Goal: Task Accomplishment & Management: Manage account settings

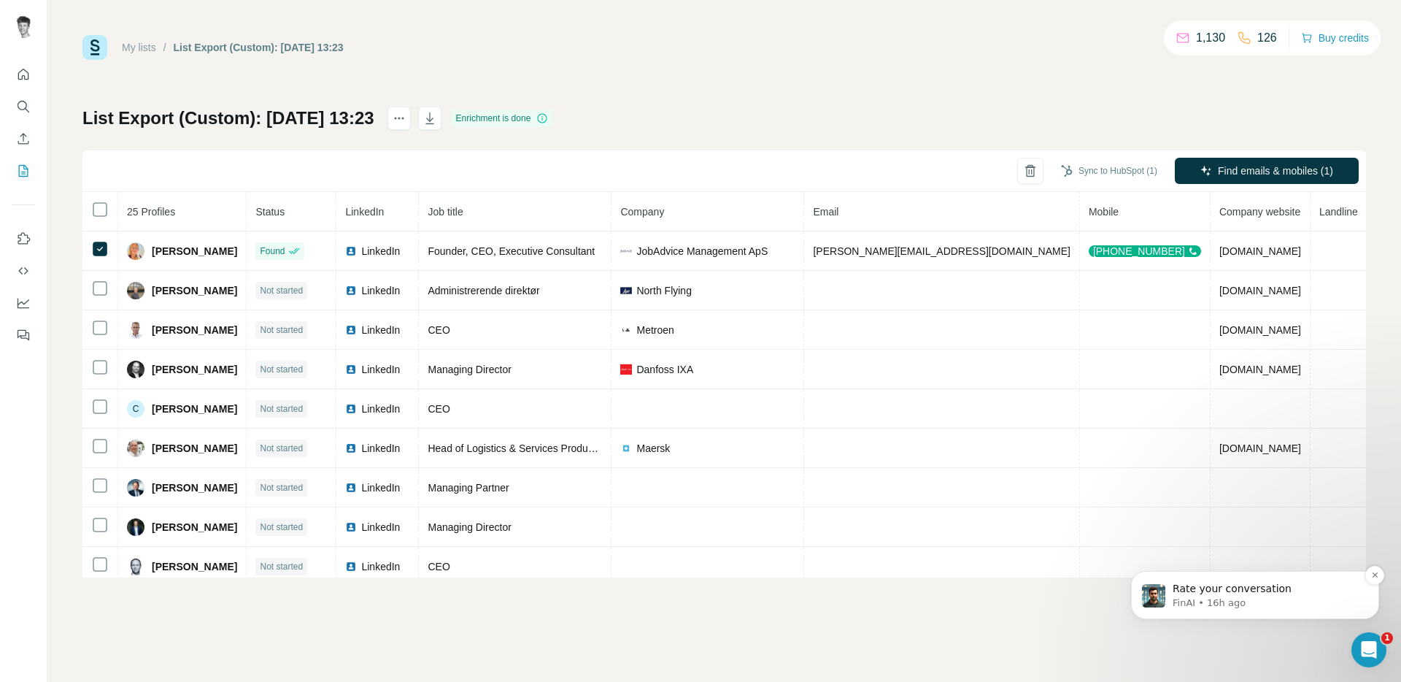
click at [1250, 595] on p "Rate your conversation" at bounding box center [1267, 589] width 188 height 15
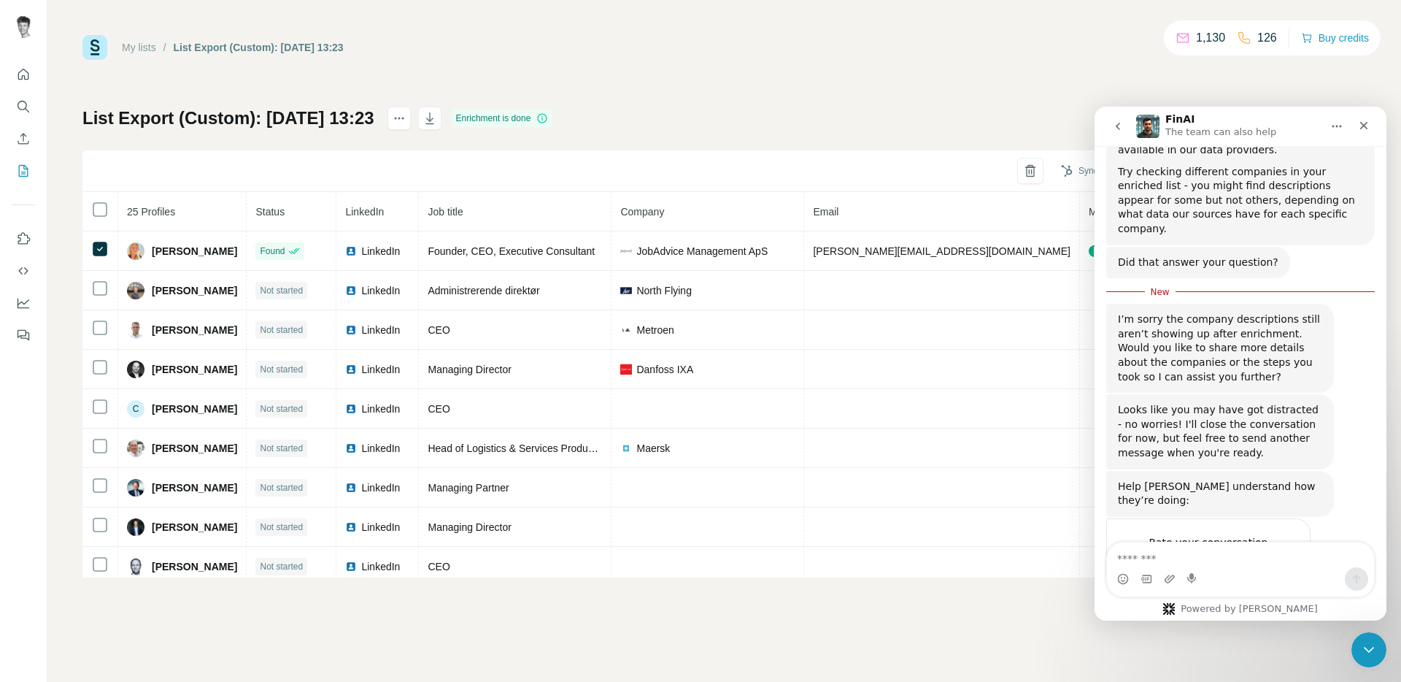
scroll to position [1979, 0]
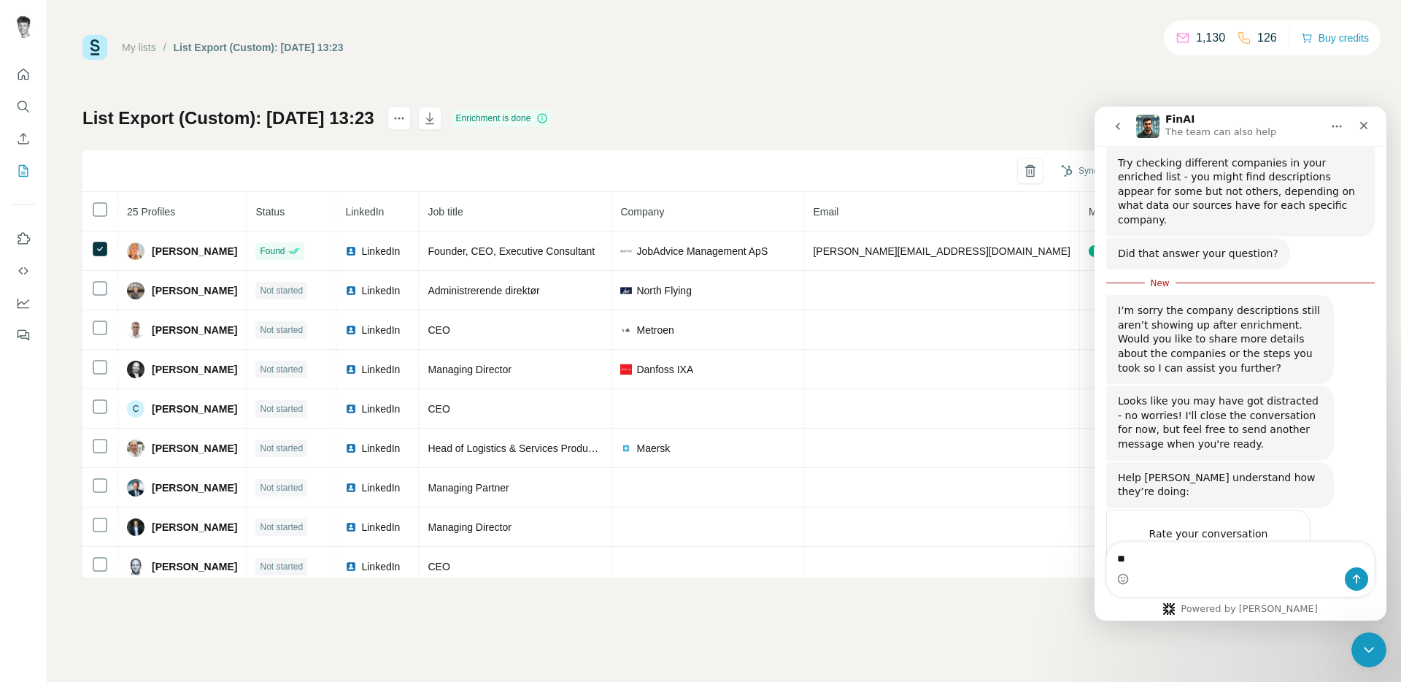
type textarea "*"
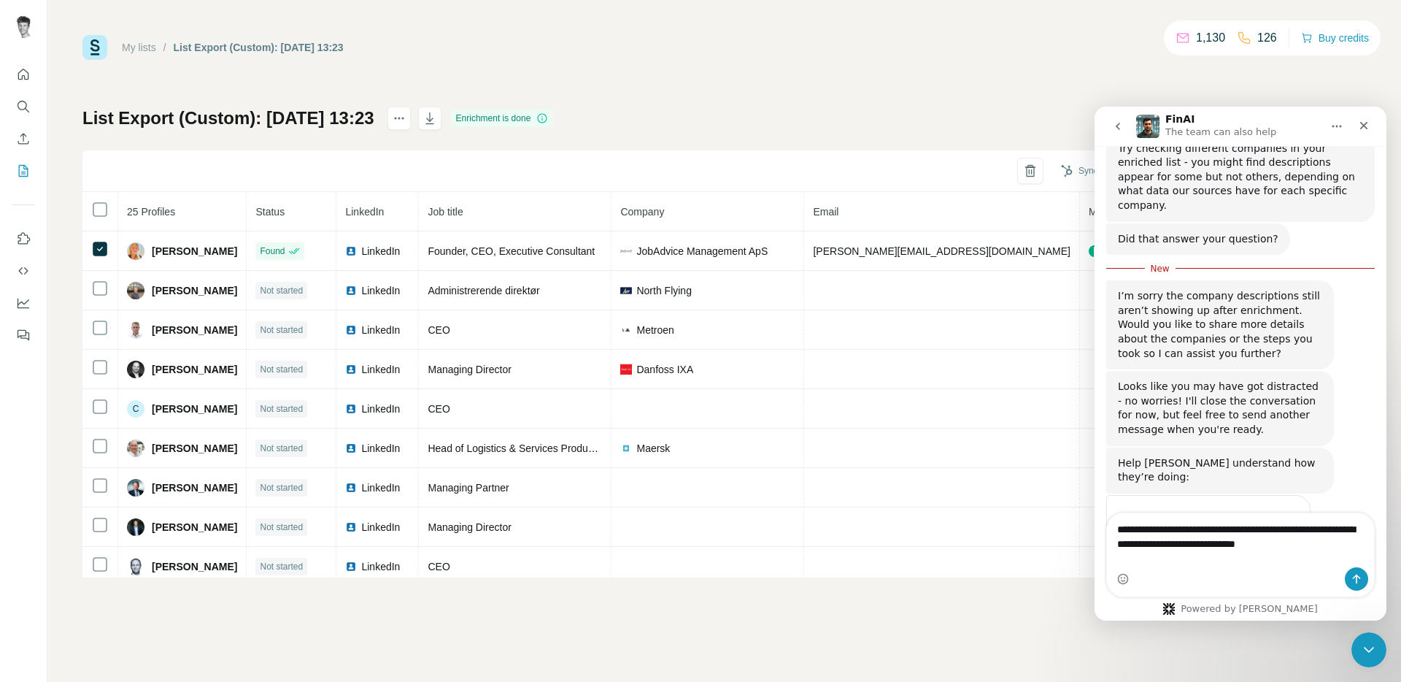
type textarea "**********"
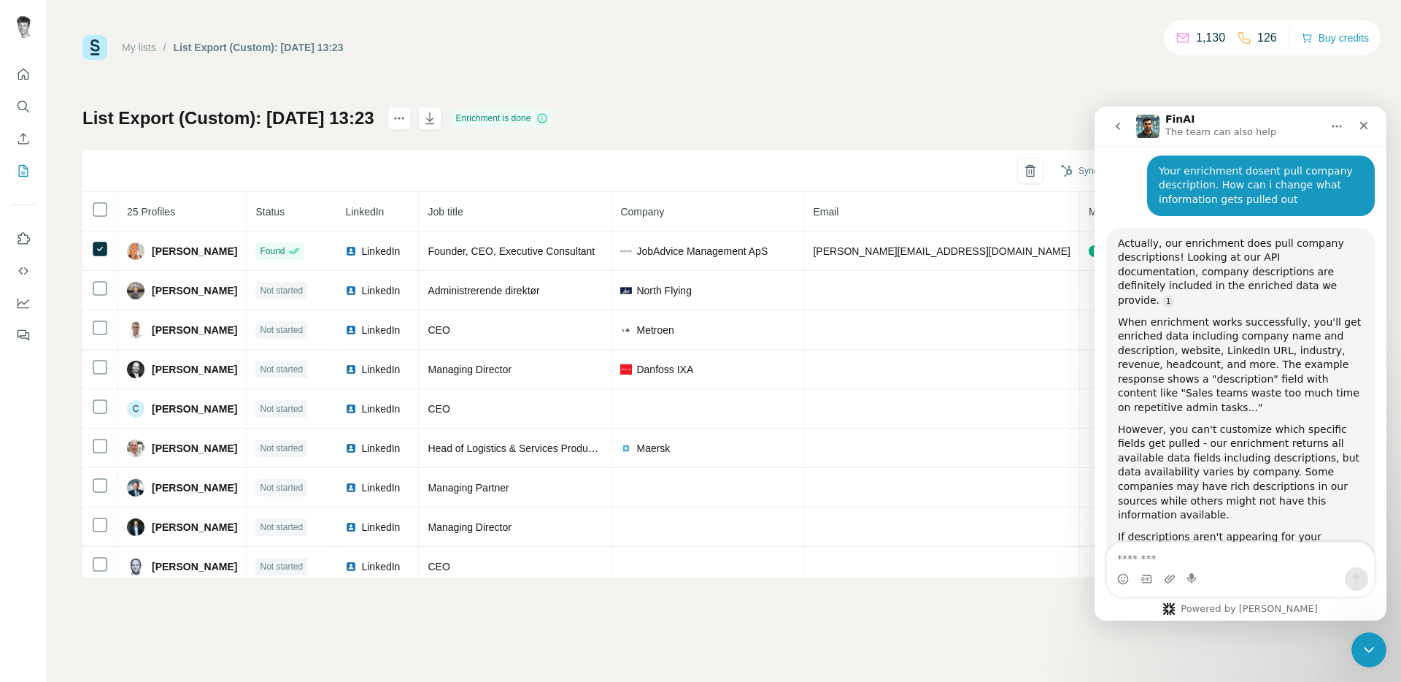
scroll to position [2429, 0]
click at [787, 104] on div "My lists / List Export (Custom): [DATE] 13:23 1,130 126 Buy credits List Export…" at bounding box center [724, 306] width 1284 height 542
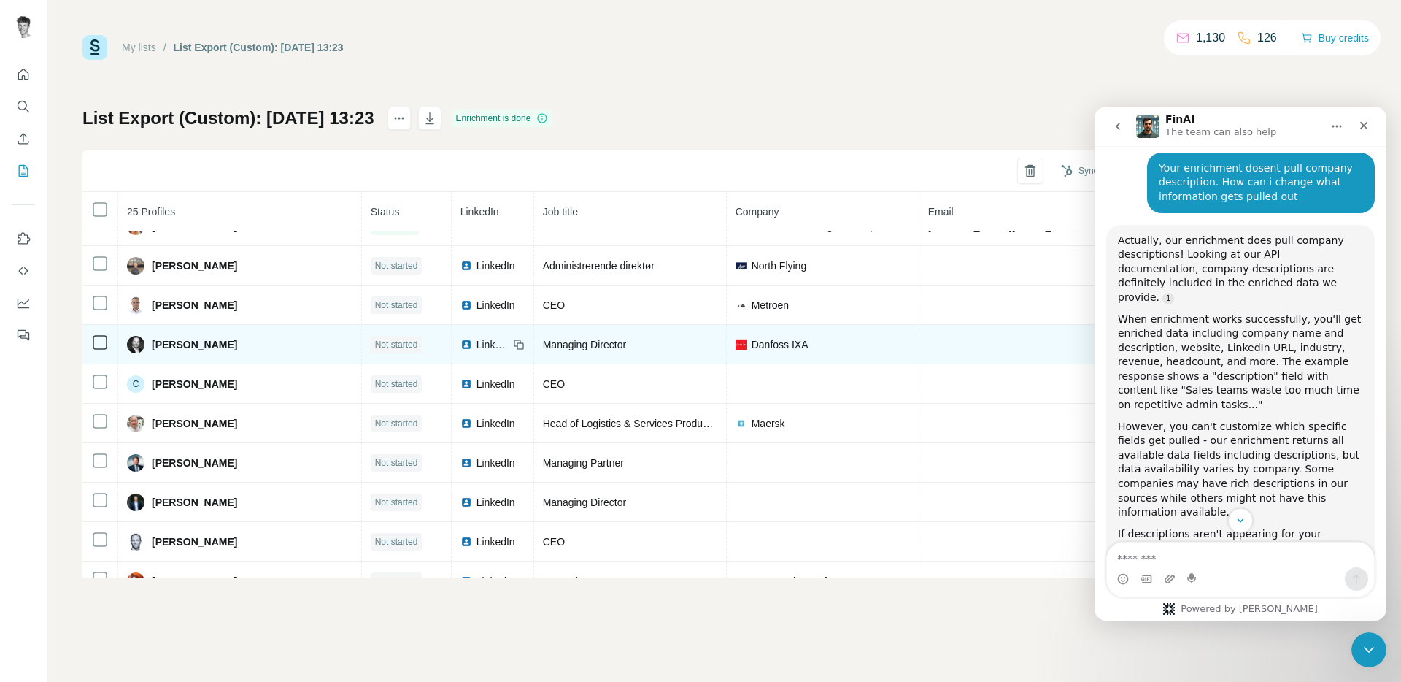
scroll to position [0, 0]
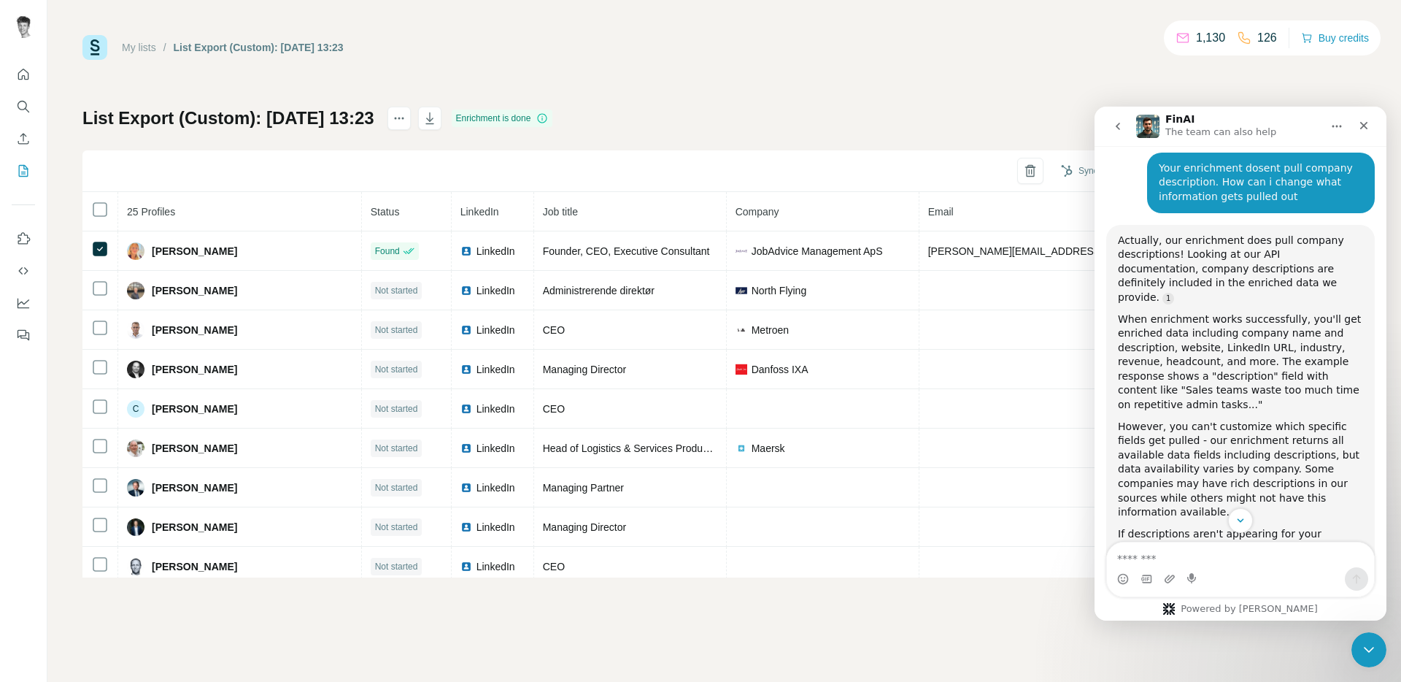
click at [1361, 573] on div "Well, hello there, superstar! I'm Fin - your digital sidekick. Some call me the…" at bounding box center [1241, 383] width 292 height 474
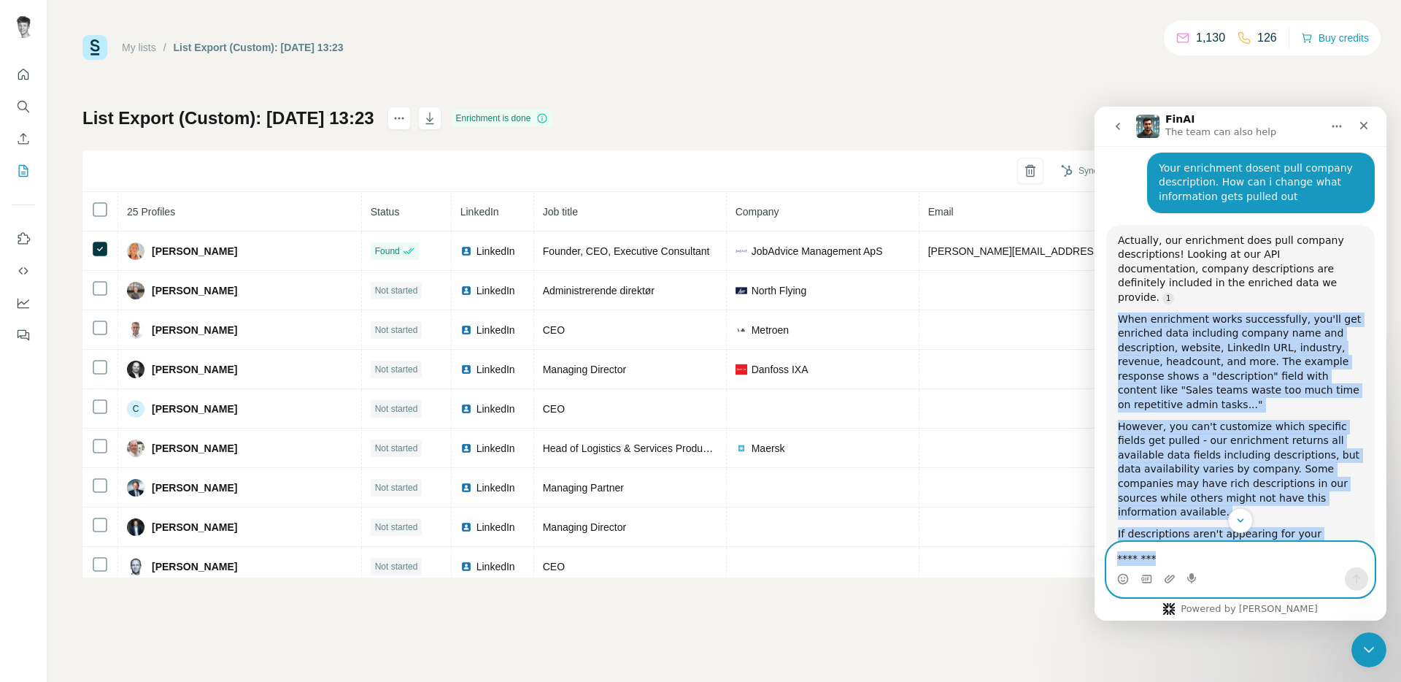
click at [1244, 557] on textarea "Message…" at bounding box center [1240, 554] width 267 height 25
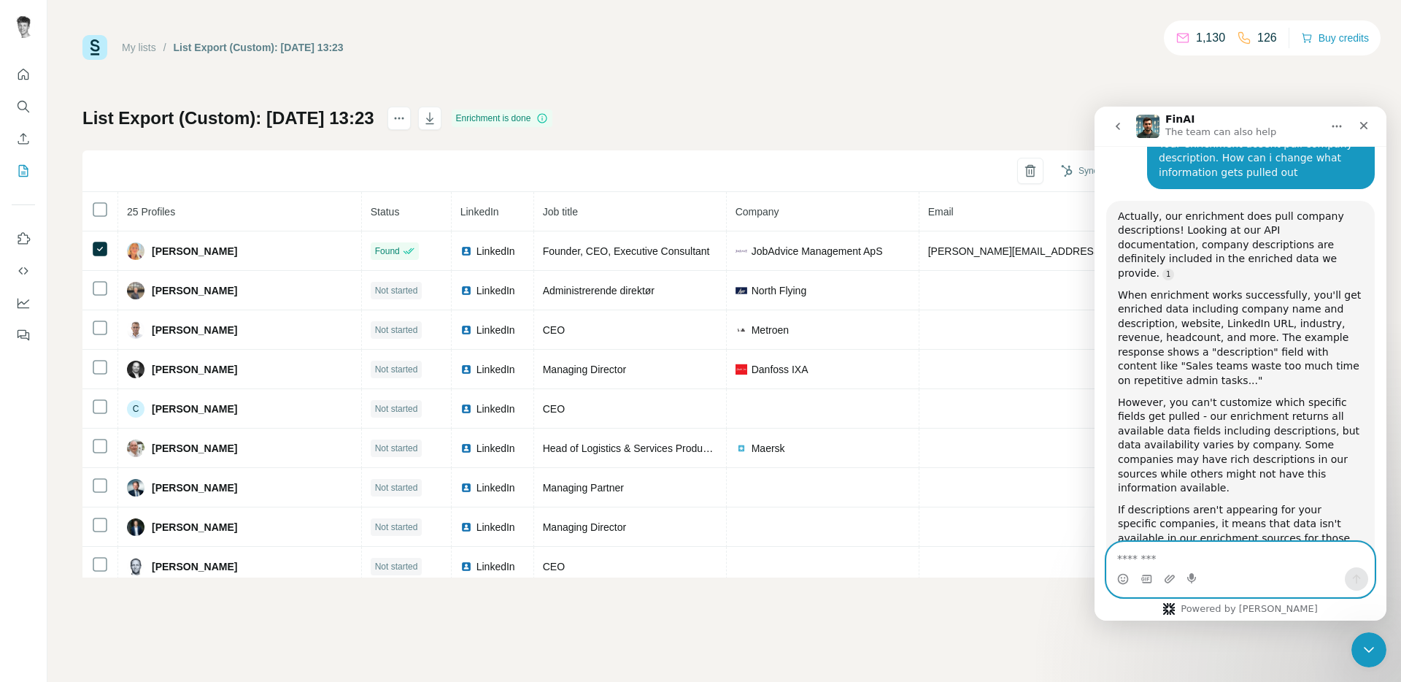
scroll to position [2456, 0]
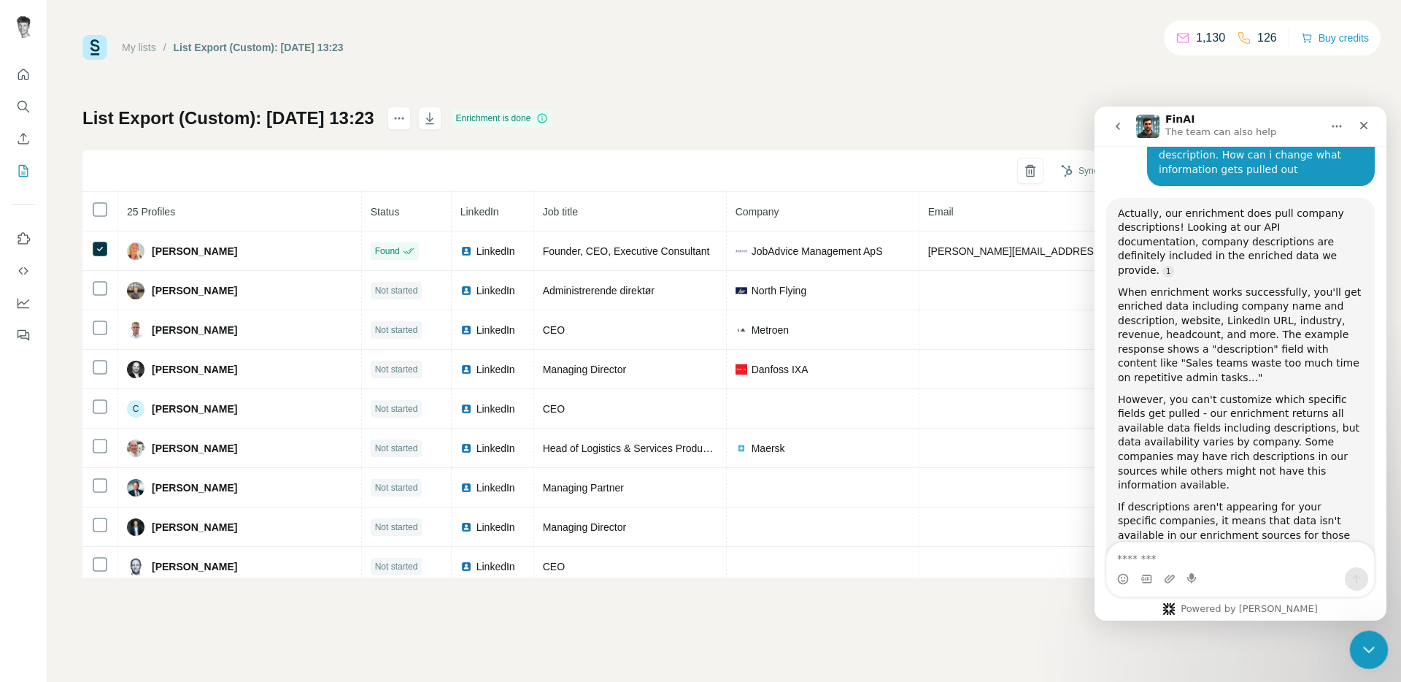
click at [1371, 641] on icon "Close Intercom Messenger" at bounding box center [1367, 648] width 18 height 18
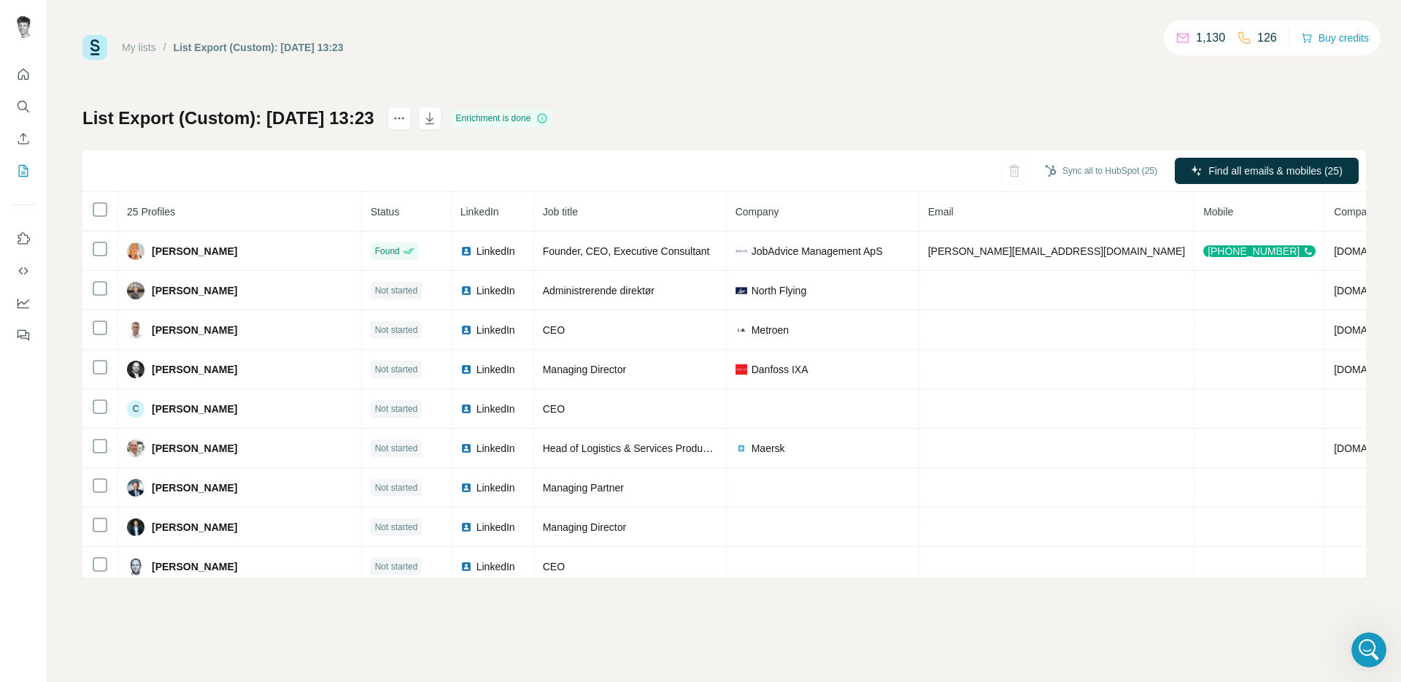
click at [691, 181] on div "Sync all to HubSpot (25) Find all emails & mobiles (25)" at bounding box center [724, 171] width 1284 height 42
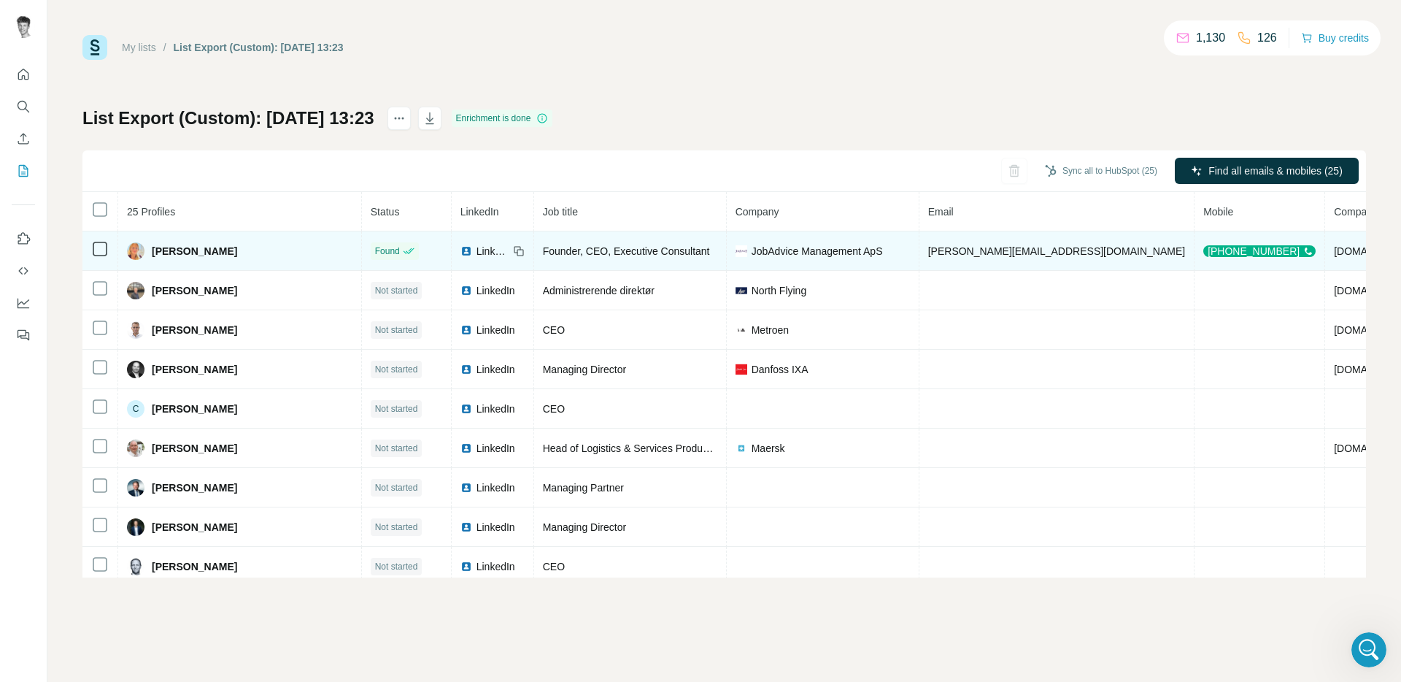
click at [752, 253] on span "JobAdvice Management ApS" at bounding box center [817, 251] width 131 height 15
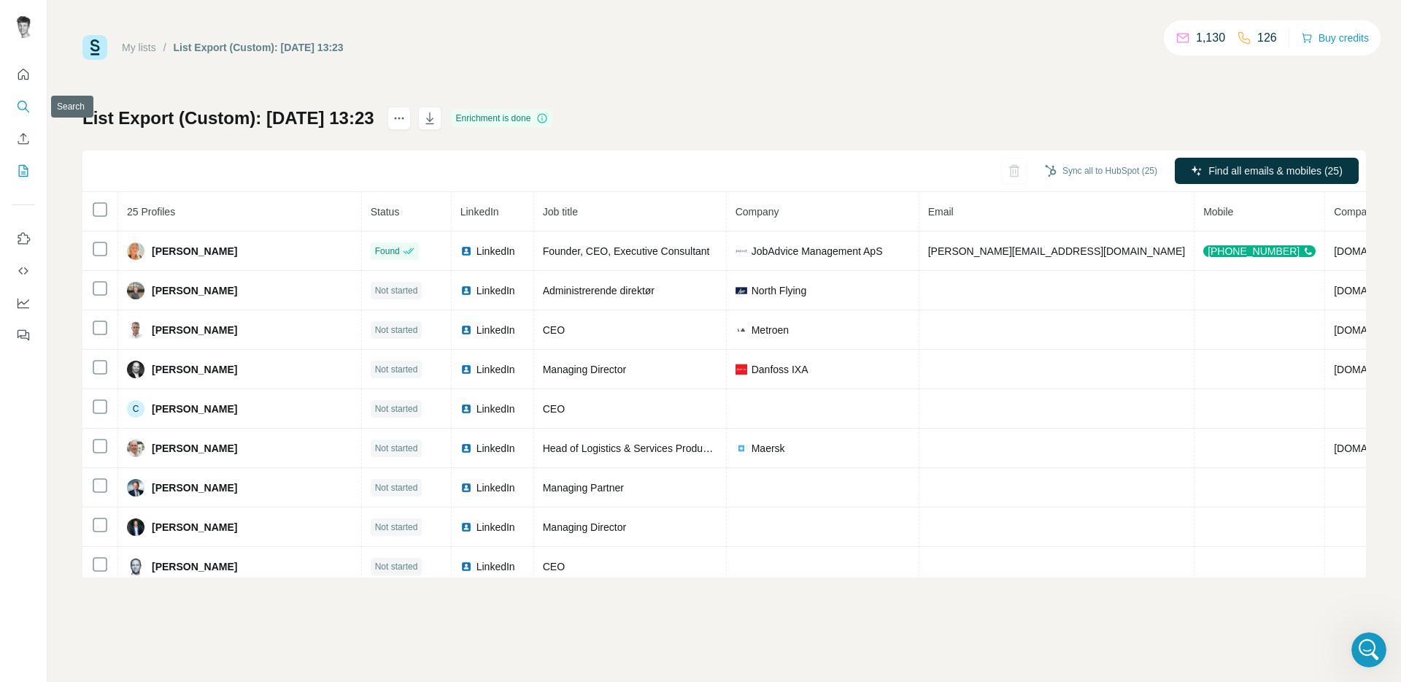
click at [19, 106] on icon "Search" at bounding box center [23, 106] width 15 height 15
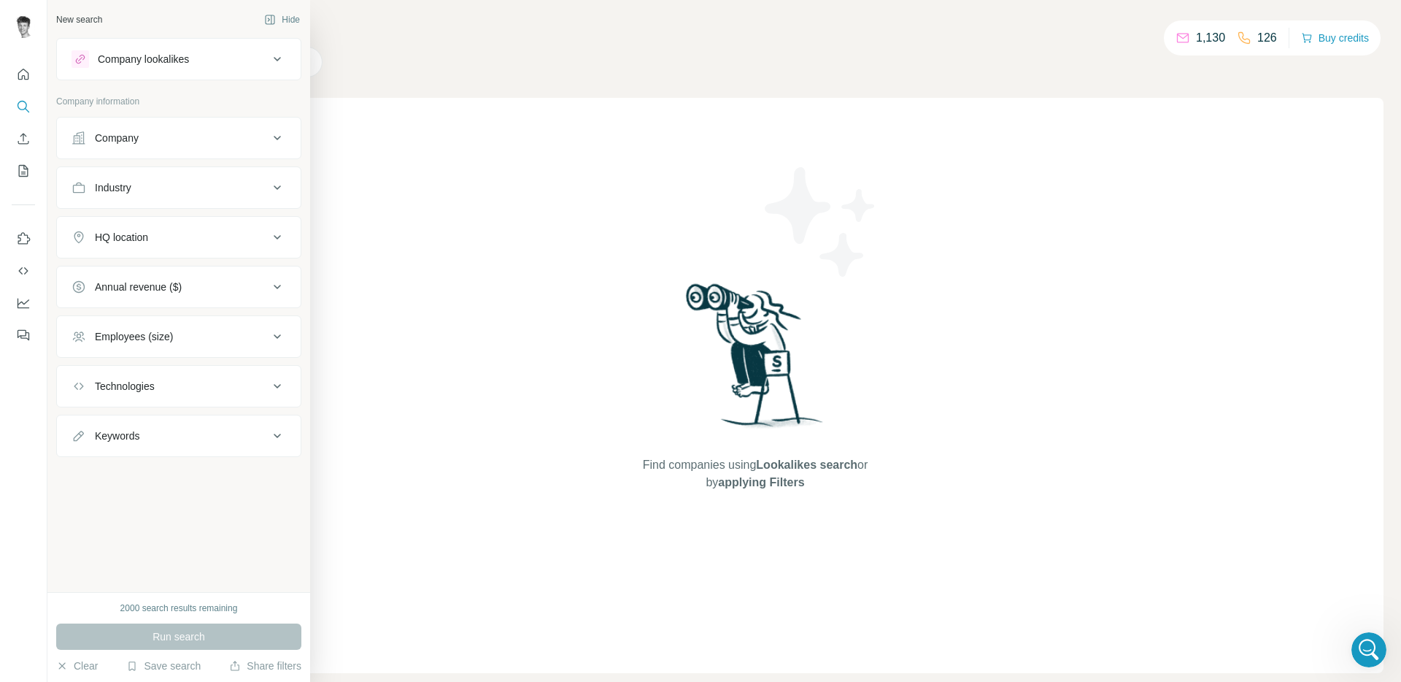
click at [248, 71] on button "Company lookalikes" at bounding box center [179, 59] width 244 height 35
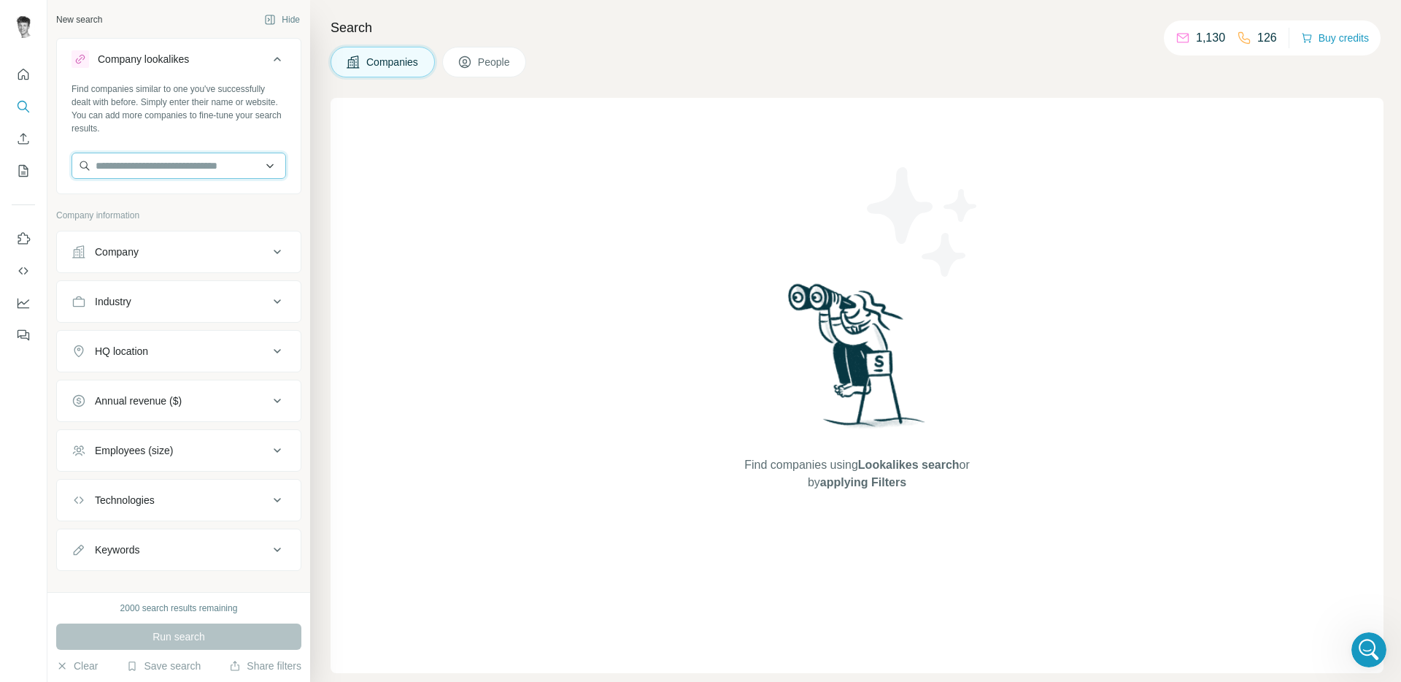
click at [185, 161] on input "text" at bounding box center [179, 166] width 215 height 26
type input "**********"
click at [188, 203] on p "Genux Executive" at bounding box center [151, 198] width 77 height 15
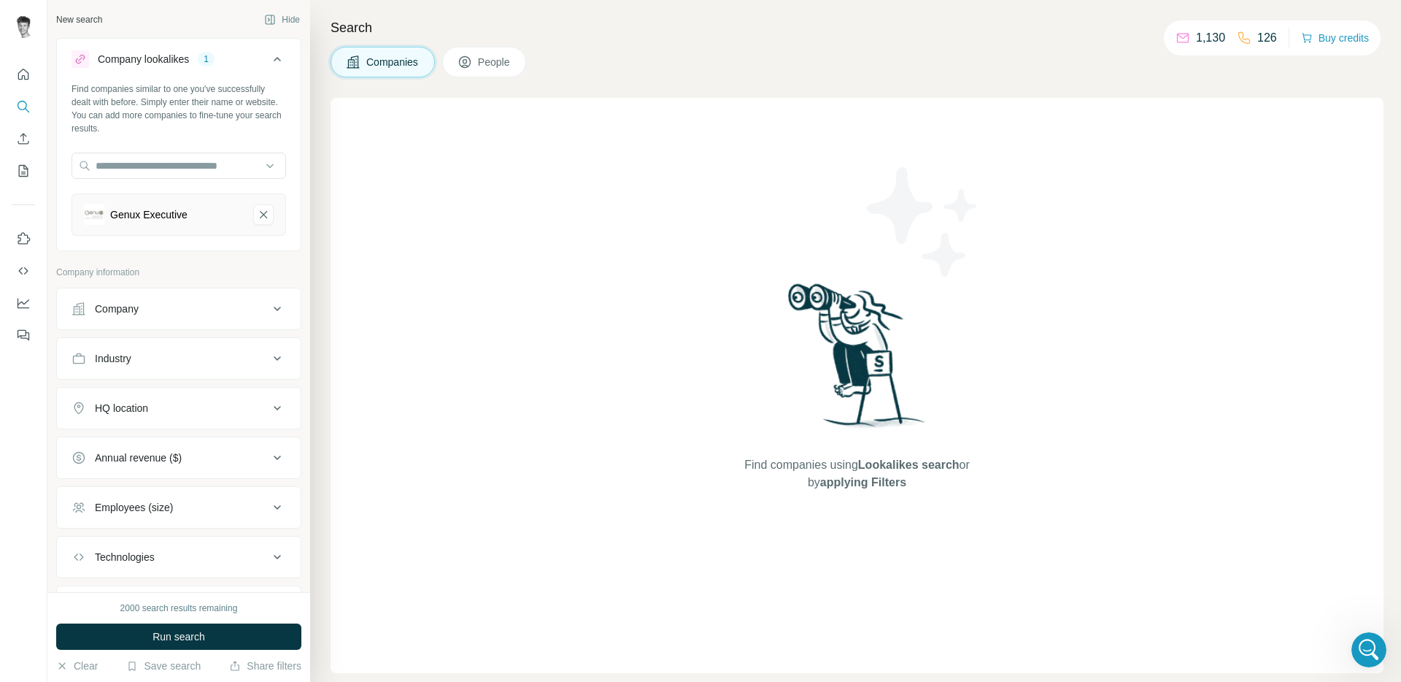
scroll to position [77, 0]
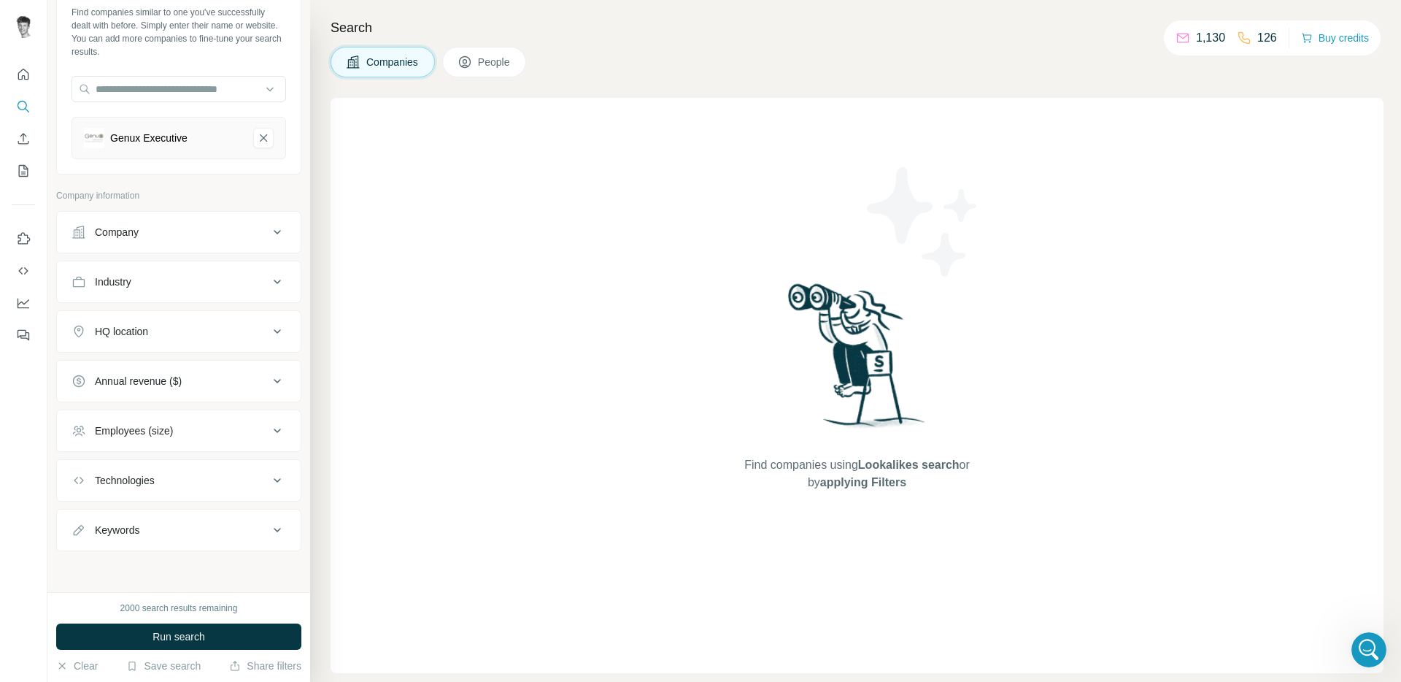
click at [160, 347] on button "HQ location" at bounding box center [179, 331] width 244 height 35
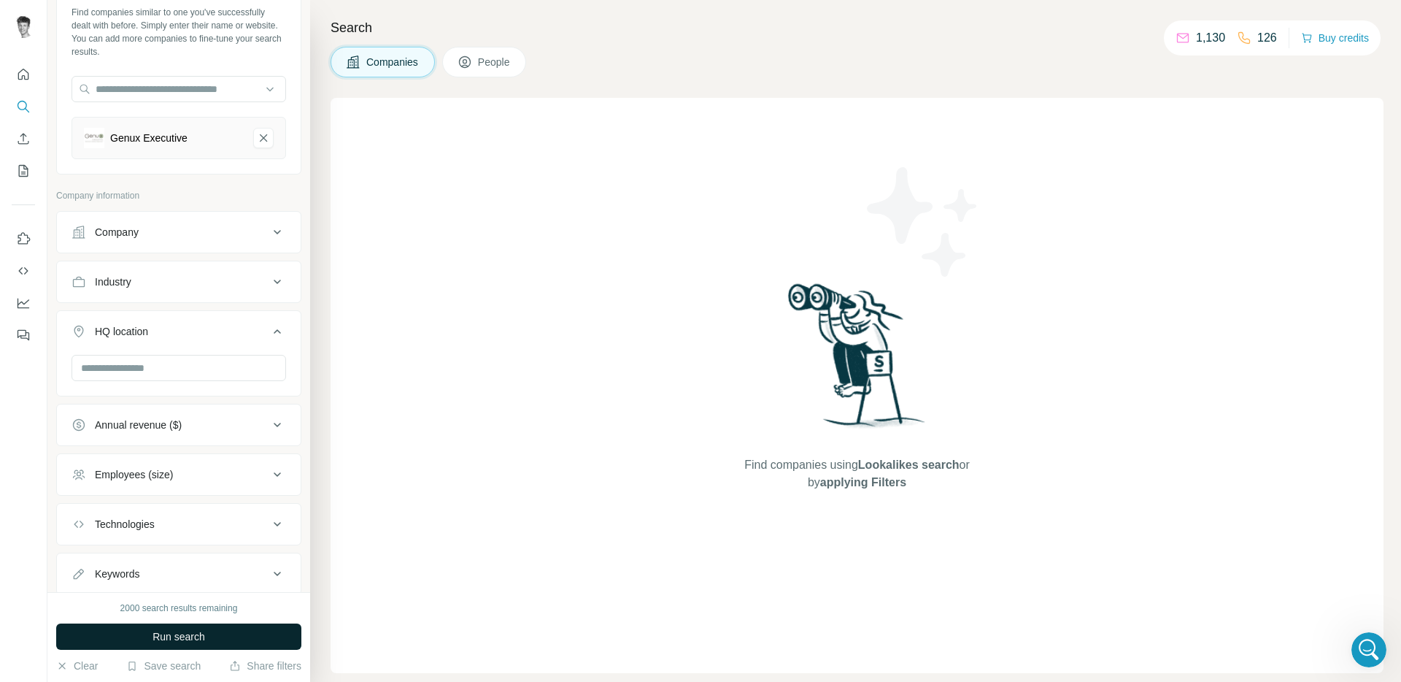
click at [277, 631] on button "Run search" at bounding box center [178, 636] width 245 height 26
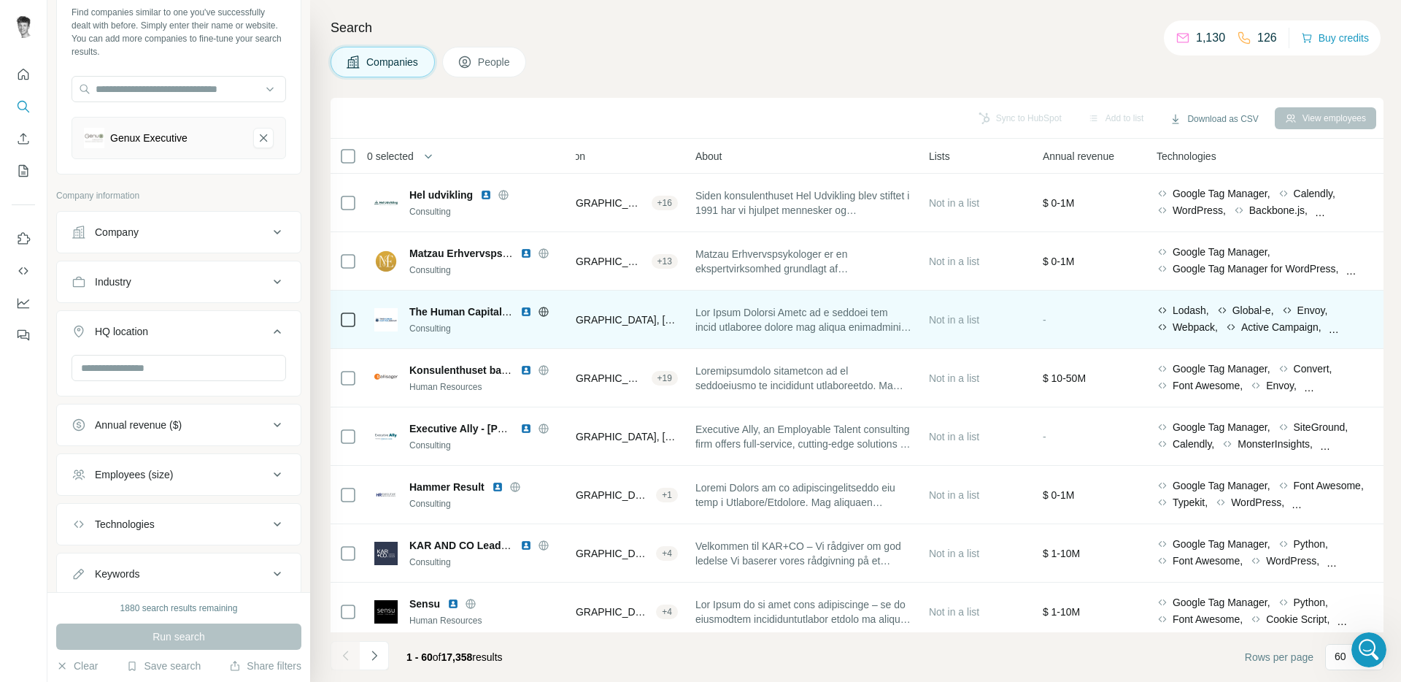
scroll to position [0, 0]
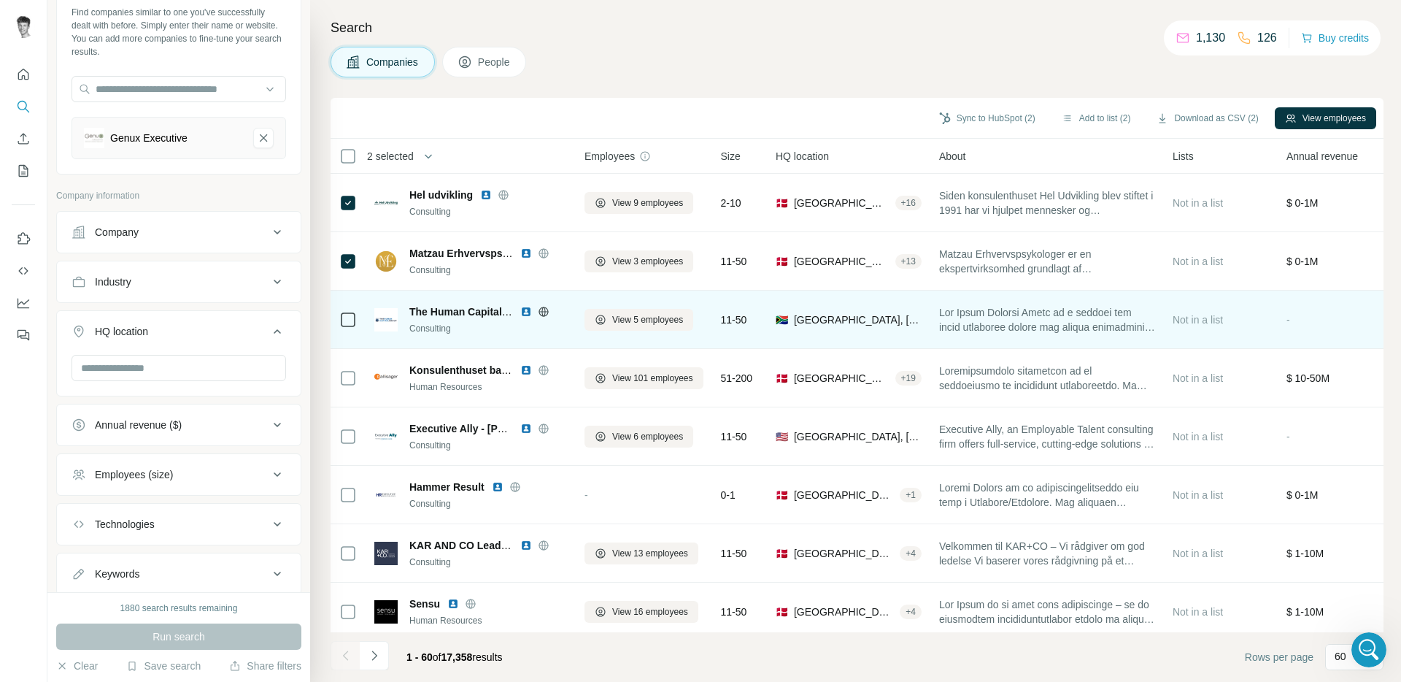
click at [347, 328] on icon at bounding box center [348, 320] width 18 height 18
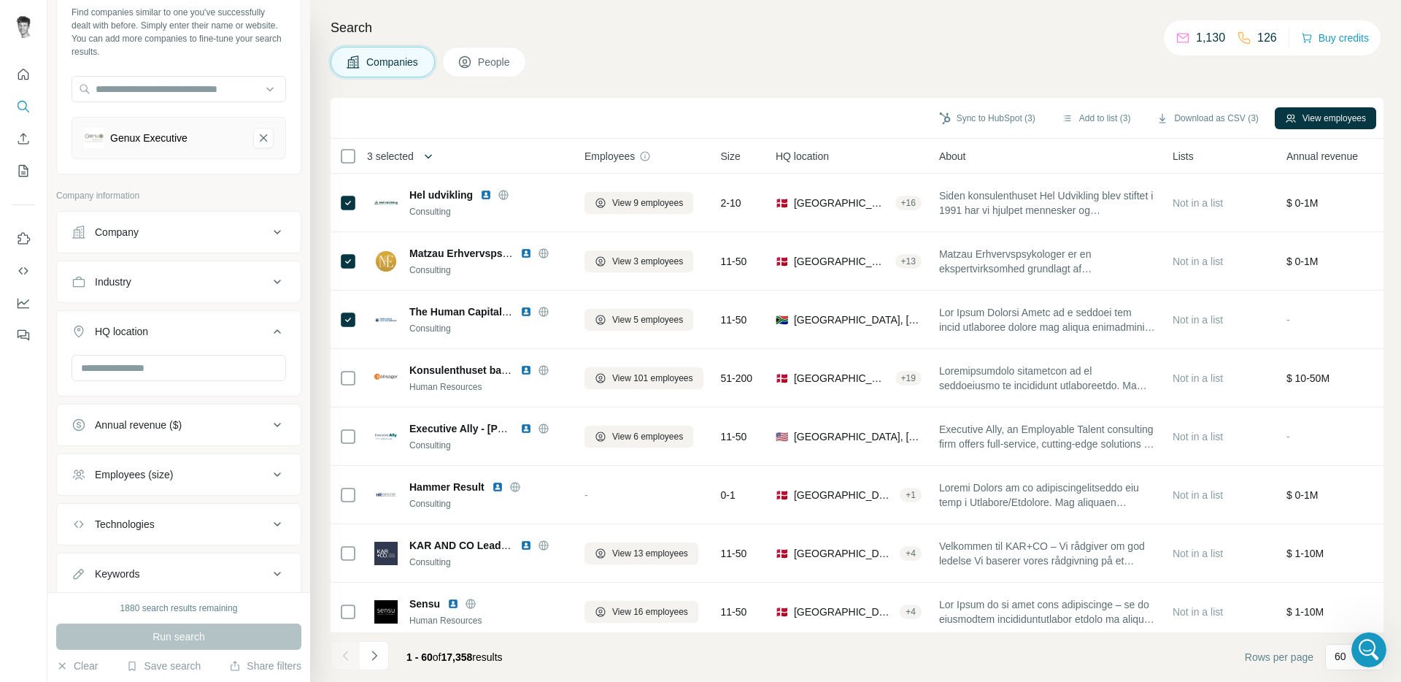
click at [436, 160] on icon "button" at bounding box center [428, 156] width 15 height 15
click at [1071, 110] on button "Add to list (8)" at bounding box center [1097, 118] width 90 height 22
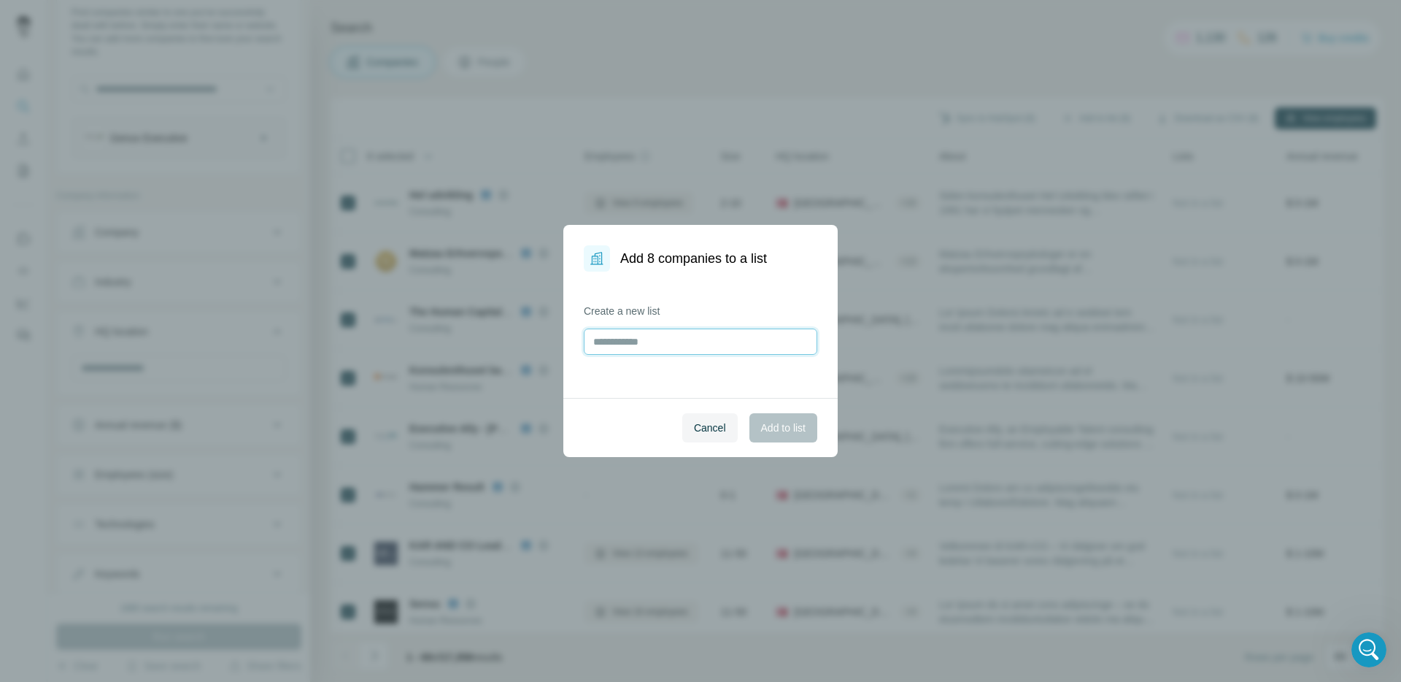
click at [658, 342] on input "text" at bounding box center [701, 341] width 234 height 26
type input "*******"
click at [821, 425] on div "Cancel Add to list" at bounding box center [700, 427] width 274 height 59
click at [811, 428] on button "Add to list" at bounding box center [784, 427] width 68 height 29
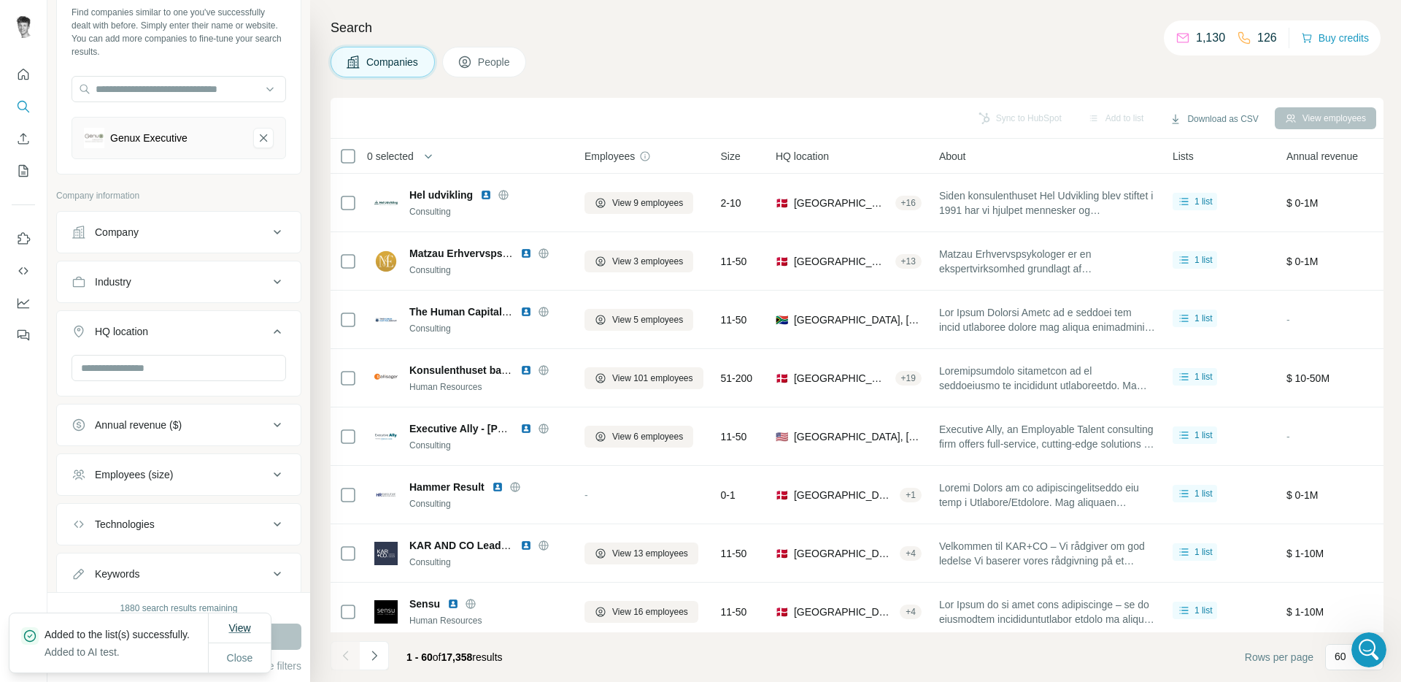
click at [256, 615] on button "View" at bounding box center [239, 628] width 42 height 26
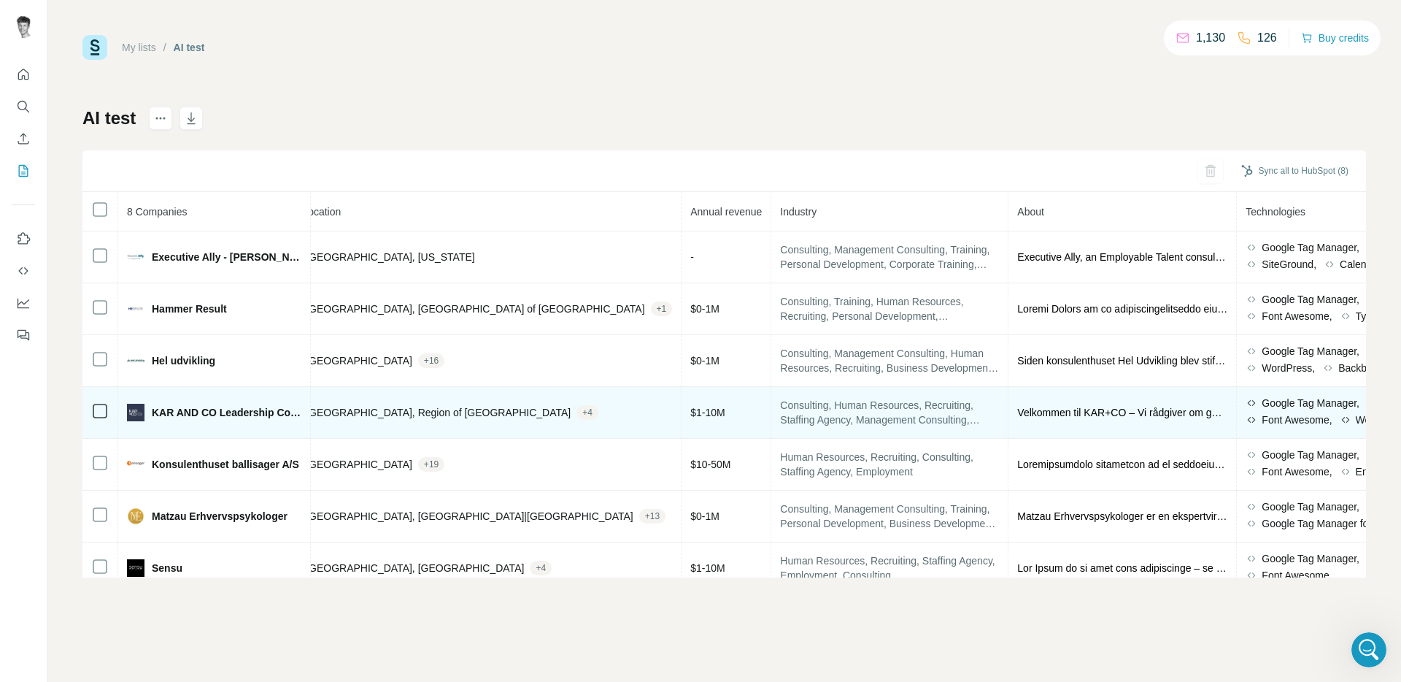
scroll to position [0, 428]
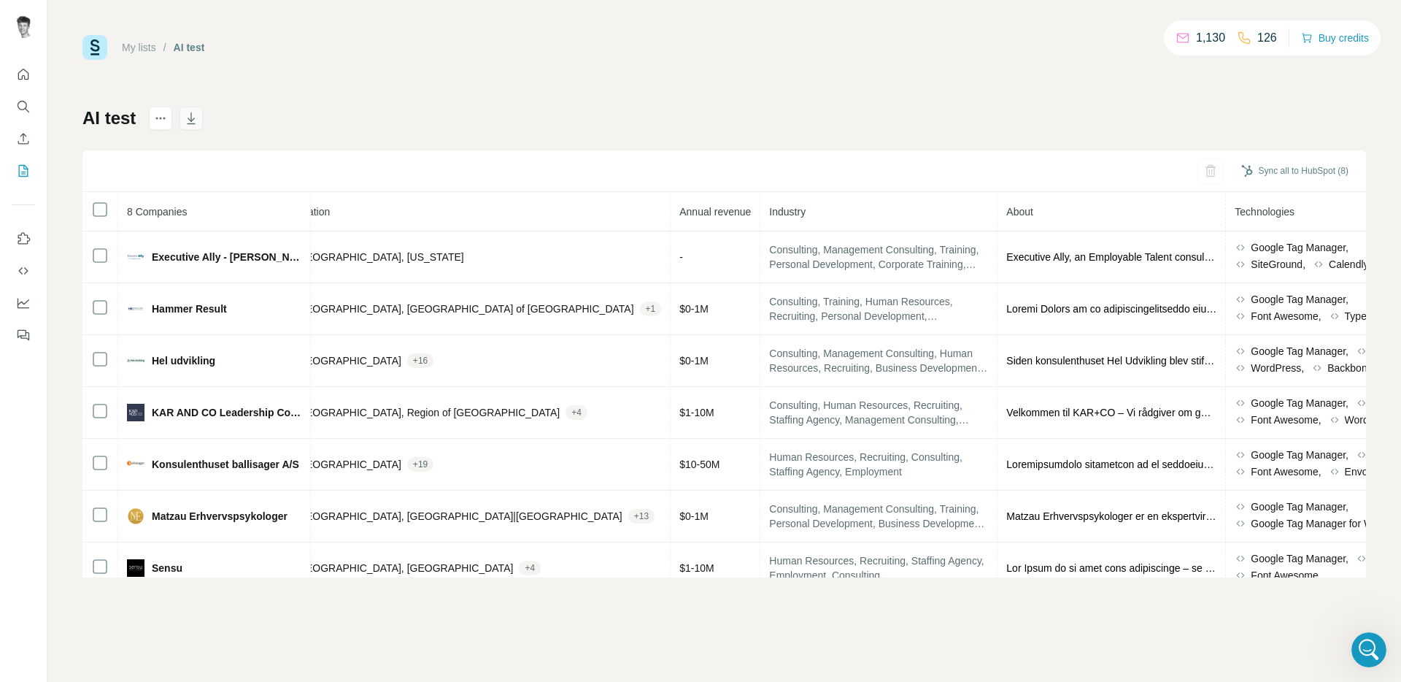
click at [197, 119] on icon "button" at bounding box center [191, 118] width 15 height 15
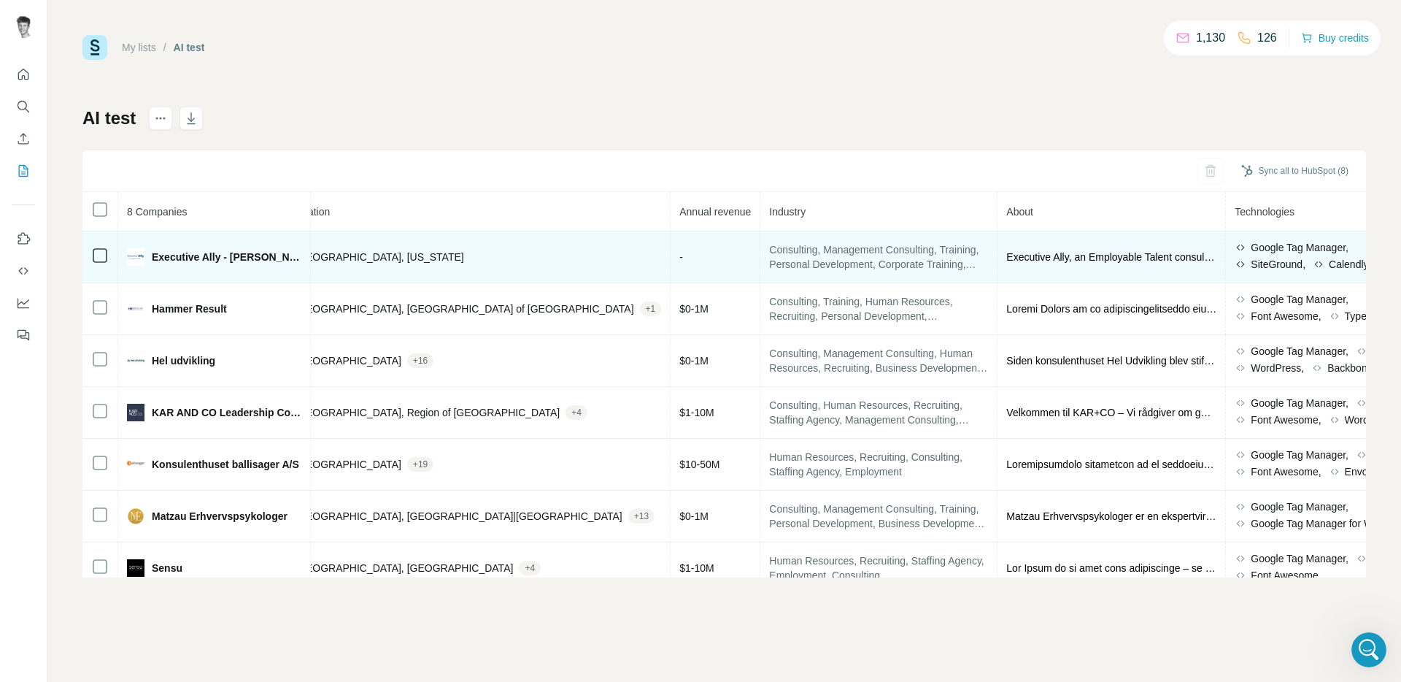
click at [1063, 256] on span "Executive Ally, an Employable Talent consulting firm offers full-service, cutti…" at bounding box center [1112, 257] width 210 height 15
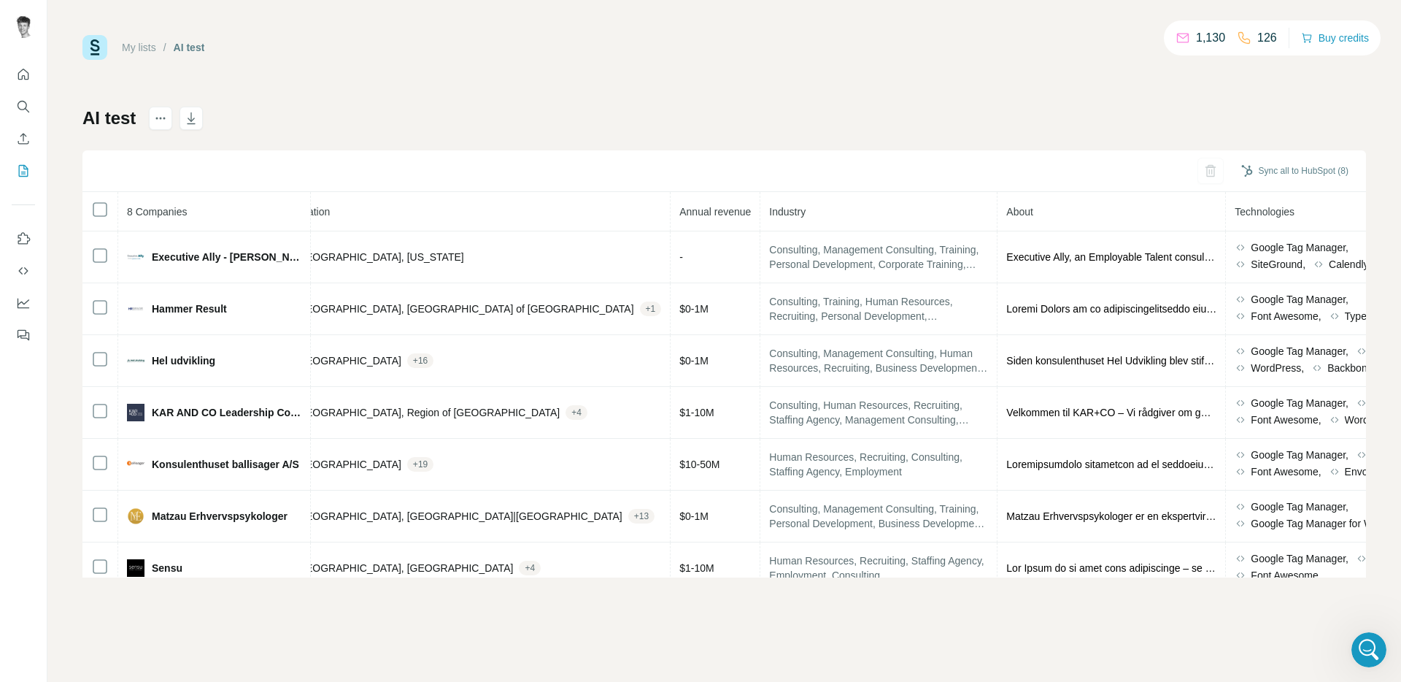
click at [776, 117] on div "AI test Sync all to HubSpot (8) 8 Companies Website LinkedIn Employees on Linke…" at bounding box center [724, 342] width 1284 height 471
click at [436, 117] on div "AI test Sync all to HubSpot (8) 8 Companies Website LinkedIn Employees on Linke…" at bounding box center [724, 342] width 1284 height 471
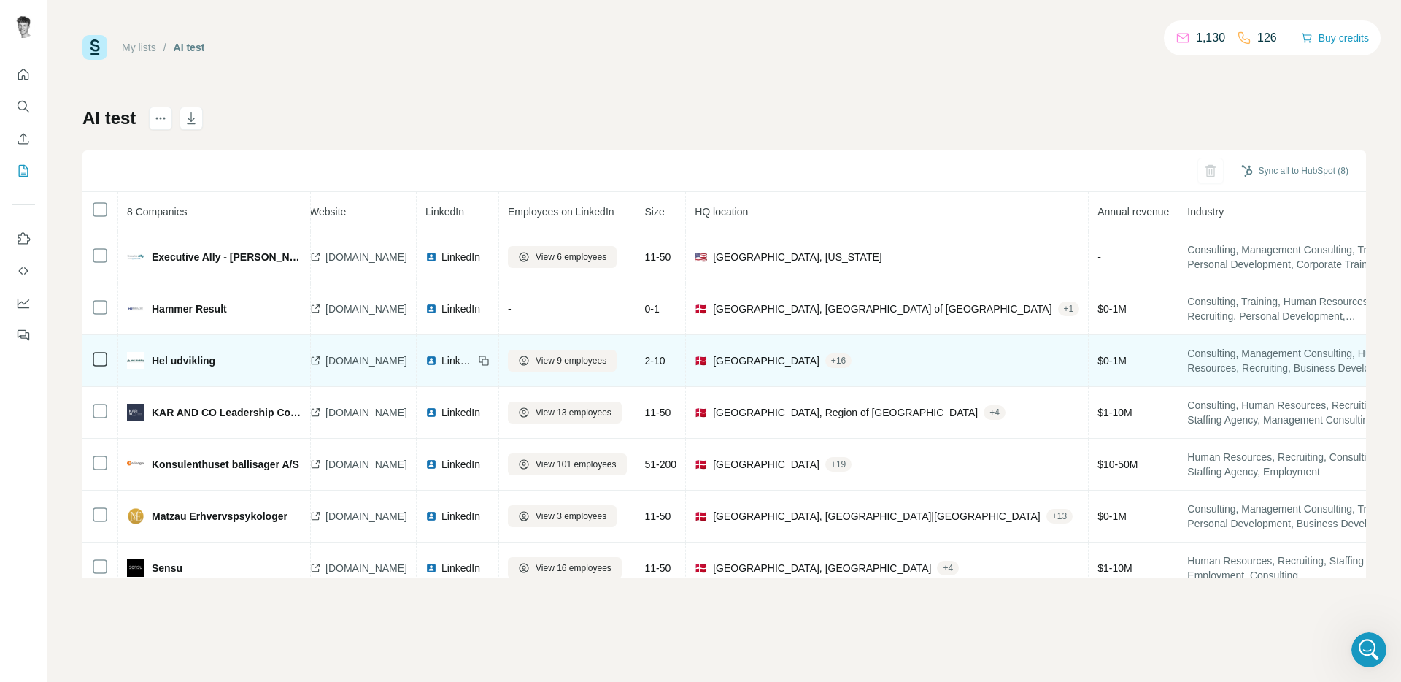
scroll to position [0, 0]
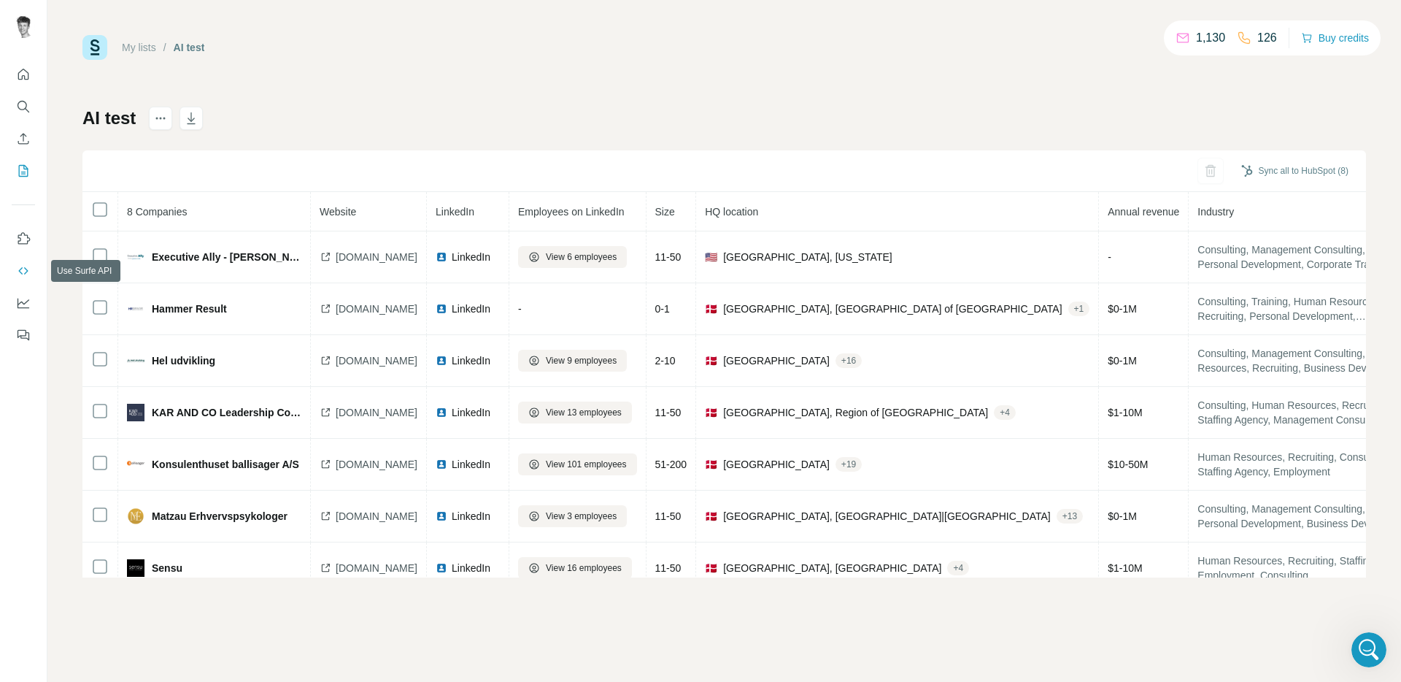
click at [24, 266] on icon "Use Surfe API" at bounding box center [23, 270] width 15 height 15
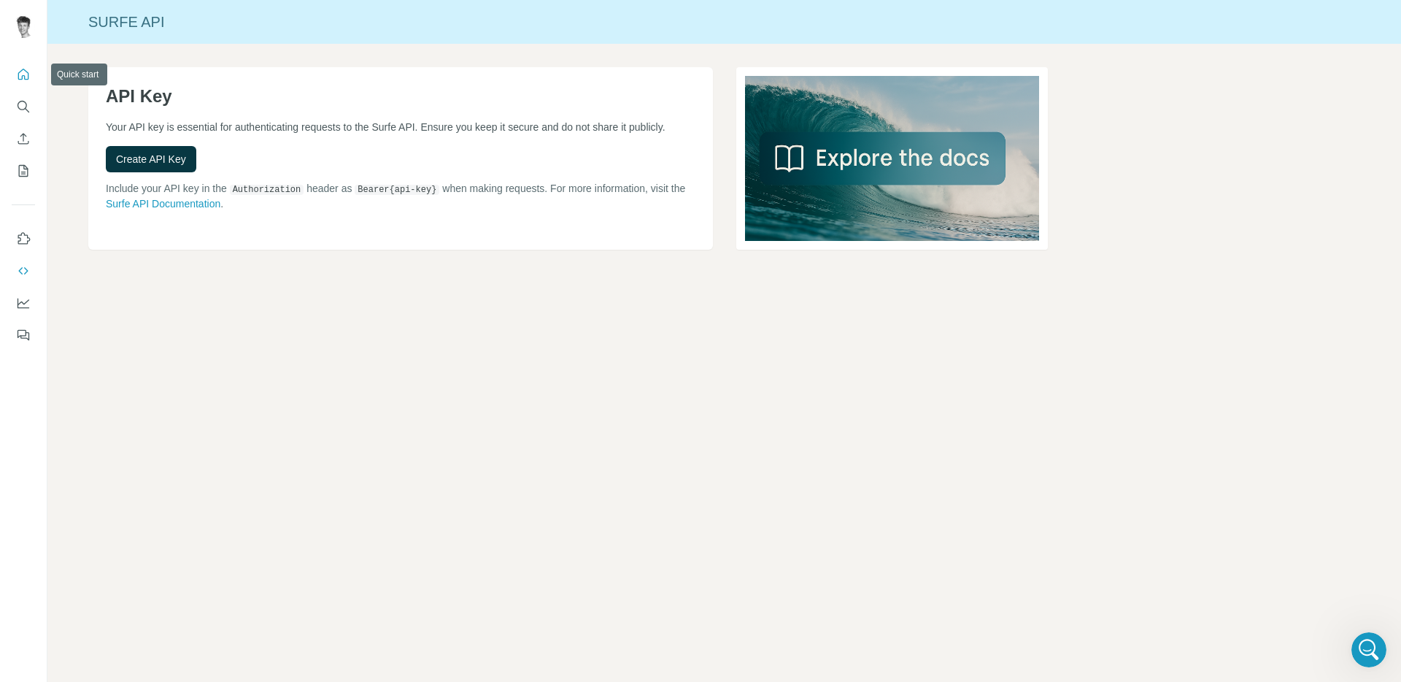
click at [23, 79] on icon "Quick start" at bounding box center [23, 74] width 15 height 15
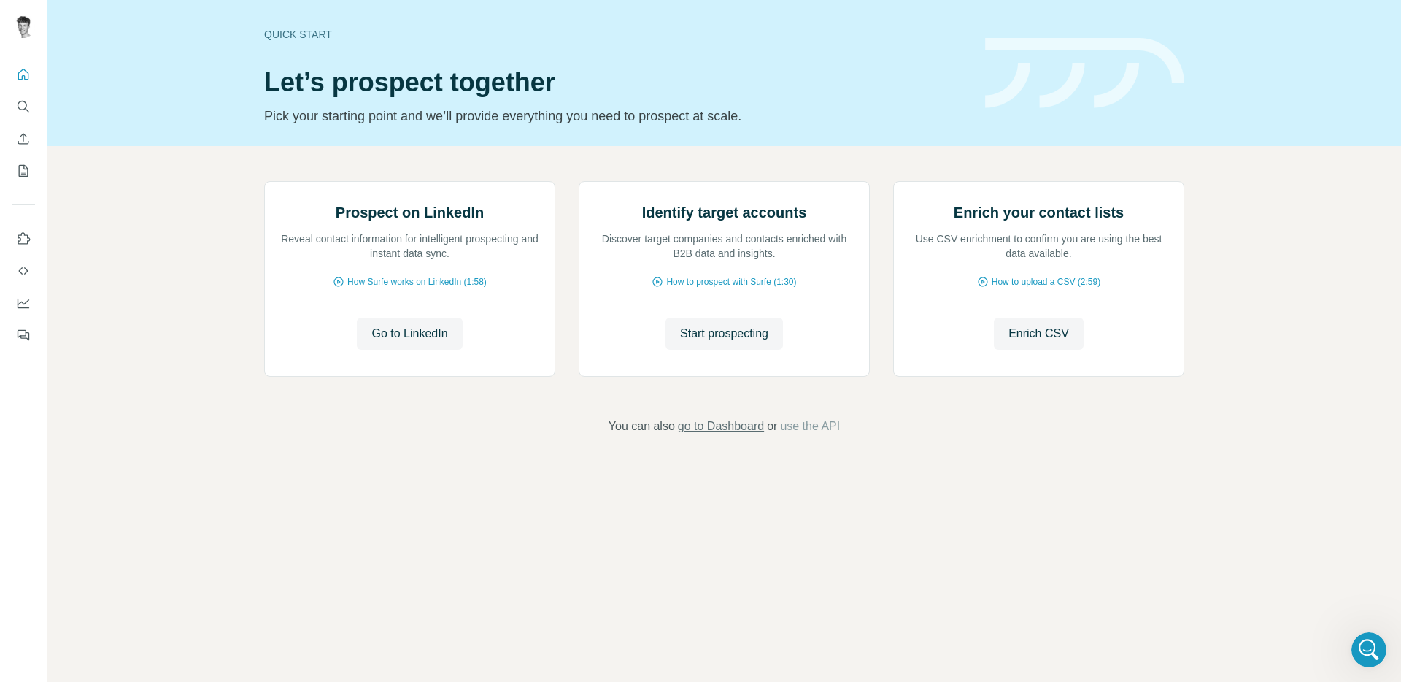
click at [730, 435] on span "go to Dashboard" at bounding box center [721, 426] width 86 height 18
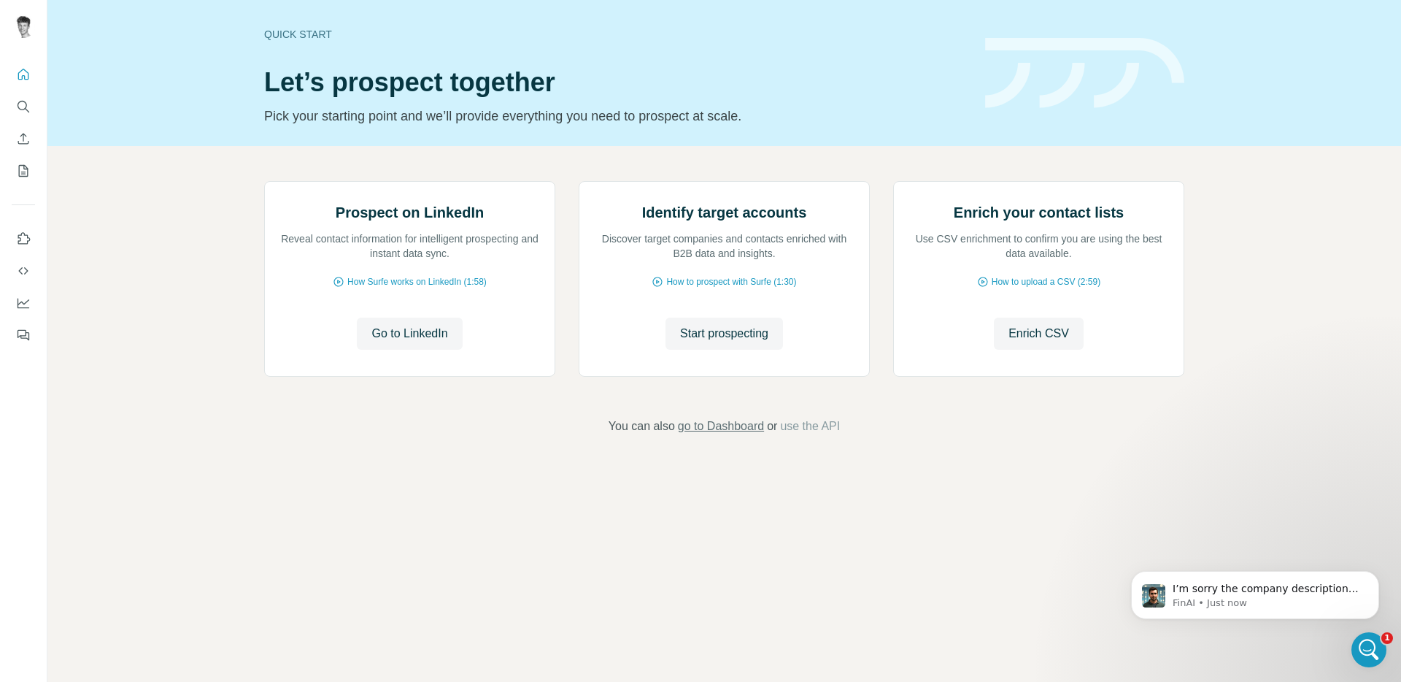
scroll to position [2565, 0]
click at [21, 174] on icon "My lists" at bounding box center [24, 169] width 7 height 9
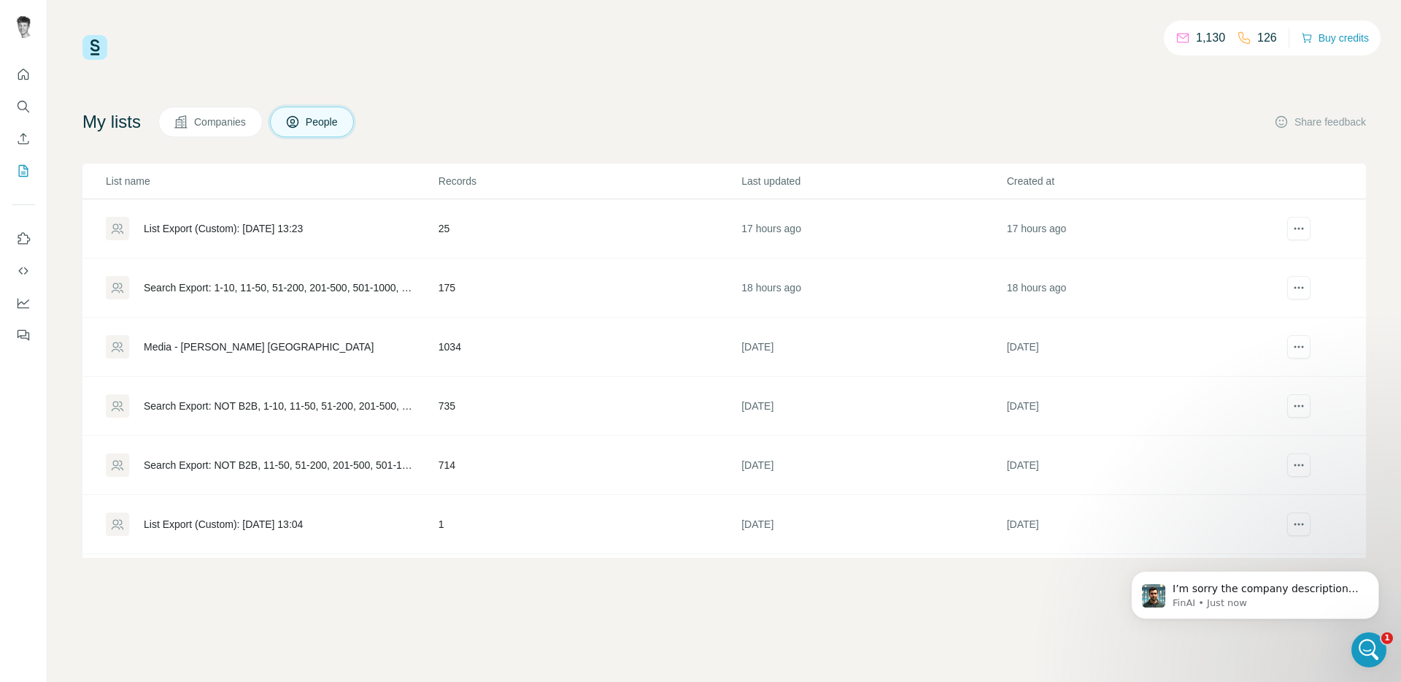
click at [246, 131] on button "Companies" at bounding box center [210, 122] width 104 height 31
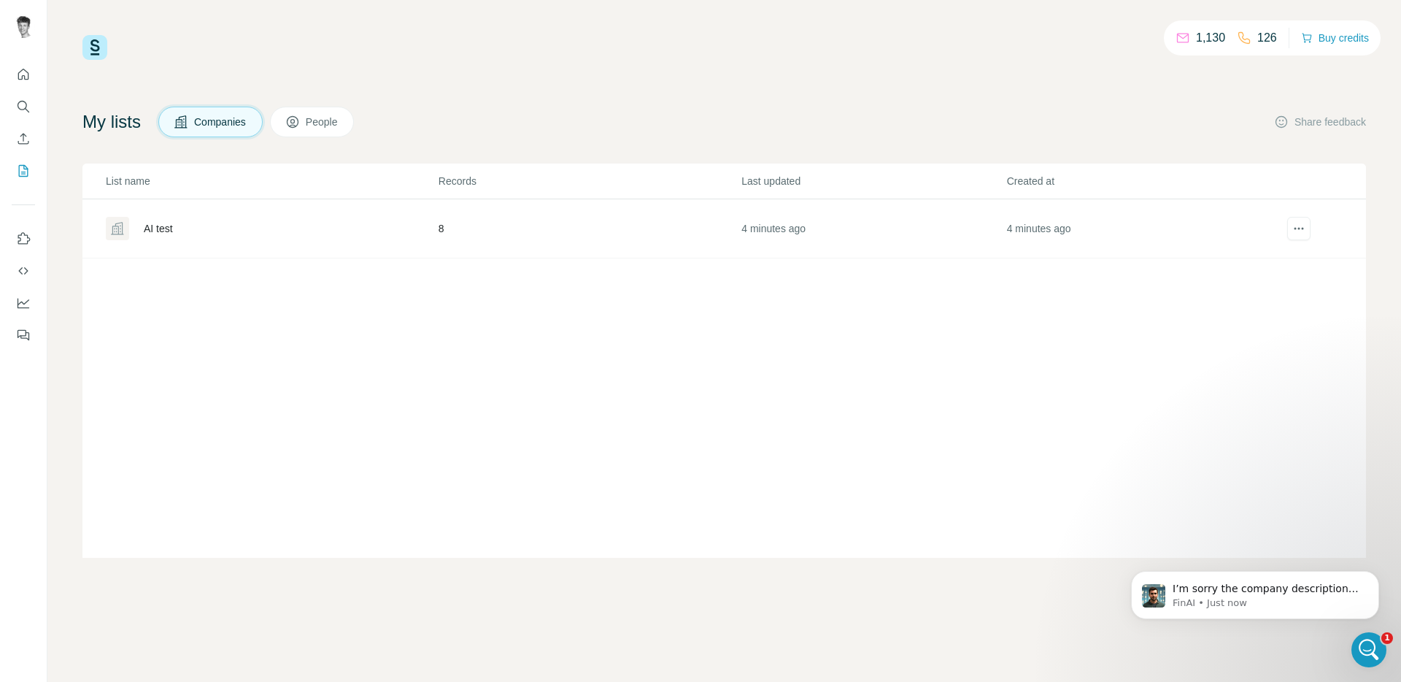
click at [322, 225] on div "AI test" at bounding box center [271, 228] width 331 height 23
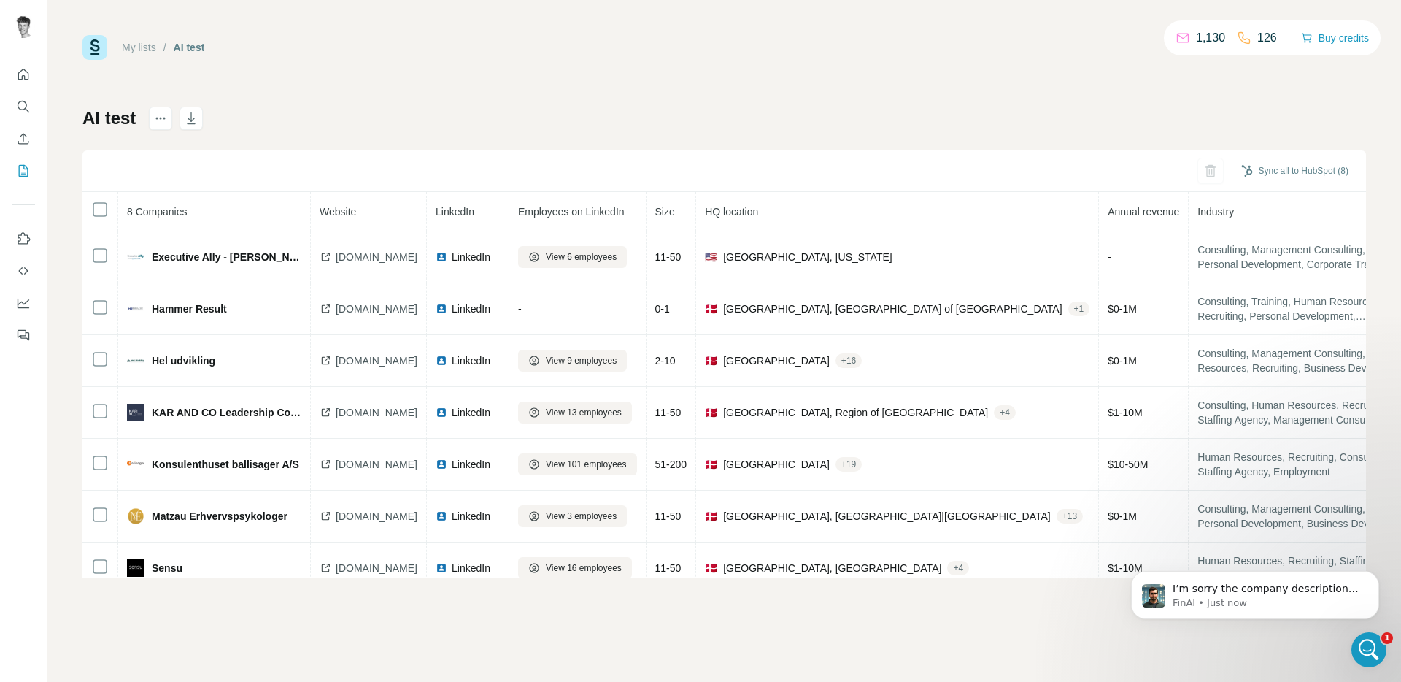
click at [210, 114] on div "AI test Sync all to HubSpot (8) 8 Companies Website LinkedIn Employees on Linke…" at bounding box center [724, 342] width 1284 height 471
click at [197, 115] on icon "button" at bounding box center [191, 118] width 15 height 15
click at [1281, 596] on p "FinAI • 1m ago" at bounding box center [1267, 602] width 188 height 13
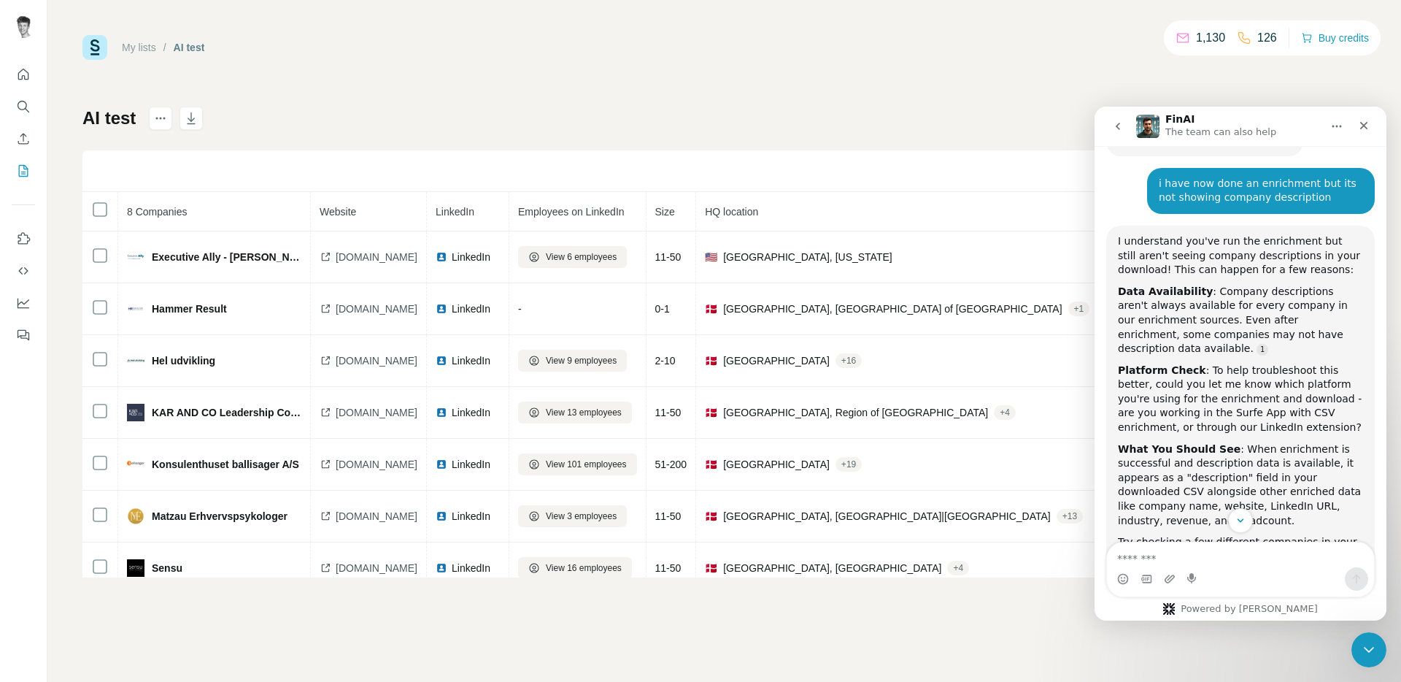
scroll to position [2589, 0]
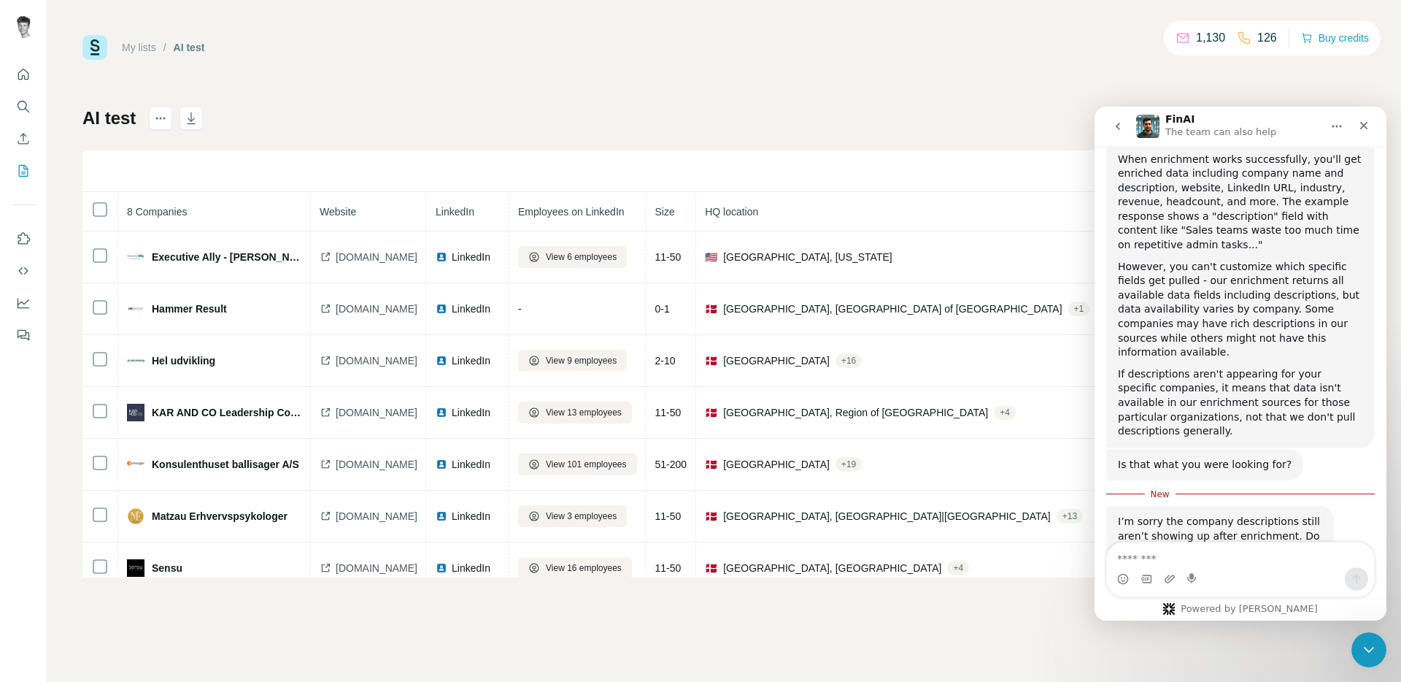
click at [1148, 562] on textarea "Message…" at bounding box center [1240, 554] width 267 height 25
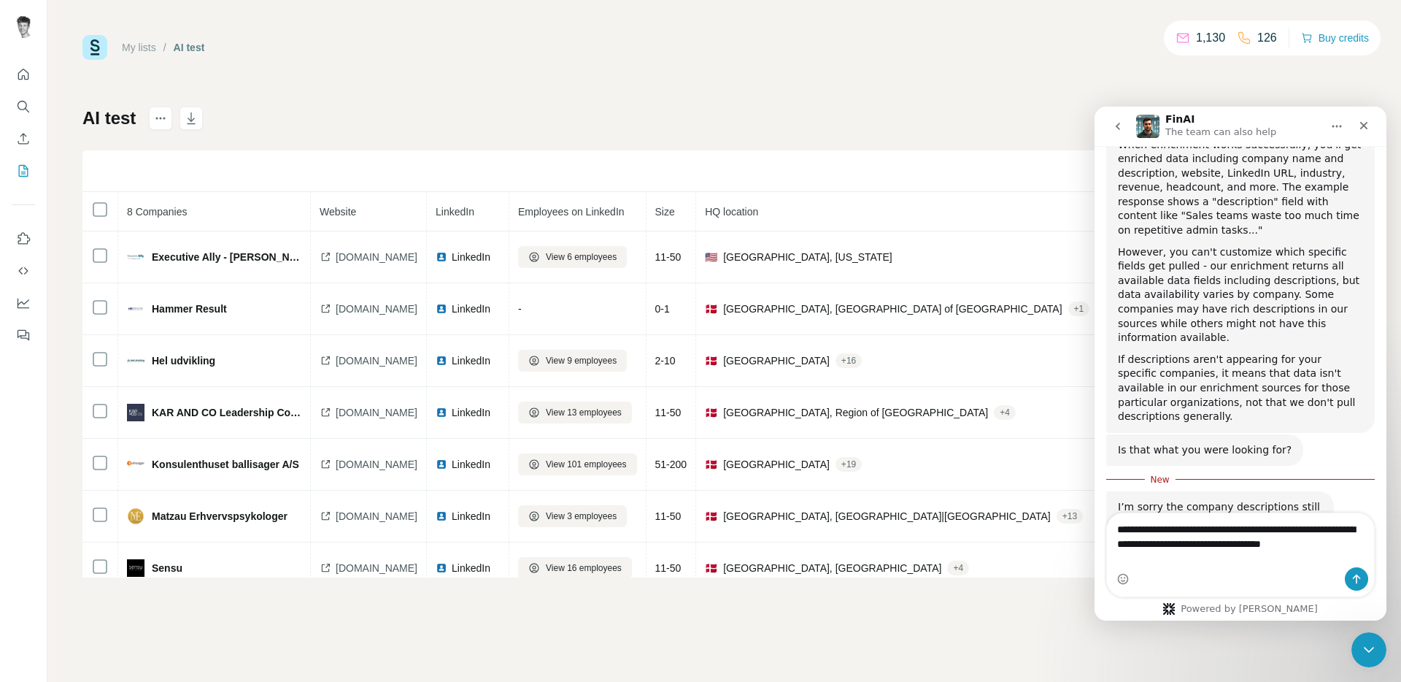
scroll to position [2618, 0]
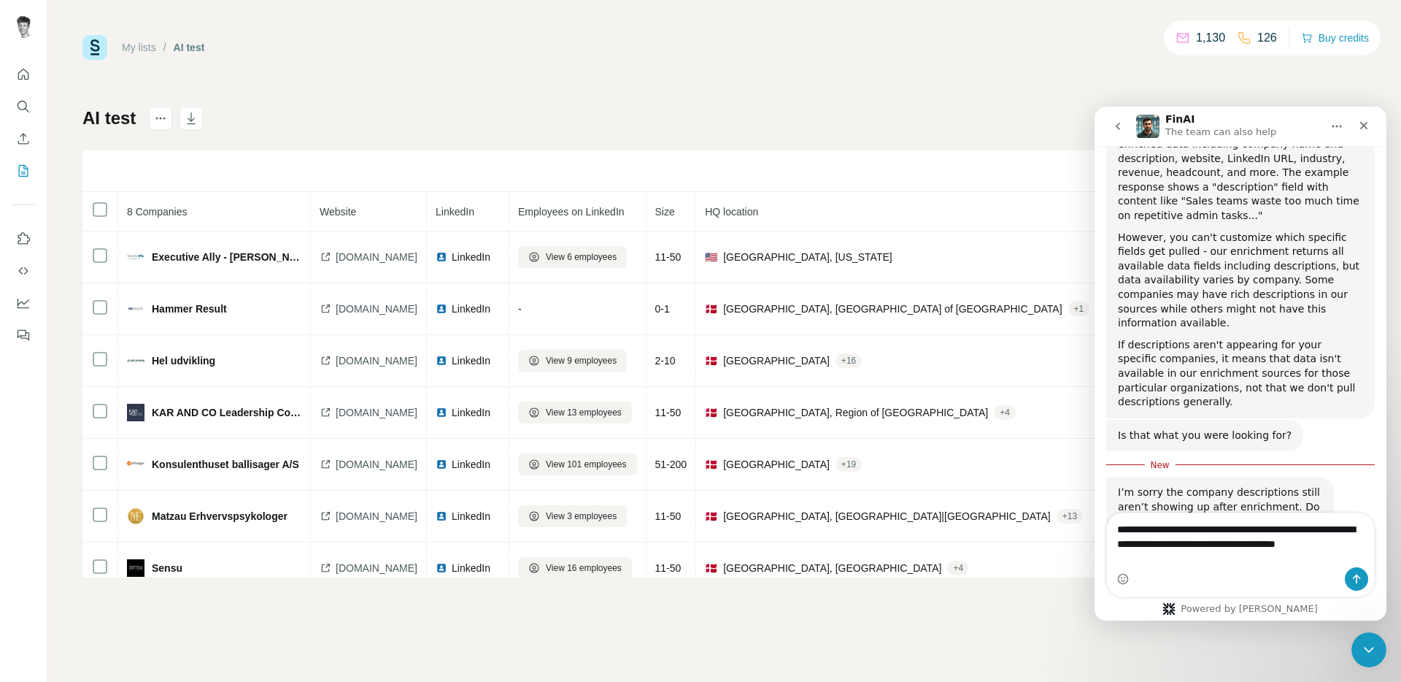
type textarea "**********"
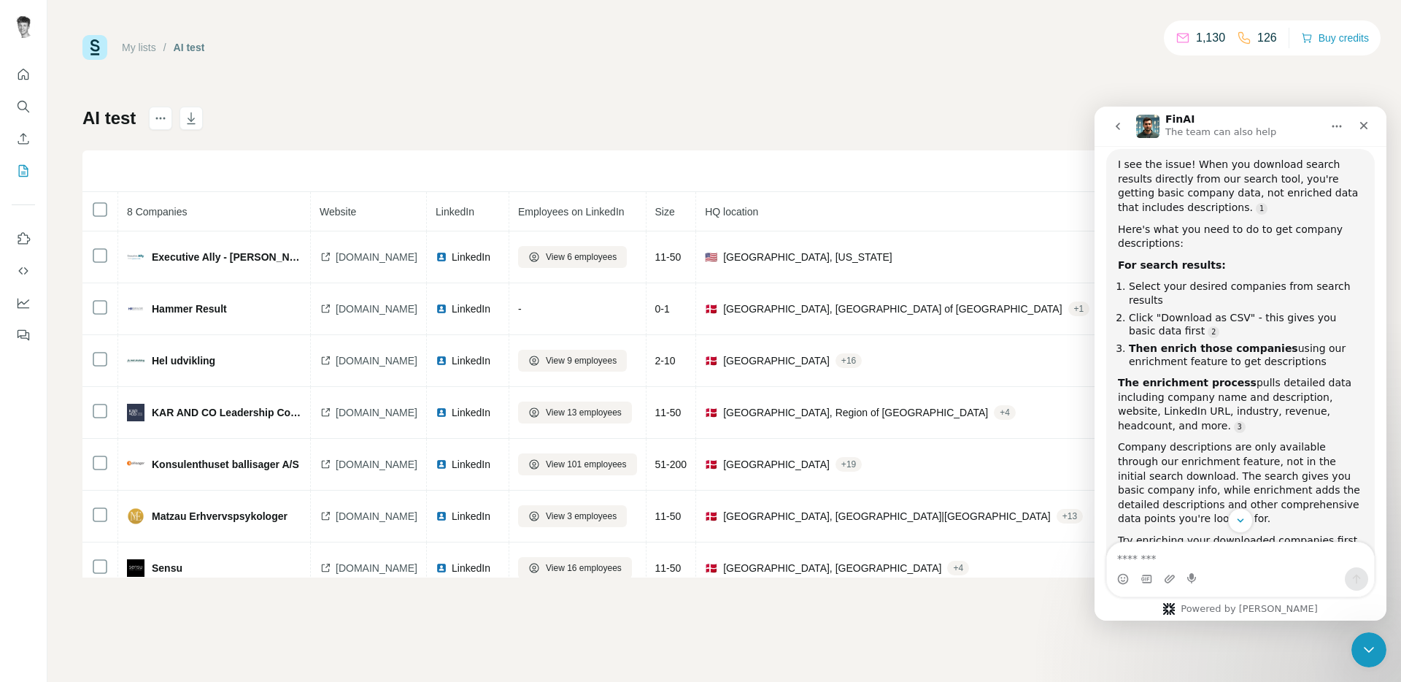
scroll to position [3106, 0]
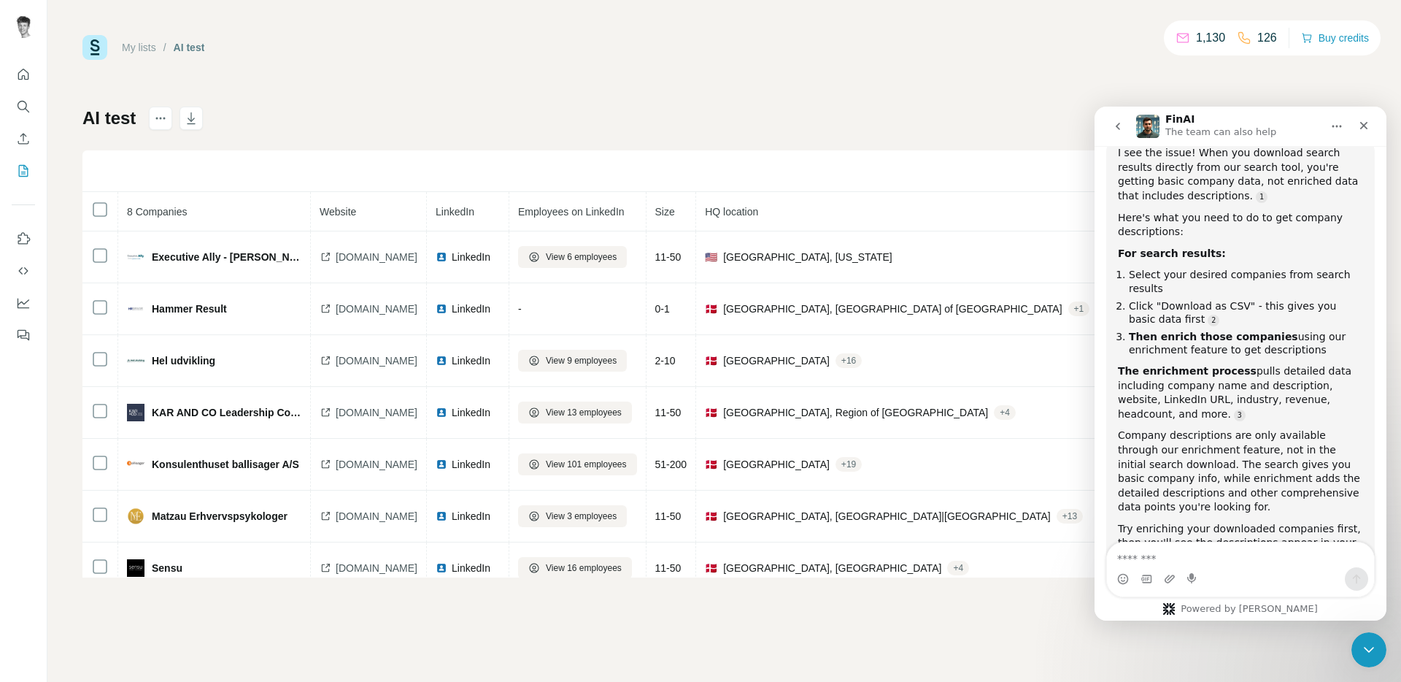
click at [1206, 551] on textarea "Message…" at bounding box center [1240, 554] width 267 height 25
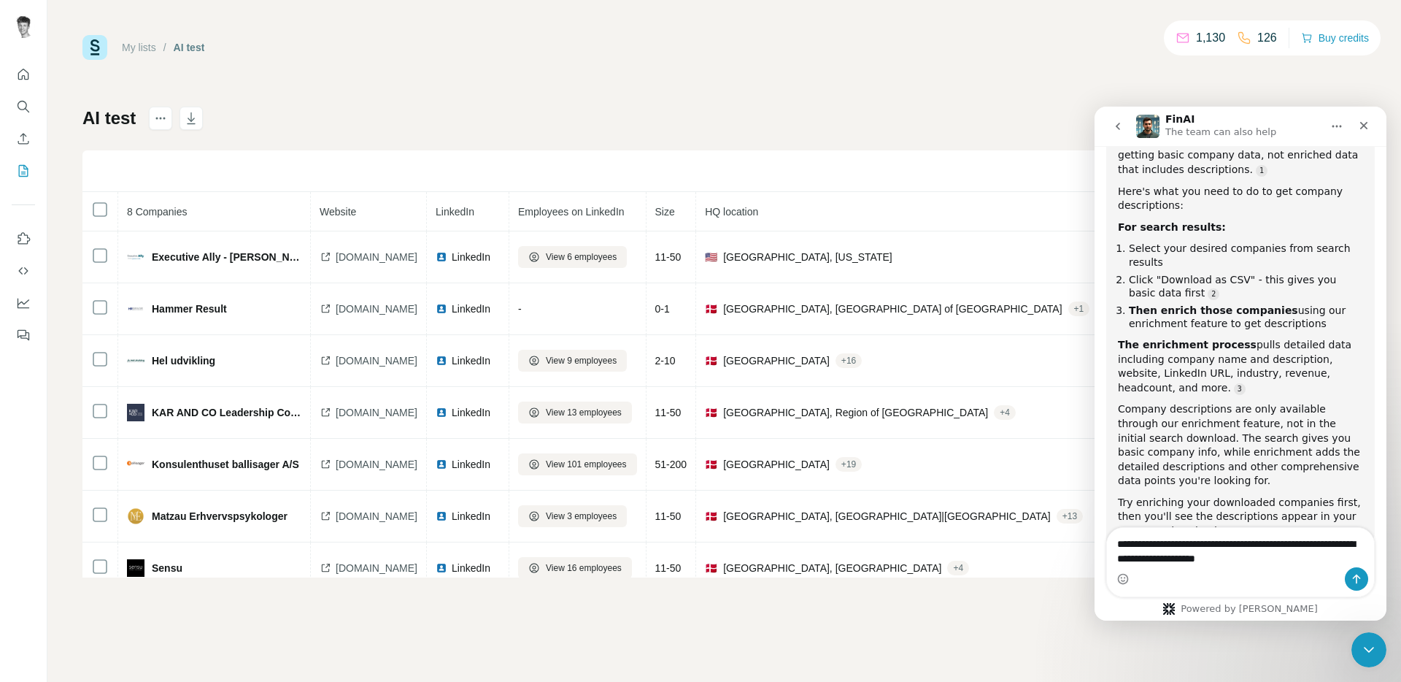
type textarea "**********"
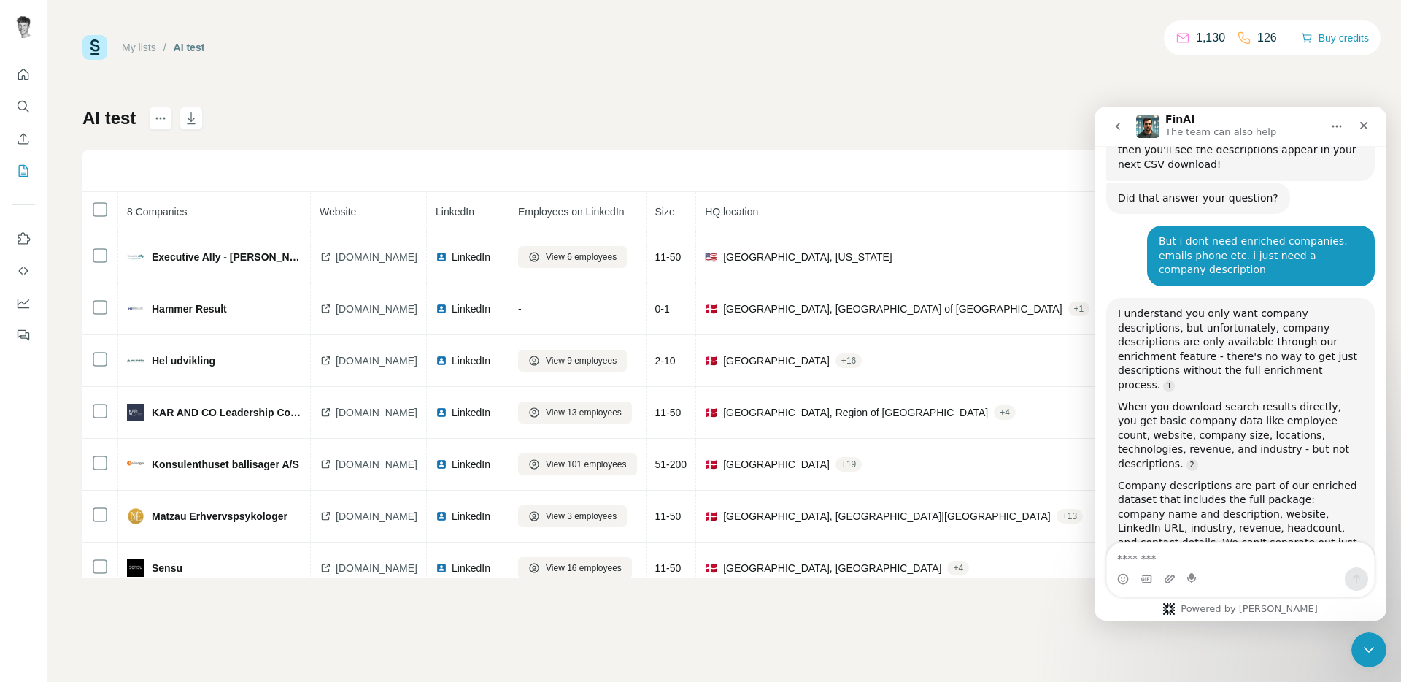
scroll to position [3532, 0]
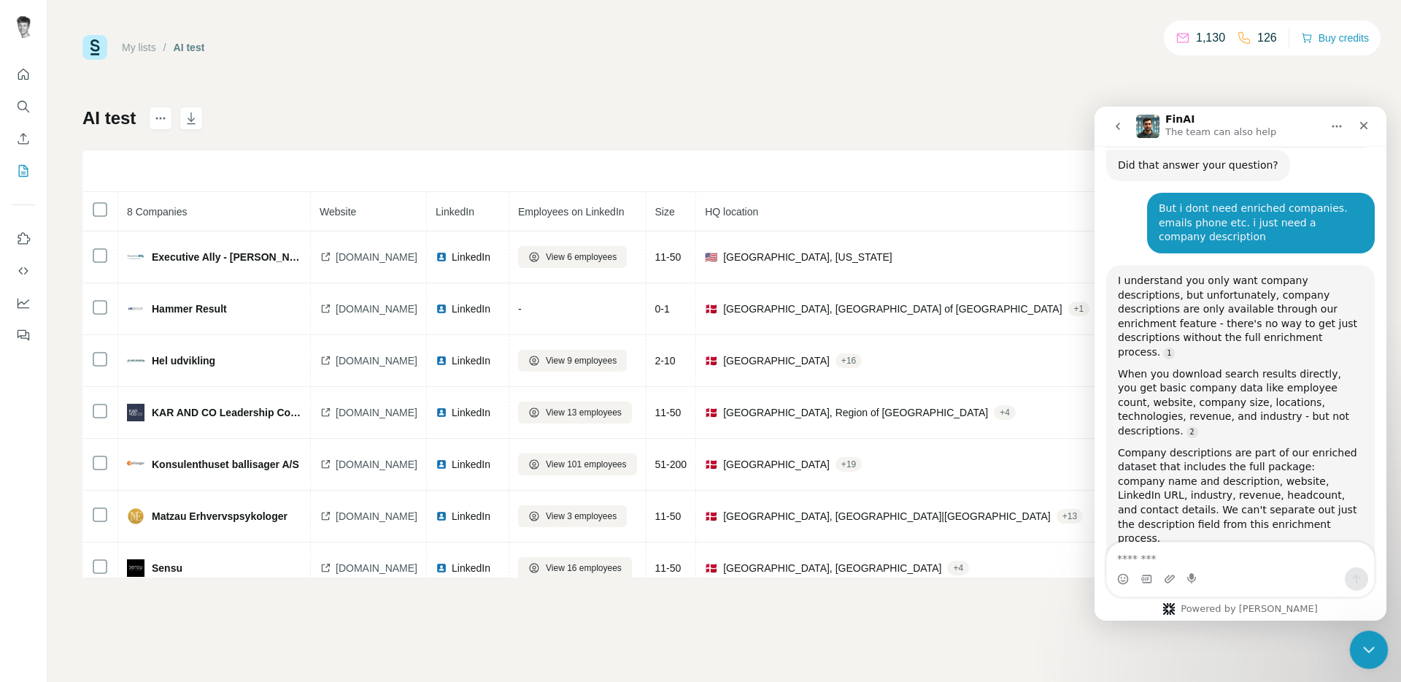
click at [1364, 636] on div "Close Intercom Messenger" at bounding box center [1367, 647] width 35 height 35
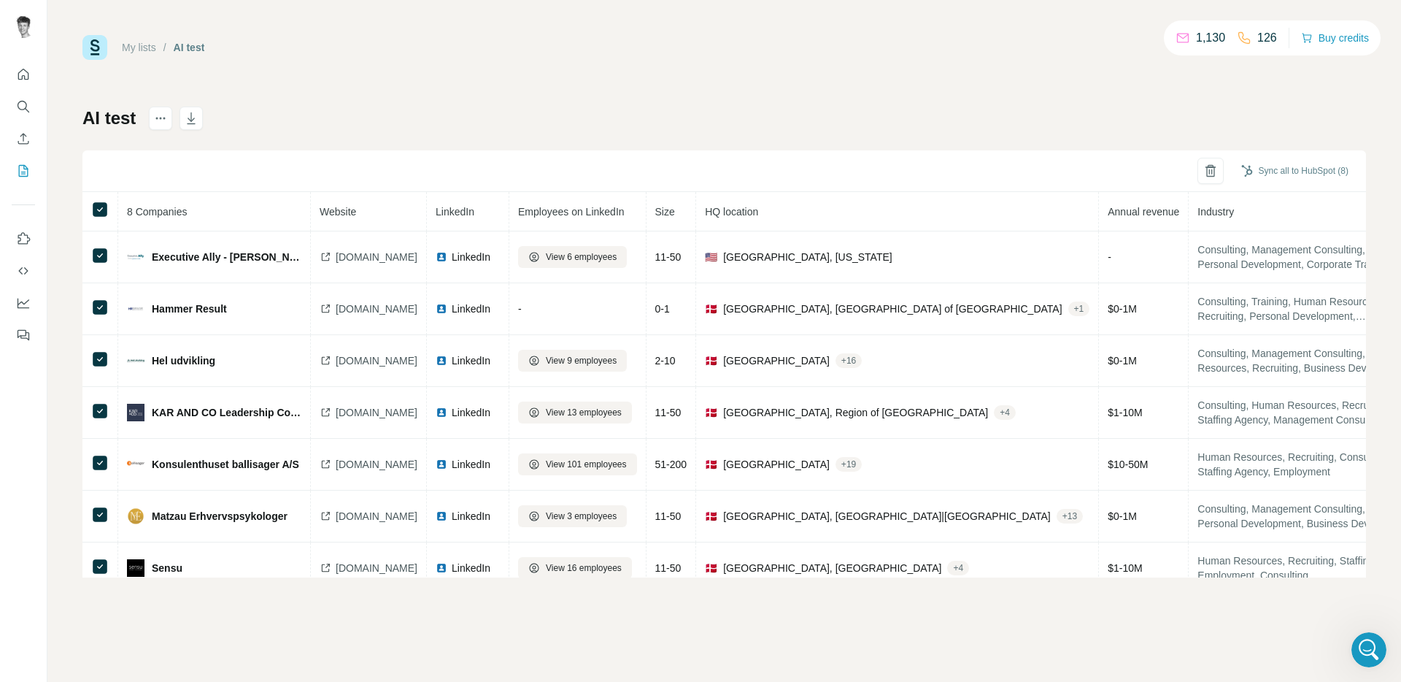
click at [1147, 167] on div "Sync all to HubSpot (8)" at bounding box center [724, 171] width 1284 height 42
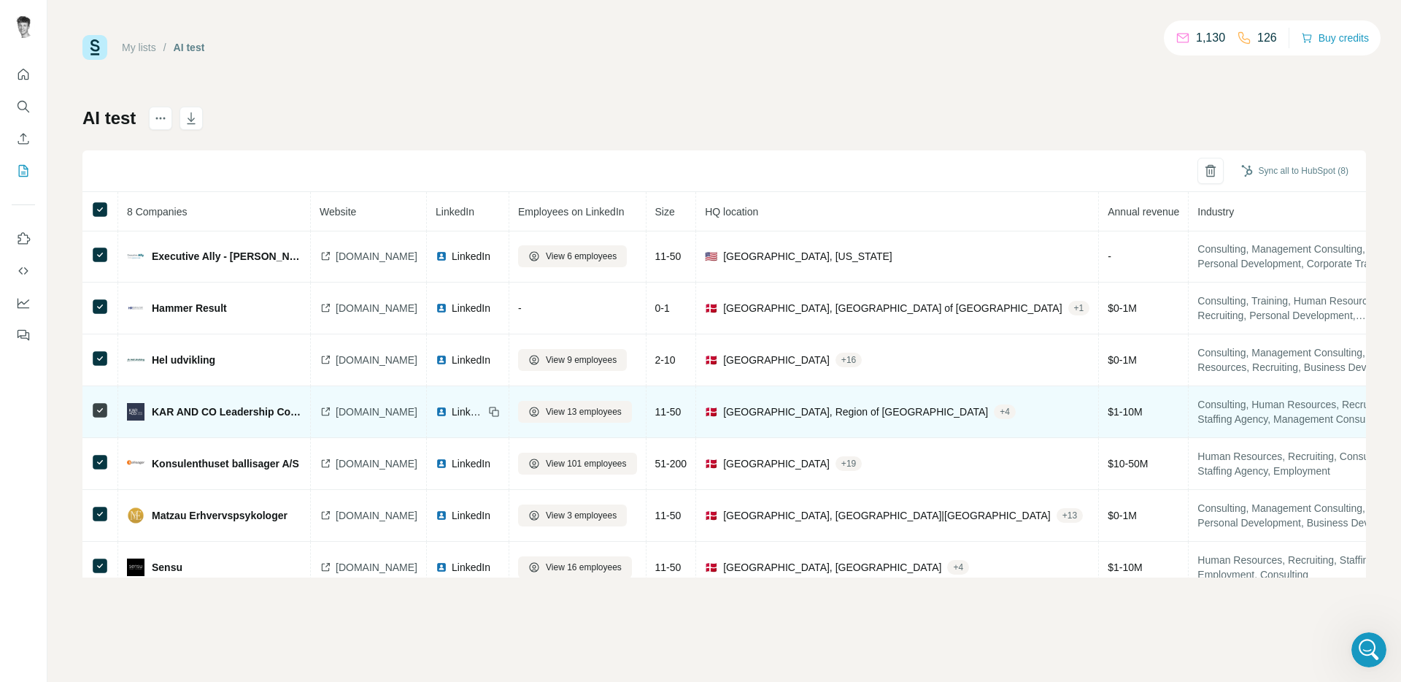
scroll to position [0, 0]
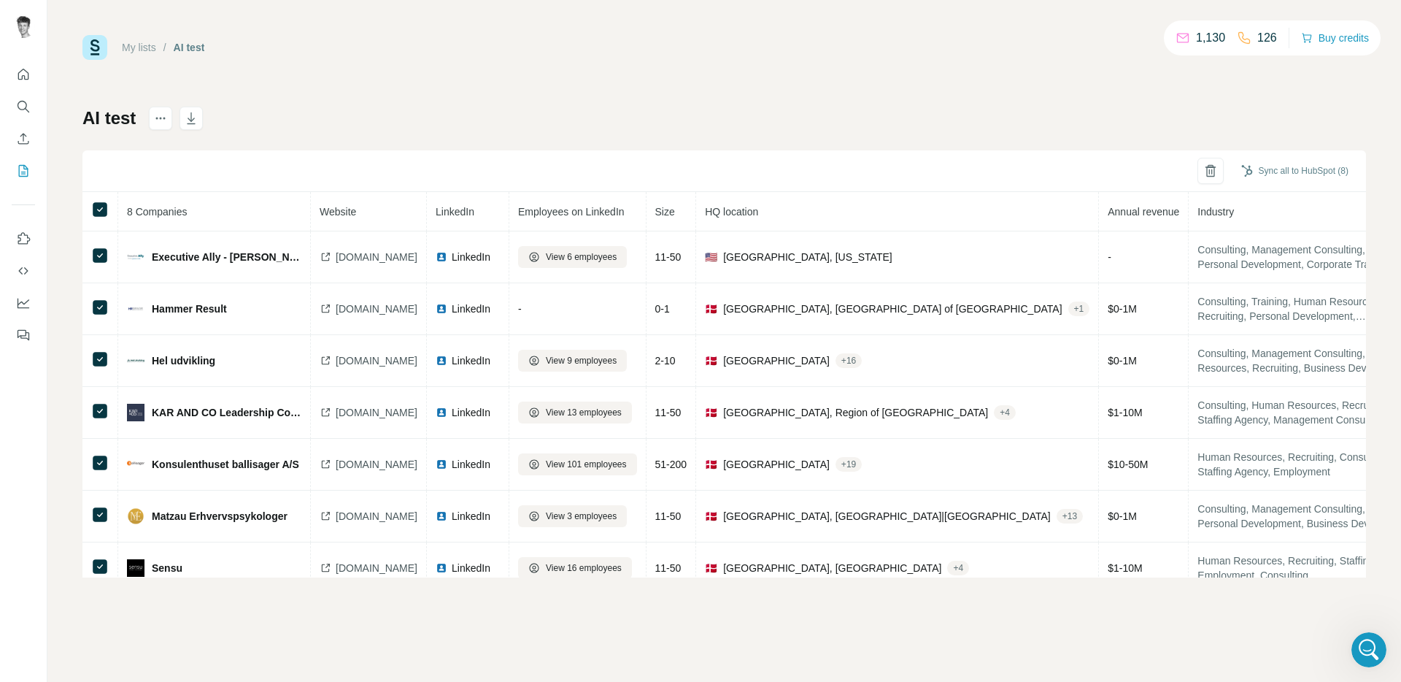
click at [785, 147] on div "AI test Sync all to HubSpot (8) 8 Companies Website LinkedIn Employees on Linke…" at bounding box center [724, 342] width 1284 height 471
click at [167, 116] on icon "actions" at bounding box center [160, 118] width 15 height 15
click at [1363, 640] on icon "Open Intercom Messenger" at bounding box center [1367, 648] width 24 height 24
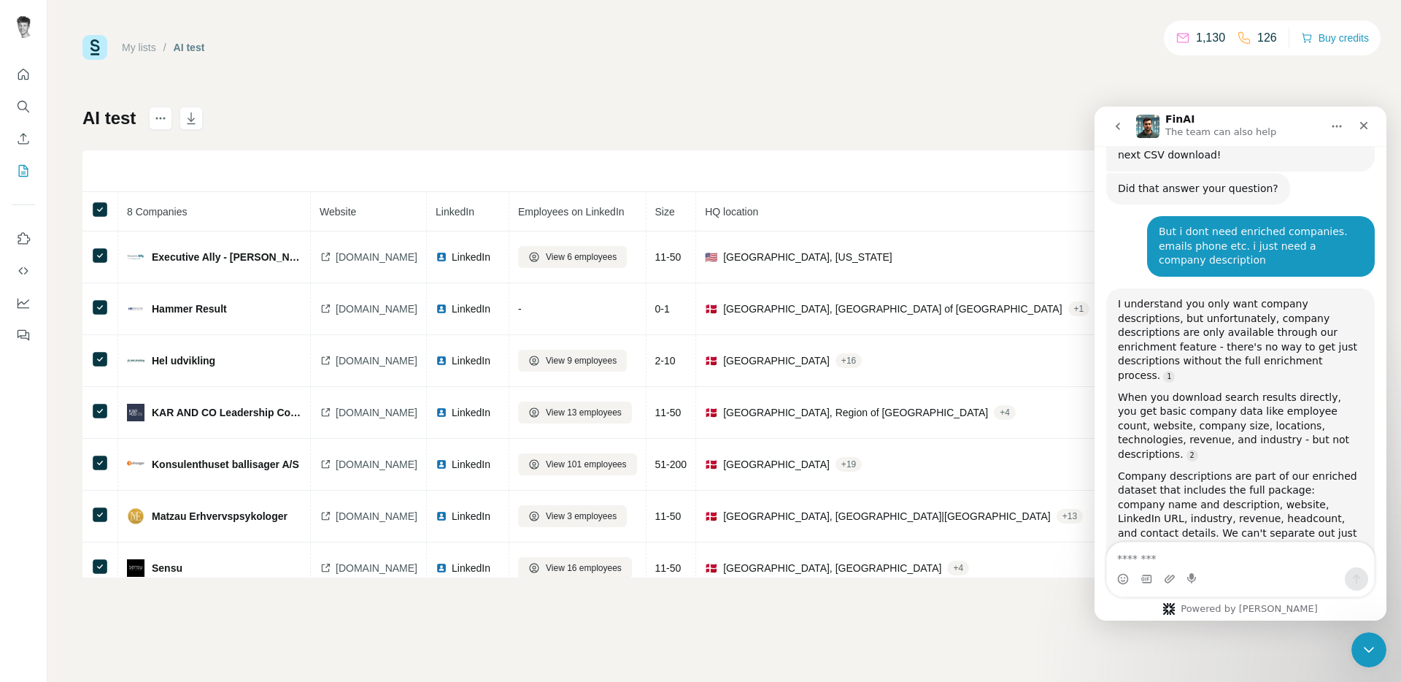
scroll to position [3532, 0]
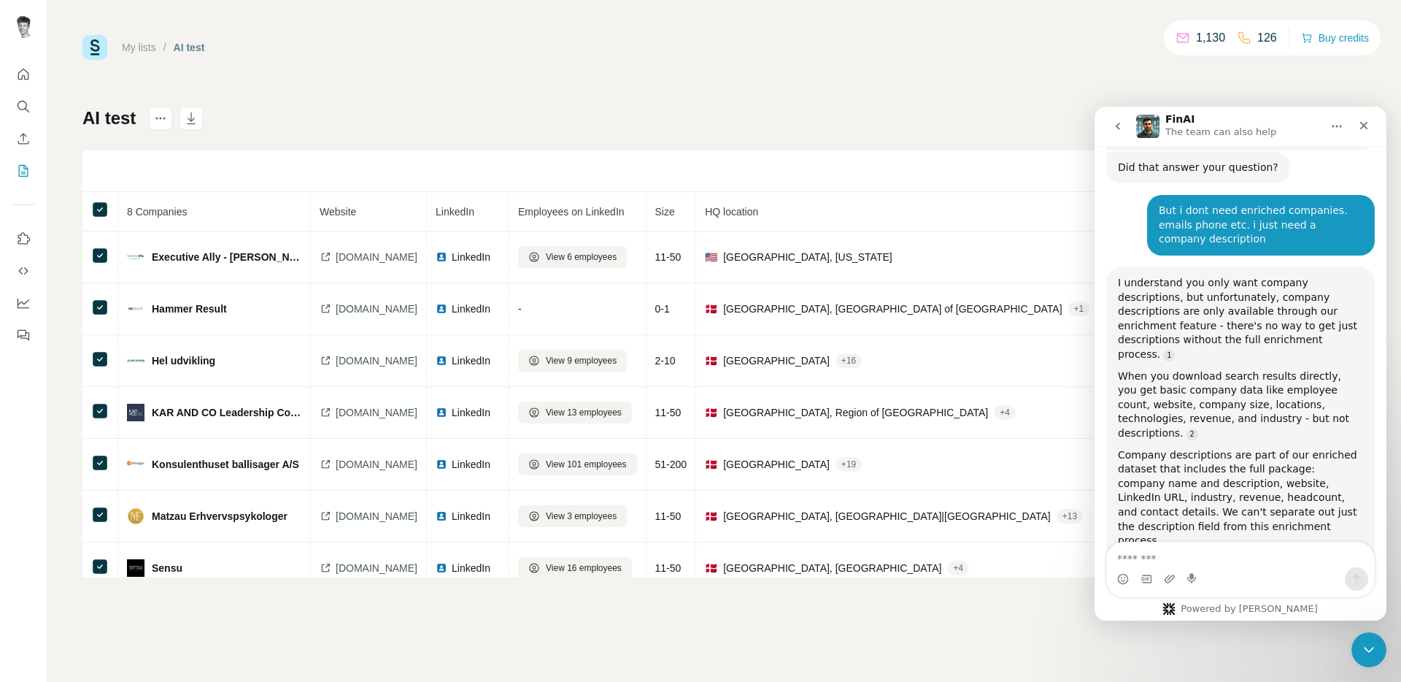
click at [1203, 550] on textarea "Message…" at bounding box center [1240, 554] width 267 height 25
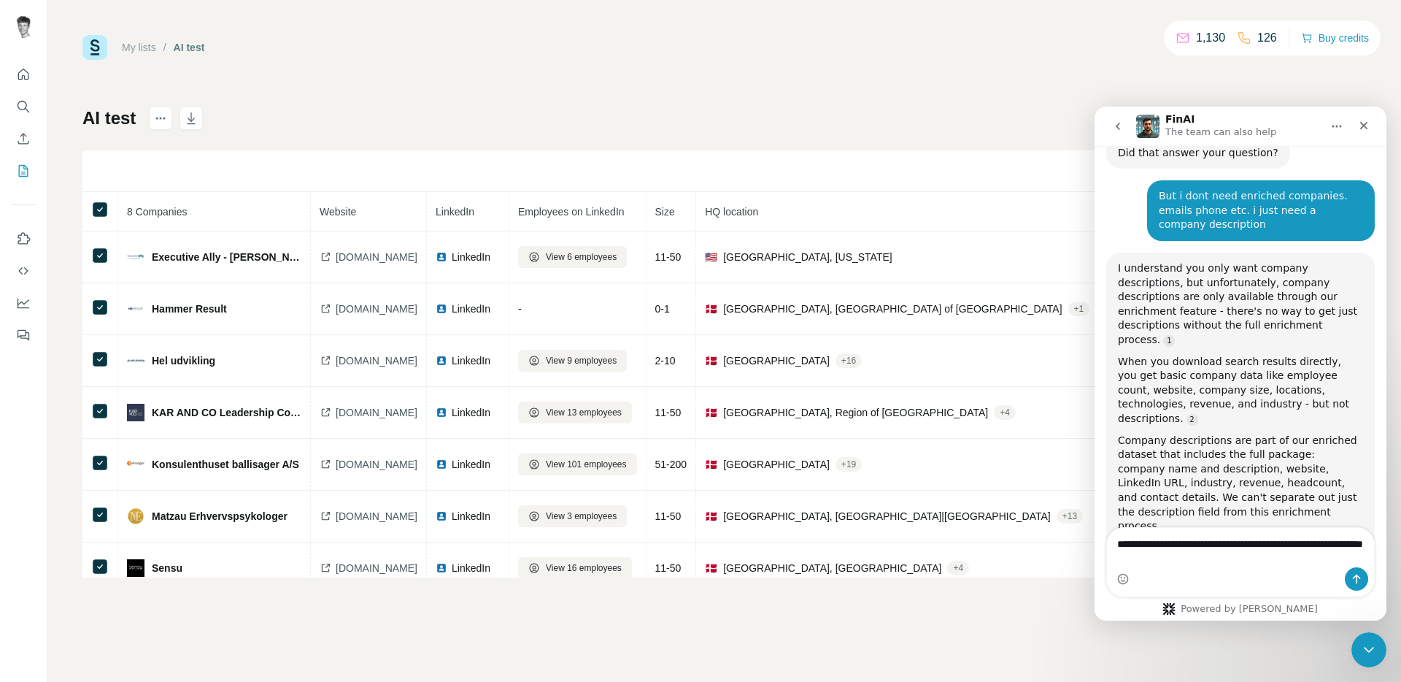
type textarea "**********"
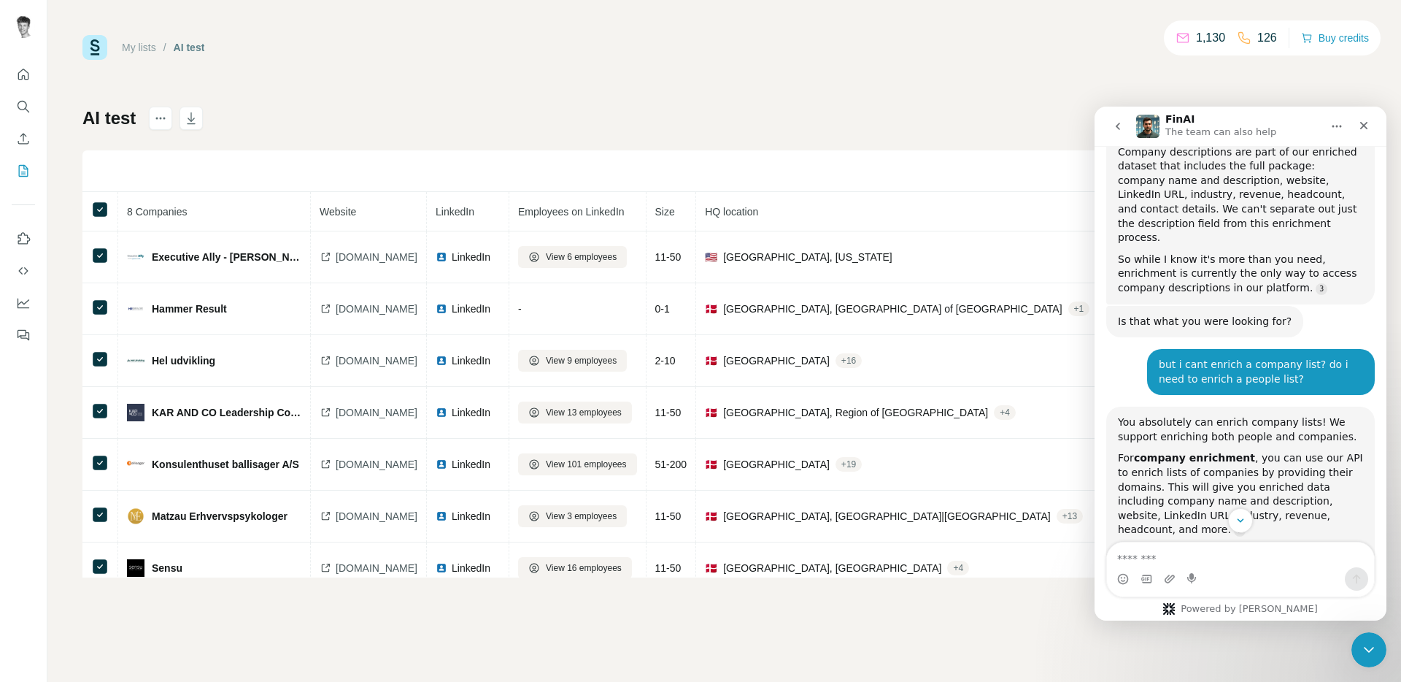
scroll to position [3846, 0]
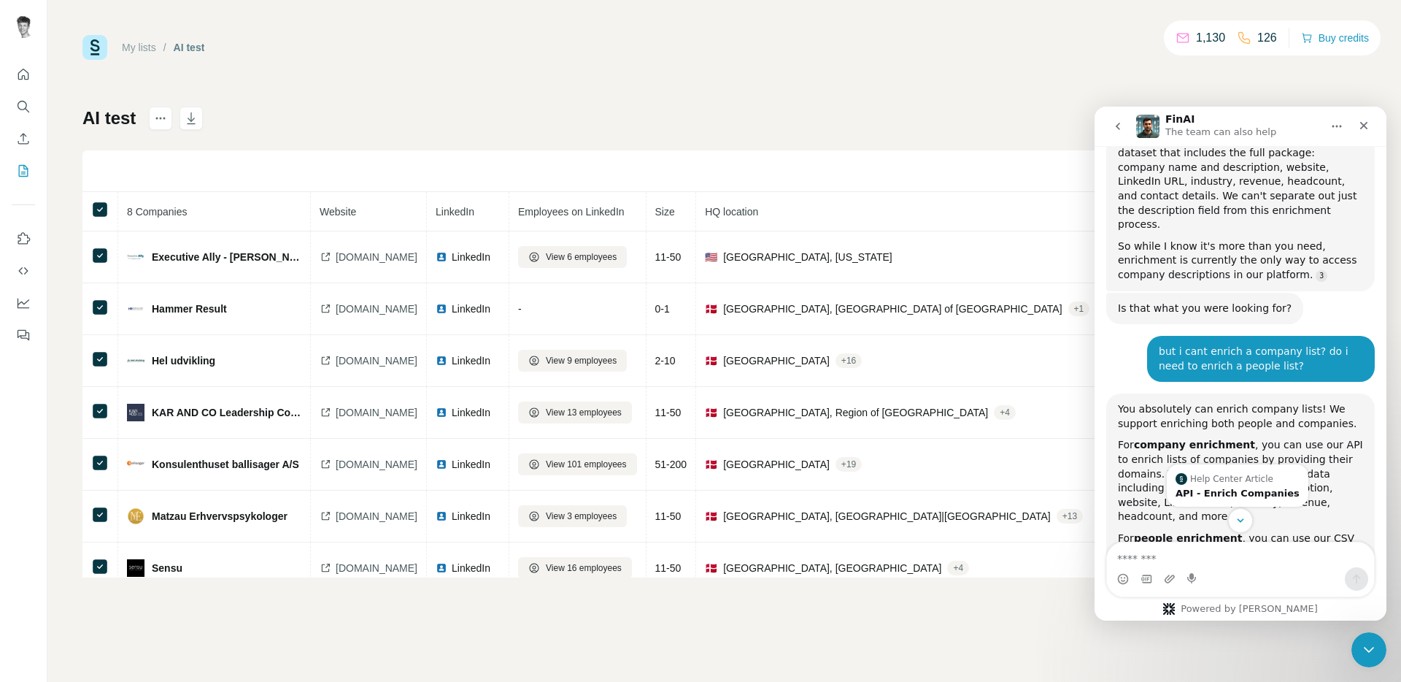
click at [1234, 512] on link "Source reference 13039379:" at bounding box center [1240, 518] width 12 height 12
click at [1229, 488] on div "API - Enrich Companies" at bounding box center [1238, 492] width 124 height 9
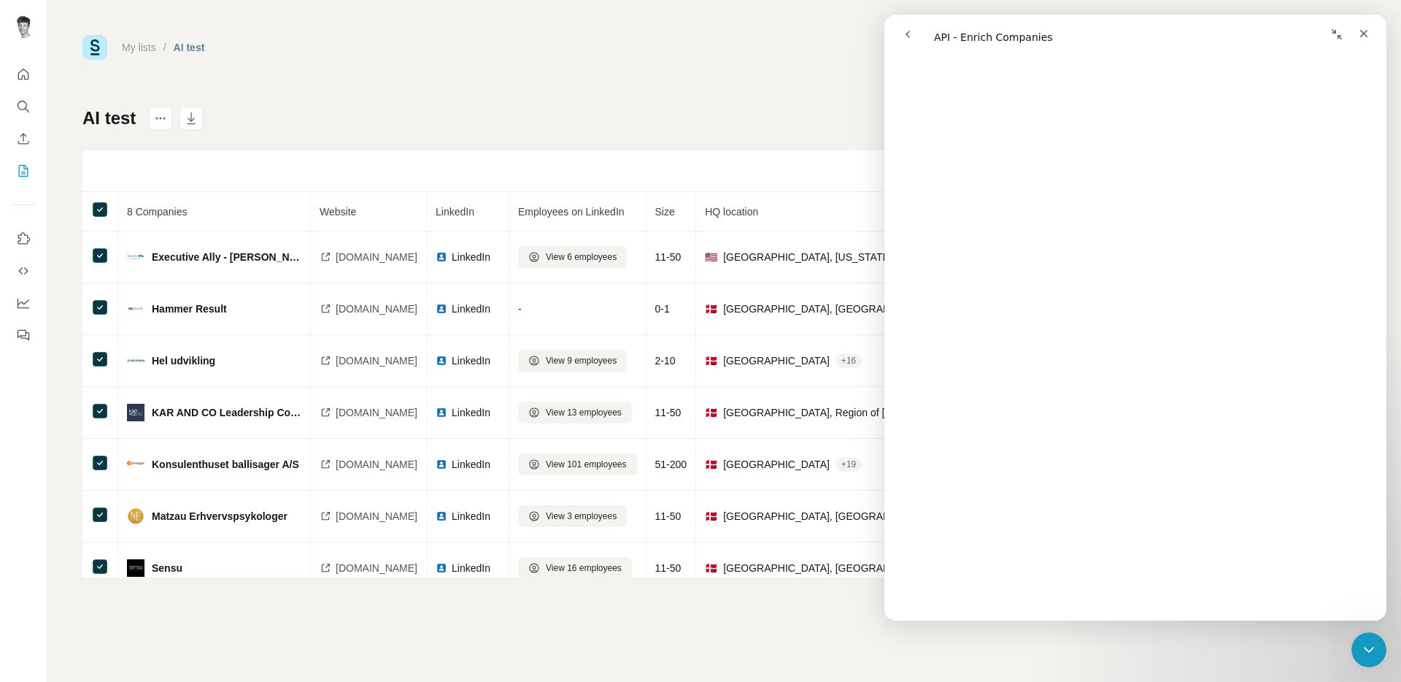
scroll to position [342, 0]
drag, startPoint x: 398, startPoint y: 106, endPoint x: 161, endPoint y: 108, distance: 237.2
click at [398, 107] on div "AI test Sync all to HubSpot (8) 8 Companies Website LinkedIn Employees on Linke…" at bounding box center [724, 342] width 1284 height 471
click at [22, 139] on icon "Enrich CSV" at bounding box center [23, 138] width 15 height 15
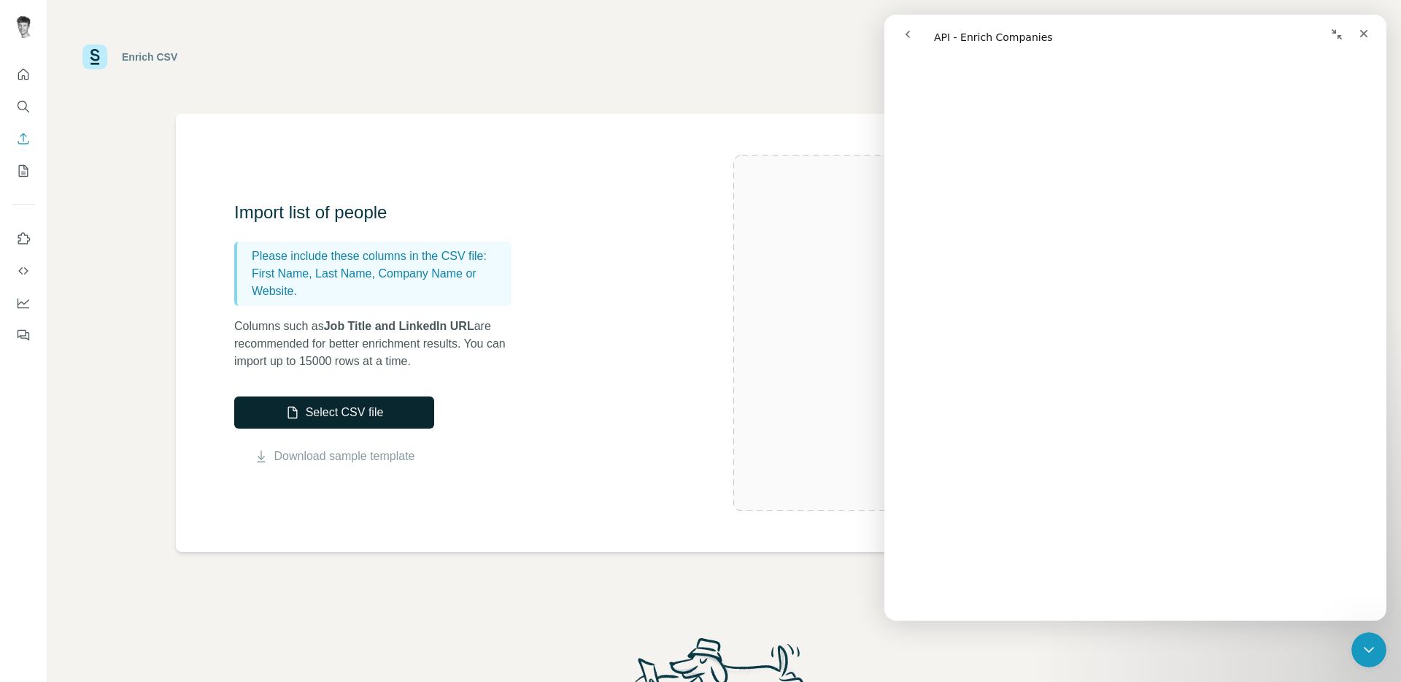
click at [342, 417] on button "Select CSV file" at bounding box center [334, 412] width 200 height 32
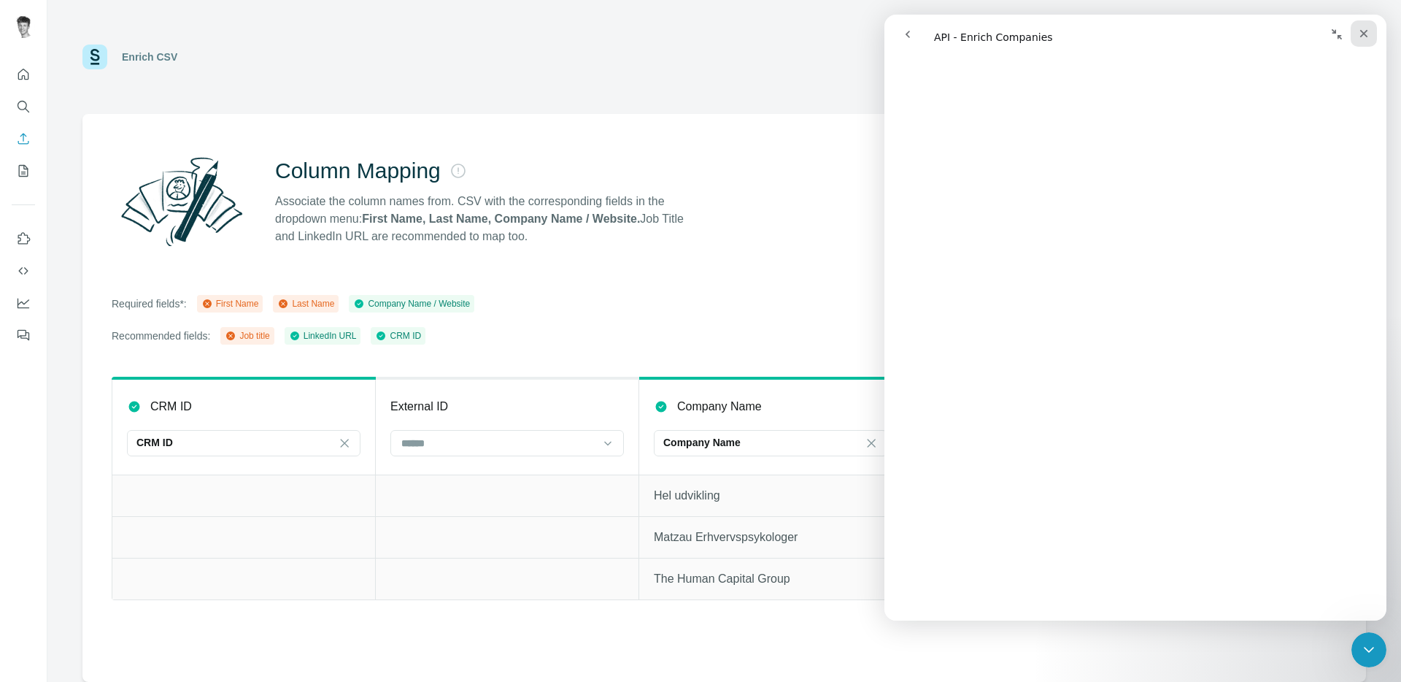
click at [1358, 26] on div "Close" at bounding box center [1364, 33] width 26 height 26
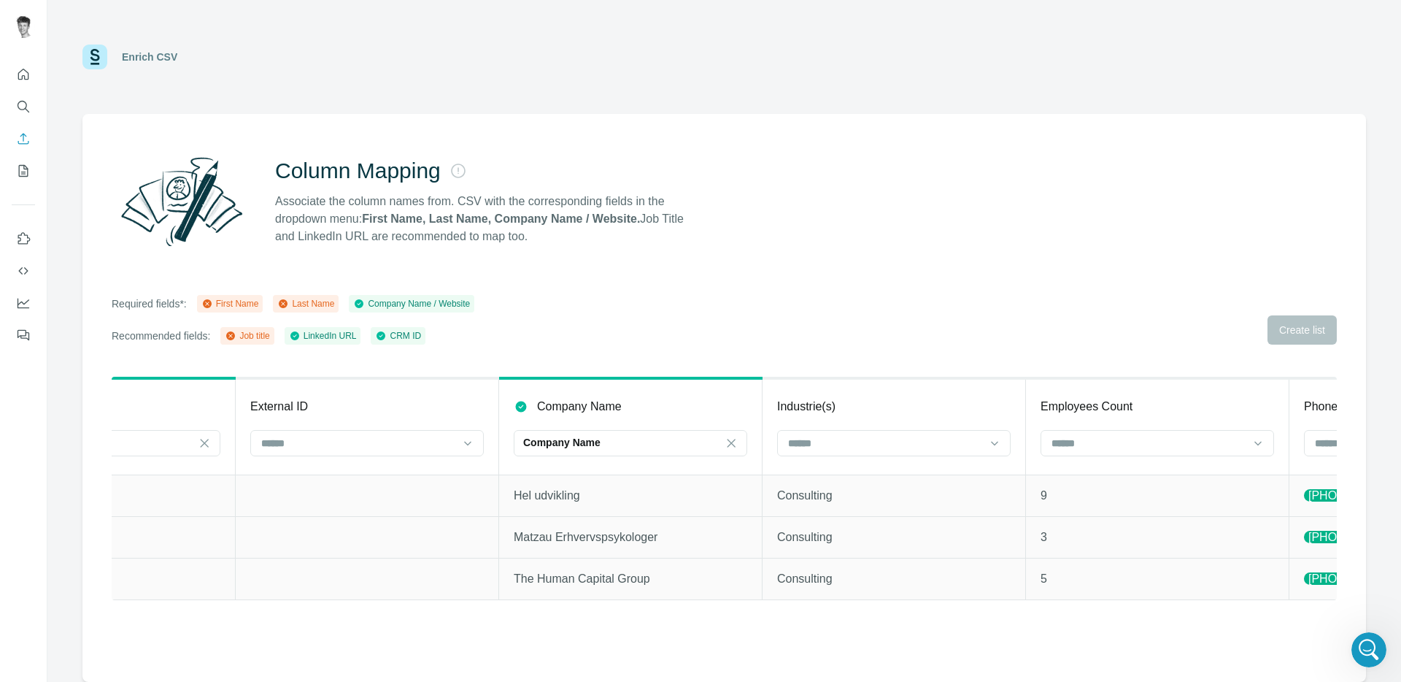
scroll to position [0, 428]
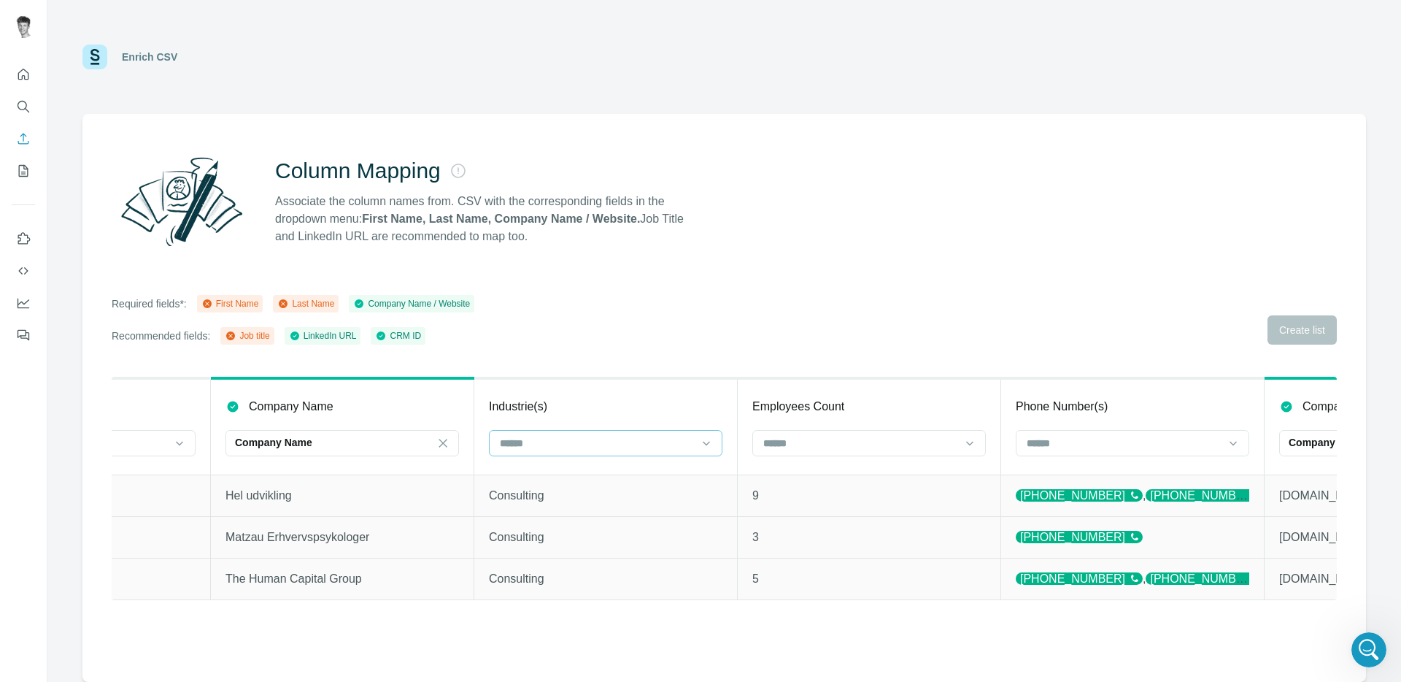
click at [563, 439] on input at bounding box center [597, 443] width 197 height 16
click at [553, 444] on input at bounding box center [597, 443] width 197 height 16
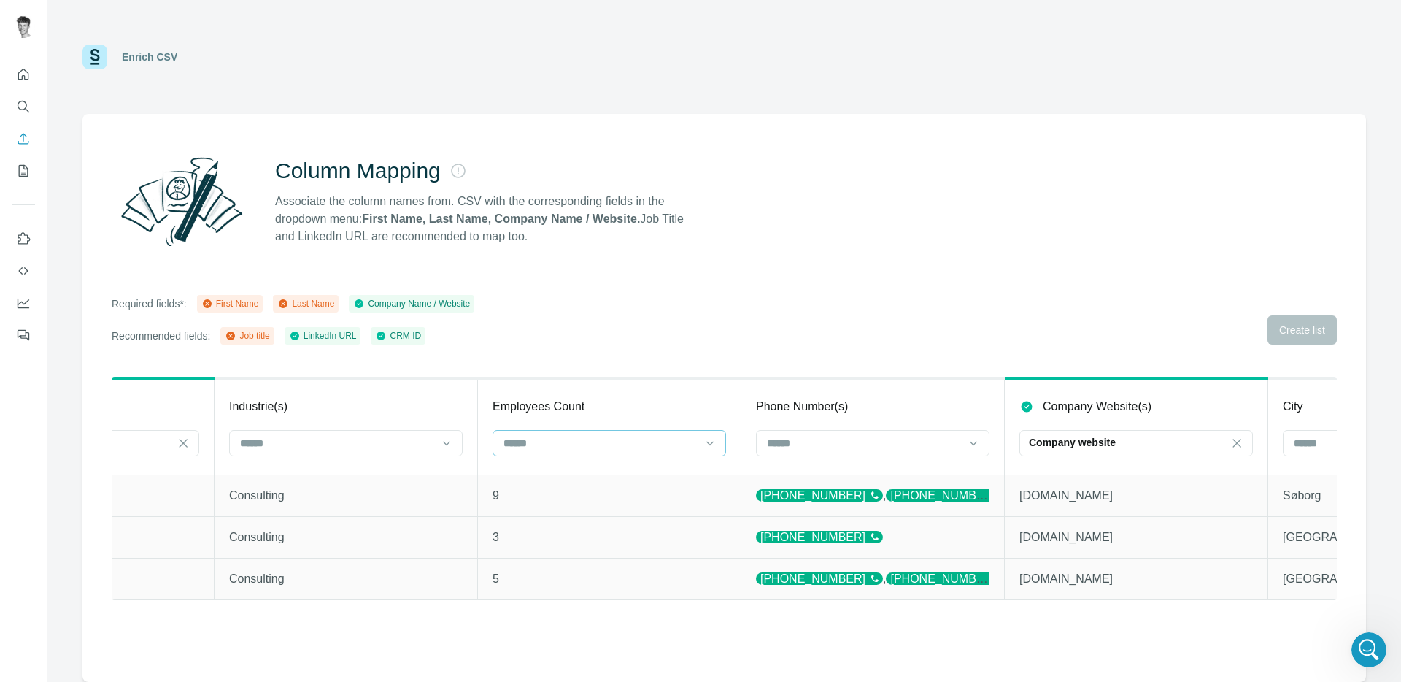
scroll to position [0, 700]
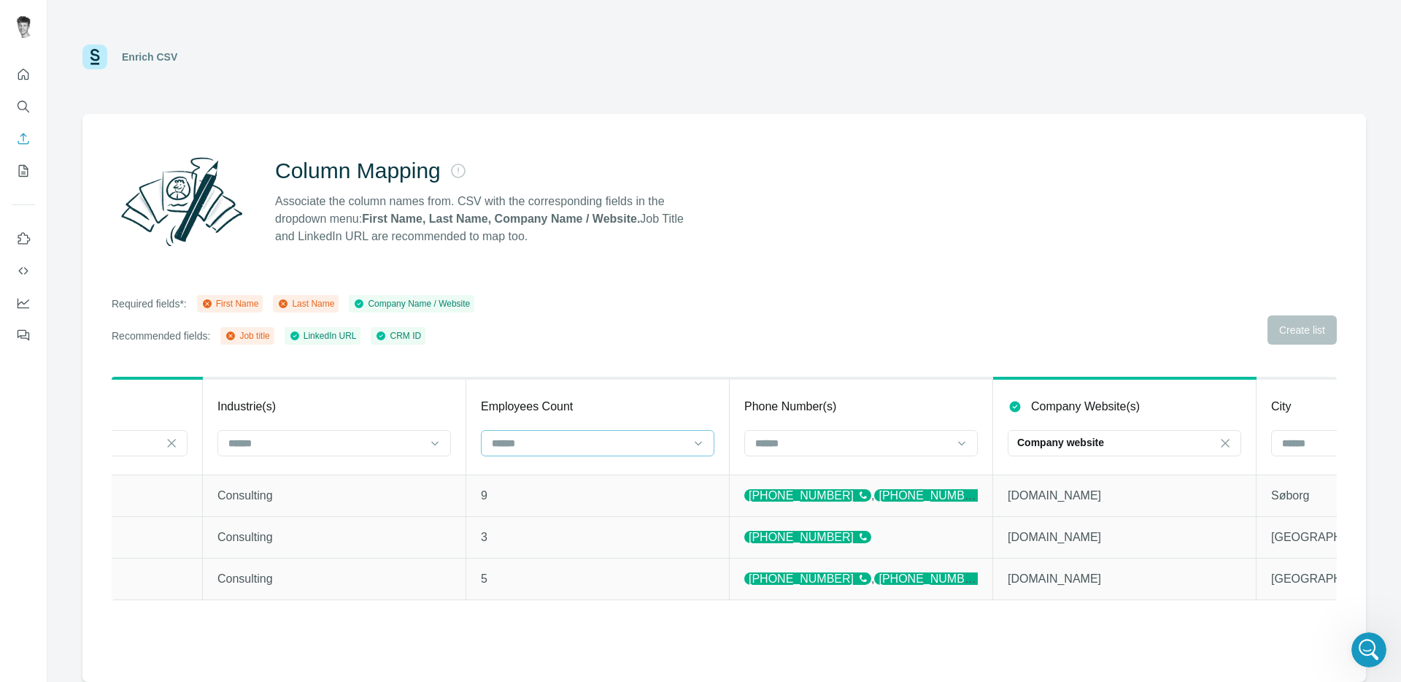
click at [641, 446] on input at bounding box center [588, 443] width 197 height 16
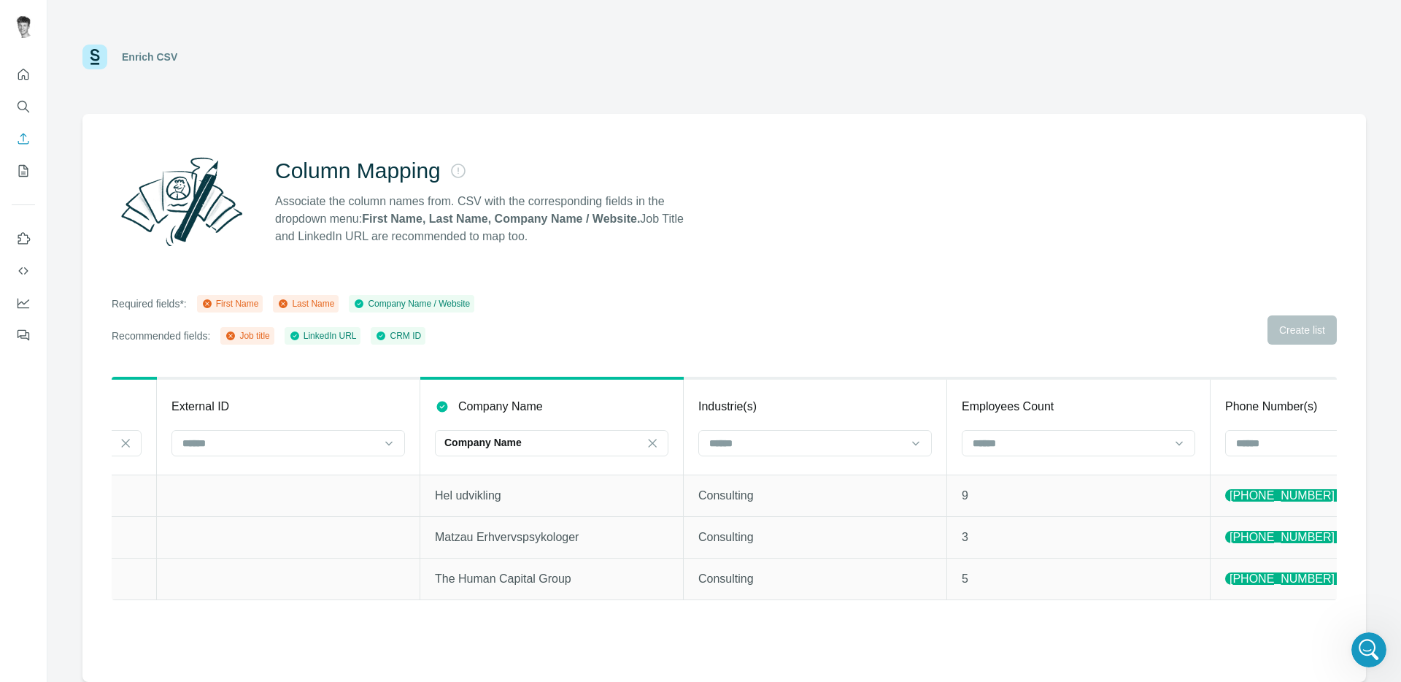
scroll to position [0, 0]
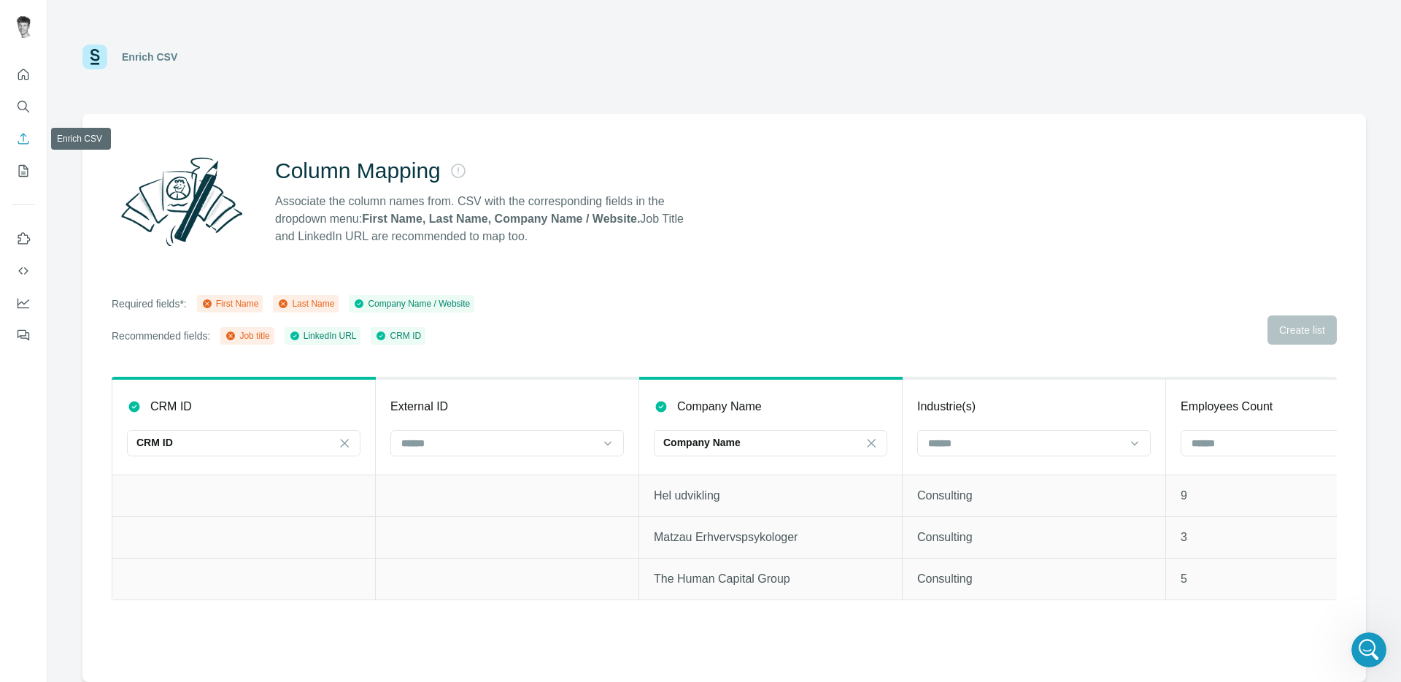
click at [21, 140] on icon "Enrich CSV" at bounding box center [23, 138] width 15 height 15
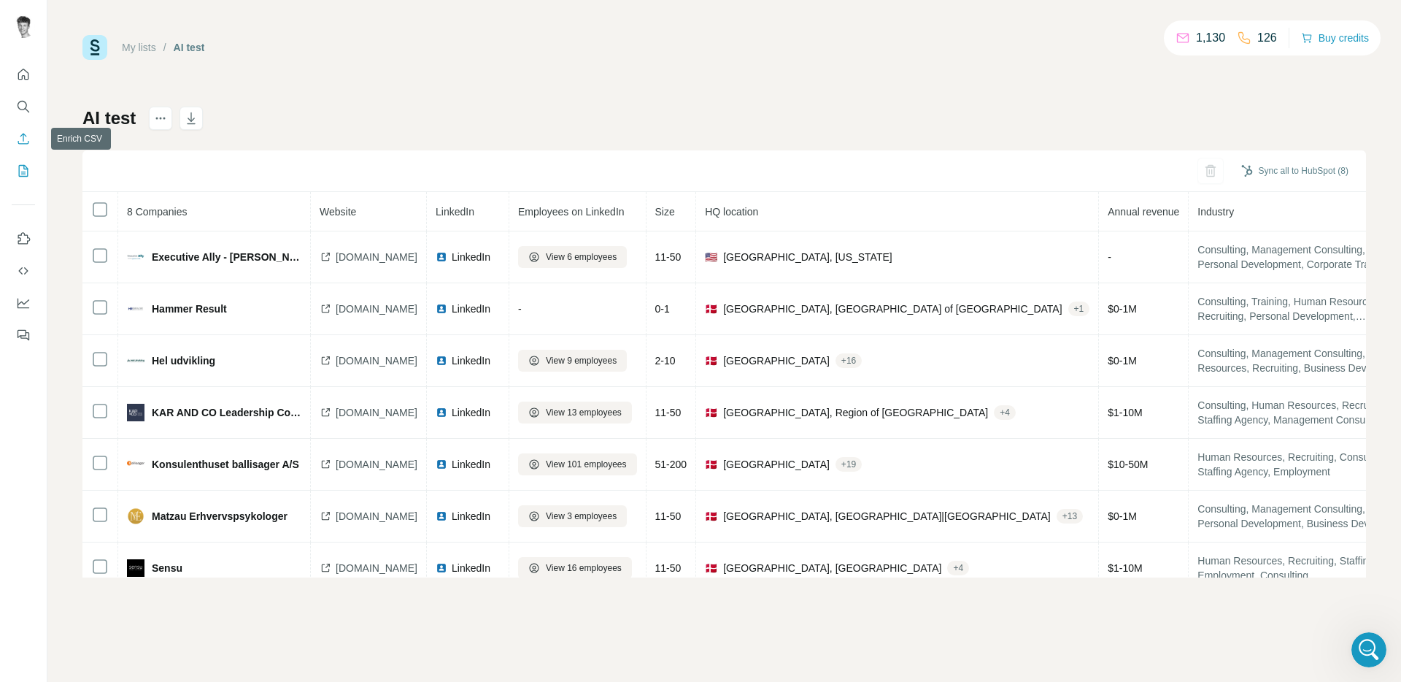
click at [23, 140] on icon "Enrich CSV" at bounding box center [23, 138] width 11 height 11
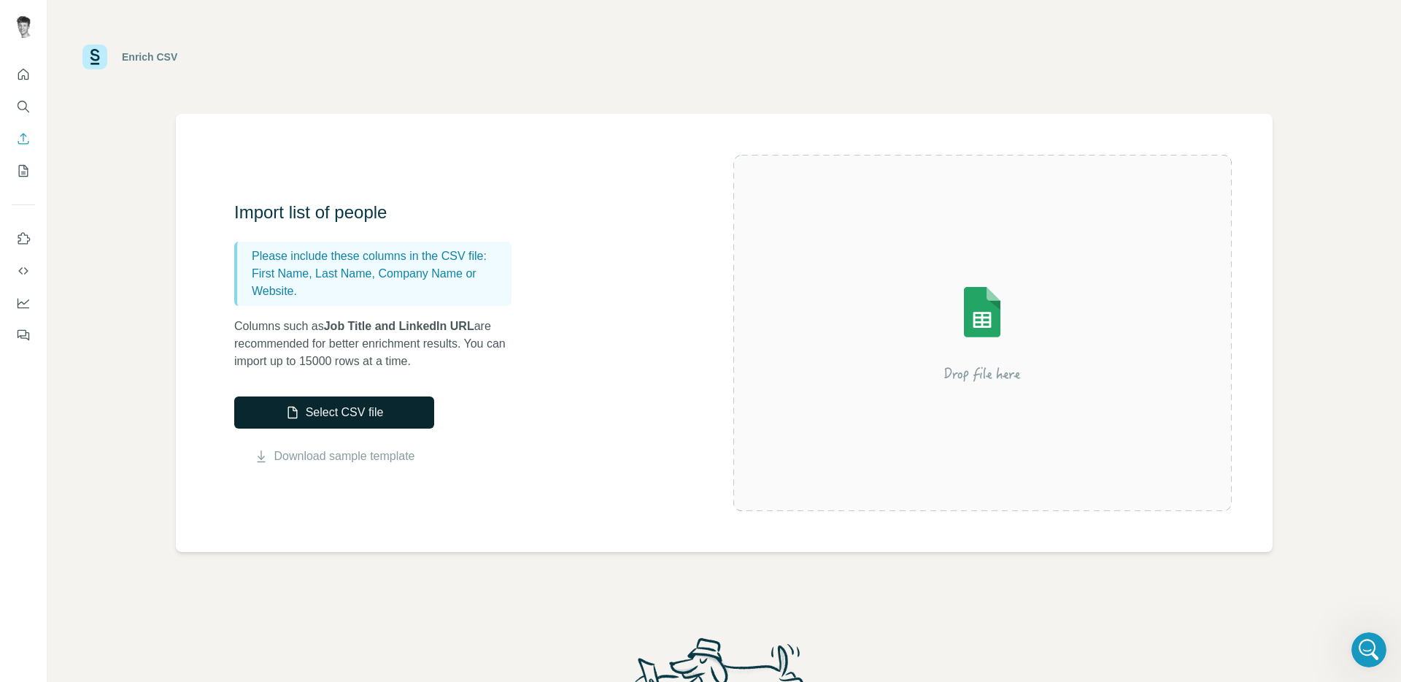
click at [285, 407] on icon "button" at bounding box center [292, 412] width 15 height 15
click at [529, 430] on div "Import list of people Please include these columns in the CSV file: First Name,…" at bounding box center [483, 333] width 499 height 264
click at [342, 246] on div "Please include these columns in the CSV file: First Name, Last Name, Company Na…" at bounding box center [372, 274] width 277 height 64
click at [342, 407] on button "Select CSV file" at bounding box center [334, 412] width 200 height 32
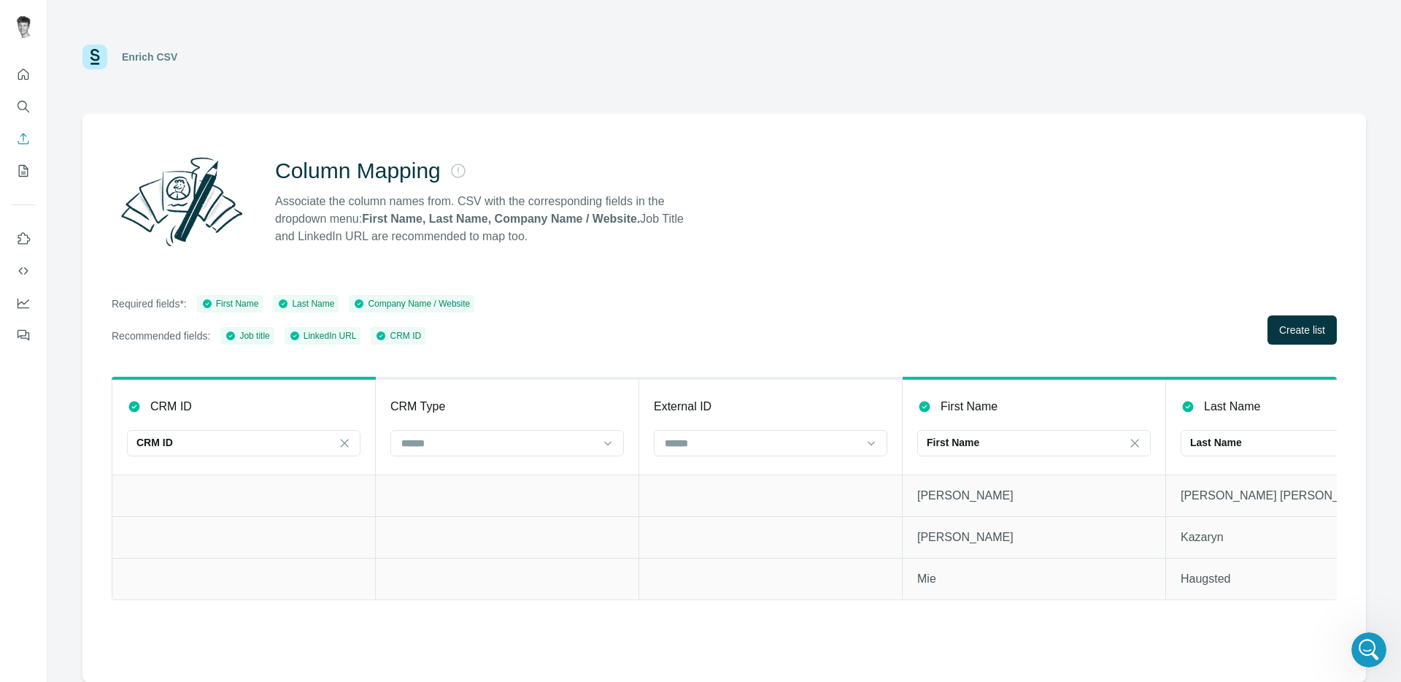
scroll to position [0, 3]
click at [509, 442] on input at bounding box center [495, 443] width 197 height 16
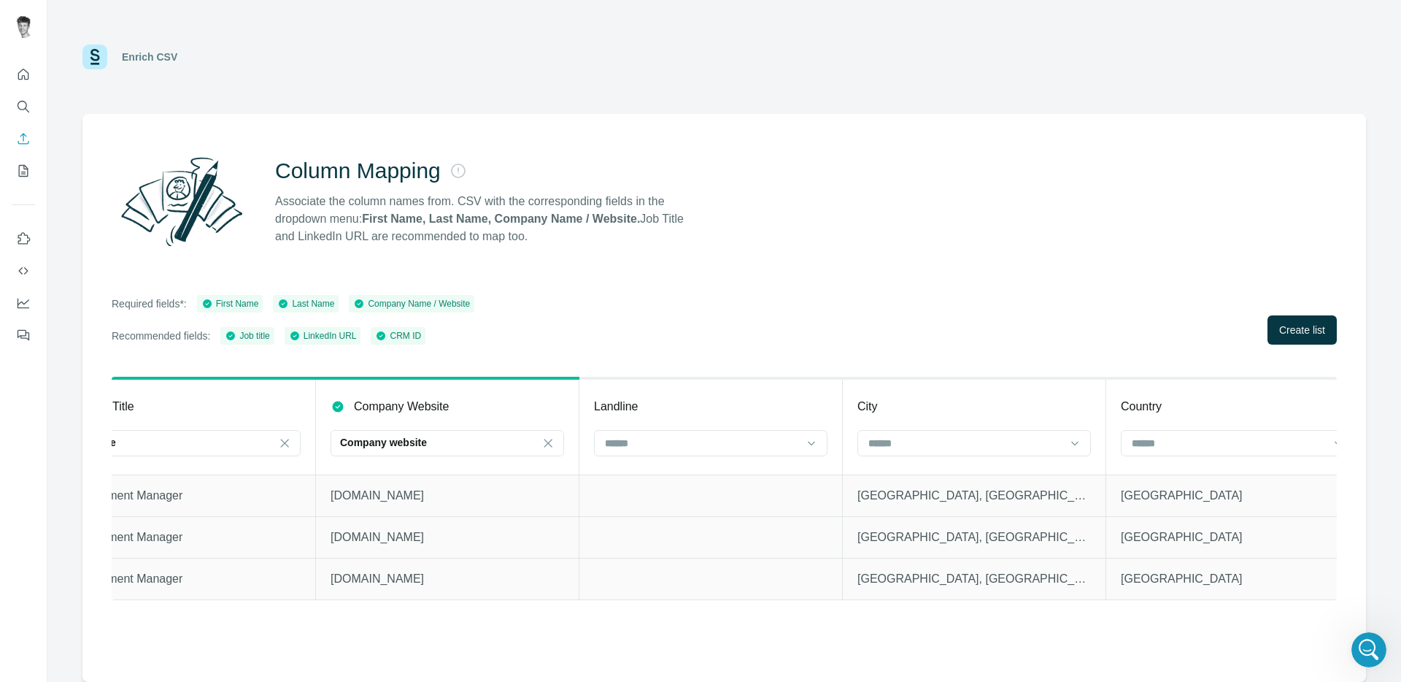
scroll to position [0, 3283]
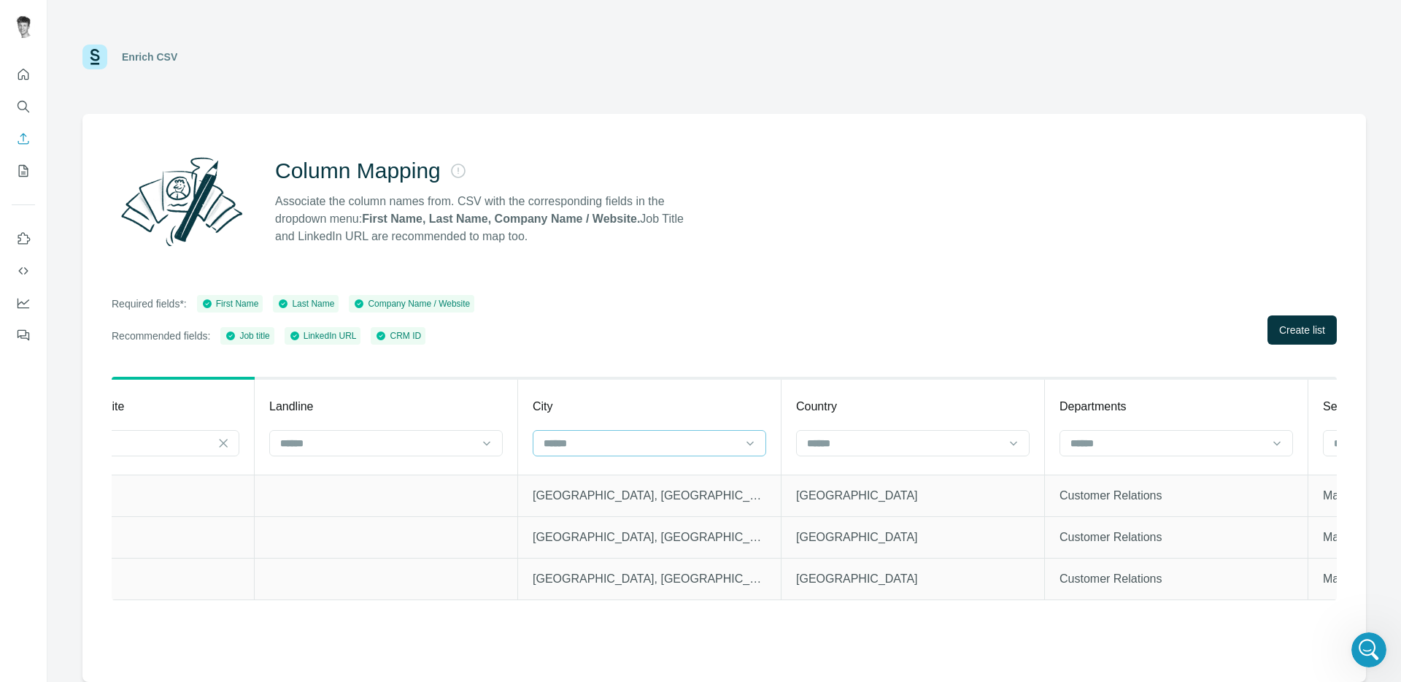
click at [589, 444] on input at bounding box center [640, 443] width 197 height 16
click at [715, 380] on th "City" at bounding box center [649, 426] width 263 height 96
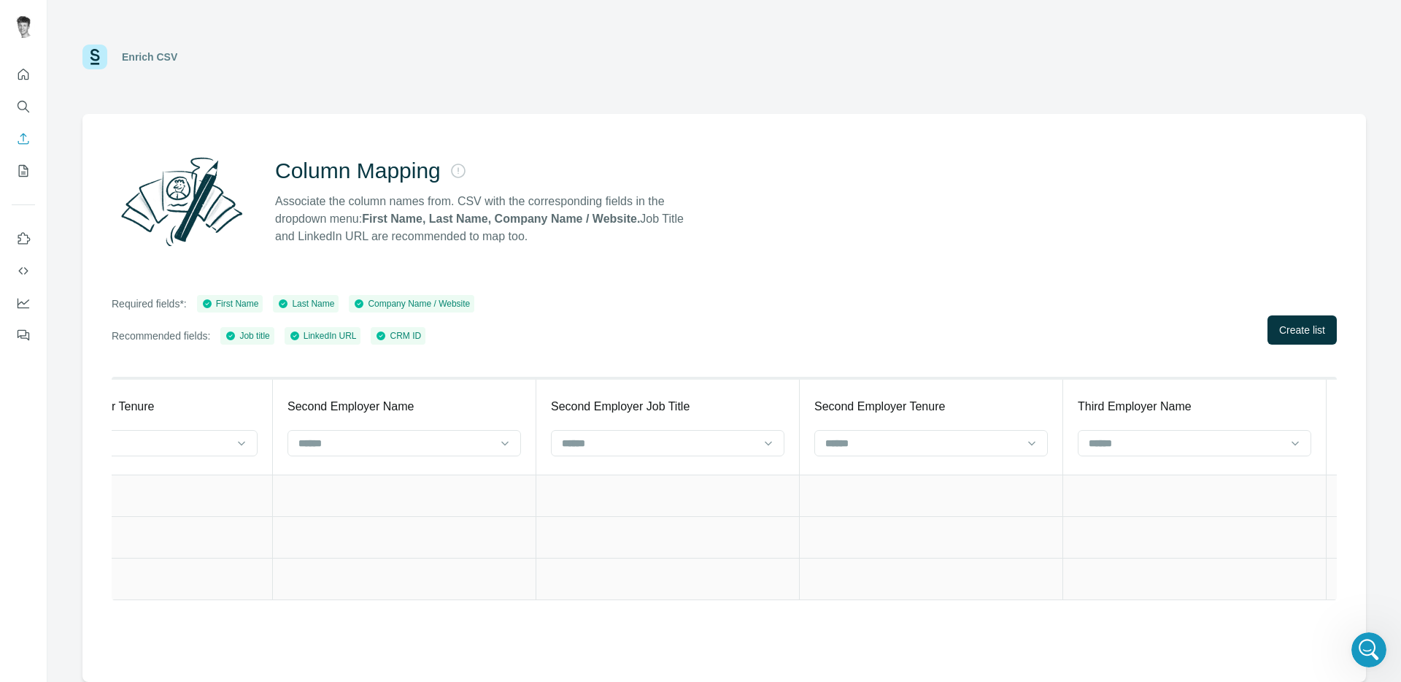
scroll to position [0, 6153]
click at [1363, 645] on icon "Open Intercom Messenger" at bounding box center [1367, 648] width 24 height 24
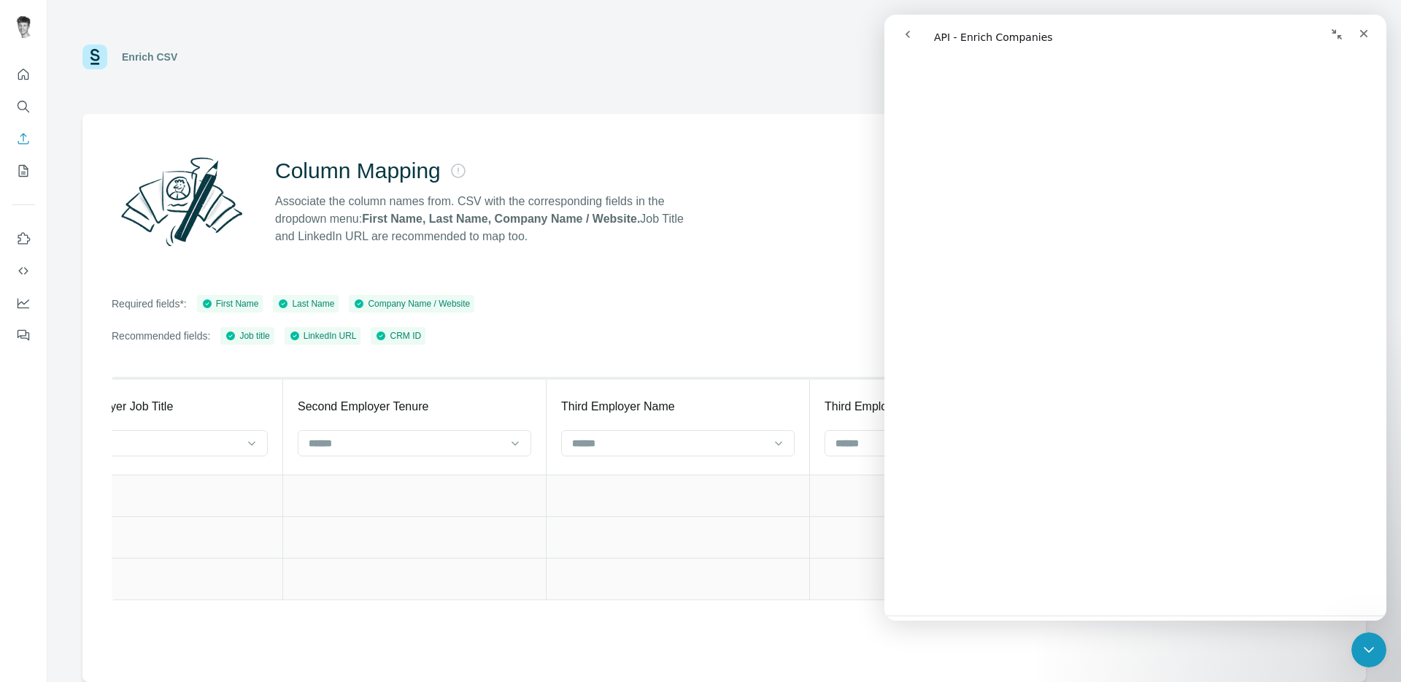
scroll to position [2833, 0]
click at [1363, 642] on icon "Close Intercom Messenger" at bounding box center [1367, 648] width 18 height 18
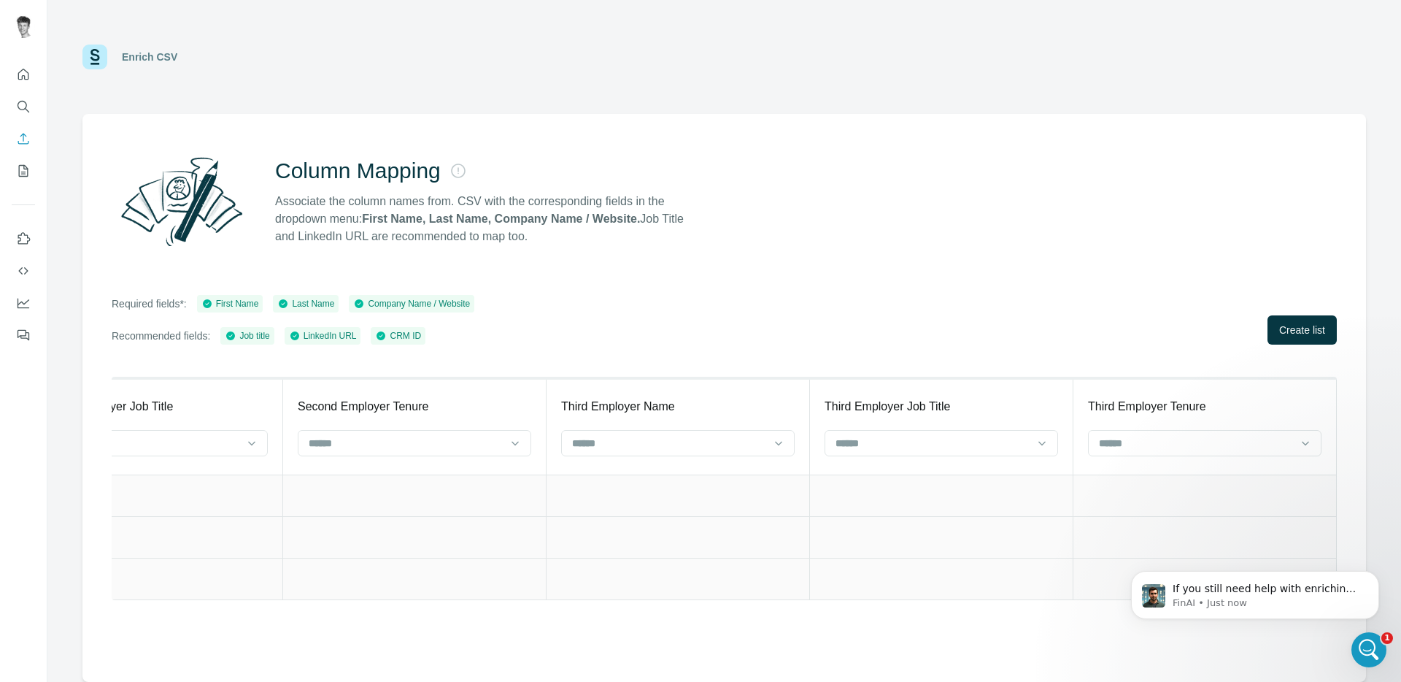
scroll to position [0, 0]
click at [1286, 601] on p "FinAI • Just now" at bounding box center [1267, 602] width 188 height 13
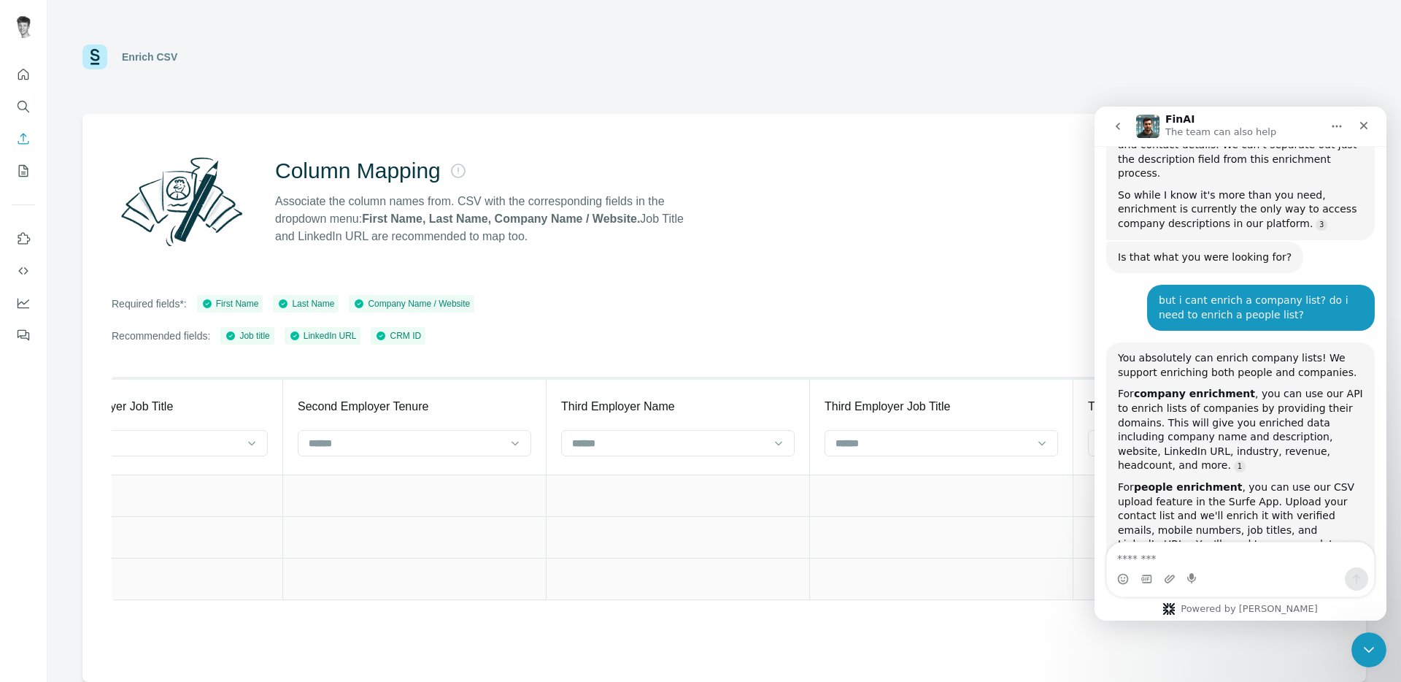
scroll to position [4063, 0]
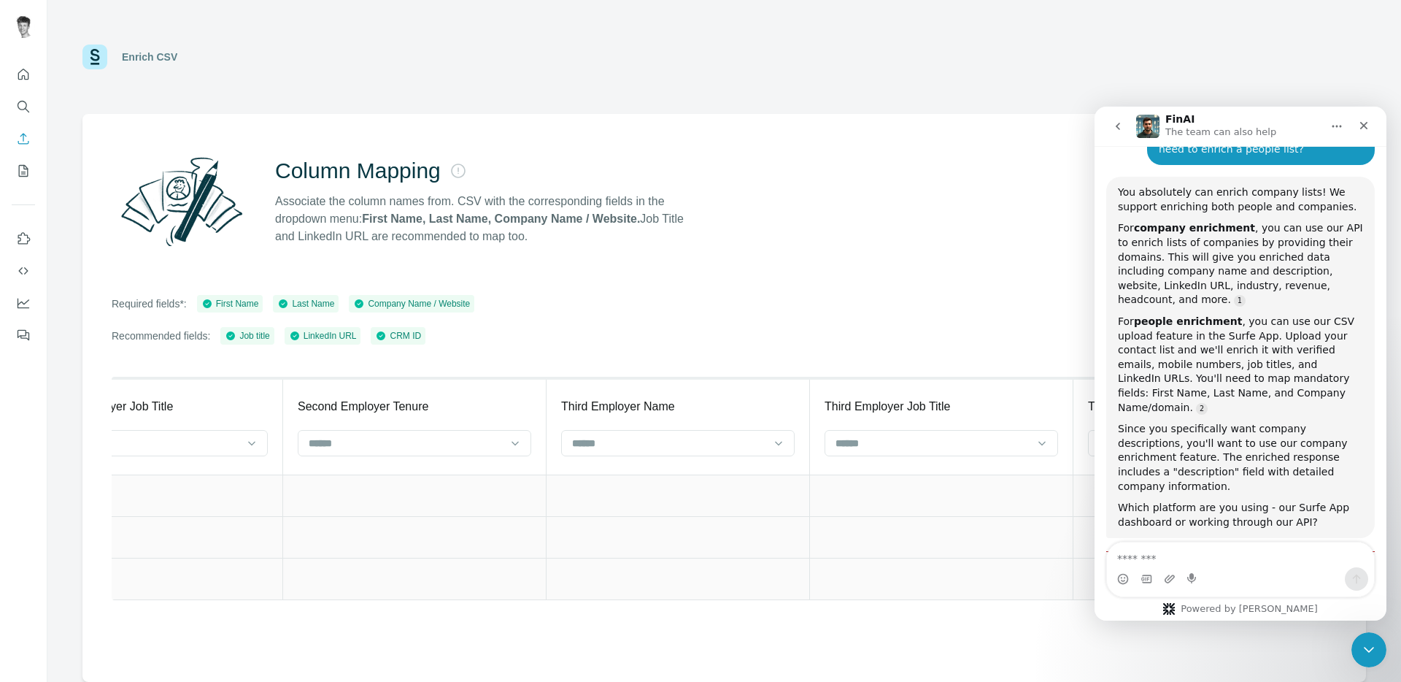
click at [1213, 558] on textarea "Message…" at bounding box center [1240, 554] width 267 height 25
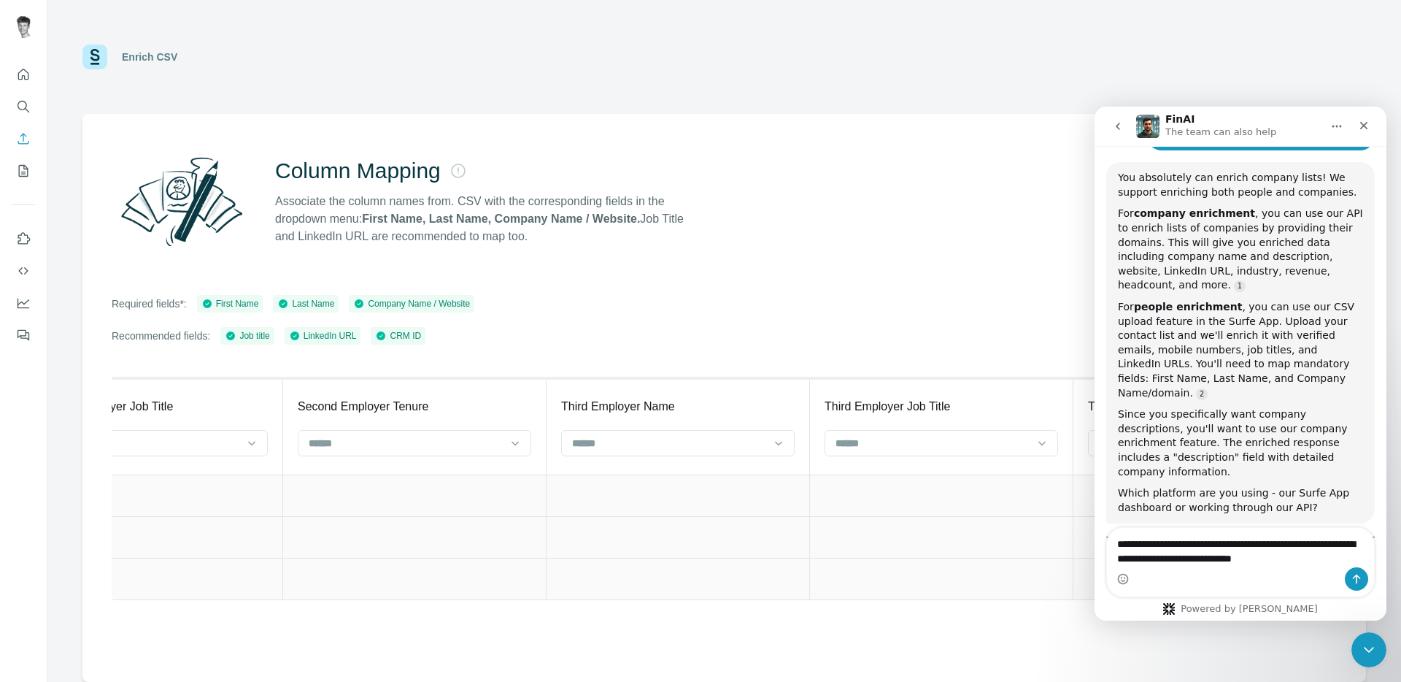
type textarea "**********"
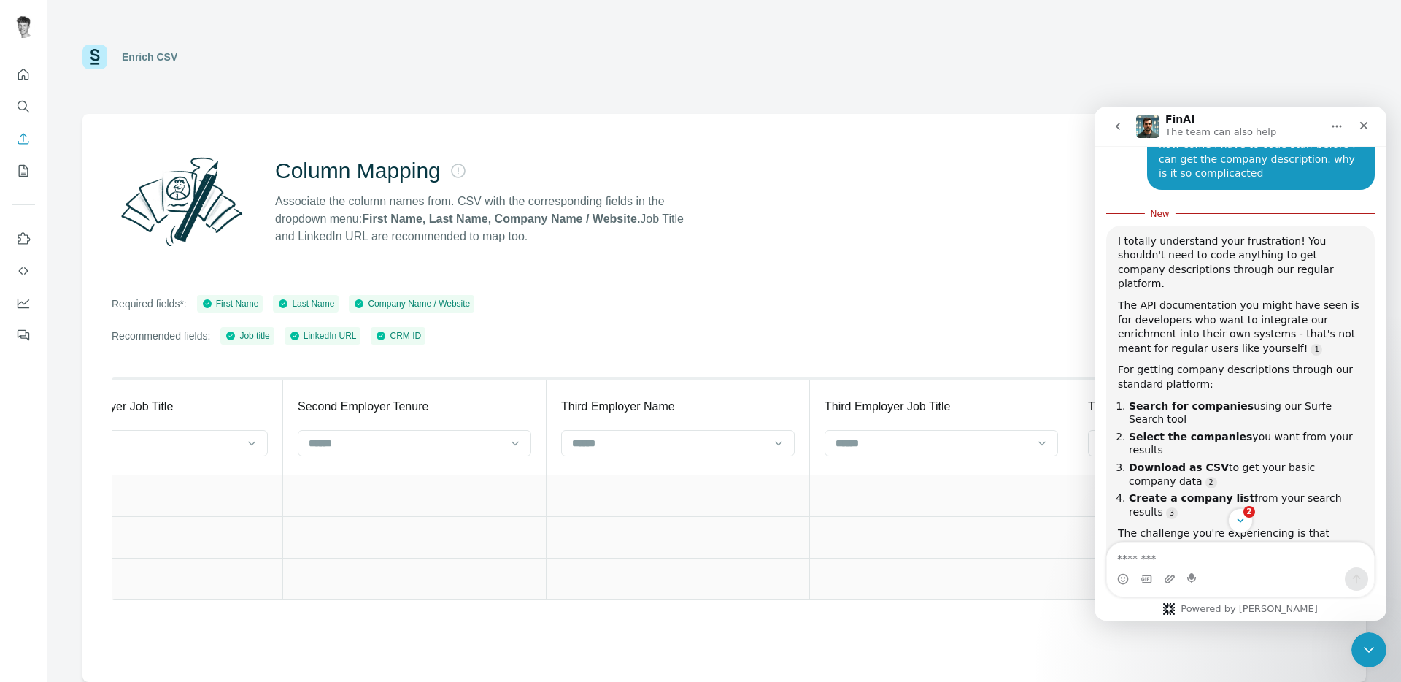
scroll to position [4605, 0]
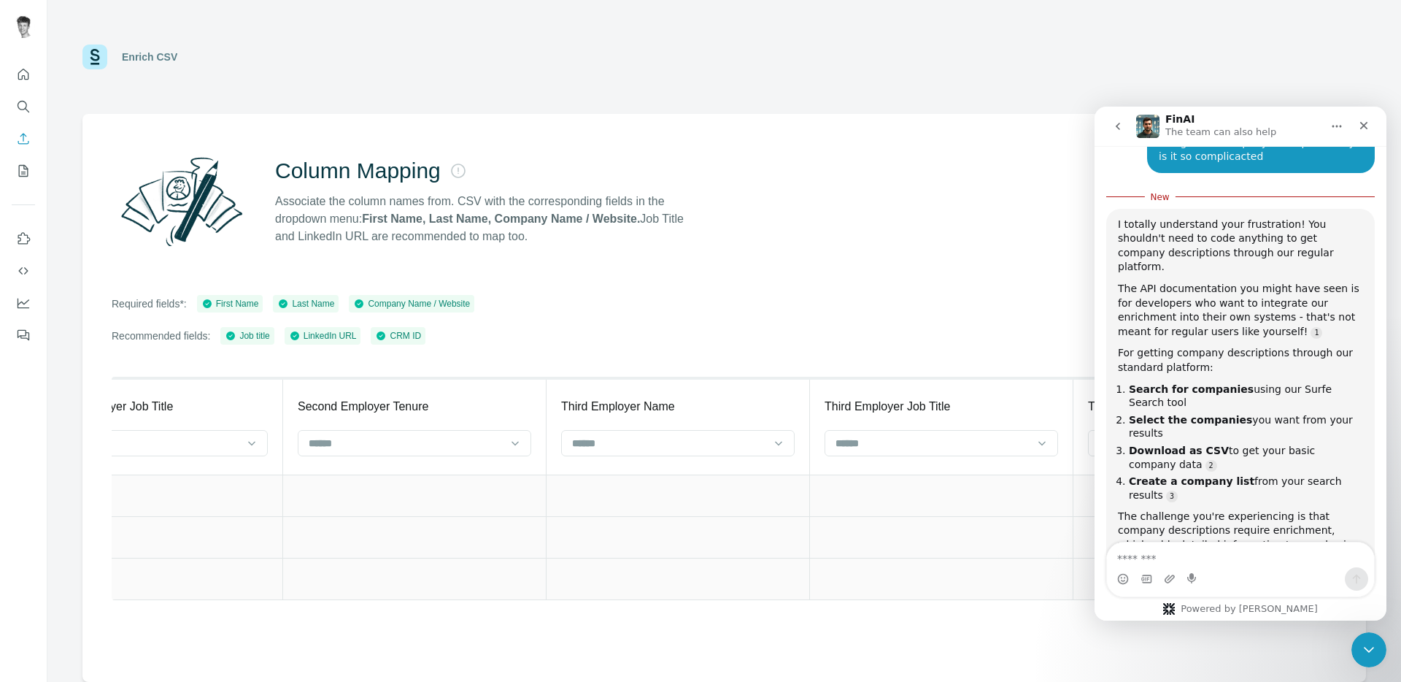
click at [1264, 509] on div "The challenge you're experiencing is that company descriptions require enrichme…" at bounding box center [1240, 559] width 245 height 100
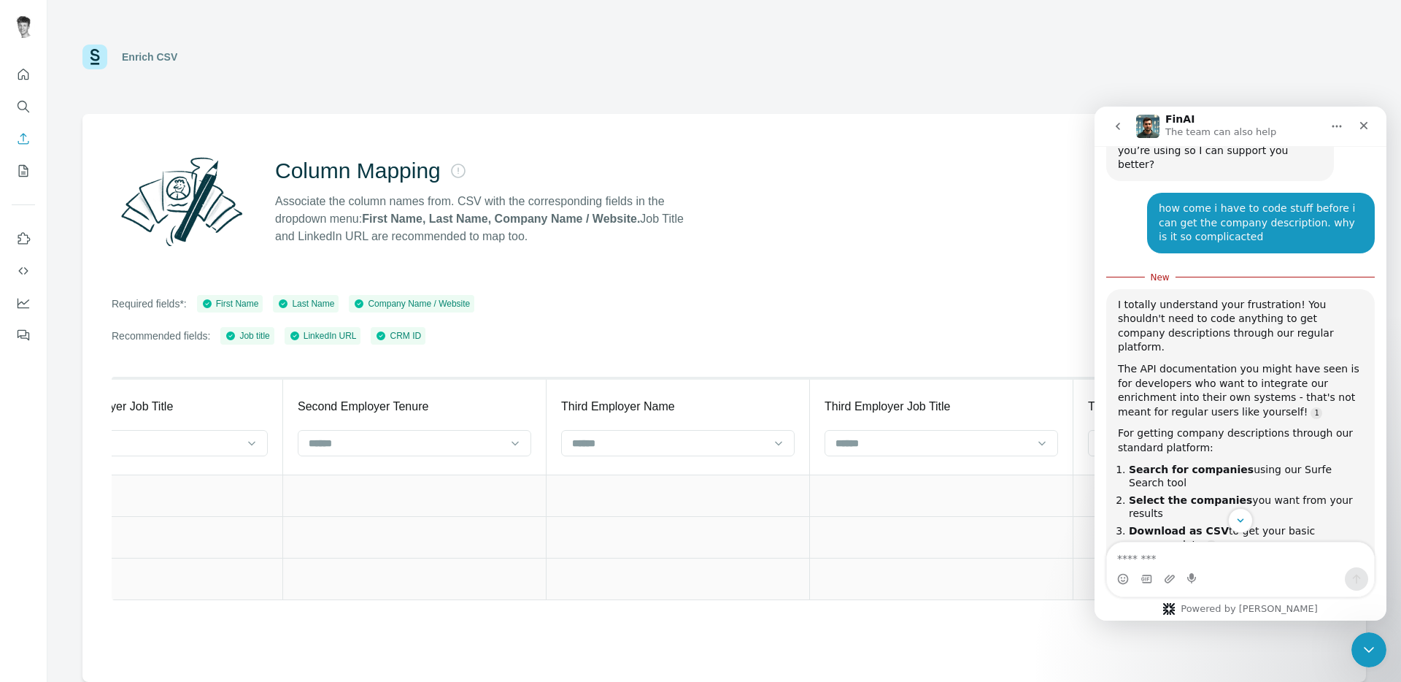
scroll to position [4519, 0]
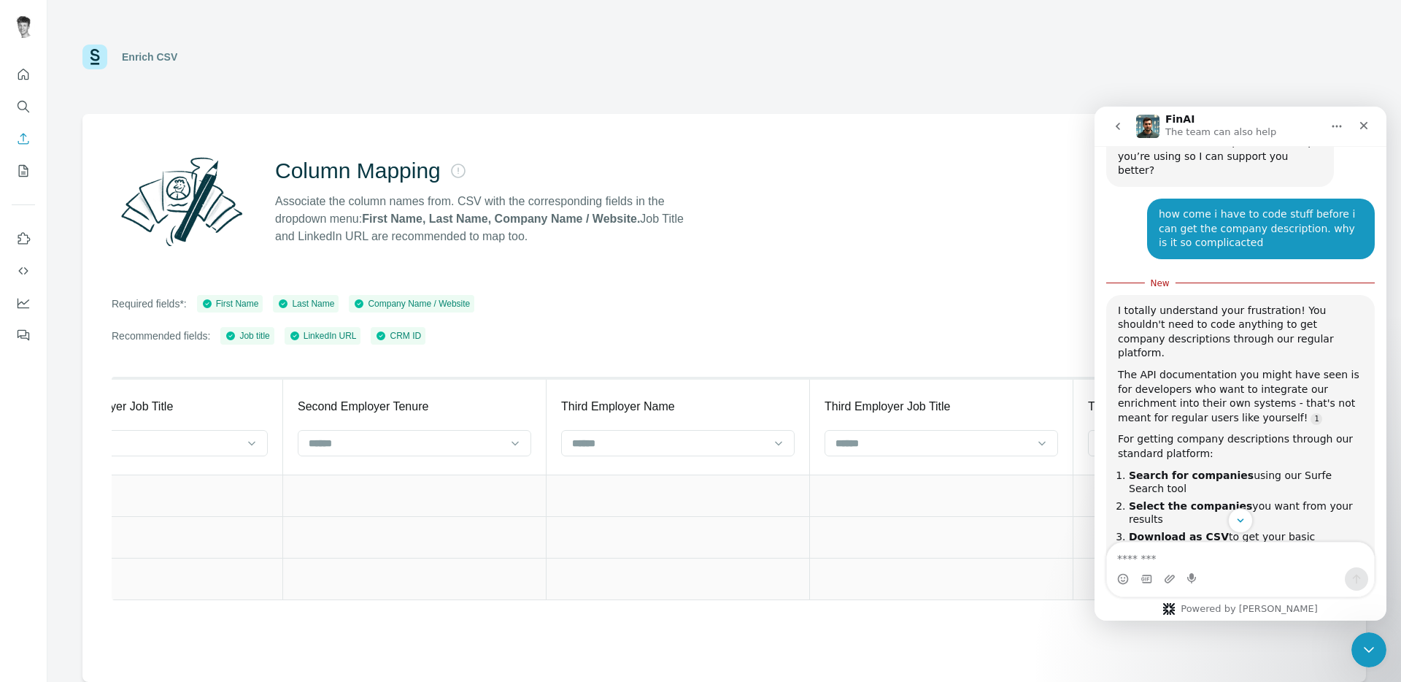
click at [1180, 432] on div "For getting company descriptions through our standard platform:" at bounding box center [1240, 446] width 245 height 28
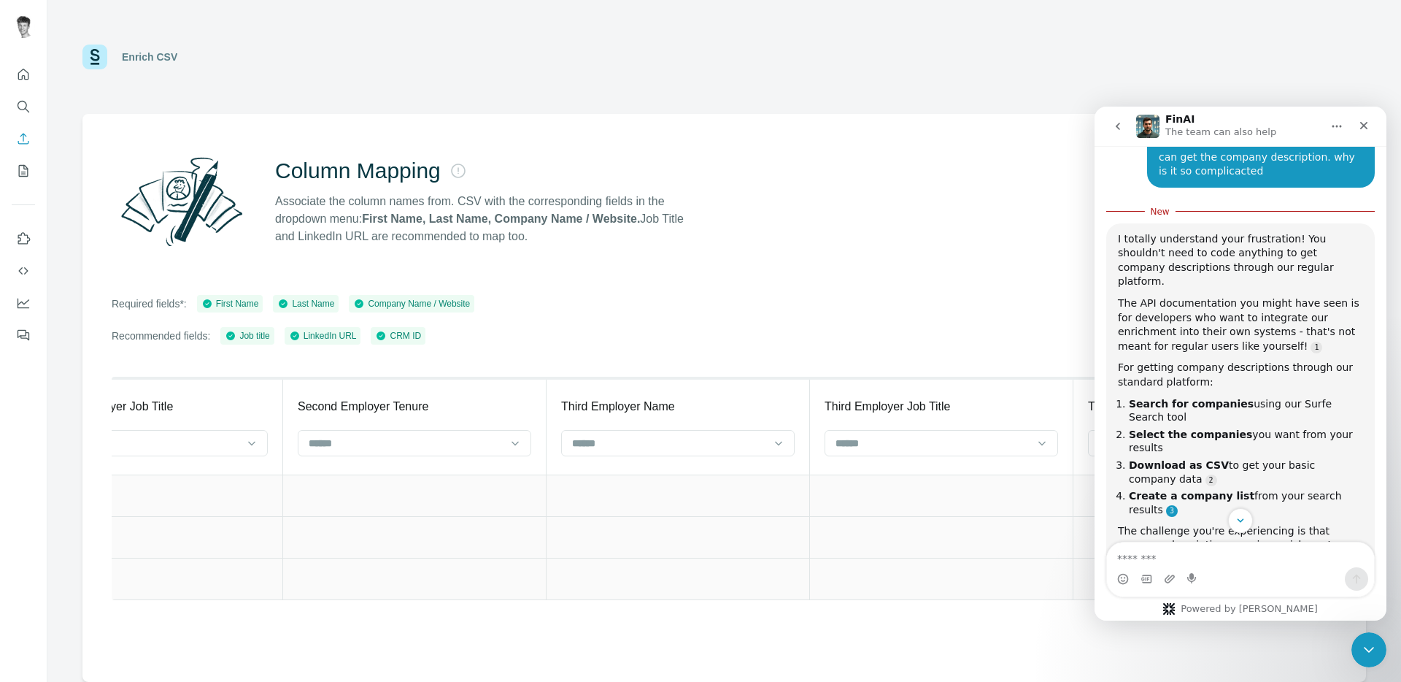
scroll to position [4640, 0]
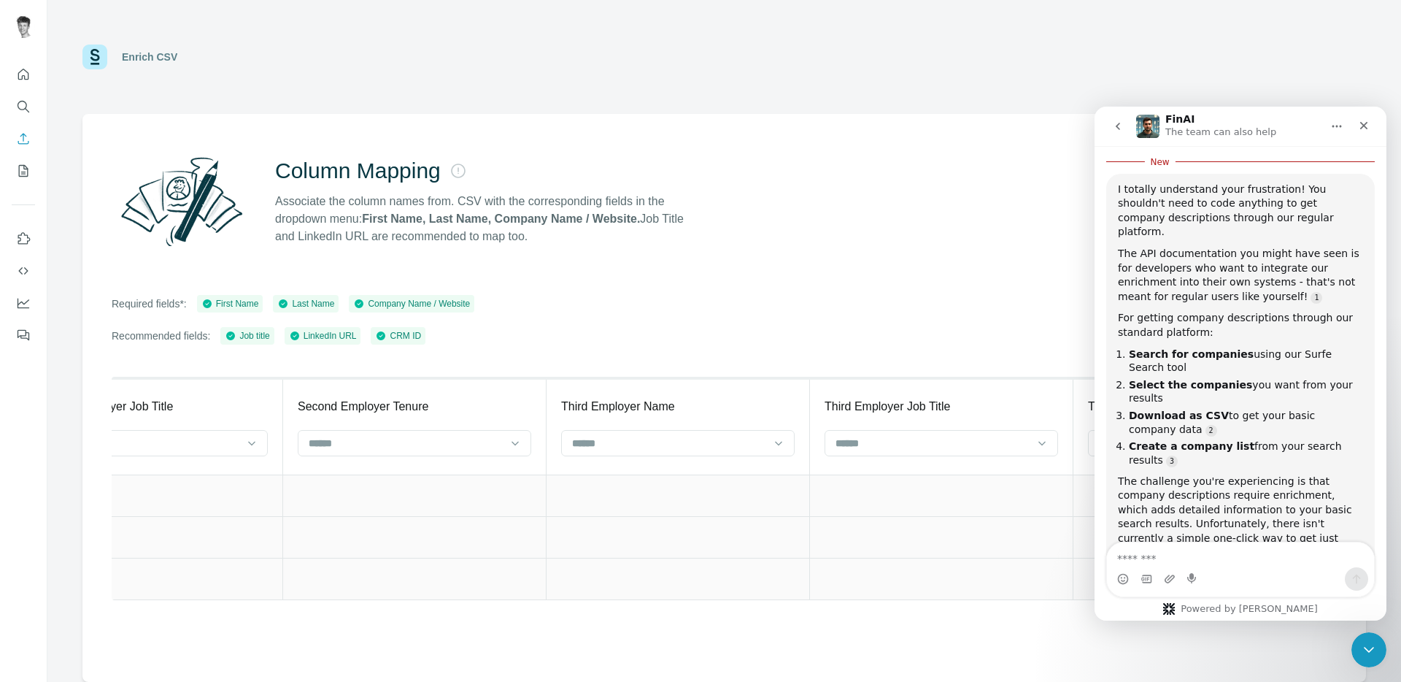
click at [943, 256] on div "Column Mapping Associate the column names from. CSV with the corresponding fiel…" at bounding box center [724, 398] width 1284 height 568
click at [1374, 129] on div "Close" at bounding box center [1364, 125] width 26 height 26
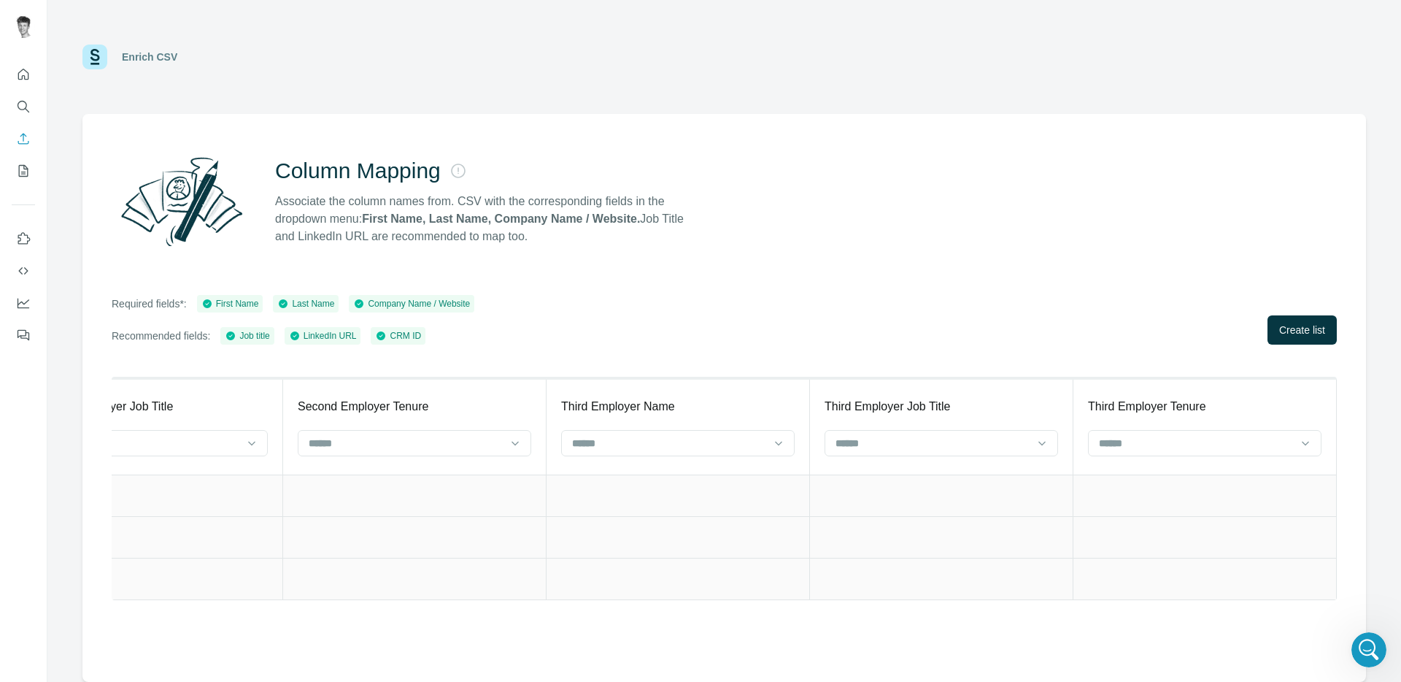
click at [888, 140] on div "Column Mapping Associate the column names from. CSV with the corresponding fiel…" at bounding box center [724, 398] width 1284 height 568
click at [1040, 103] on div "Enrich CSV" at bounding box center [724, 57] width 1354 height 114
click at [524, 299] on div "Required fields*: First Name Last Name Company Name / Website Recommended field…" at bounding box center [724, 320] width 1225 height 50
click at [1294, 328] on span "Create list" at bounding box center [1302, 330] width 46 height 15
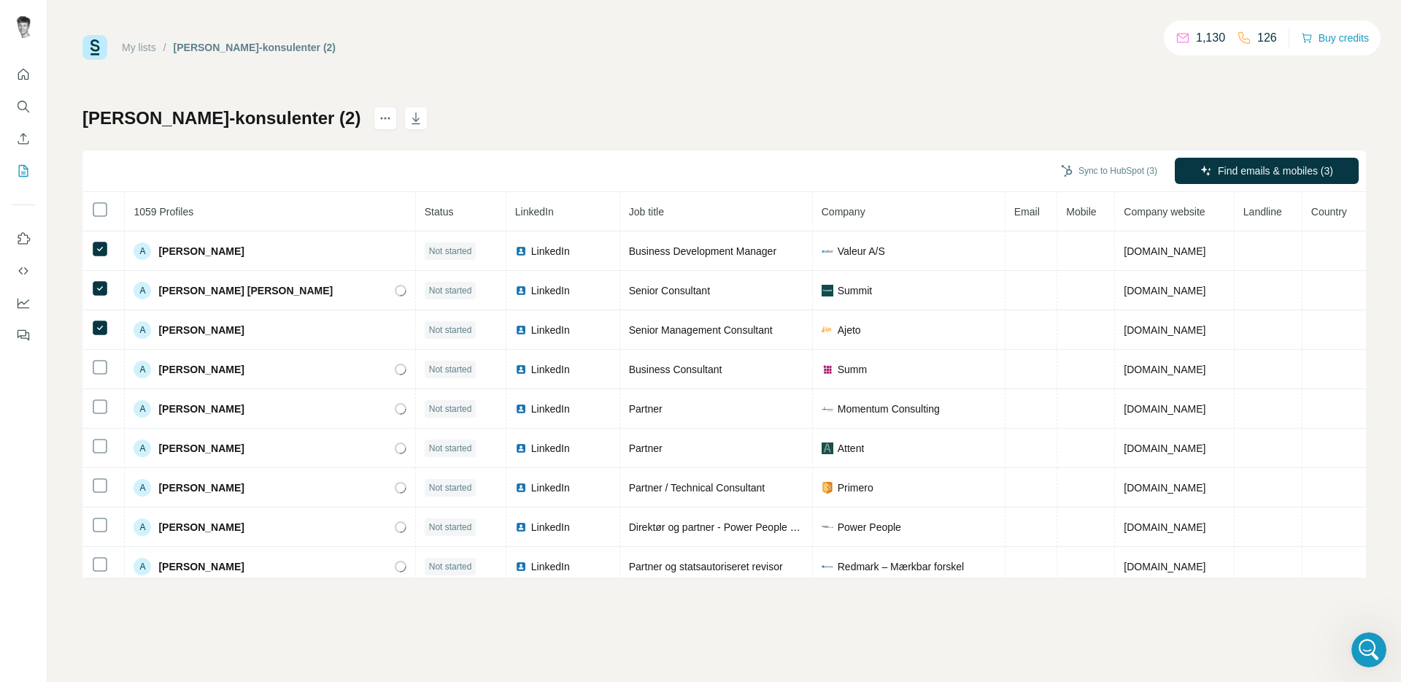
click at [554, 658] on div "My lists / [PERSON_NAME]-konsulenter (2) 1,130 126 Buy credits [PERSON_NAME]-le…" at bounding box center [724, 341] width 1354 height 682
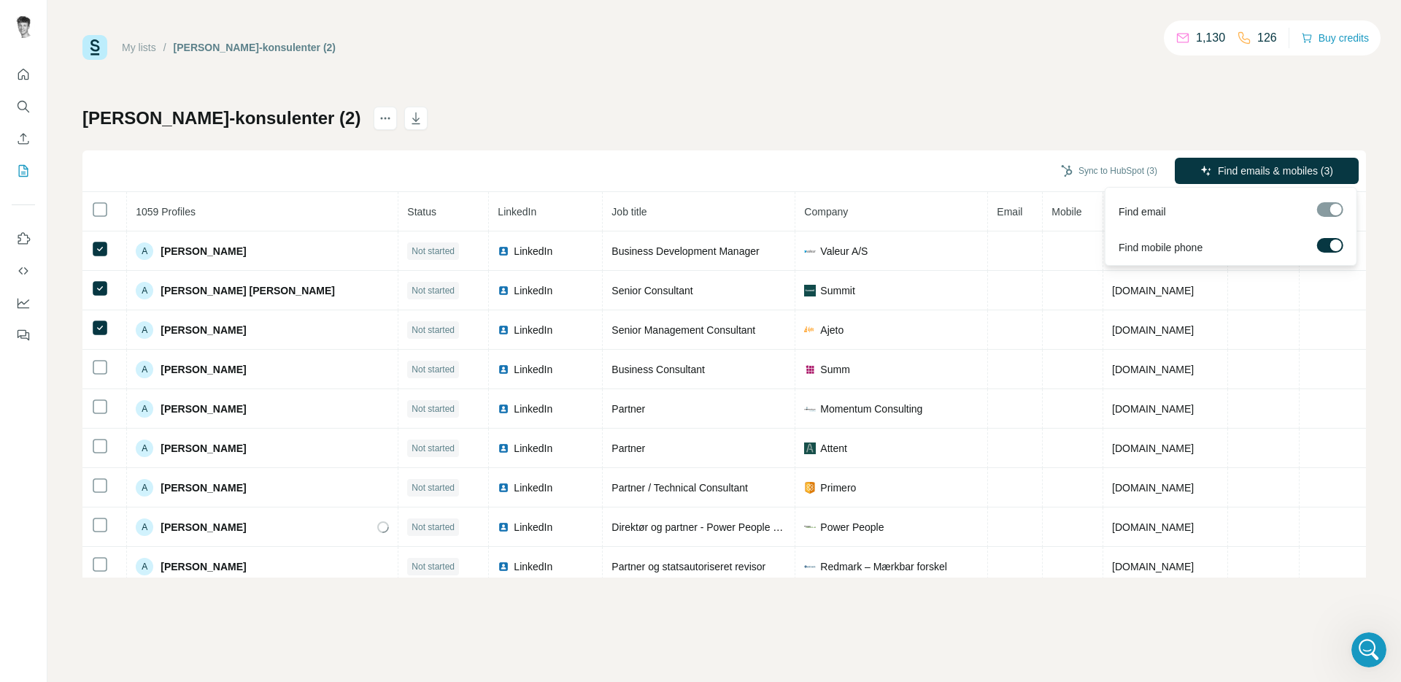
click at [1336, 243] on div at bounding box center [1337, 245] width 12 height 12
click at [1215, 121] on div "[PERSON_NAME]-konsulenter (2) Sync to HubSpot (3) Find emails (3) 1059 Profiles…" at bounding box center [724, 342] width 1284 height 471
click at [1298, 163] on span "Find emails (3)" at bounding box center [1301, 170] width 68 height 15
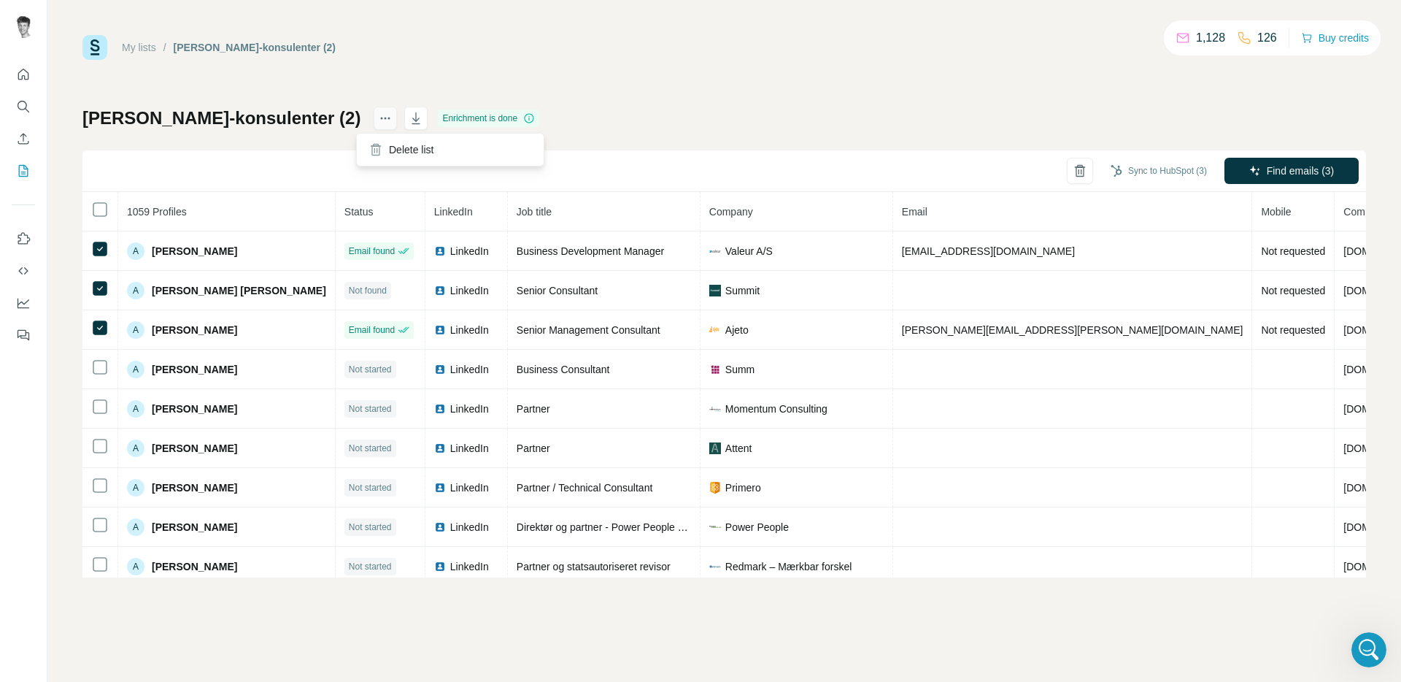
click at [388, 118] on icon "actions" at bounding box center [389, 119] width 2 height 2
click at [523, 118] on icon at bounding box center [529, 118] width 12 height 12
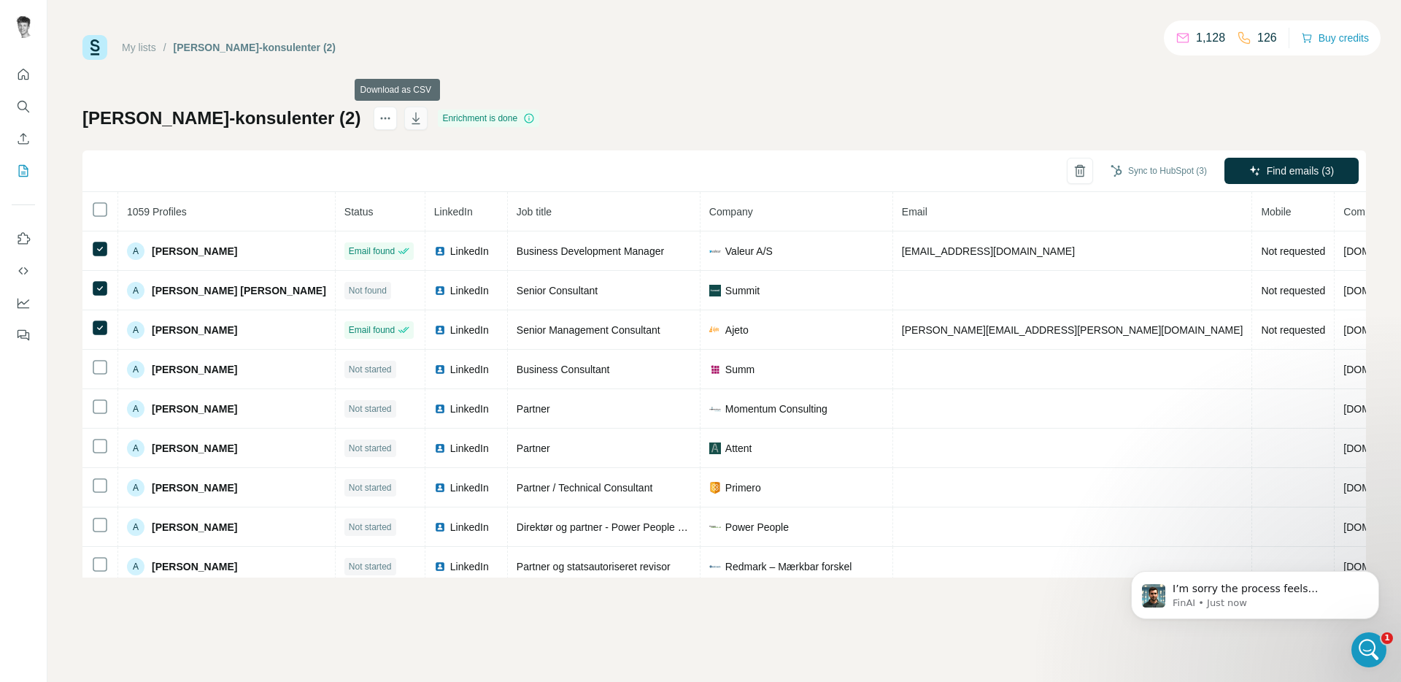
click at [409, 118] on icon "button" at bounding box center [416, 118] width 15 height 15
click at [712, 91] on div "My lists / [PERSON_NAME]-lemlist-konsulenter (2) 1,128 126 Buy credits [PERSON_…" at bounding box center [724, 306] width 1284 height 542
click at [1281, 596] on p "FinAI • Just now" at bounding box center [1267, 602] width 188 height 13
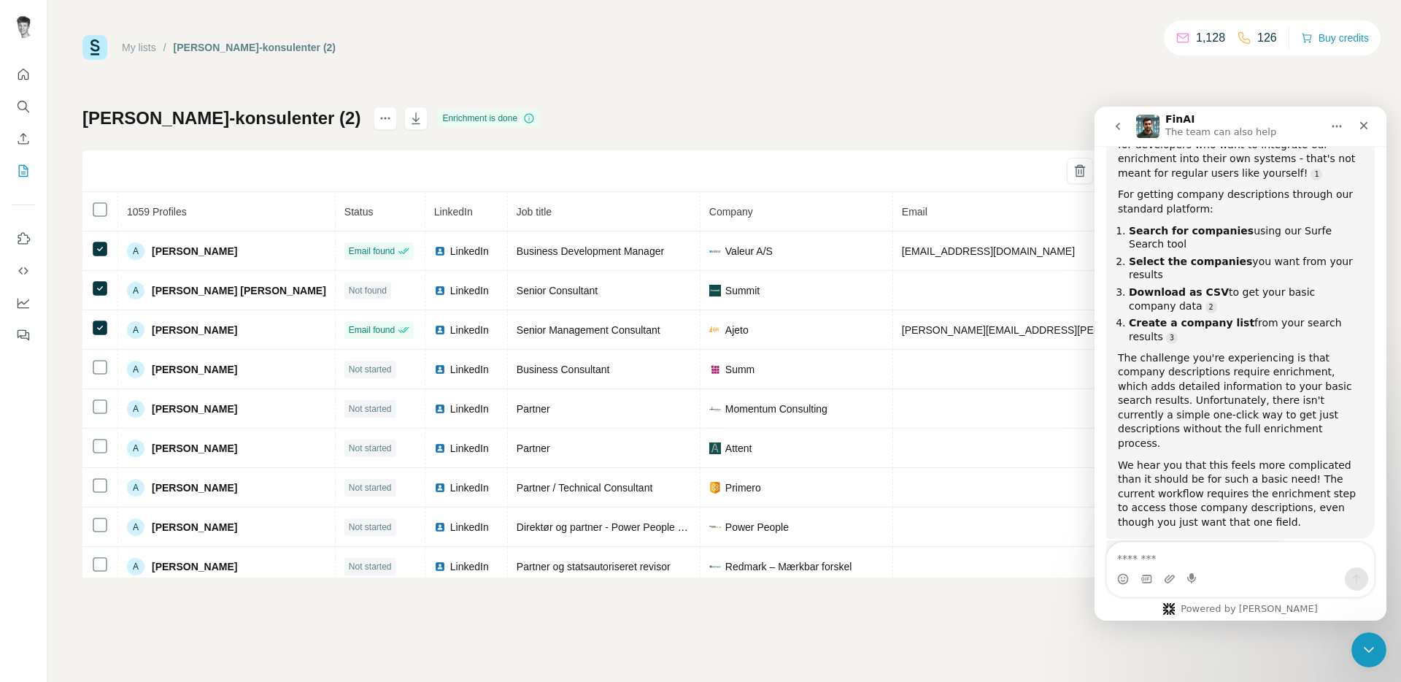
scroll to position [4744, 0]
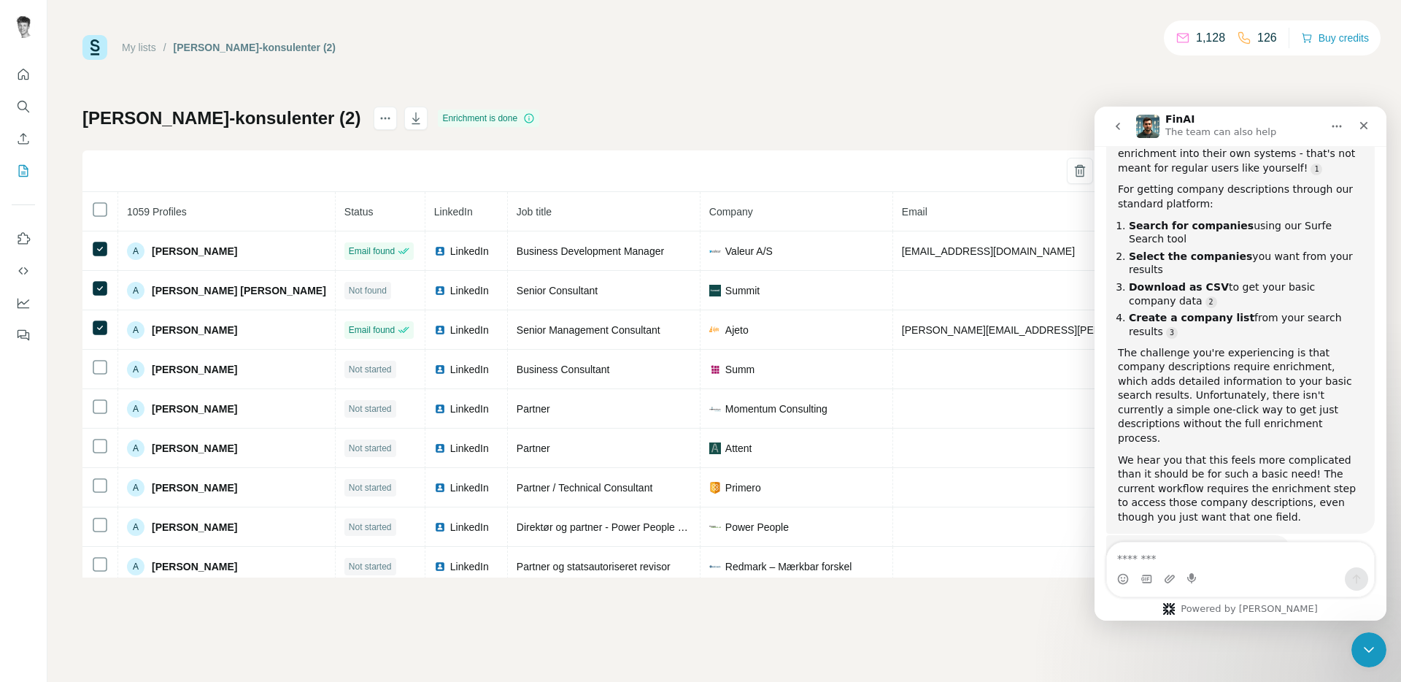
click at [1023, 86] on div "My lists / [PERSON_NAME]-lemlist-konsulenter (2) 1,128 126 Buy credits [PERSON_…" at bounding box center [724, 306] width 1284 height 542
click at [1197, 559] on textarea "Message…" at bounding box center [1240, 554] width 267 height 25
click at [1339, 131] on icon "Home" at bounding box center [1337, 126] width 12 height 12
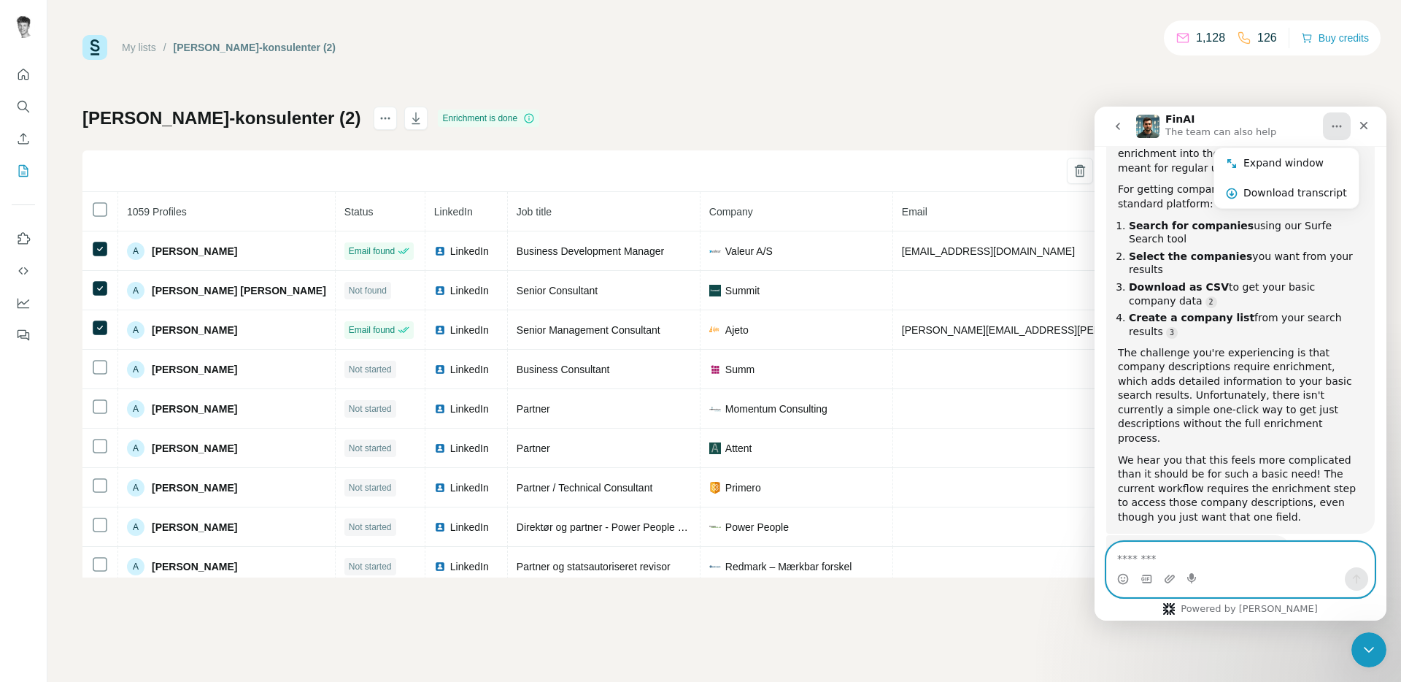
click at [1161, 560] on textarea "Message…" at bounding box center [1240, 554] width 267 height 25
type textarea "**********"
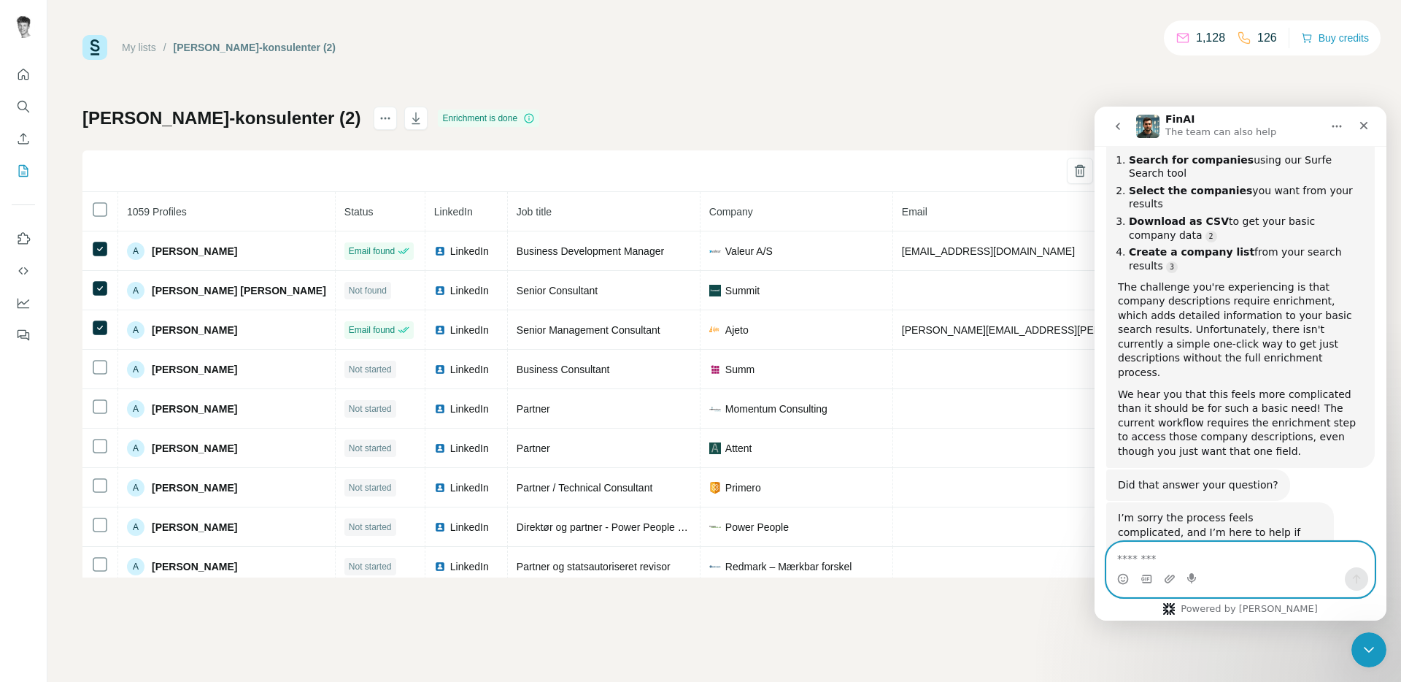
scroll to position [4811, 0]
click at [1225, 509] on div "I’m sorry the process feels complicated, and I’m here to help if you need more …" at bounding box center [1220, 559] width 204 height 100
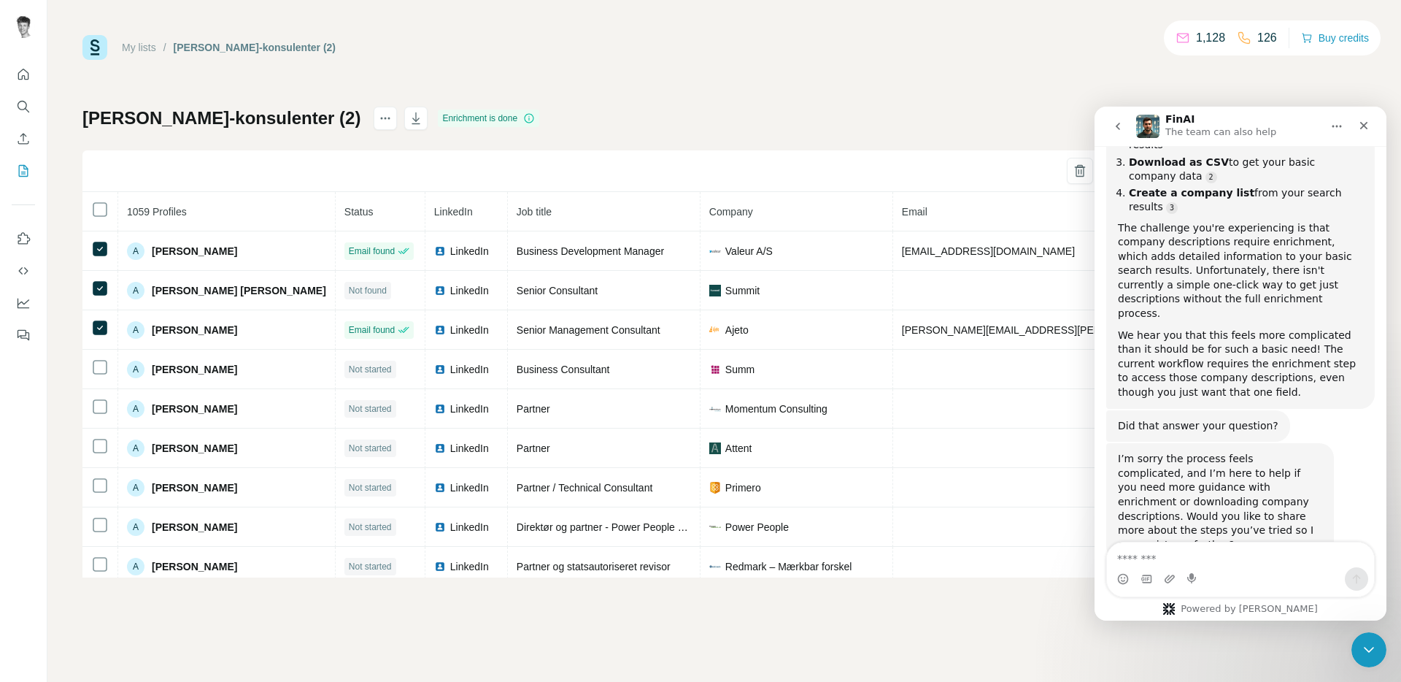
scroll to position [4879, 0]
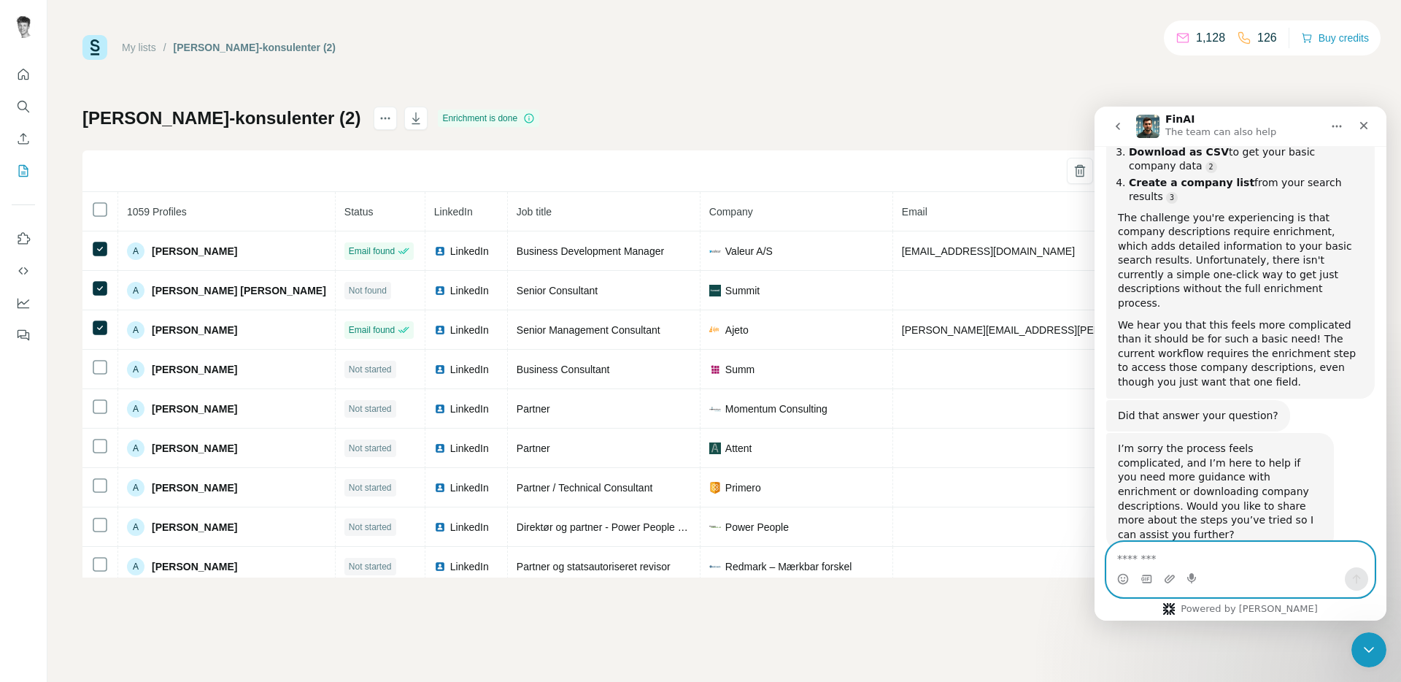
click at [1204, 550] on textarea "Message…" at bounding box center [1240, 554] width 267 height 25
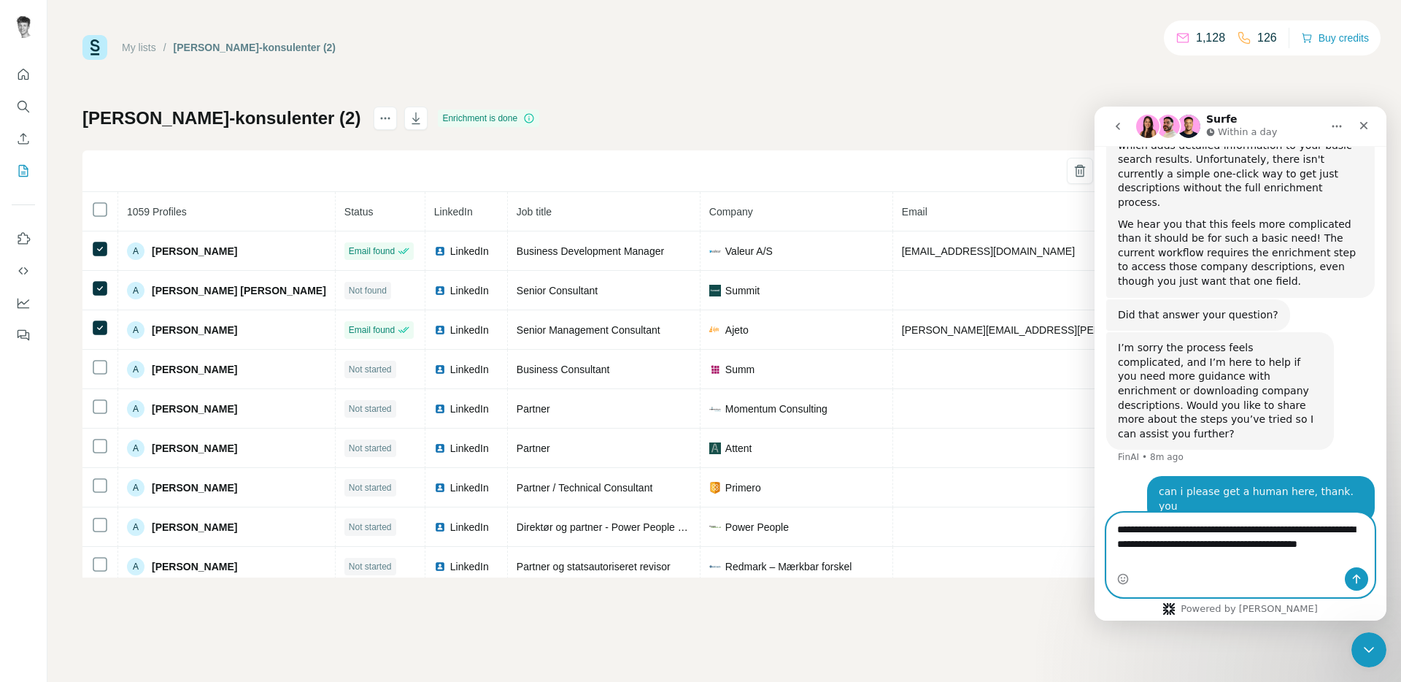
scroll to position [4997, 0]
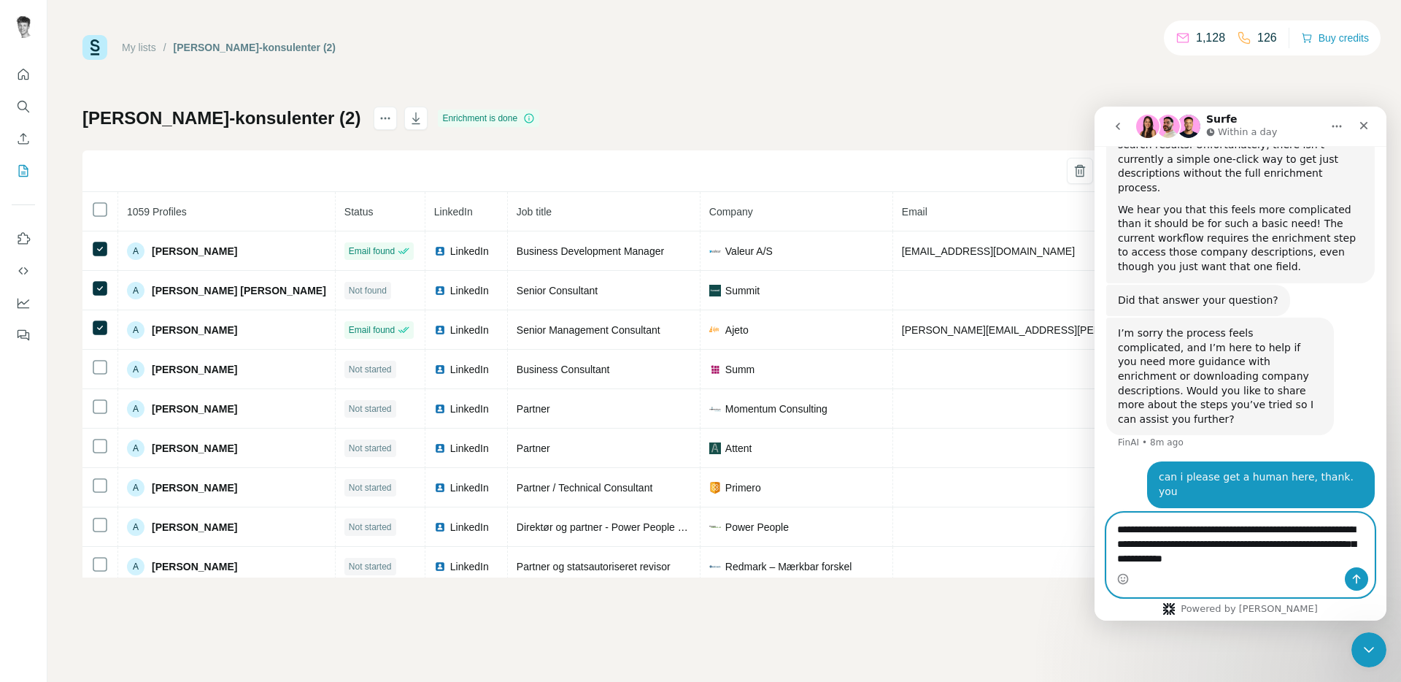
type textarea "**********"
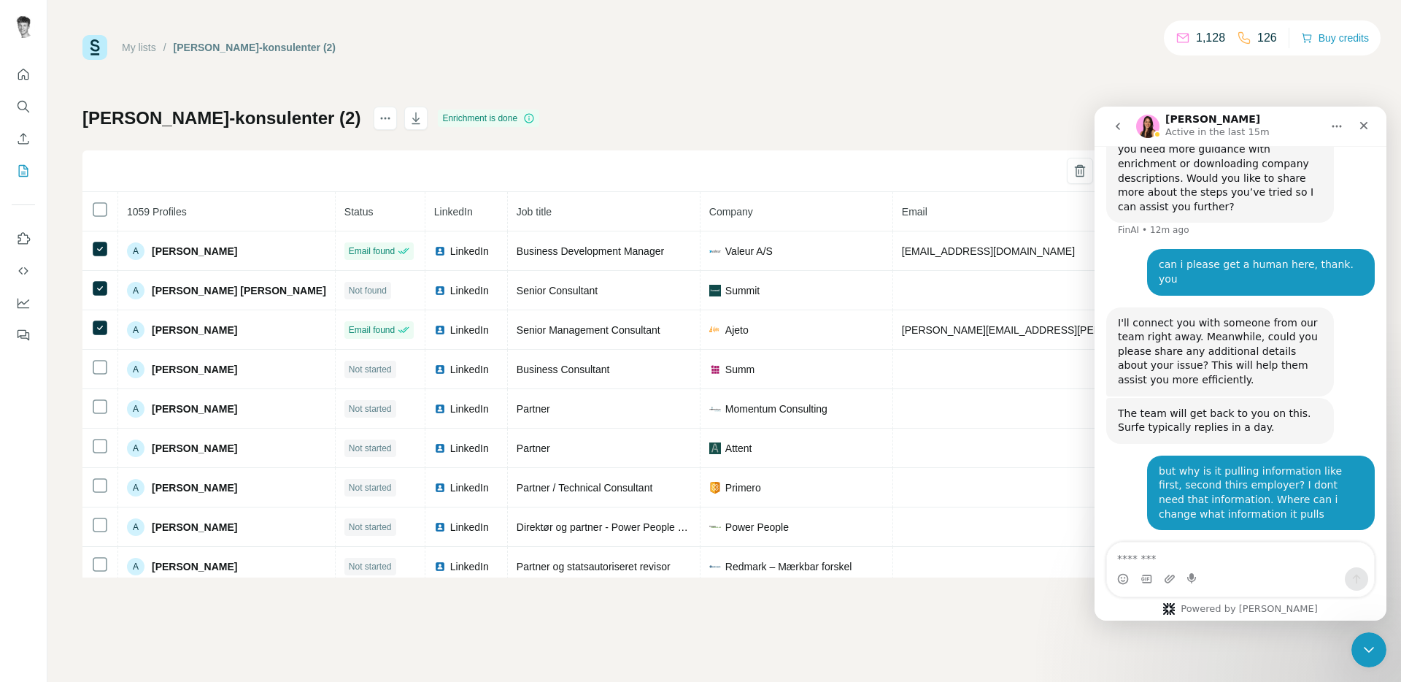
scroll to position [5262, 0]
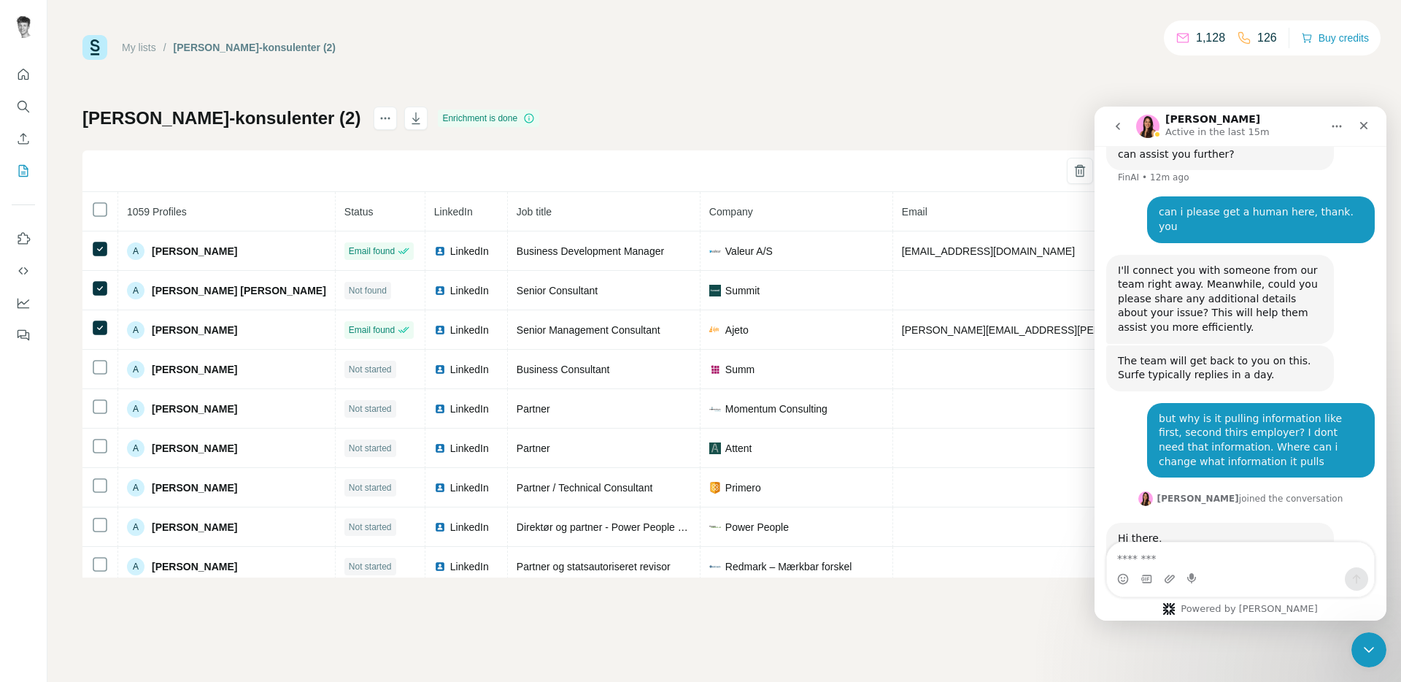
click at [1152, 617] on li "Verified professional email address" at bounding box center [1225, 624] width 193 height 14
click at [1144, 635] on li "Mobile number" at bounding box center [1225, 642] width 193 height 14
click at [1143, 652] on li "Landline (Company phone)" at bounding box center [1225, 659] width 193 height 14
click at [1149, 669] on li "Profile URL of a contact" at bounding box center [1225, 676] width 193 height 14
click at [1150, 681] on li "Job Title" at bounding box center [1225, 694] width 193 height 14
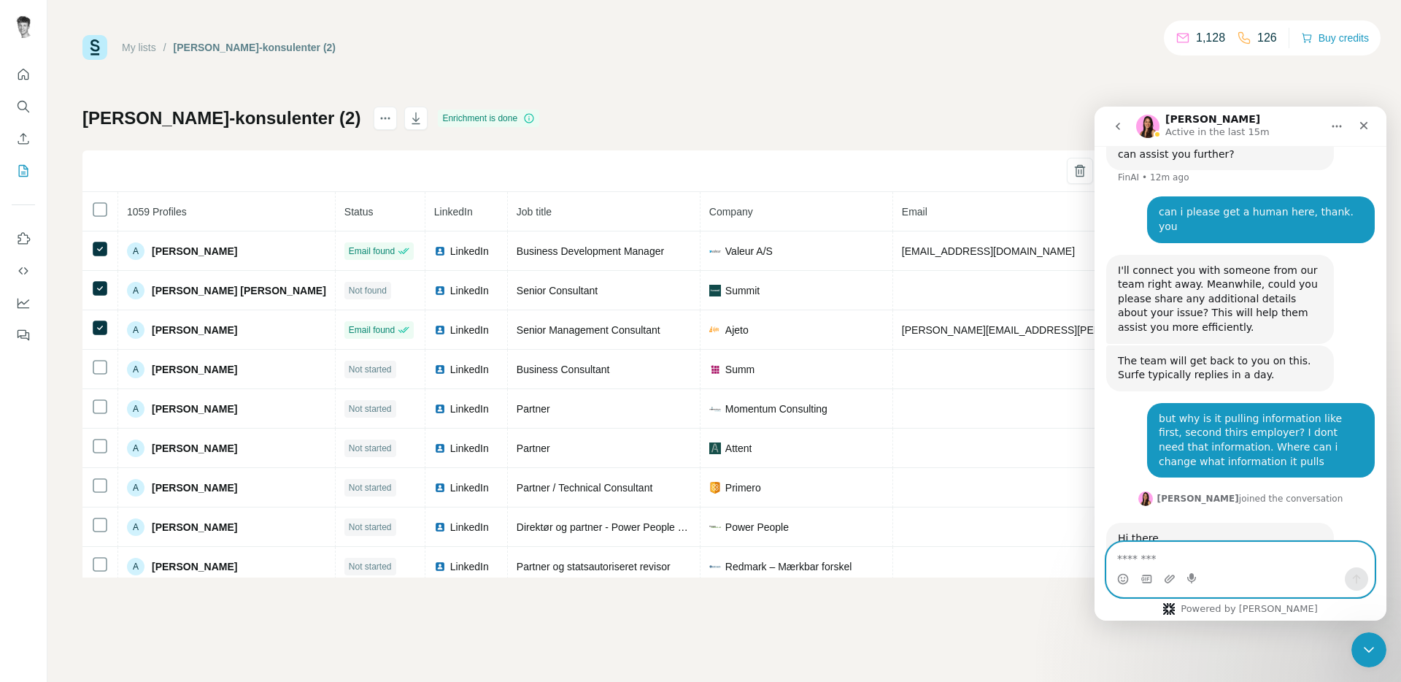
click at [1182, 564] on textarea "Message…" at bounding box center [1240, 554] width 267 height 25
type textarea "**********"
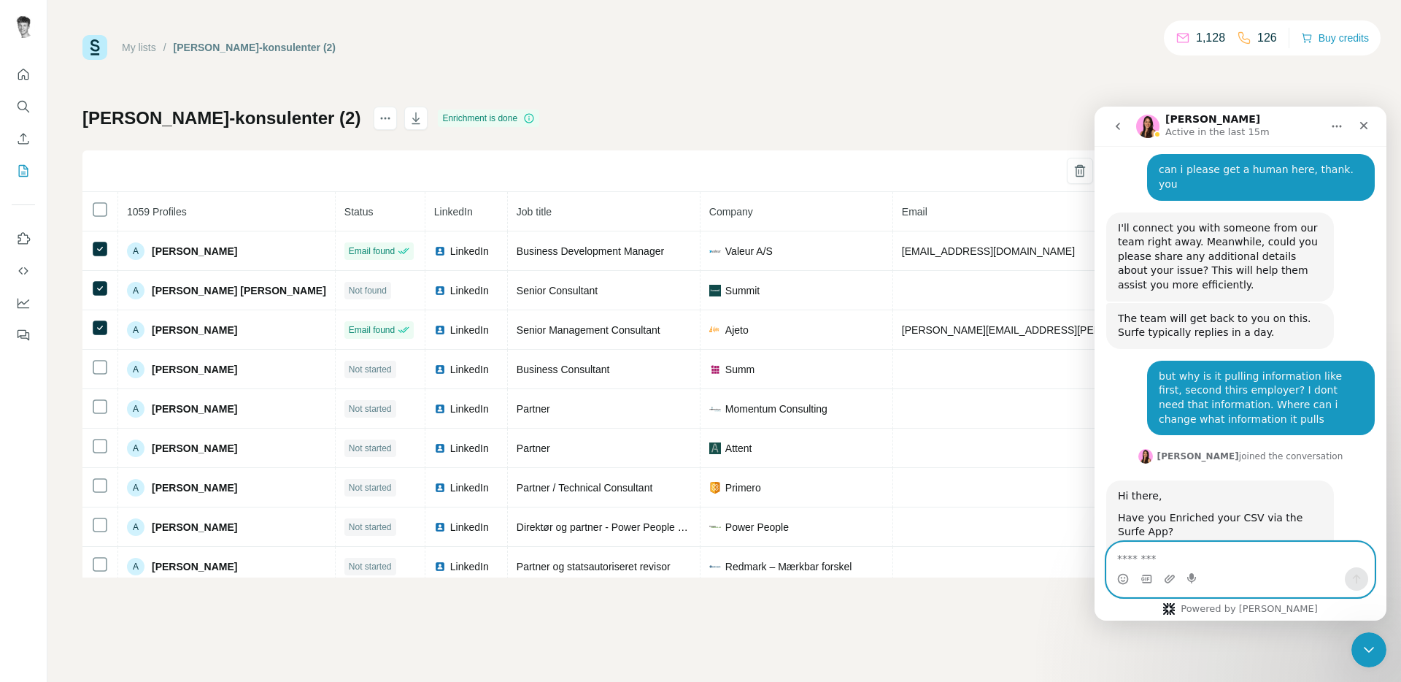
scroll to position [5305, 0]
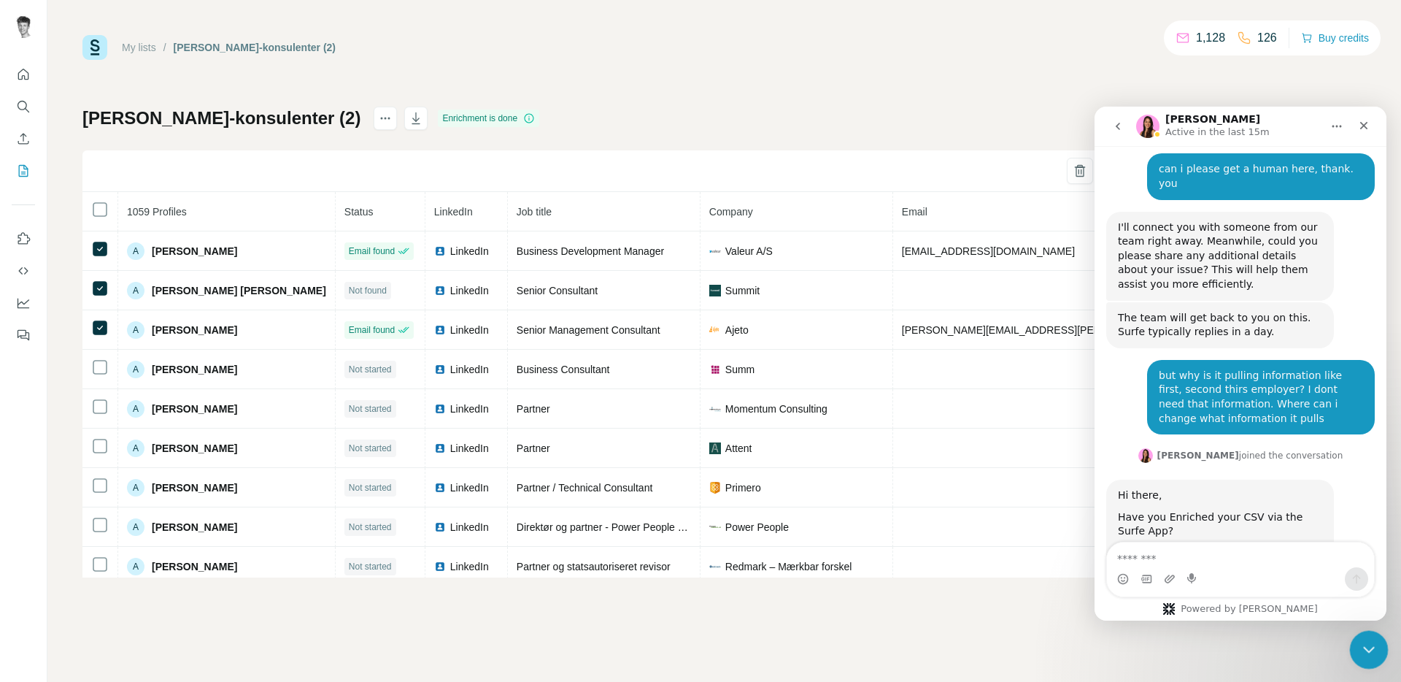
click at [1374, 649] on icon "Close Intercom Messenger" at bounding box center [1367, 648] width 18 height 18
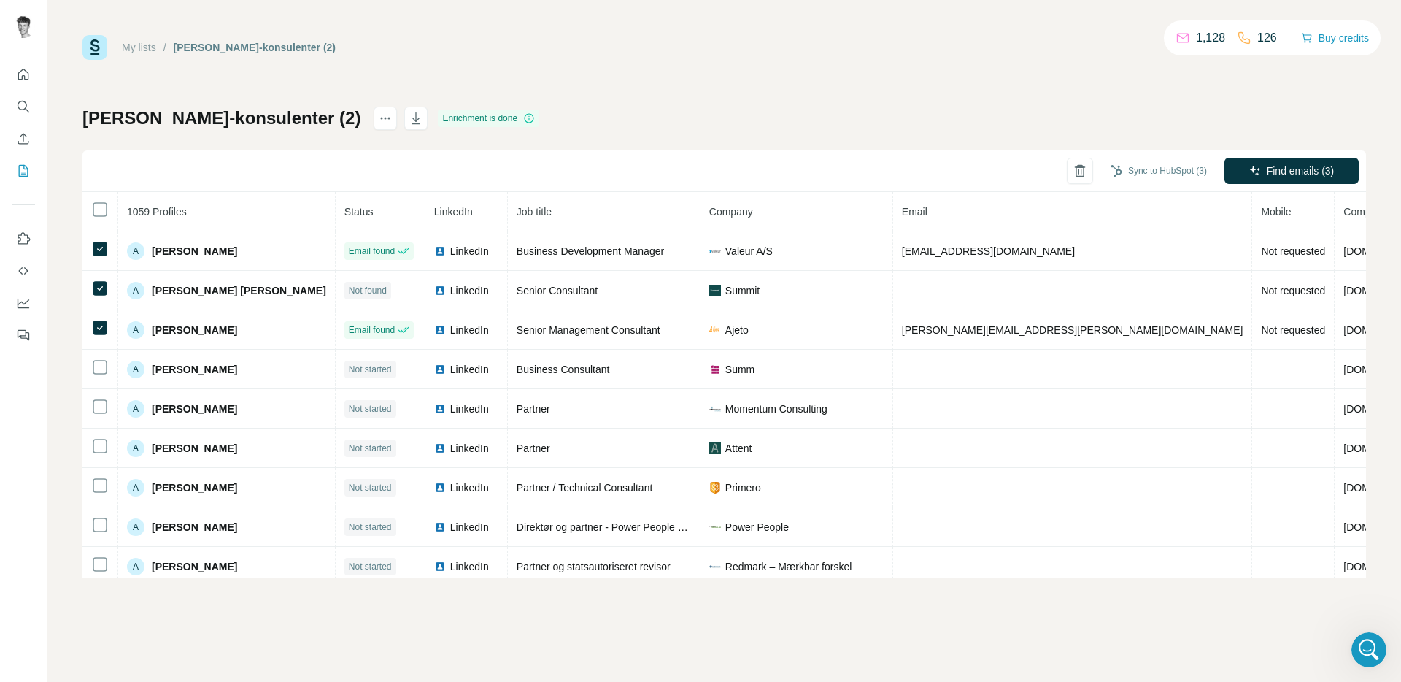
click at [796, 99] on div "My lists / [PERSON_NAME]-lemlist-konsulenter (2) 1,128 126 Buy credits [PERSON_…" at bounding box center [724, 306] width 1284 height 542
click at [777, 120] on div "[PERSON_NAME]-lemlist-konsulenter (2) Enrichment is done Sync to HubSpot (3) Fi…" at bounding box center [724, 342] width 1284 height 471
click at [1363, 637] on icon "Open Intercom Messenger" at bounding box center [1367, 648] width 24 height 24
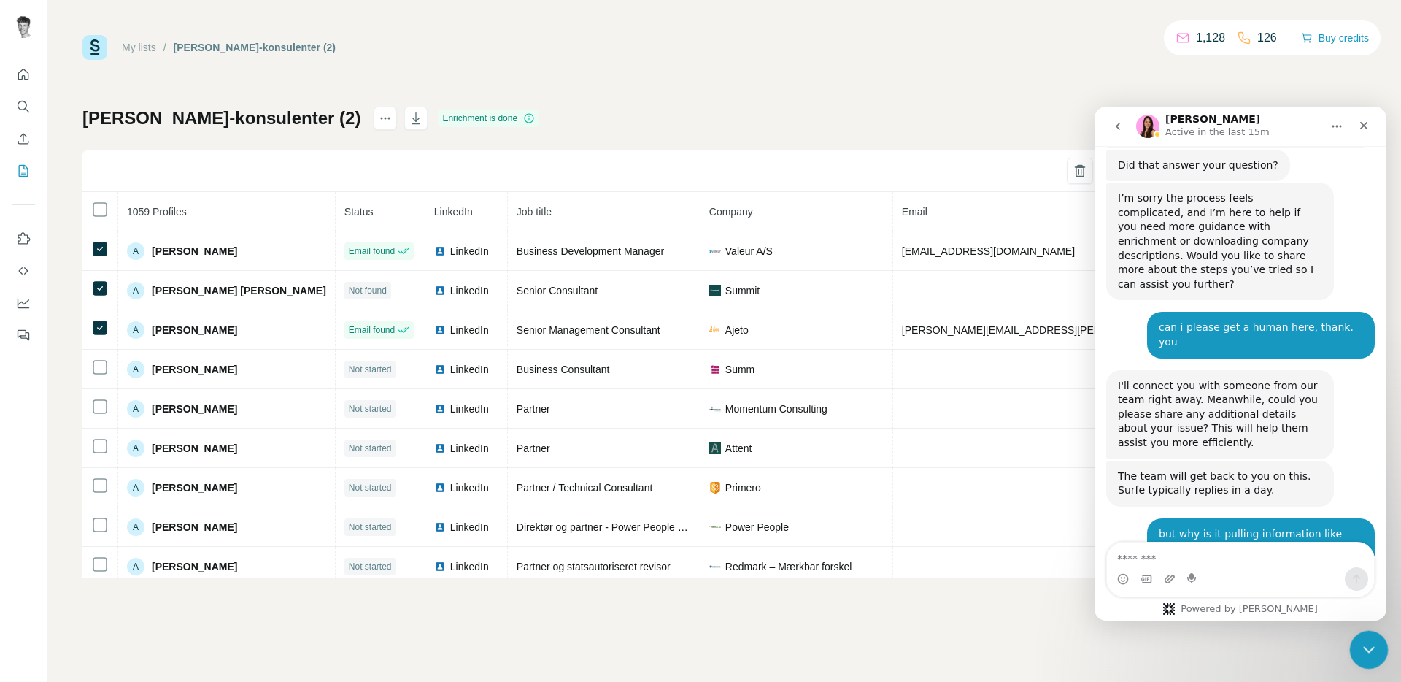
scroll to position [5290, 0]
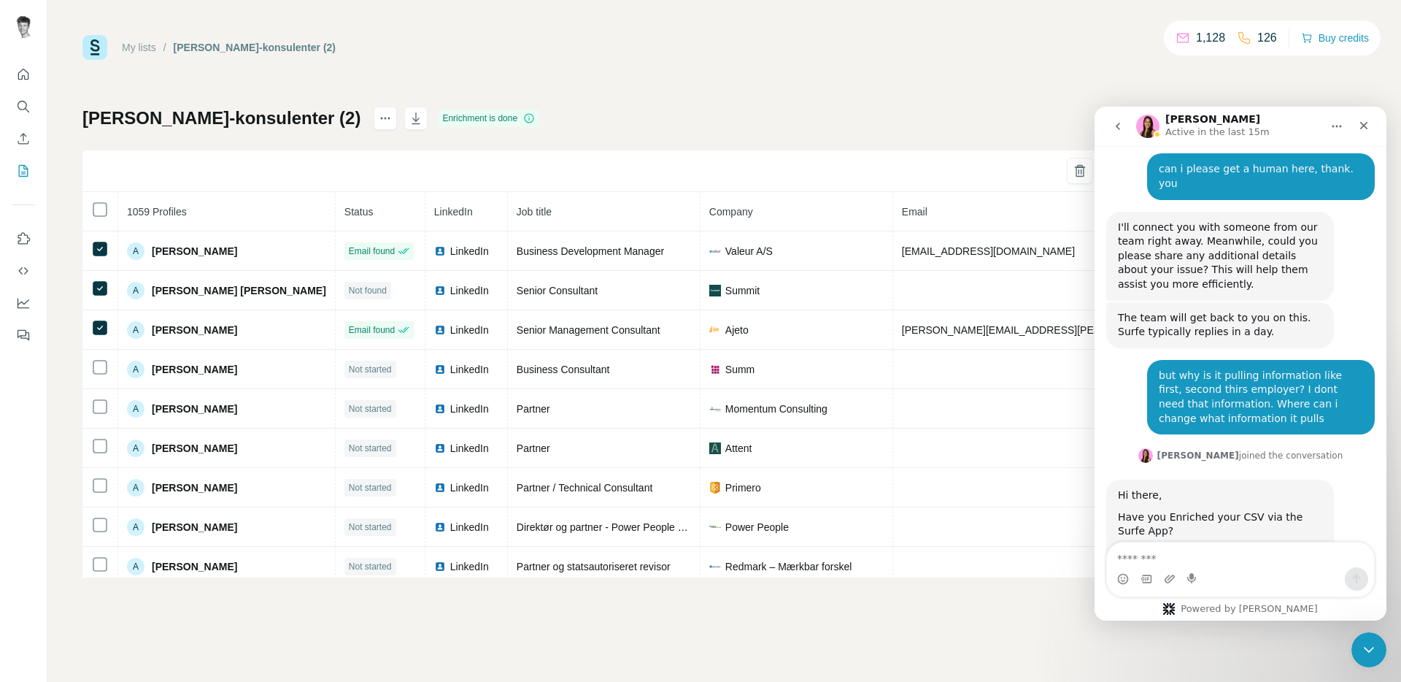
click at [755, 93] on div "My lists / [PERSON_NAME]-lemlist-konsulenter (2) 1,128 126 Buy credits [PERSON_…" at bounding box center [724, 306] width 1284 height 542
drag, startPoint x: 1358, startPoint y: 126, endPoint x: 2447, endPoint y: 229, distance: 1093.9
click at [1358, 126] on icon "Close" at bounding box center [1364, 126] width 12 height 12
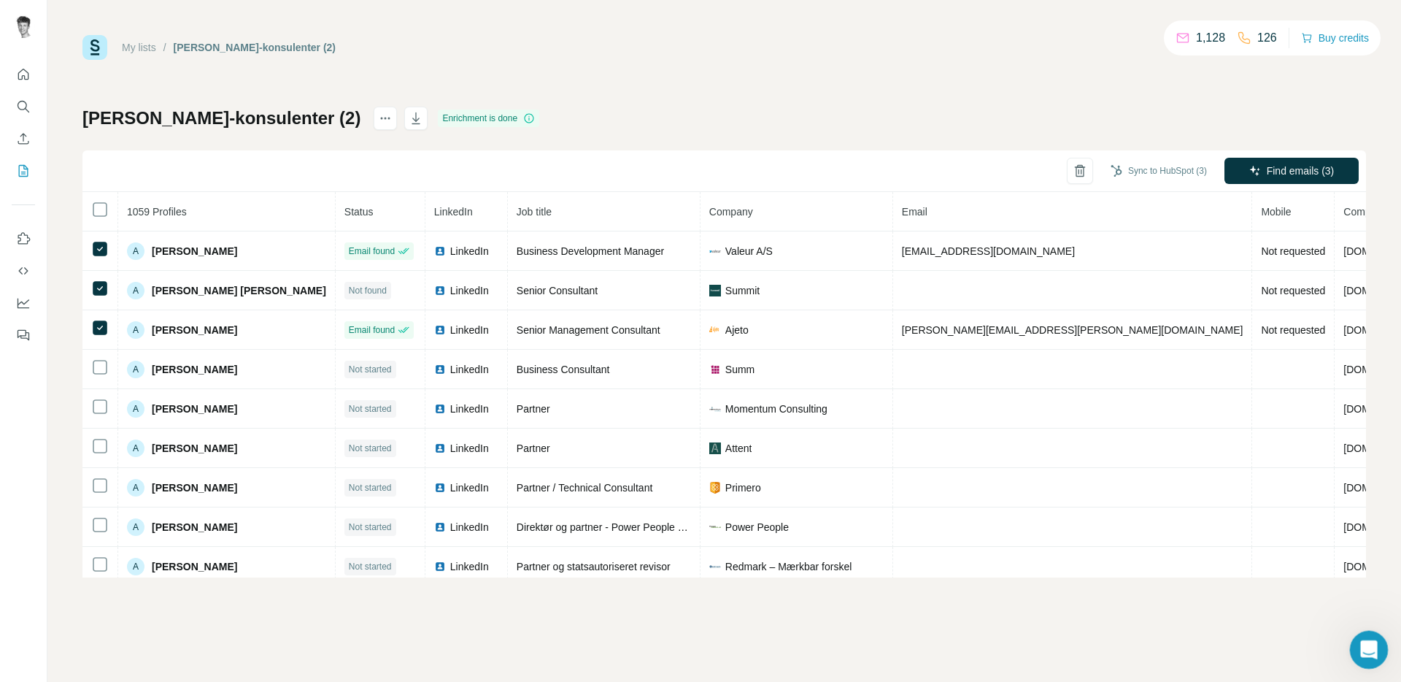
click at [1360, 648] on icon "Open Intercom Messenger" at bounding box center [1367, 648] width 24 height 24
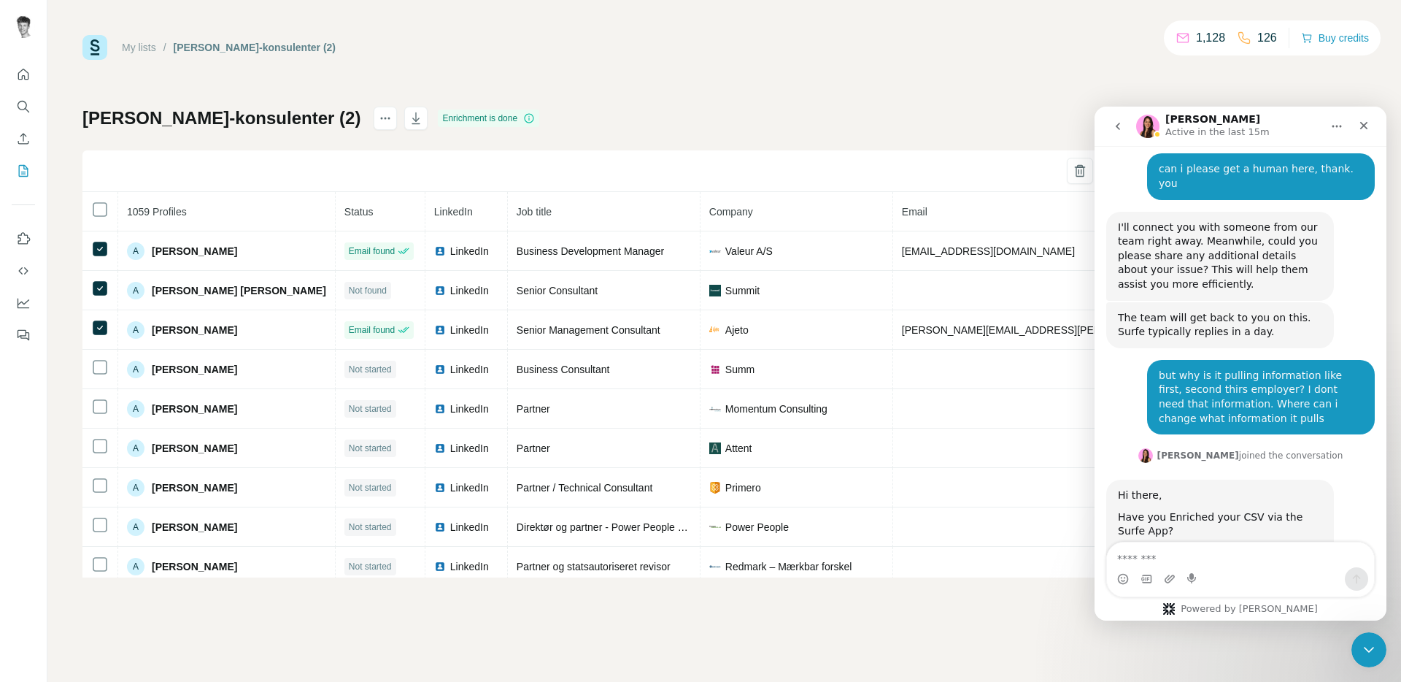
click at [1217, 558] on textarea "Message…" at bounding box center [1240, 554] width 267 height 25
type textarea "***"
type textarea "*******"
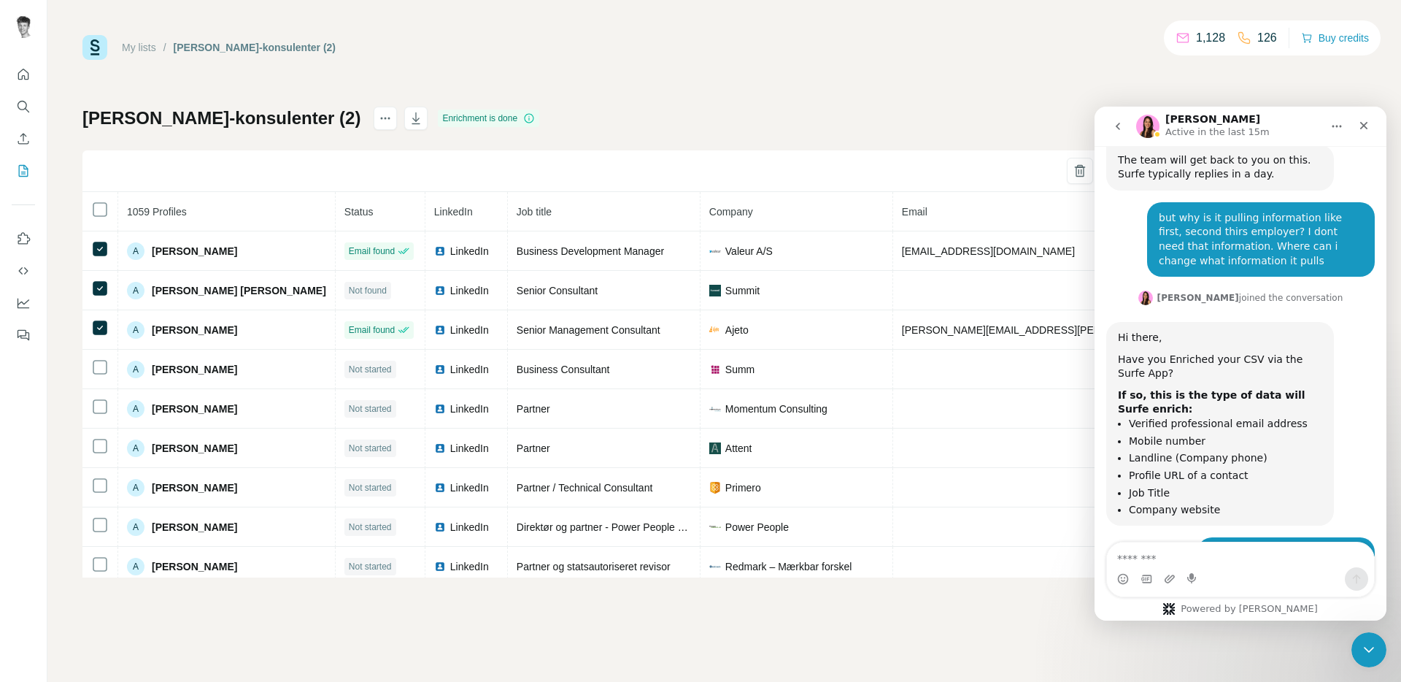
scroll to position [5489, 0]
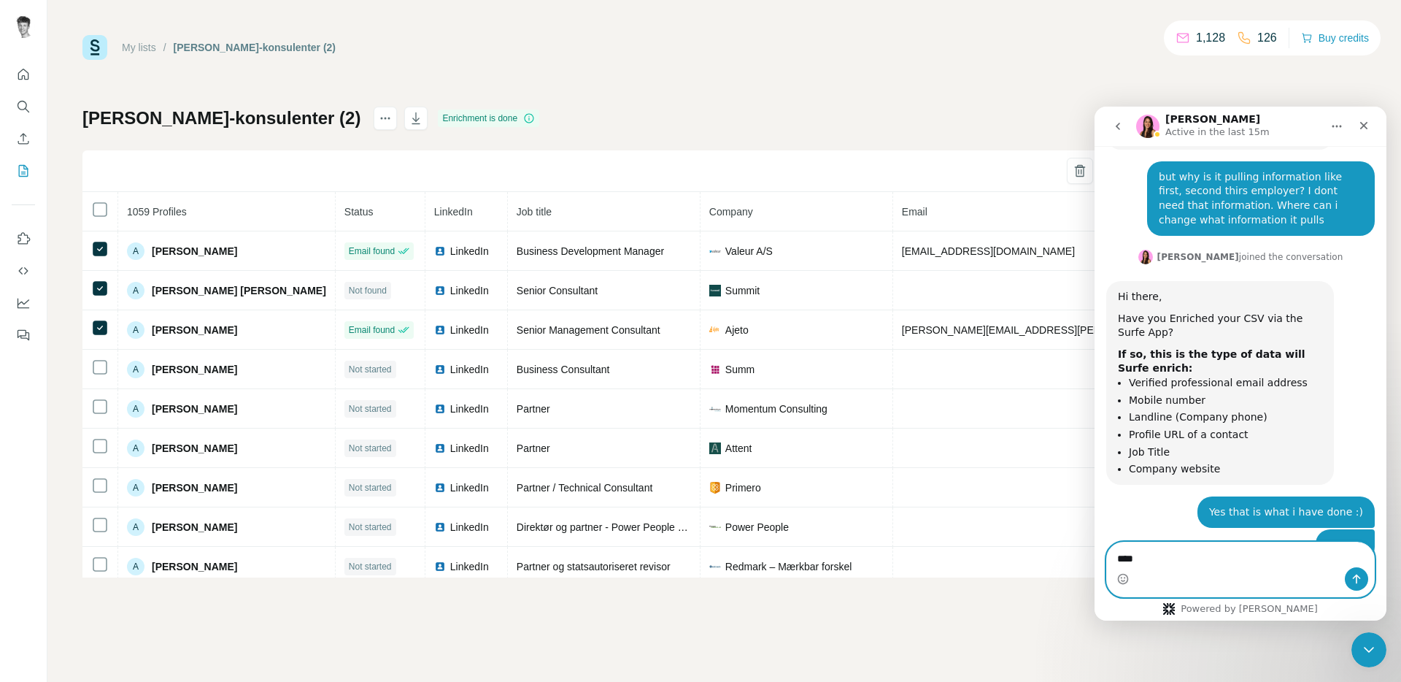
type textarea "***"
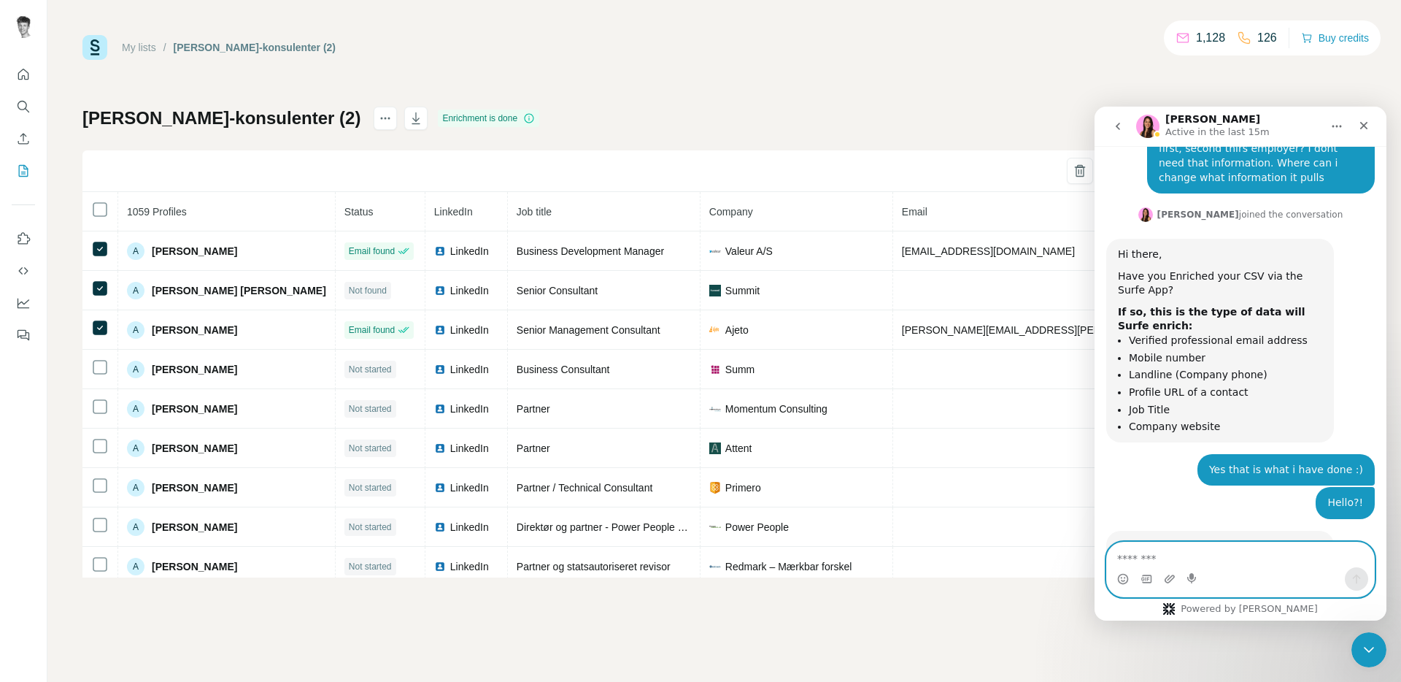
scroll to position [5532, 0]
click at [1174, 553] on textarea "Message…" at bounding box center [1240, 554] width 267 height 25
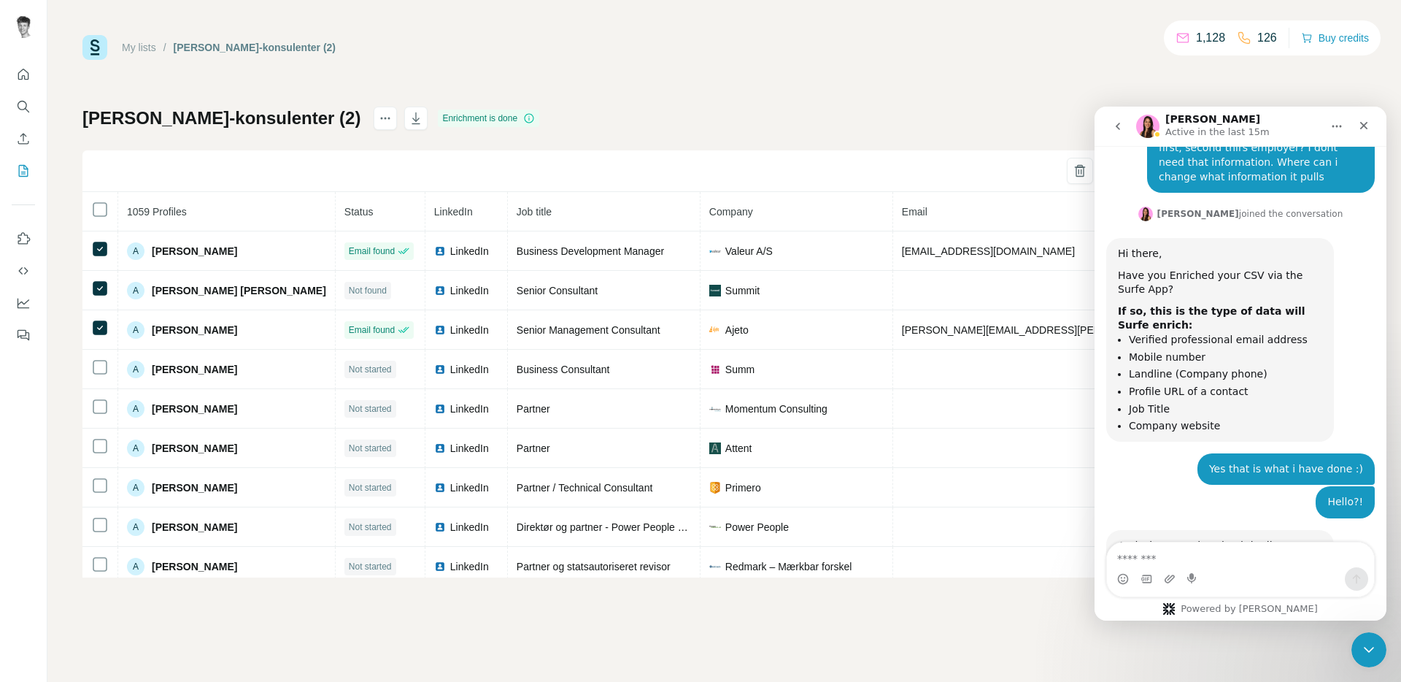
click at [710, 61] on div "My lists / [PERSON_NAME]-lemlist-konsulenter (2) 1,128 126 Buy credits [PERSON_…" at bounding box center [724, 306] width 1284 height 542
click at [985, 104] on div "My lists / [PERSON_NAME]-lemlist-konsulenter (2) 1,128 126 Buy credits [PERSON_…" at bounding box center [724, 306] width 1284 height 542
click at [1172, 561] on textarea "Message…" at bounding box center [1240, 554] width 267 height 25
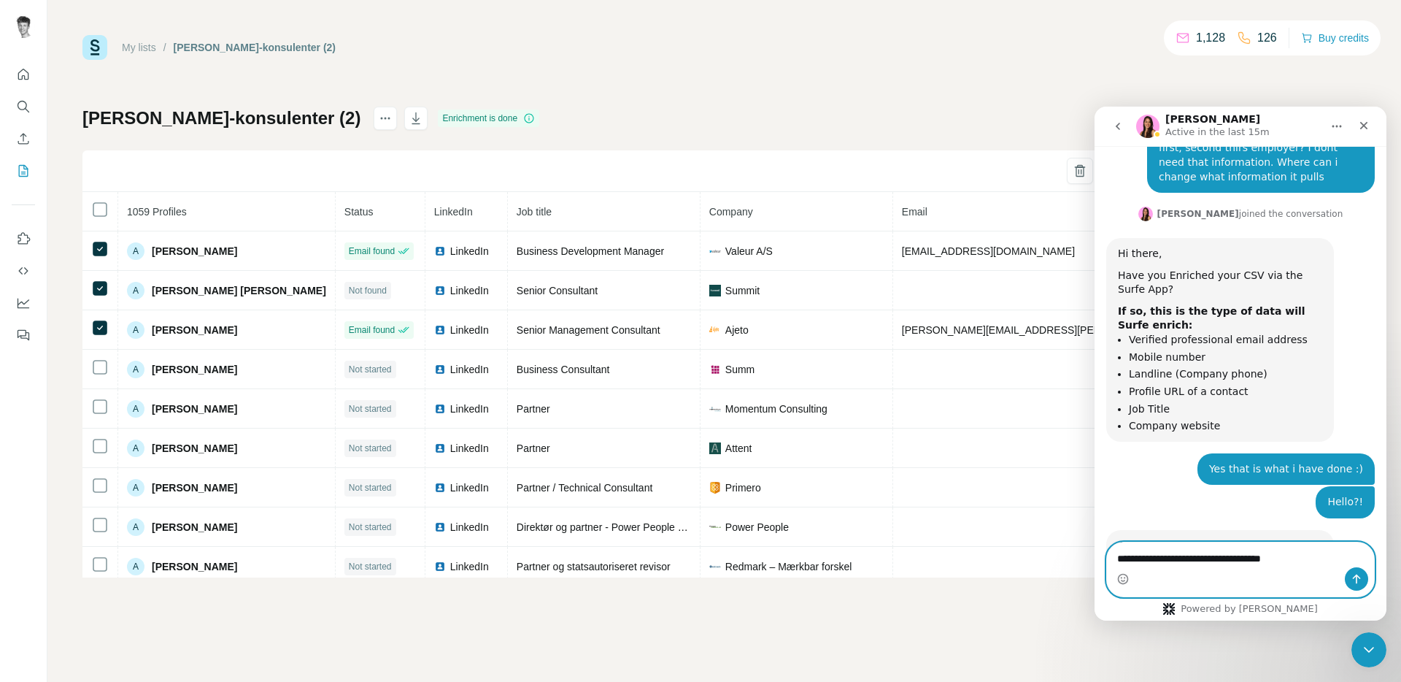
type textarea "**********"
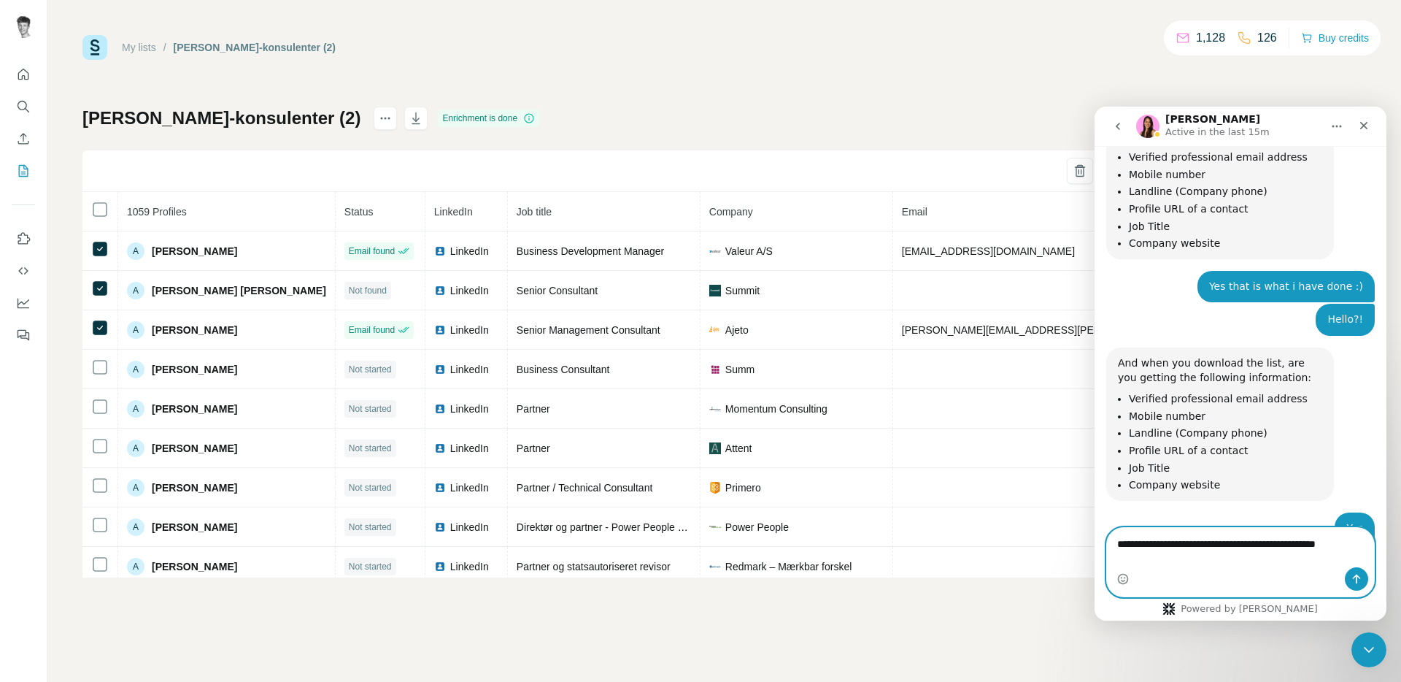
scroll to position [5700, 0]
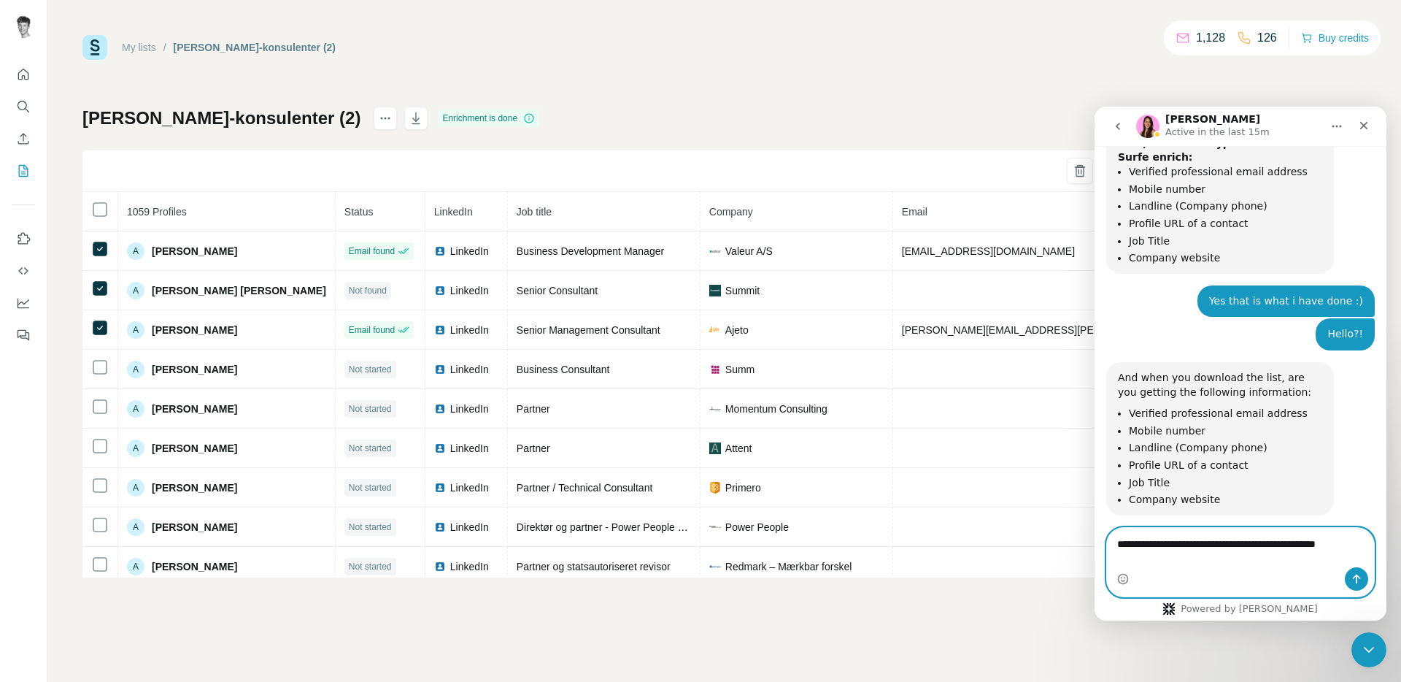
type textarea "**********"
click at [1220, 568] on div "Intercom messenger" at bounding box center [1240, 578] width 267 height 23
click at [1212, 553] on textarea "**********" at bounding box center [1240, 540] width 267 height 25
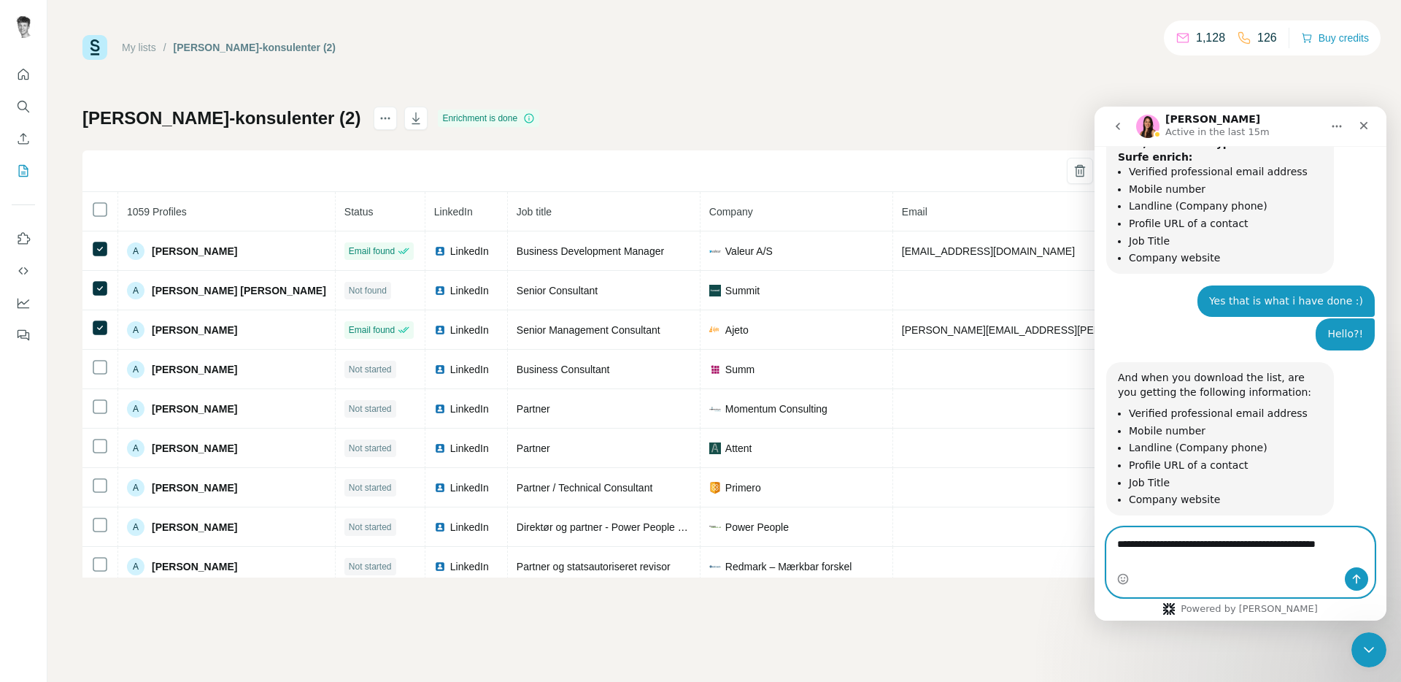
click at [1209, 553] on textarea "**********" at bounding box center [1240, 540] width 267 height 25
type textarea "*********"
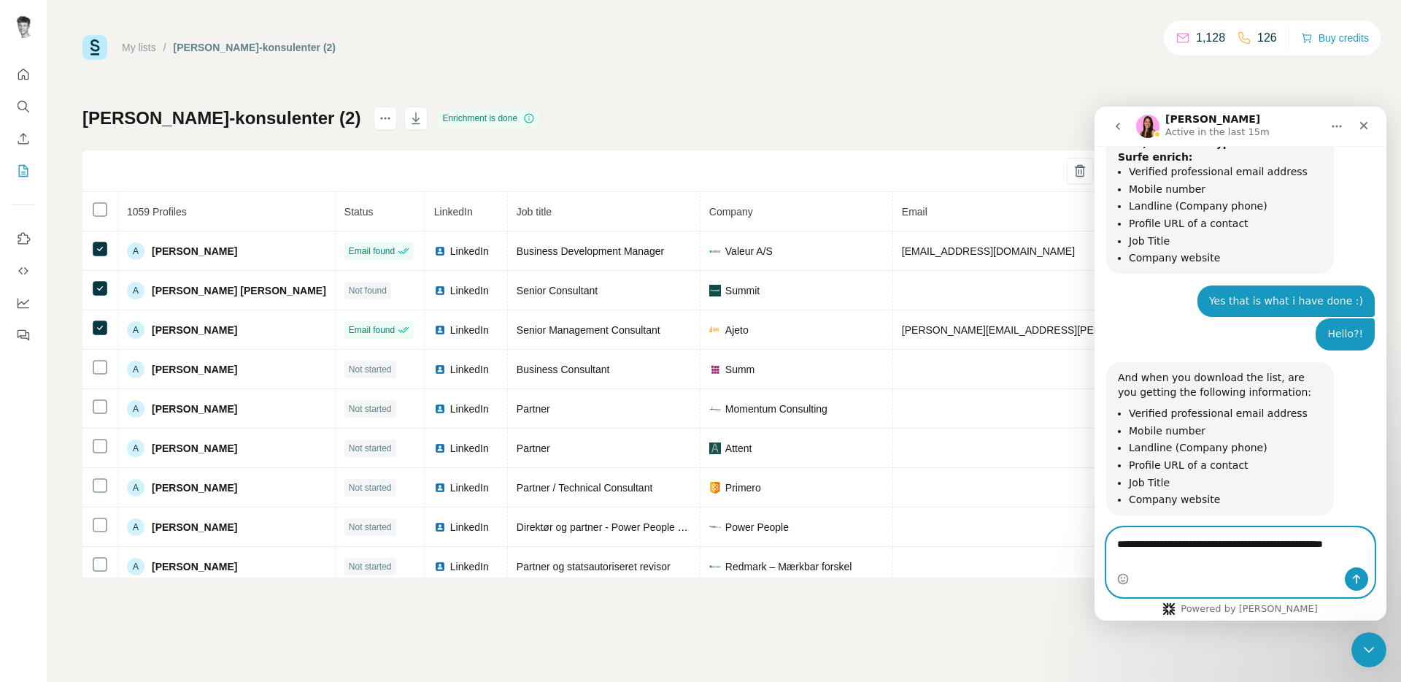
scroll to position [5714, 0]
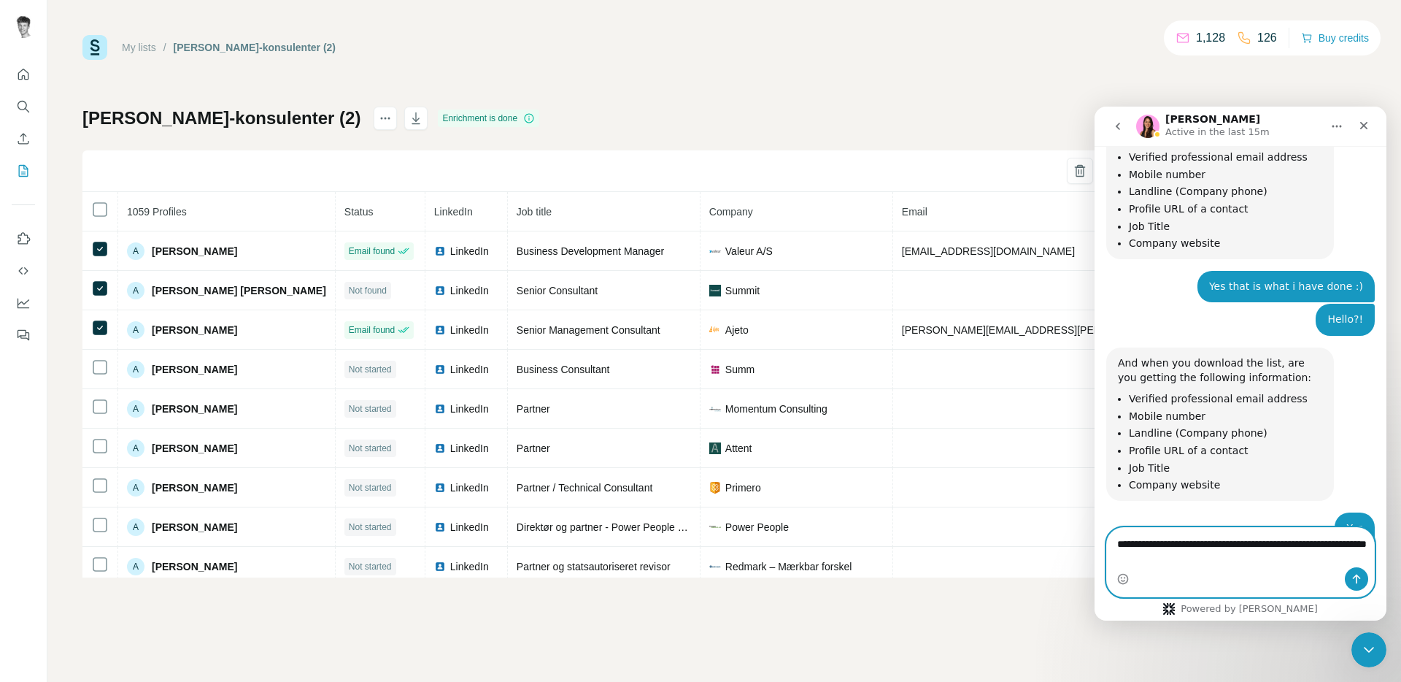
type textarea "**********"
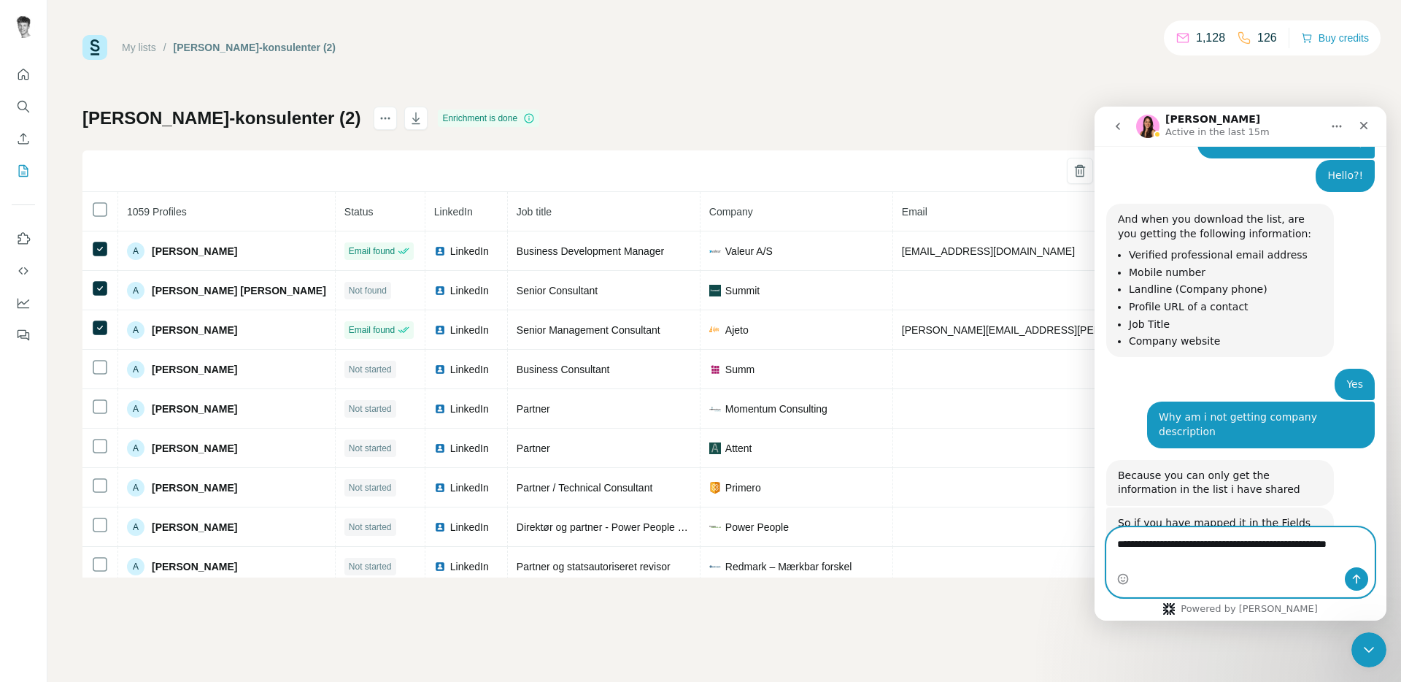
scroll to position [5873, 0]
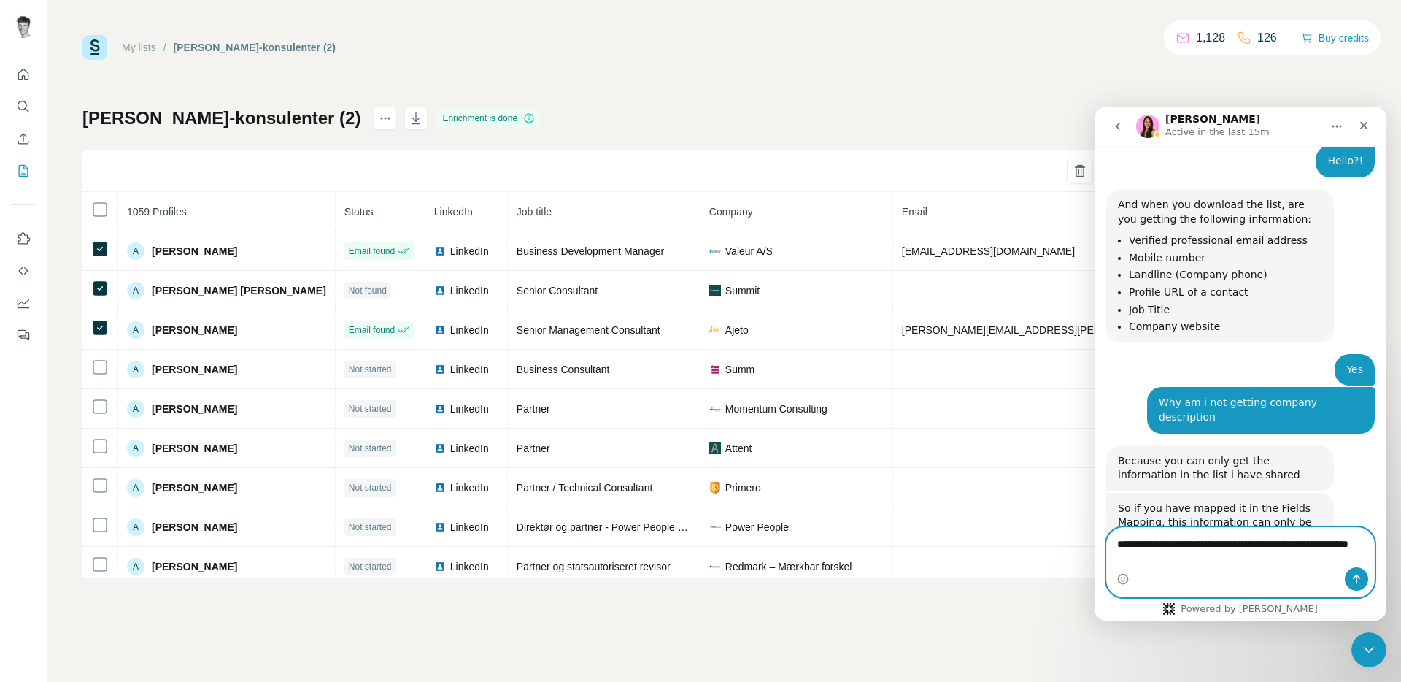
type textarea "**********"
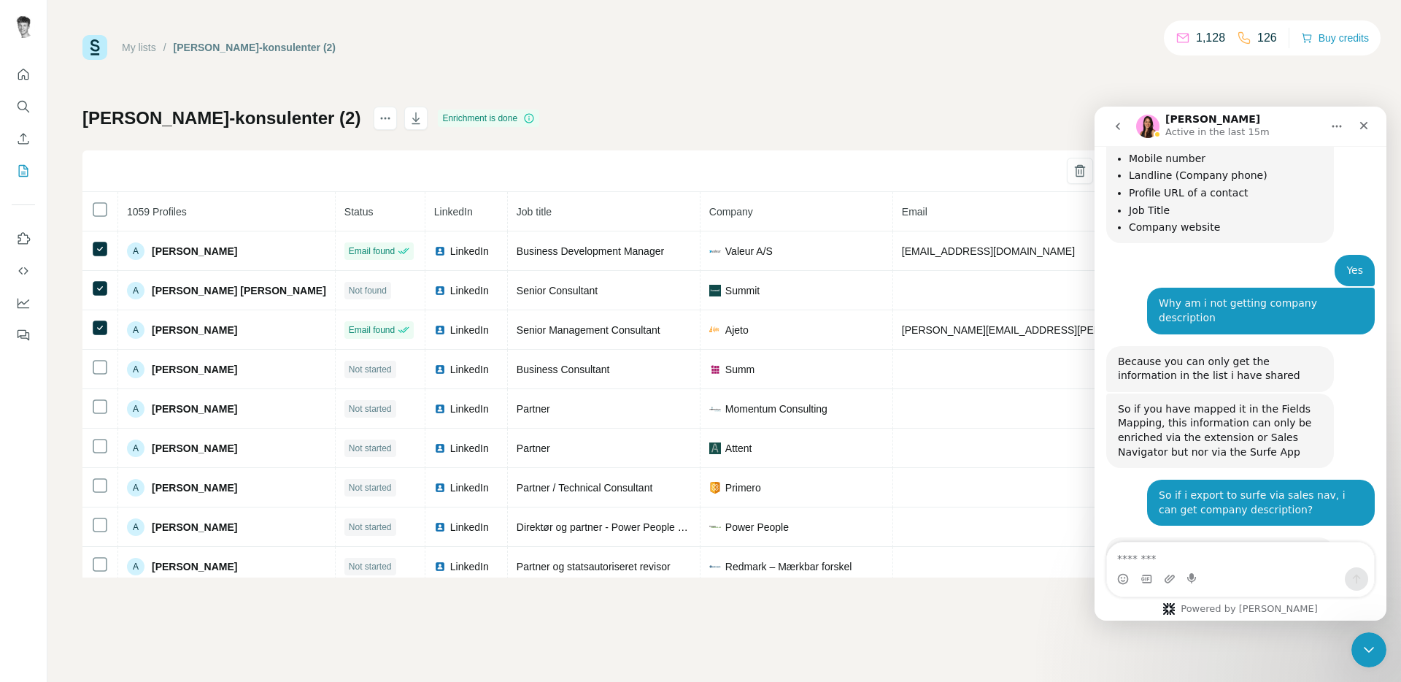
scroll to position [5960, 0]
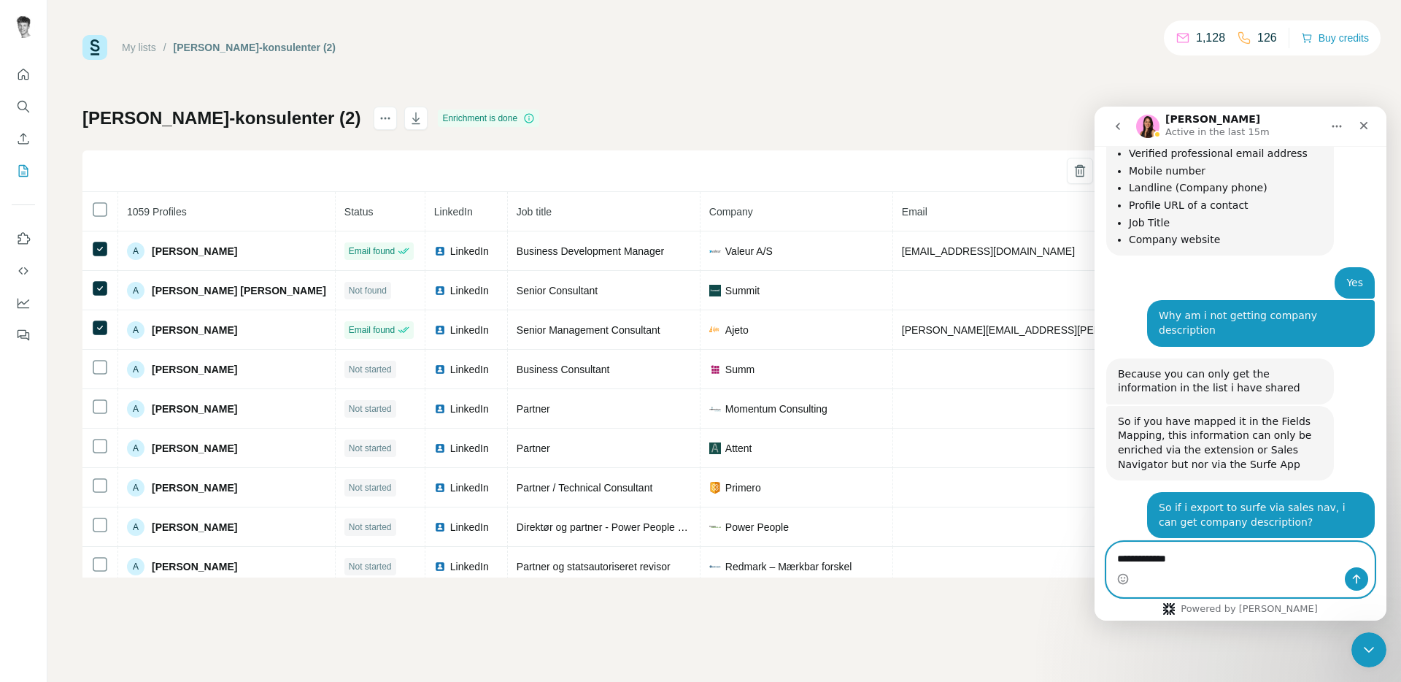
type textarea "**********"
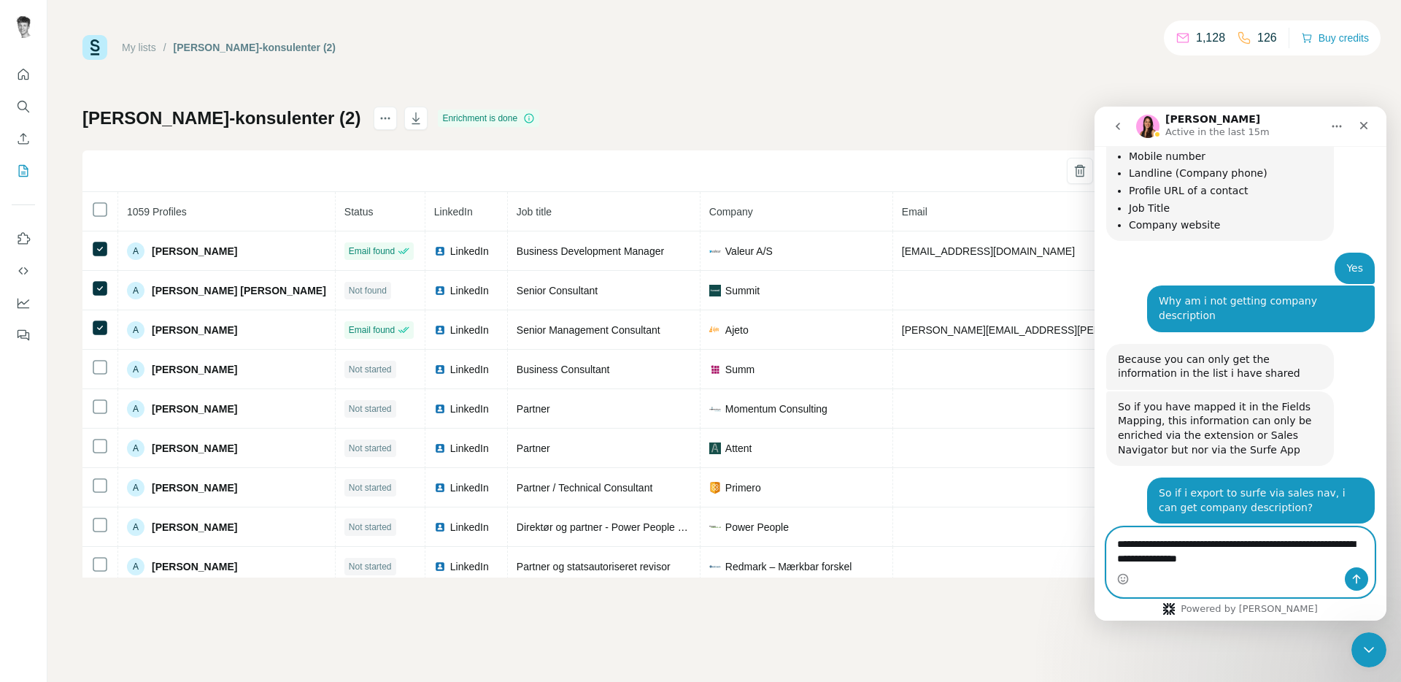
type textarea "**********"
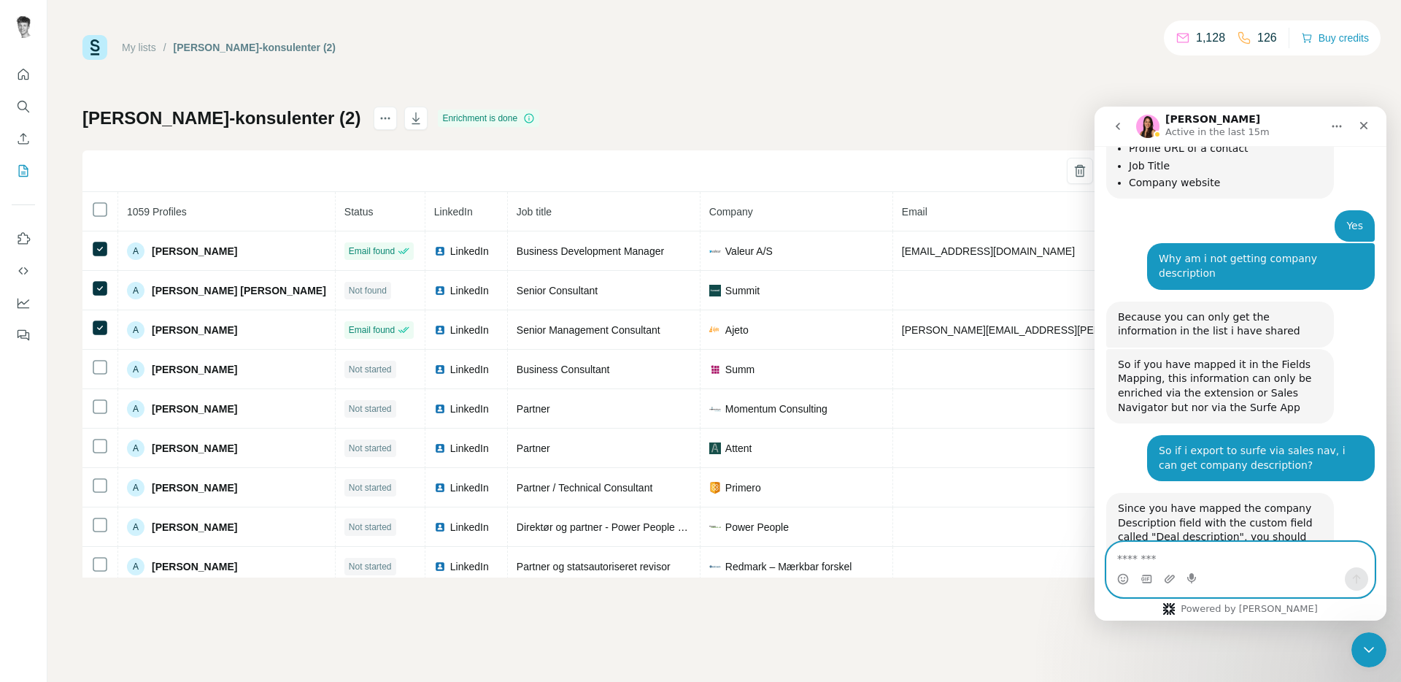
scroll to position [6017, 0]
click at [1172, 577] on icon "Upload attachment" at bounding box center [1170, 579] width 12 height 12
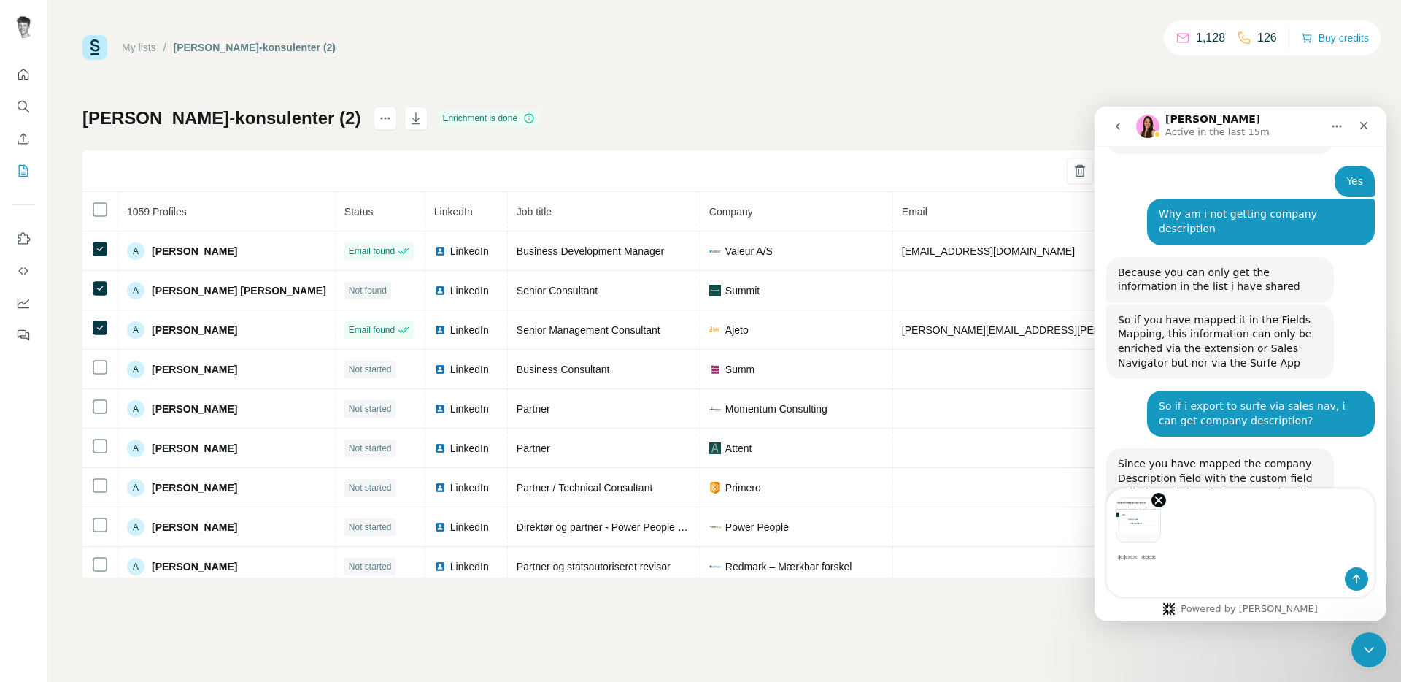
scroll to position [6070, 0]
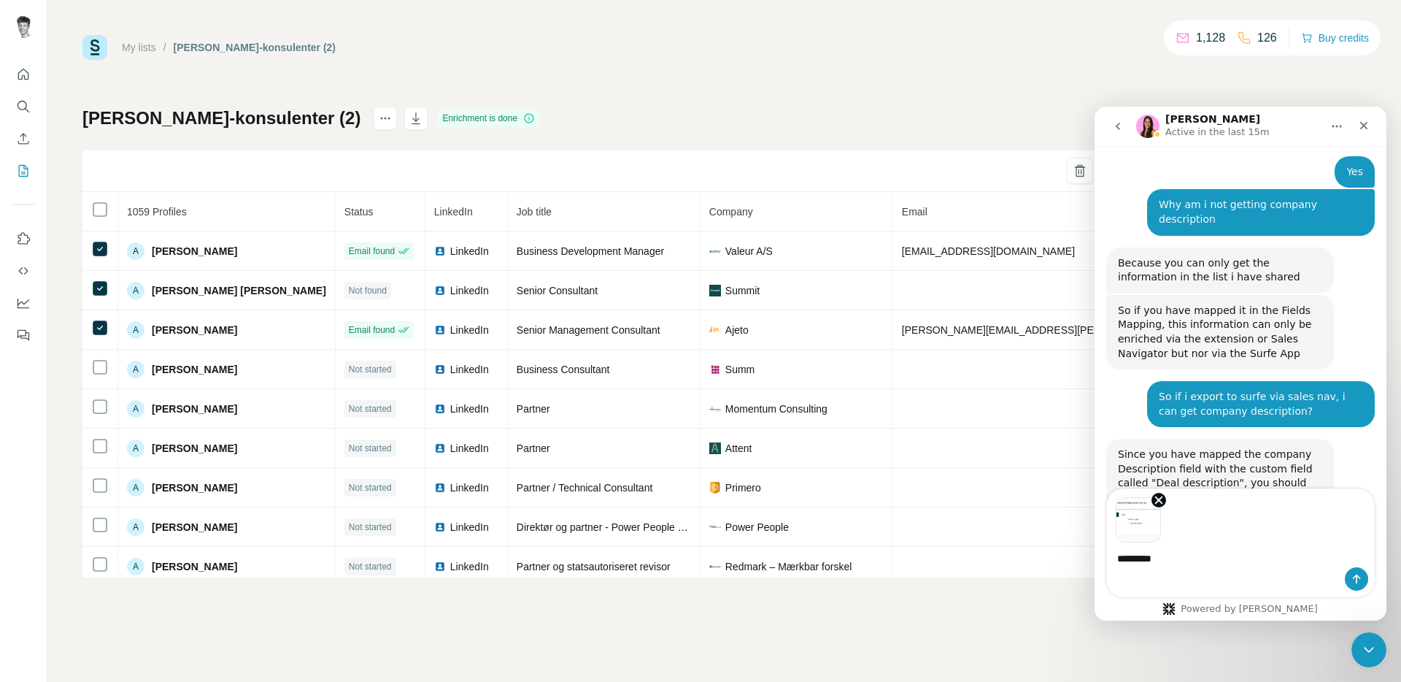
type textarea "**********"
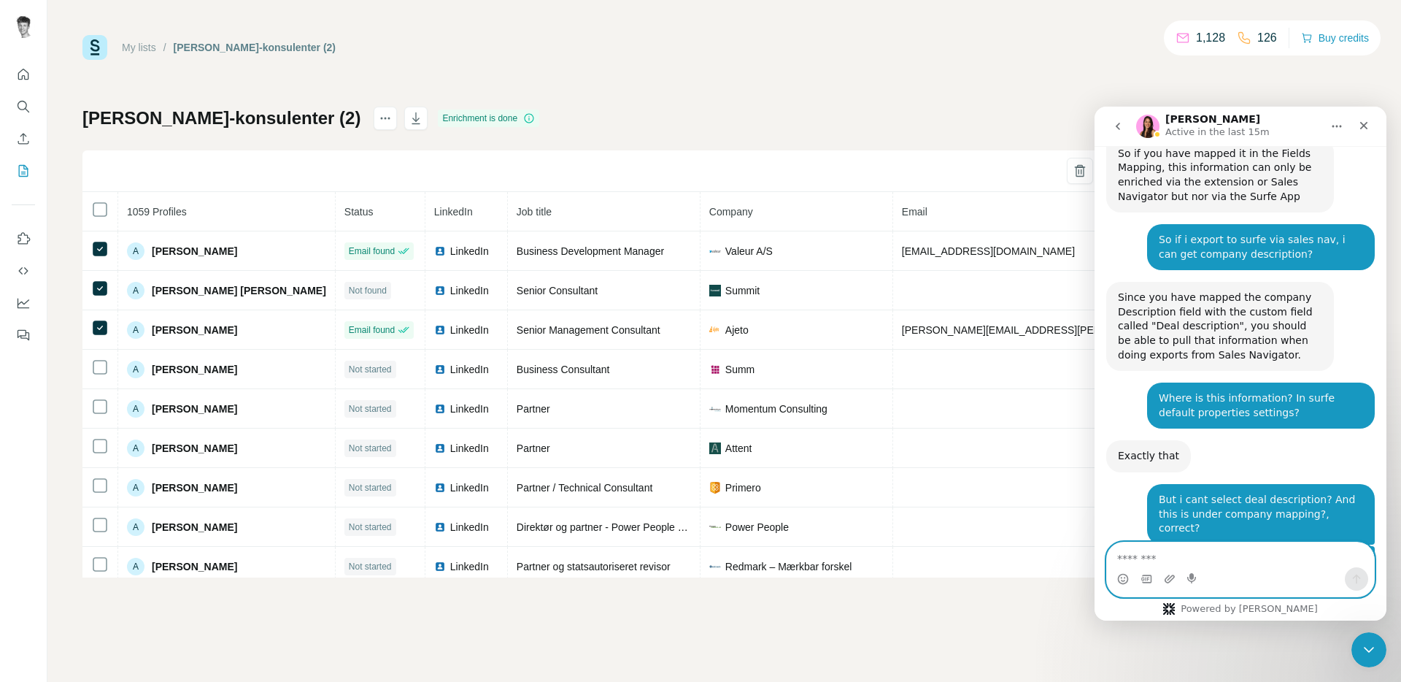
scroll to position [6232, 0]
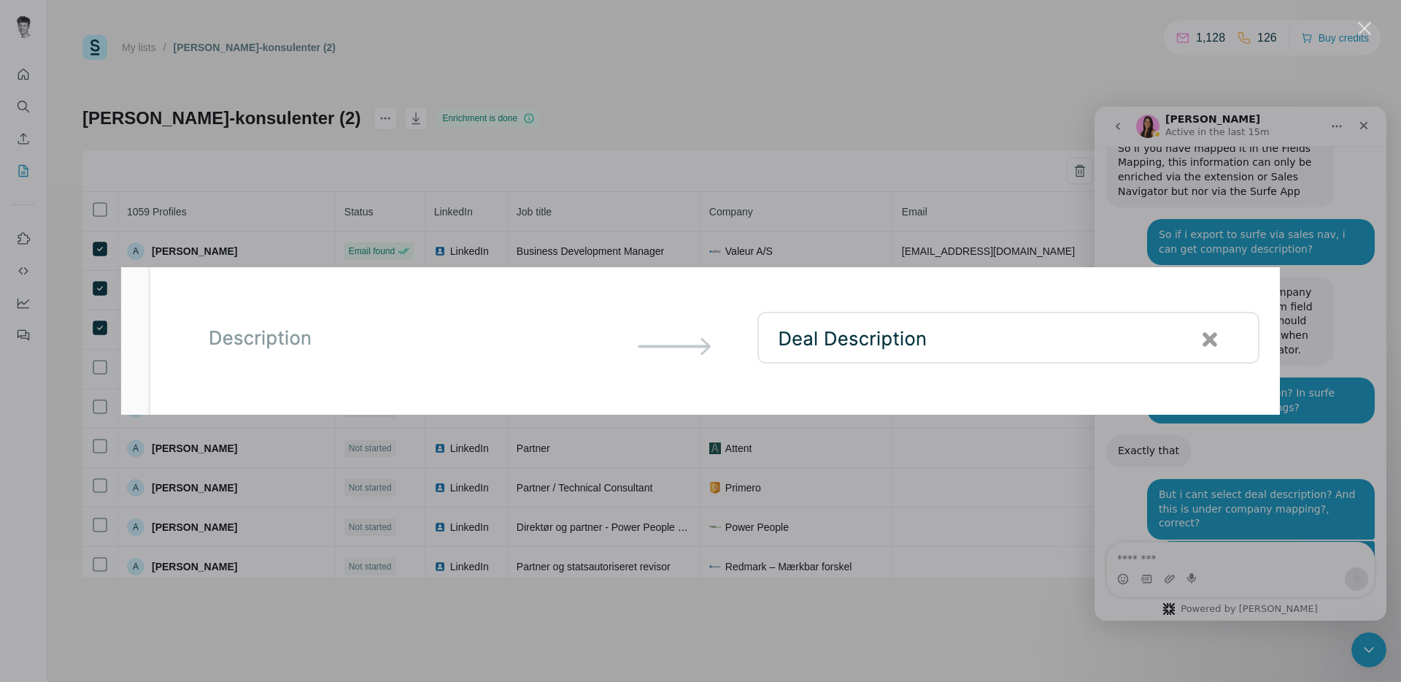
scroll to position [0, 0]
click at [1177, 166] on div "Intercom messenger" at bounding box center [700, 341] width 1401 height 682
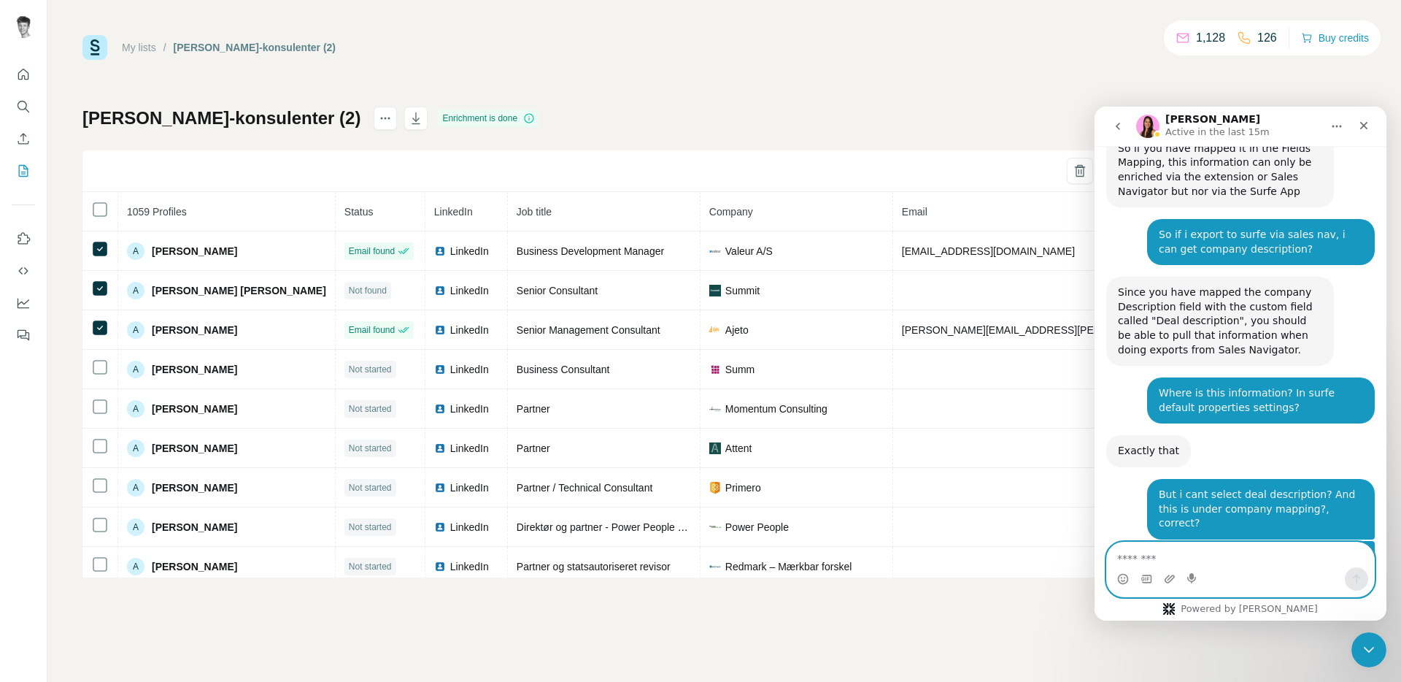
click at [1158, 550] on textarea "Message…" at bounding box center [1240, 554] width 267 height 25
type textarea "**********"
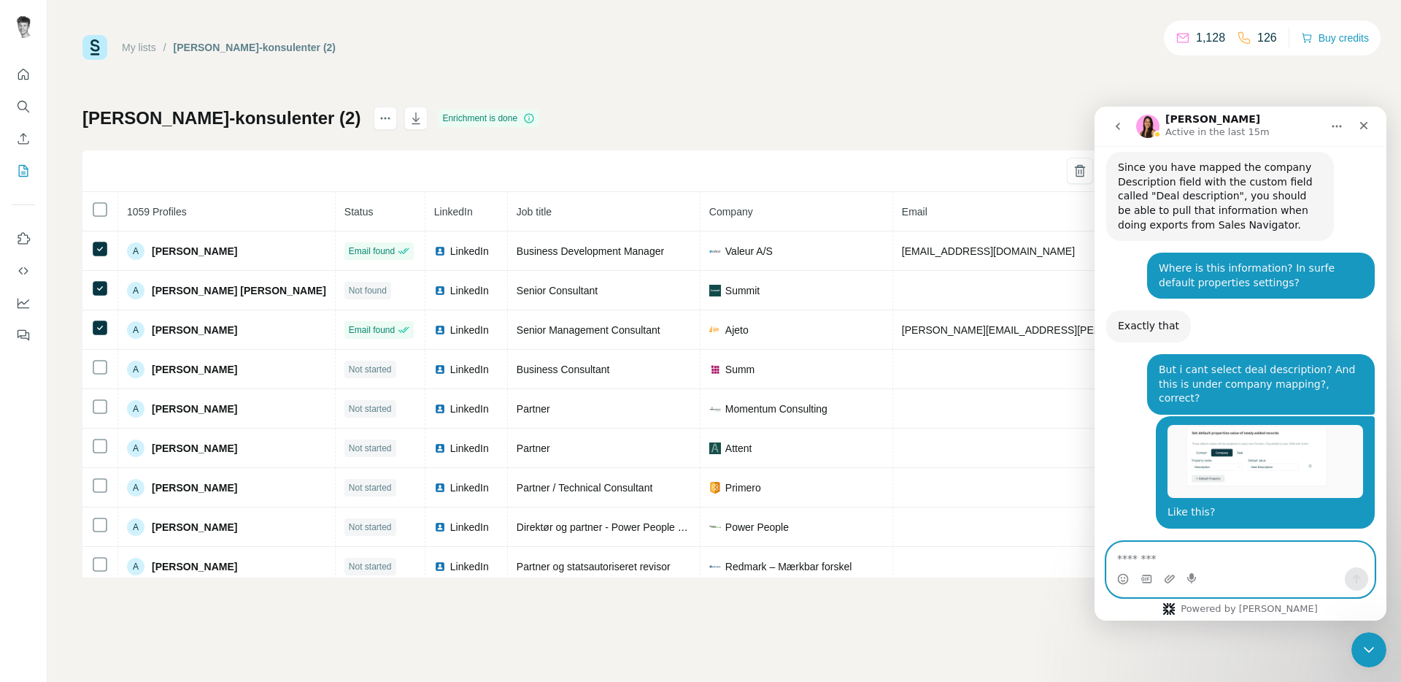
scroll to position [6400, 0]
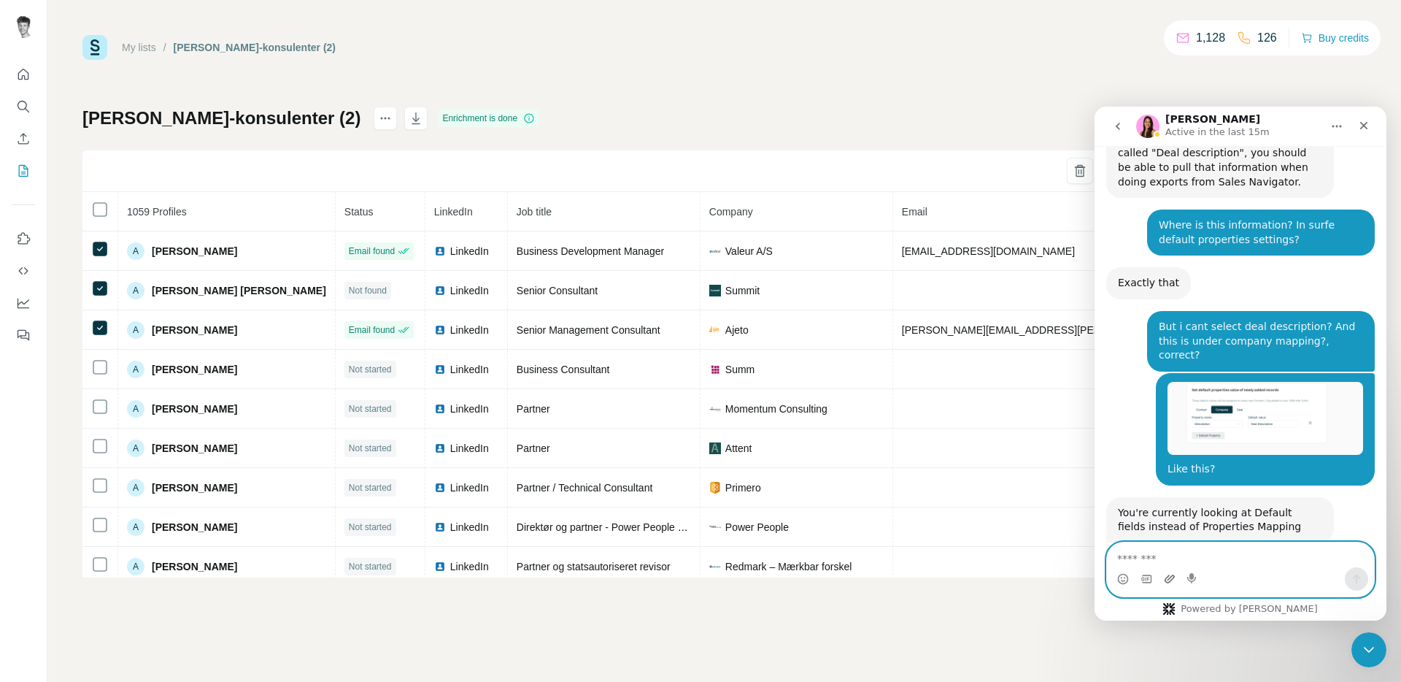
click at [1167, 575] on icon "Upload attachment" at bounding box center [1170, 579] width 12 height 12
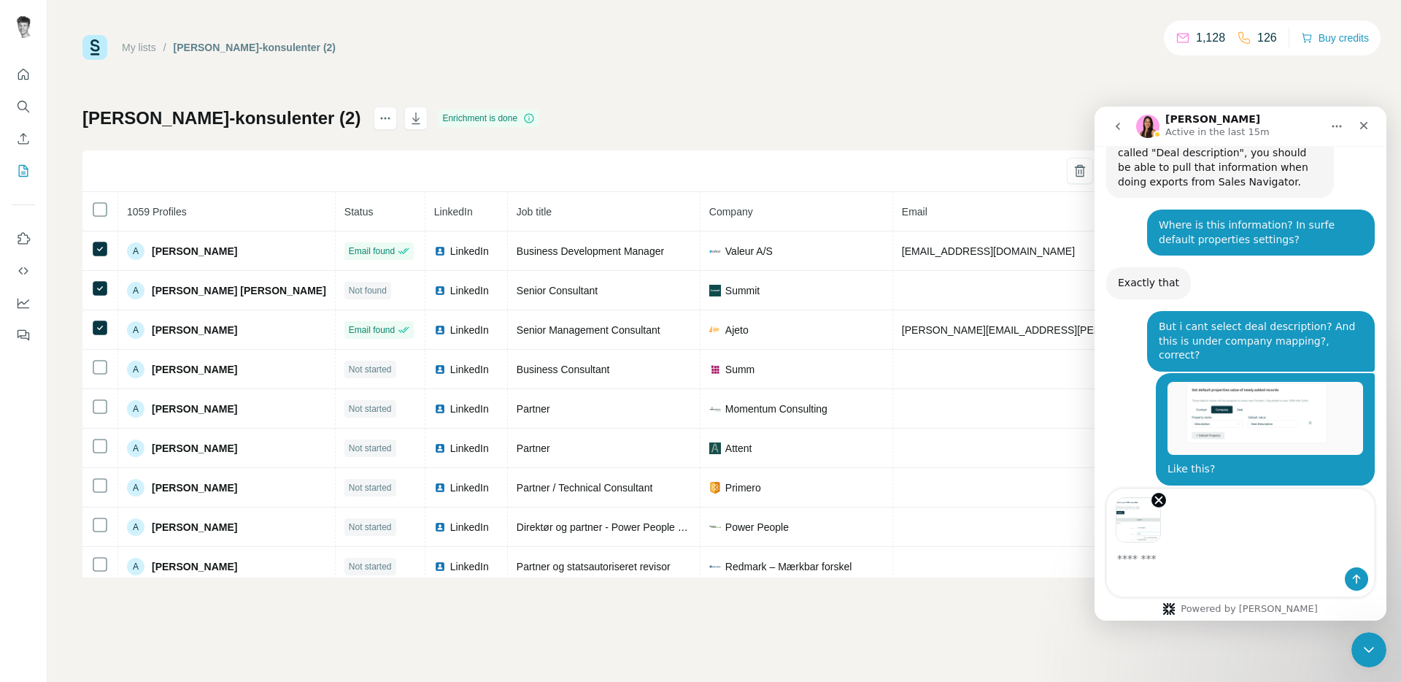
scroll to position [6454, 0]
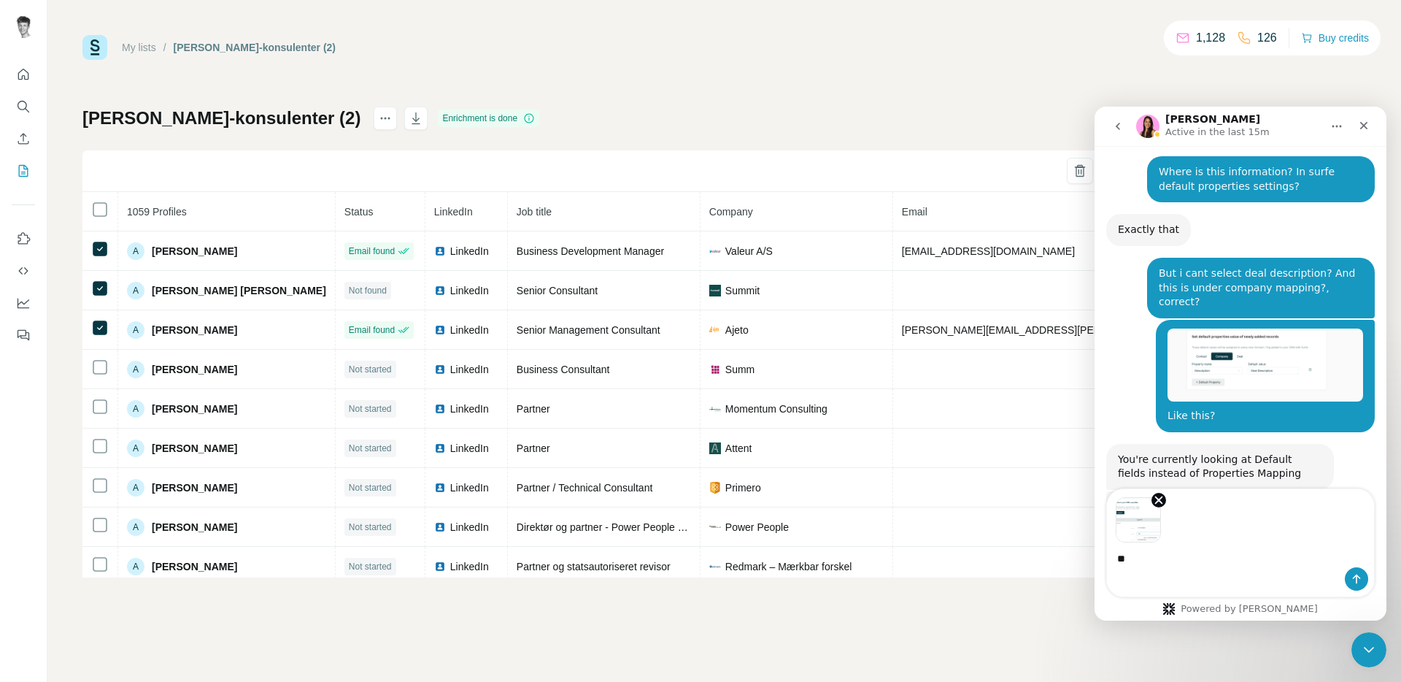
type textarea "***"
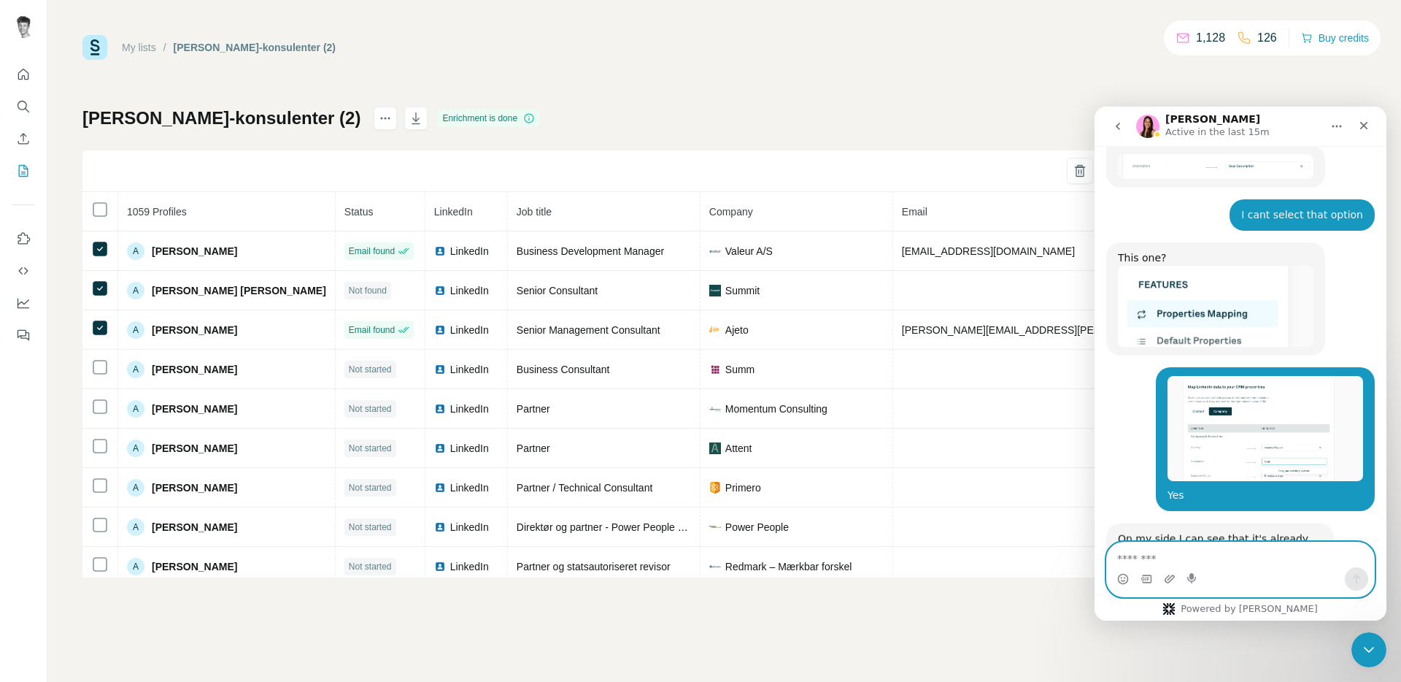
scroll to position [6814, 0]
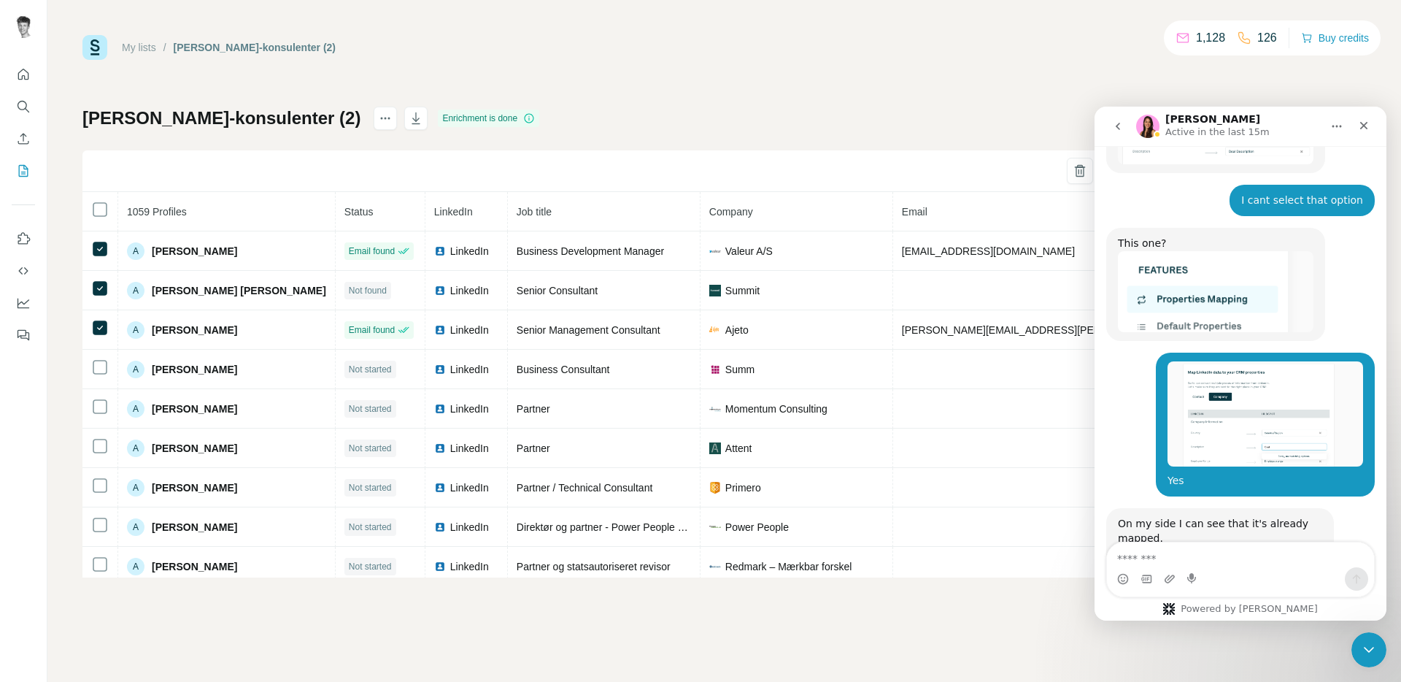
drag, startPoint x: 1140, startPoint y: 331, endPoint x: 1312, endPoint y: 337, distance: 172.4
click at [1312, 517] on div "On my side I can see that it's already mapped. Could you please check in your H…" at bounding box center [1220, 660] width 204 height 287
click at [1155, 604] on b "If a field doesn’t exist in your CRM, you'll need to create a new TEXT or LONG …" at bounding box center [1219, 653] width 203 height 98
click at [1185, 604] on b "If a field doesn’t exist in your CRM, you'll need to create a new TEXT or LONG …" at bounding box center [1219, 653] width 203 height 98
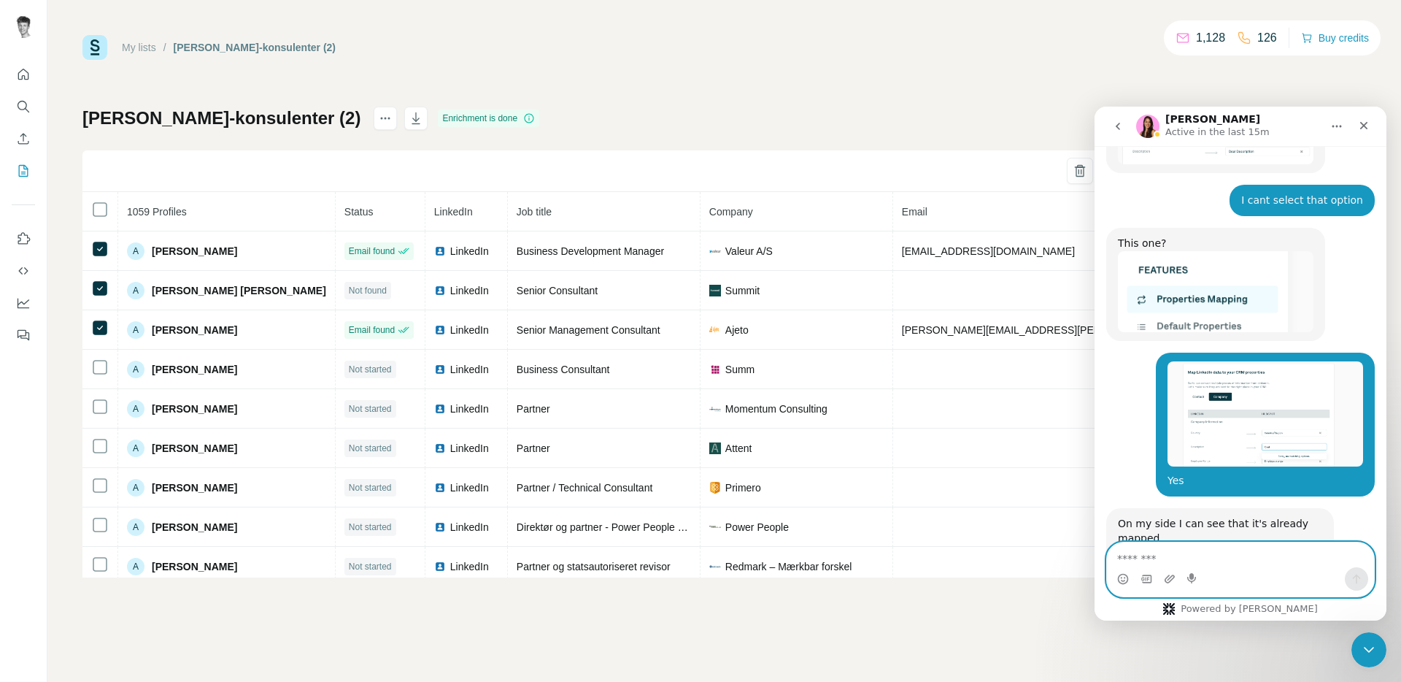
click at [1169, 553] on textarea "Message…" at bounding box center [1240, 554] width 267 height 25
click at [815, 112] on div "[PERSON_NAME]-lemlist-konsulenter (2) Enrichment is done Sync to HubSpot (3) Fi…" at bounding box center [724, 342] width 1284 height 471
click at [1177, 558] on textarea "Message…" at bounding box center [1240, 554] width 267 height 25
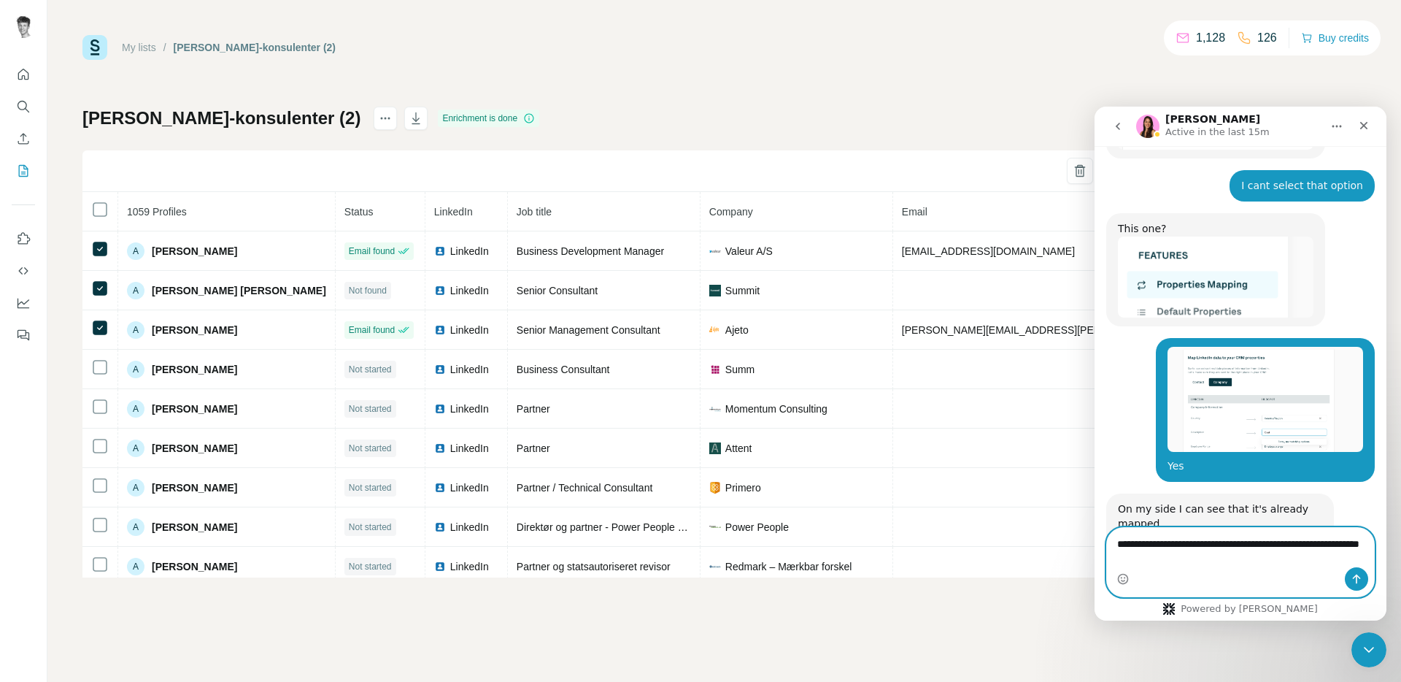
type textarea "**********"
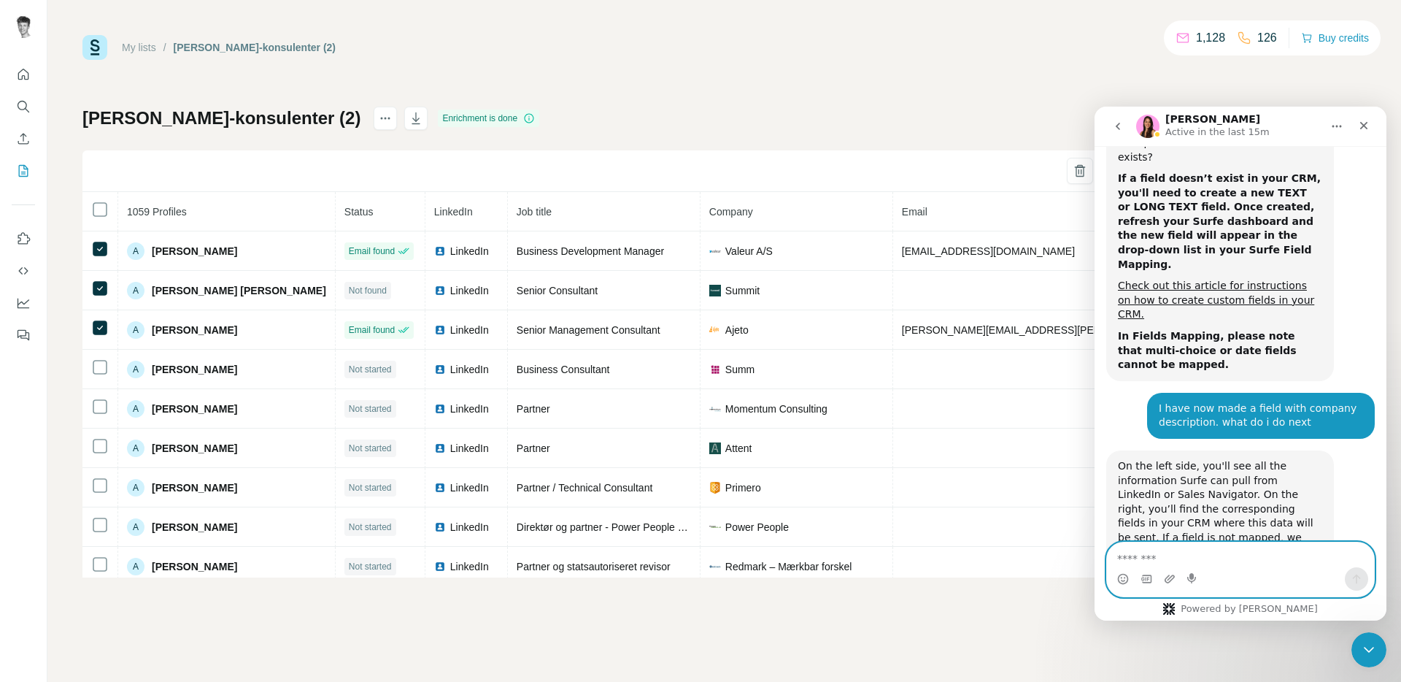
scroll to position [7273, 0]
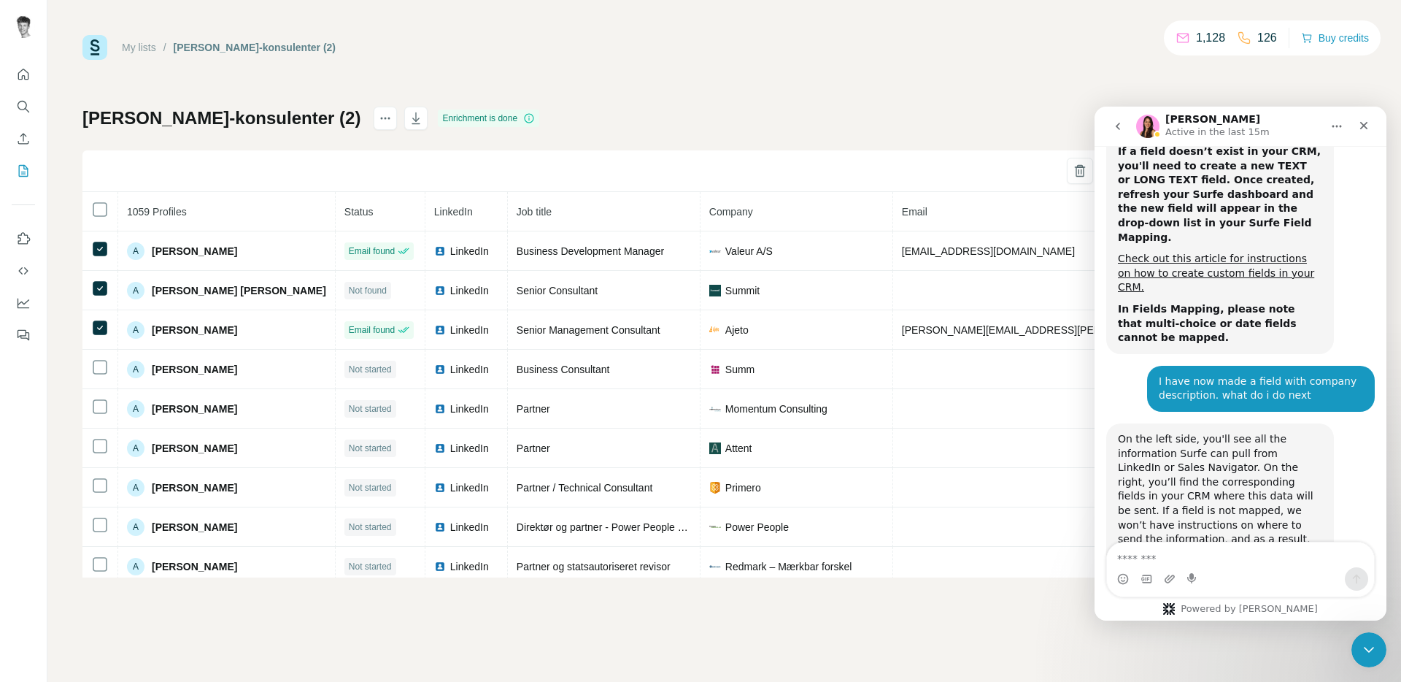
click at [1240, 575] on img "Aurélie says…" at bounding box center [1216, 629] width 196 height 109
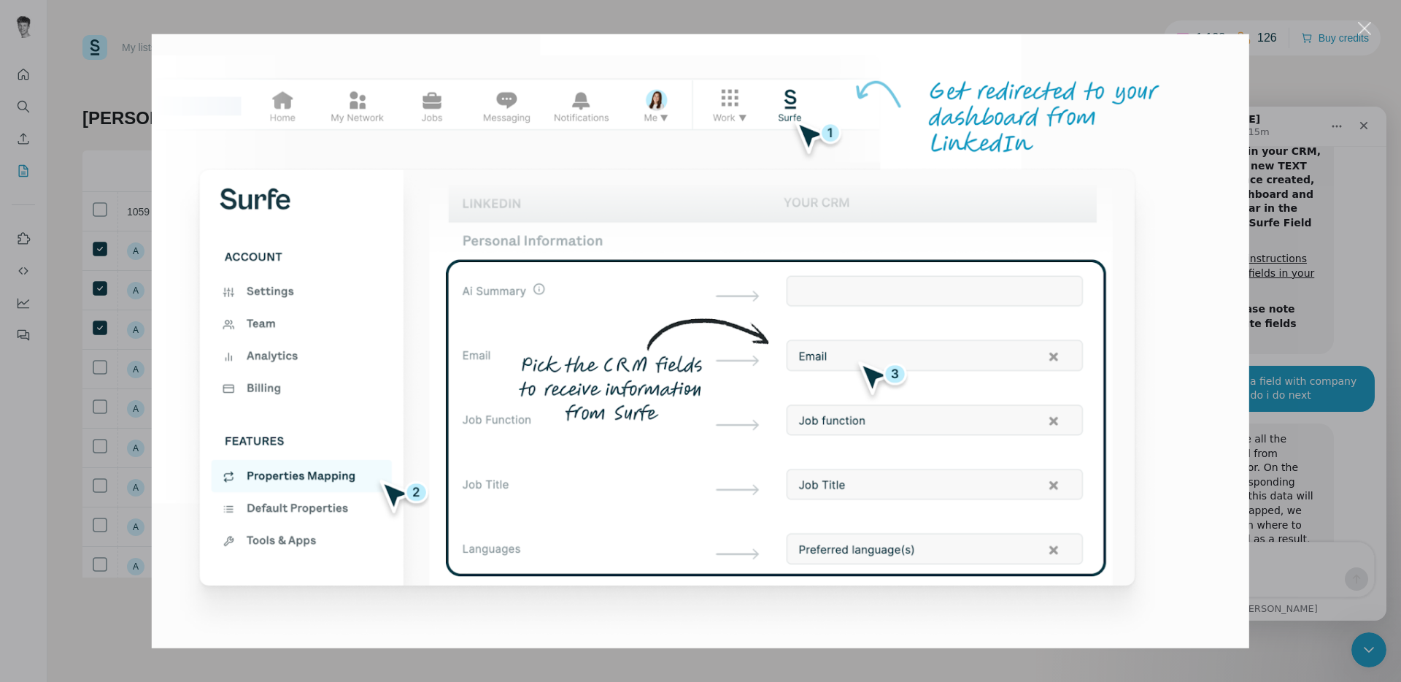
click at [1342, 308] on div "Intercom messenger" at bounding box center [700, 341] width 1401 height 682
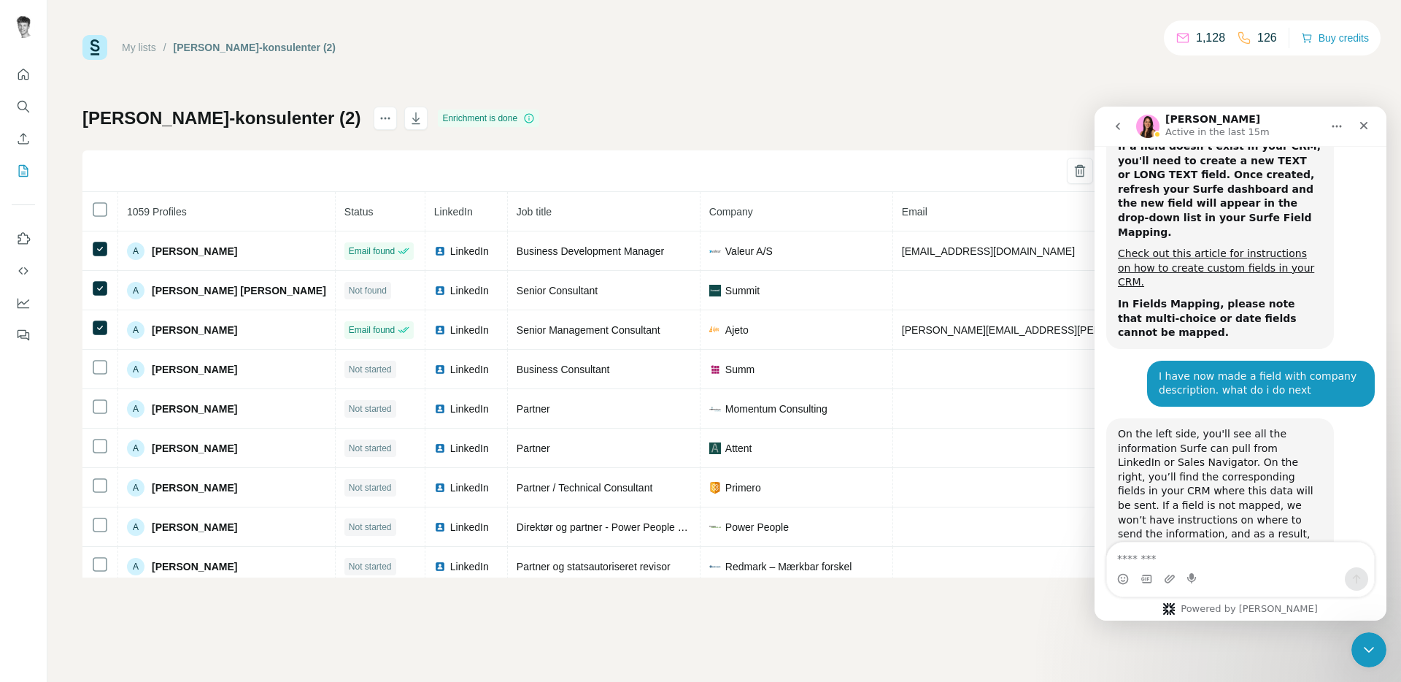
scroll to position [7280, 0]
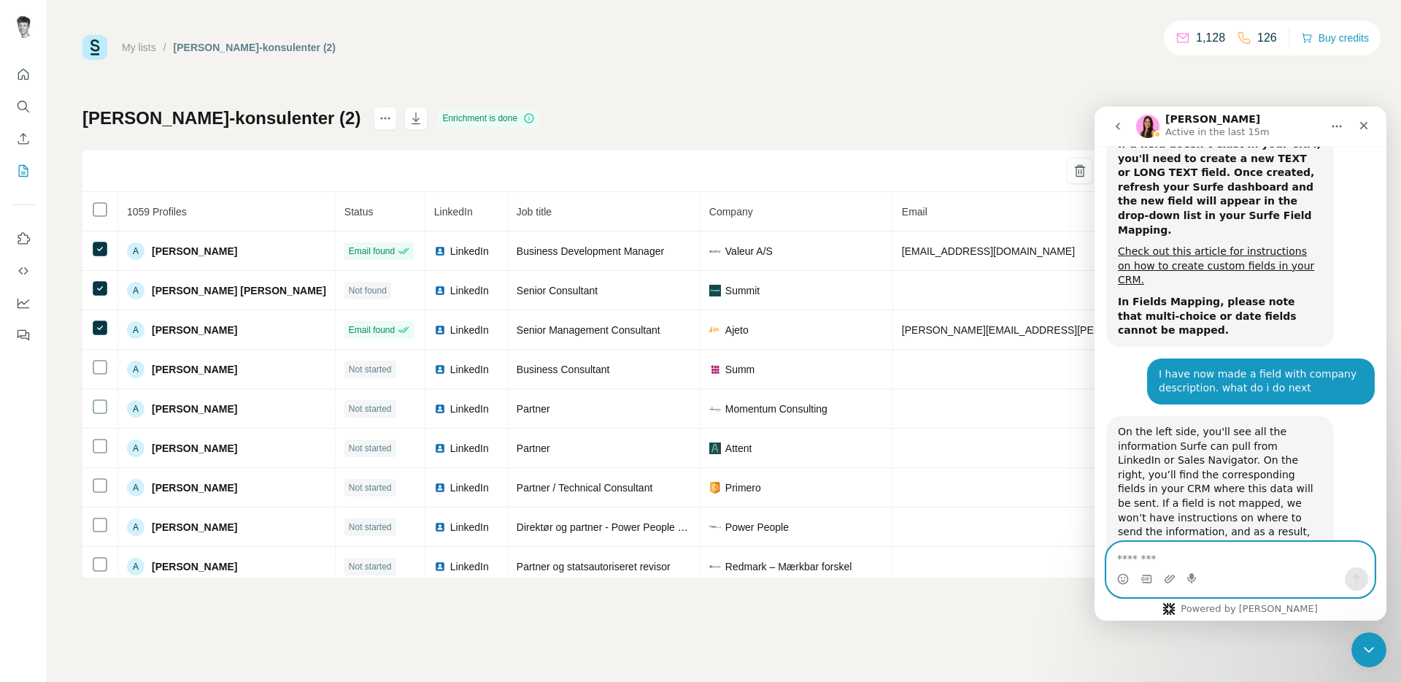
click at [1184, 561] on textarea "Message…" at bounding box center [1240, 554] width 267 height 25
type textarea "**********"
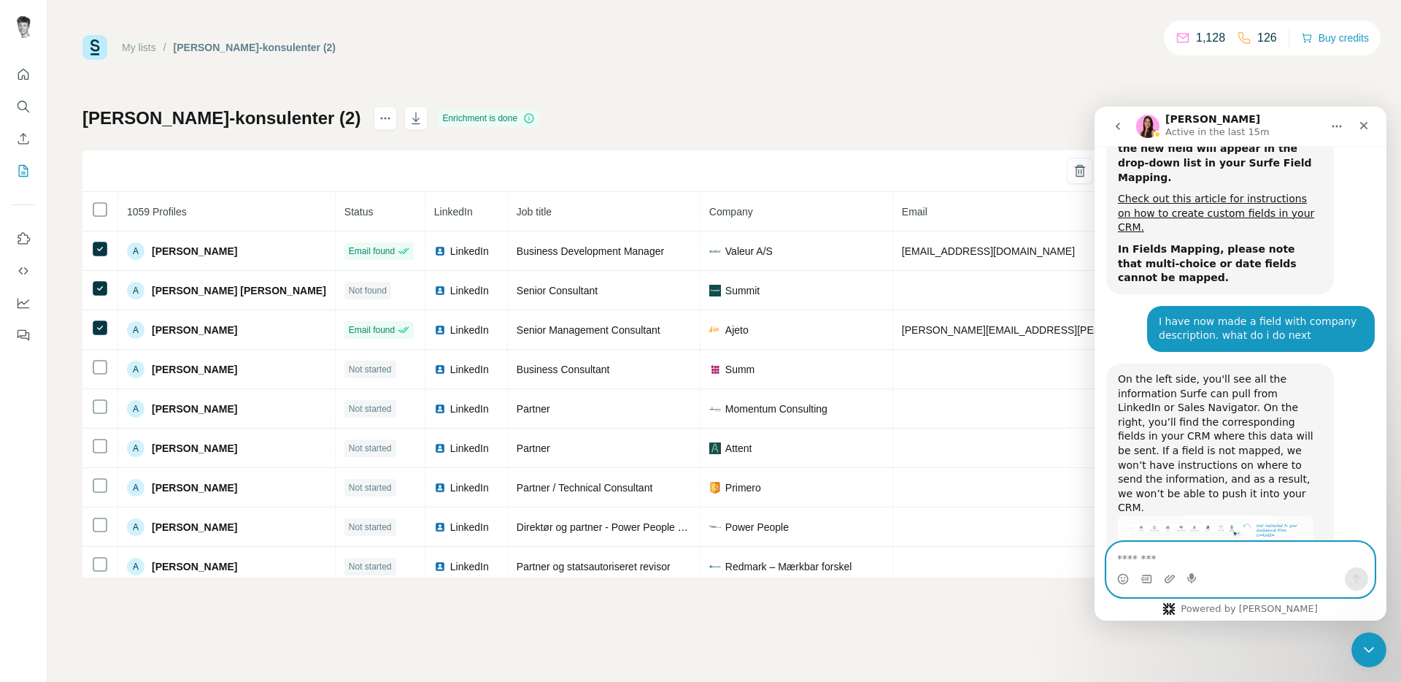
scroll to position [7338, 0]
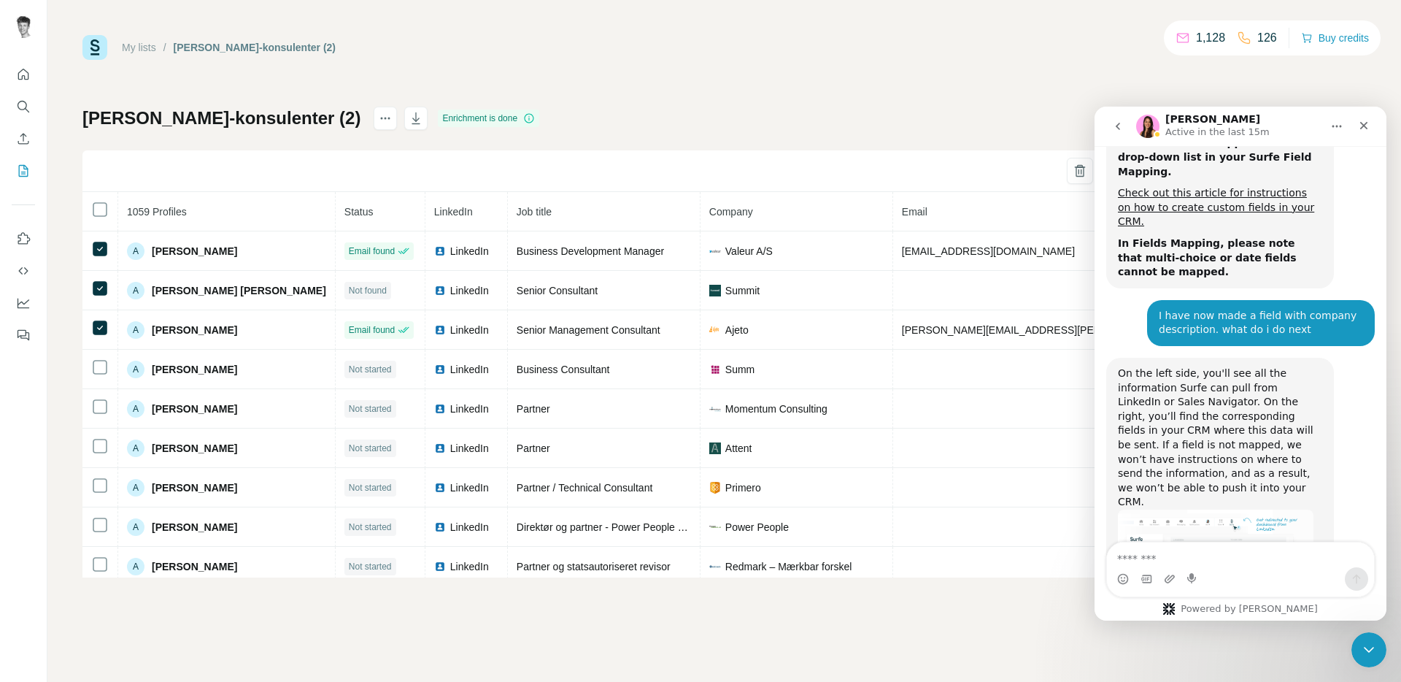
click at [1063, 45] on div "My lists / [PERSON_NAME]-konsulenter (2) 1,128 126 Buy credits" at bounding box center [724, 47] width 1284 height 25
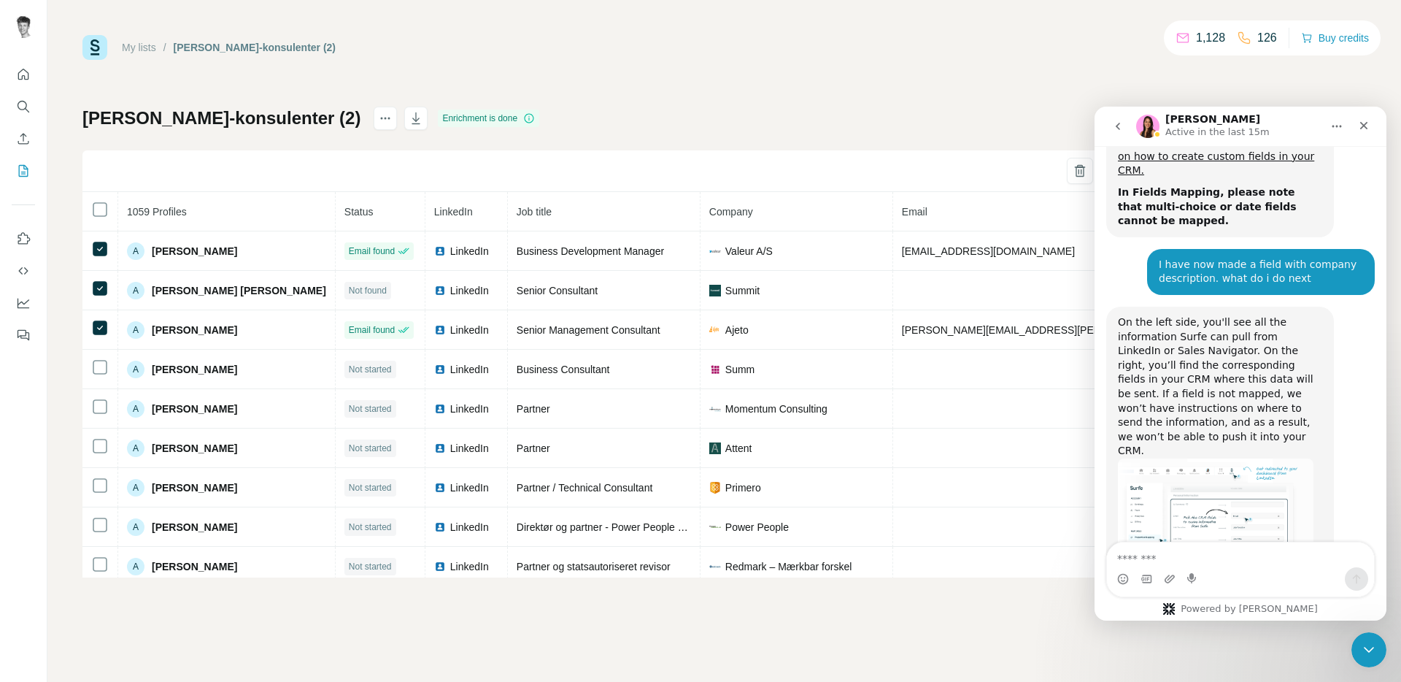
scroll to position [7396, 0]
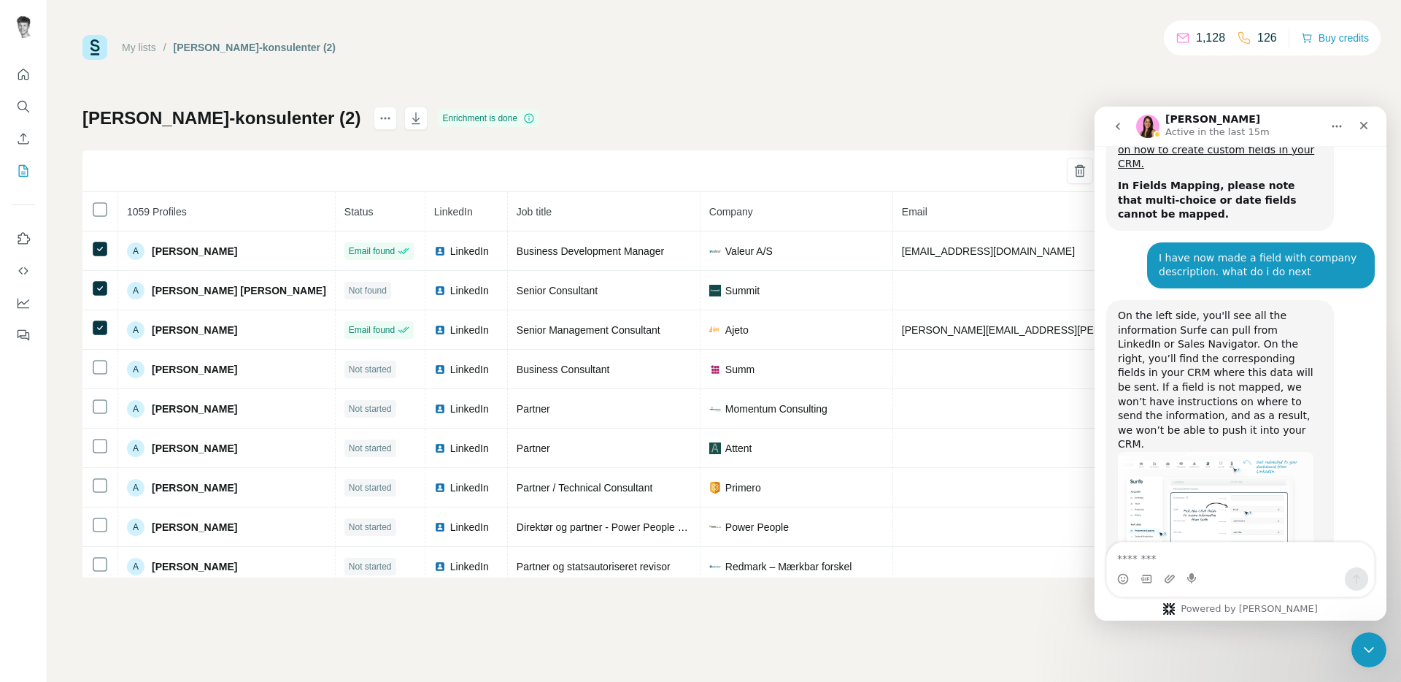
click at [794, 96] on div "My lists / [PERSON_NAME]-lemlist-konsulenter (2) 1,128 126 Buy credits [PERSON_…" at bounding box center [724, 306] width 1284 height 542
click at [1366, 128] on icon "Close" at bounding box center [1364, 126] width 12 height 12
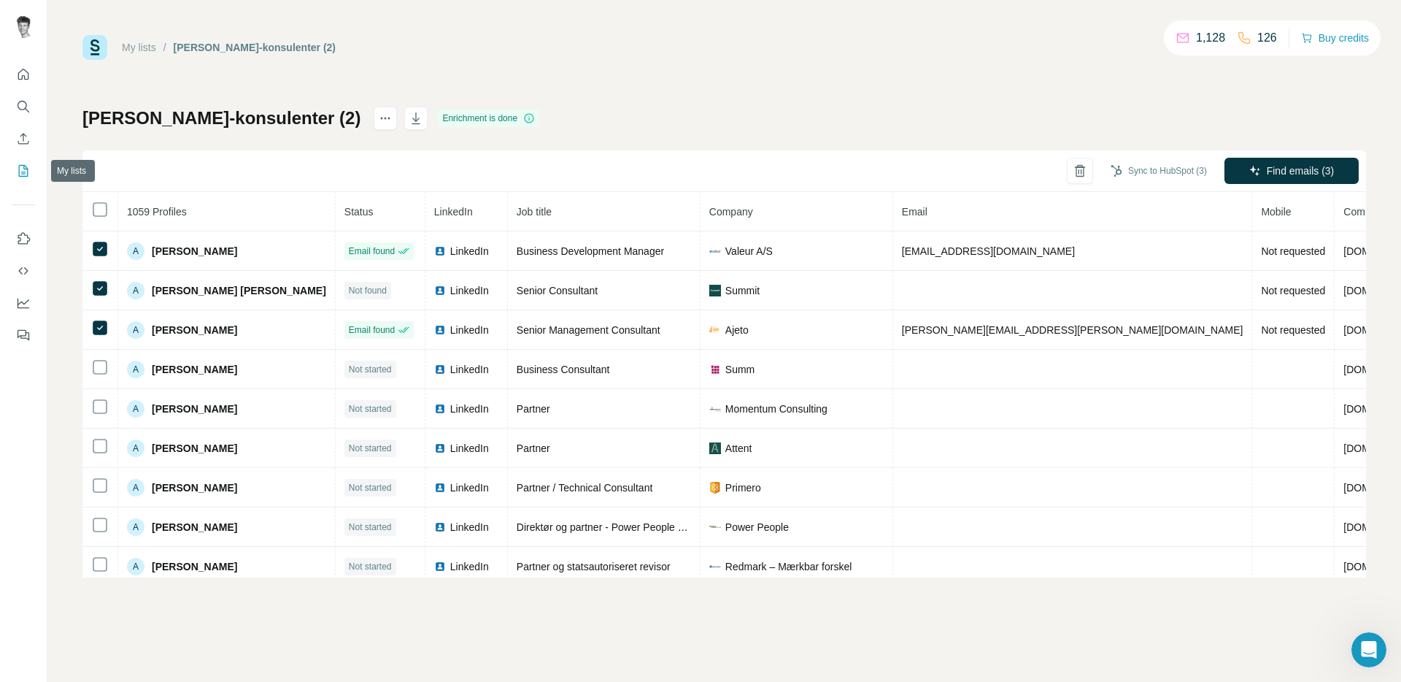
click at [23, 170] on icon "My lists" at bounding box center [23, 170] width 15 height 15
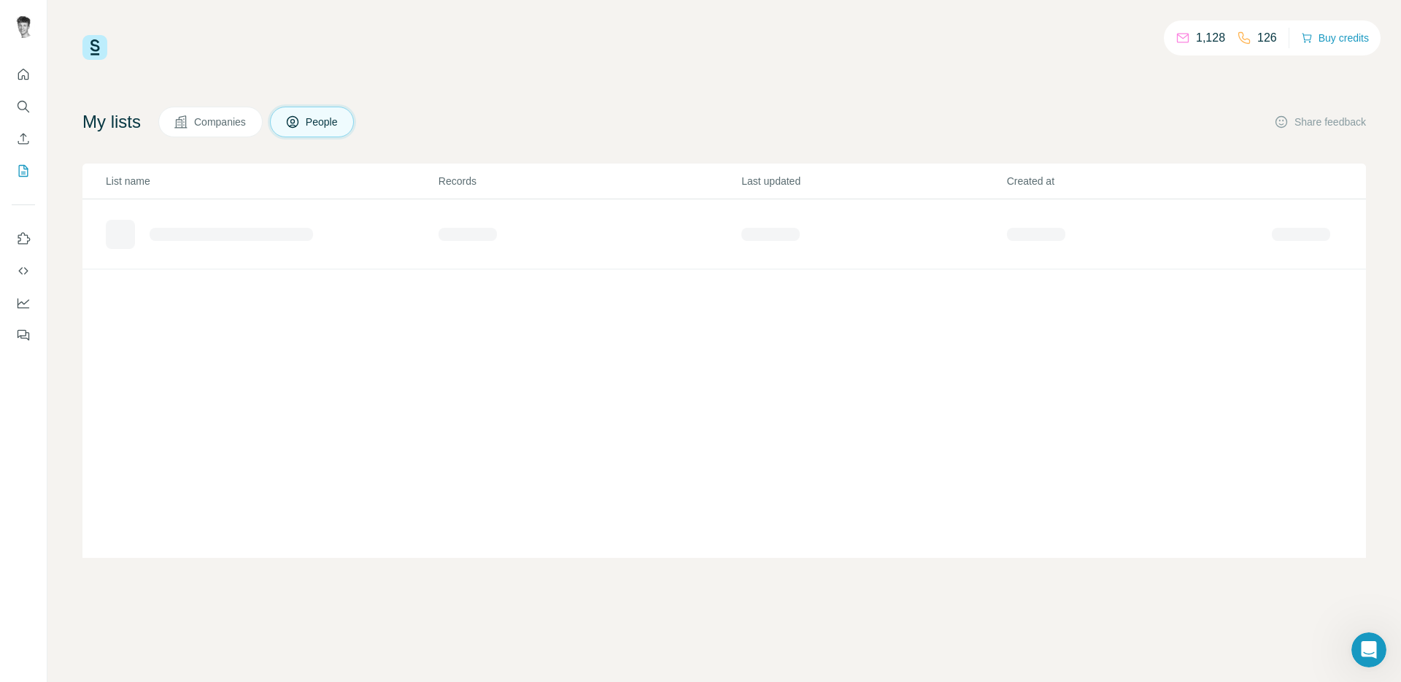
click at [220, 122] on span "Companies" at bounding box center [220, 122] width 53 height 15
click at [363, 226] on div "AI test" at bounding box center [271, 228] width 331 height 23
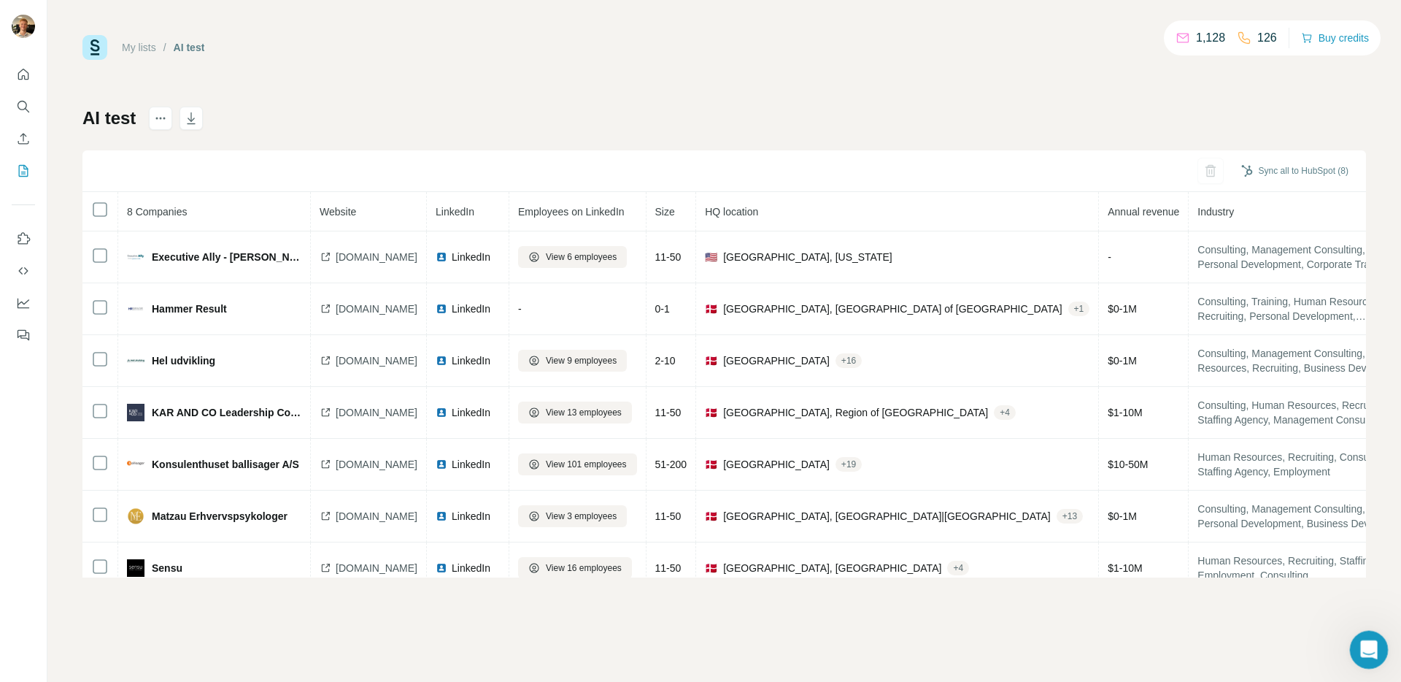
click at [1364, 632] on div "Open Intercom Messenger" at bounding box center [1367, 647] width 48 height 48
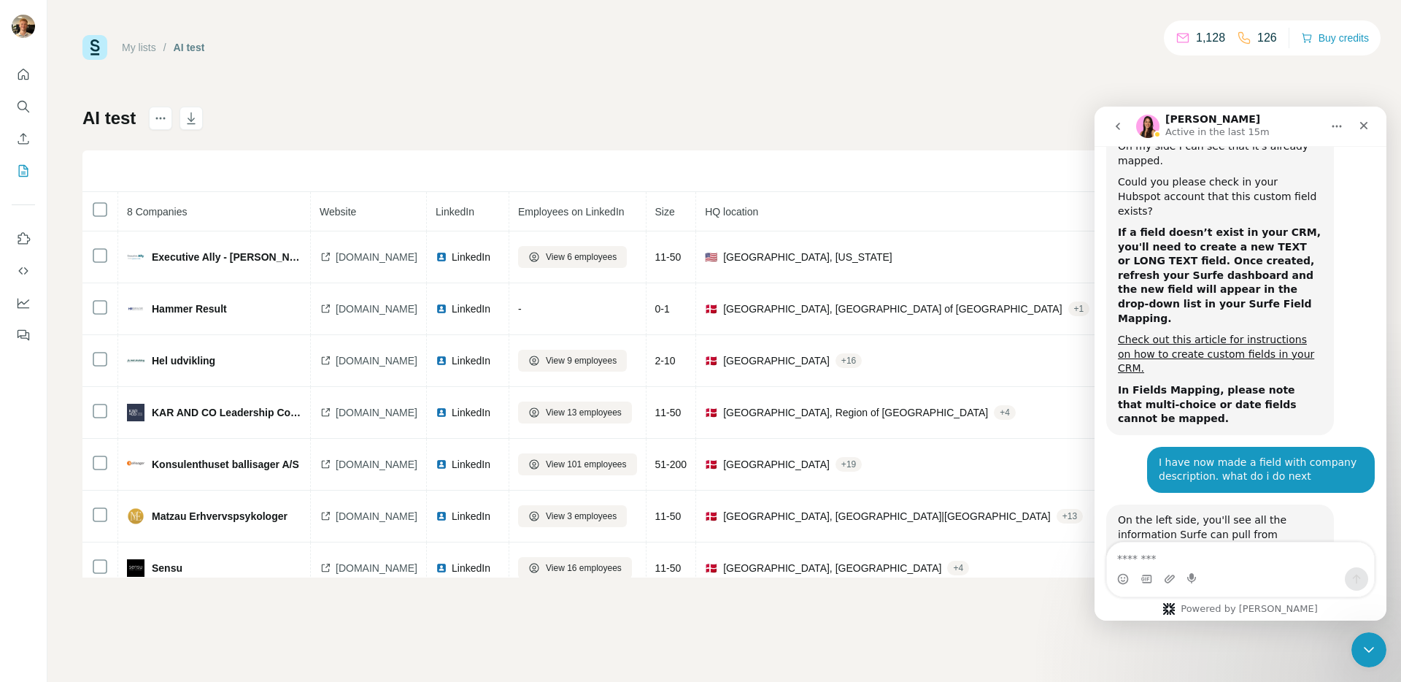
scroll to position [7396, 0]
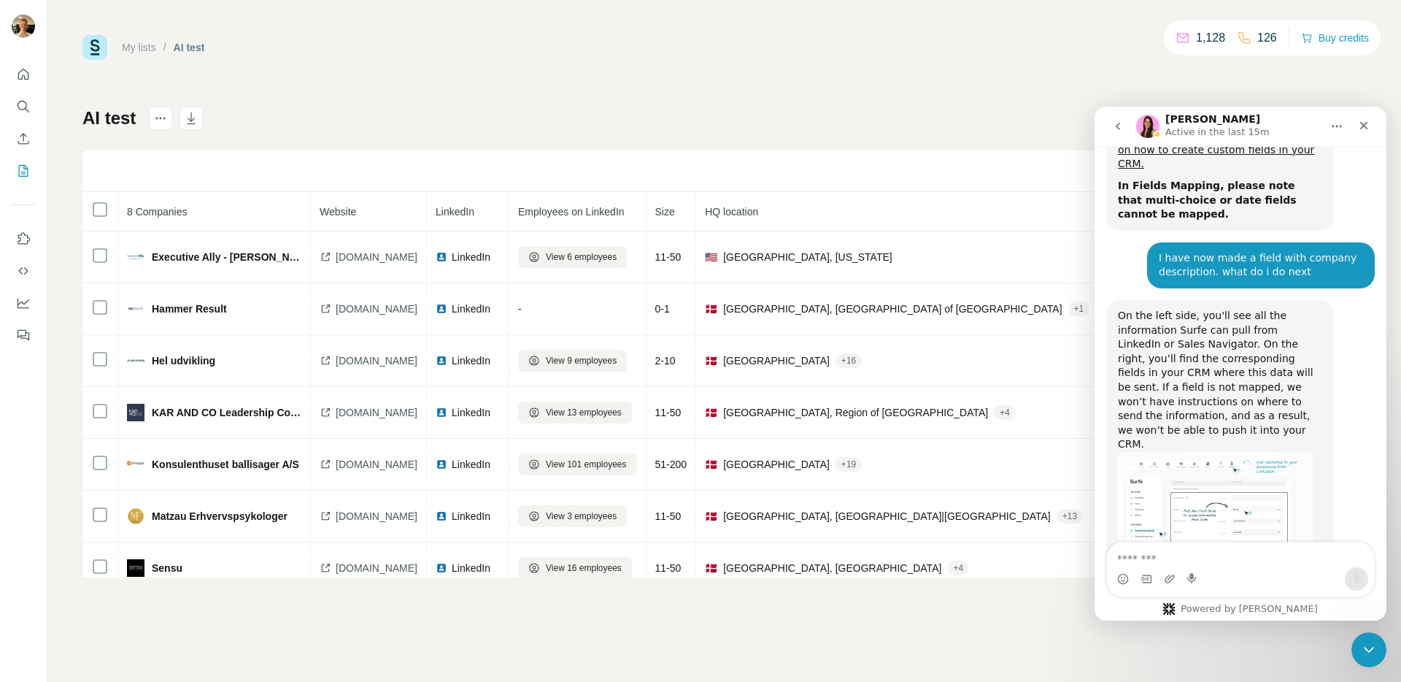
click at [1215, 560] on textarea "Message…" at bounding box center [1240, 554] width 267 height 25
type textarea "**********"
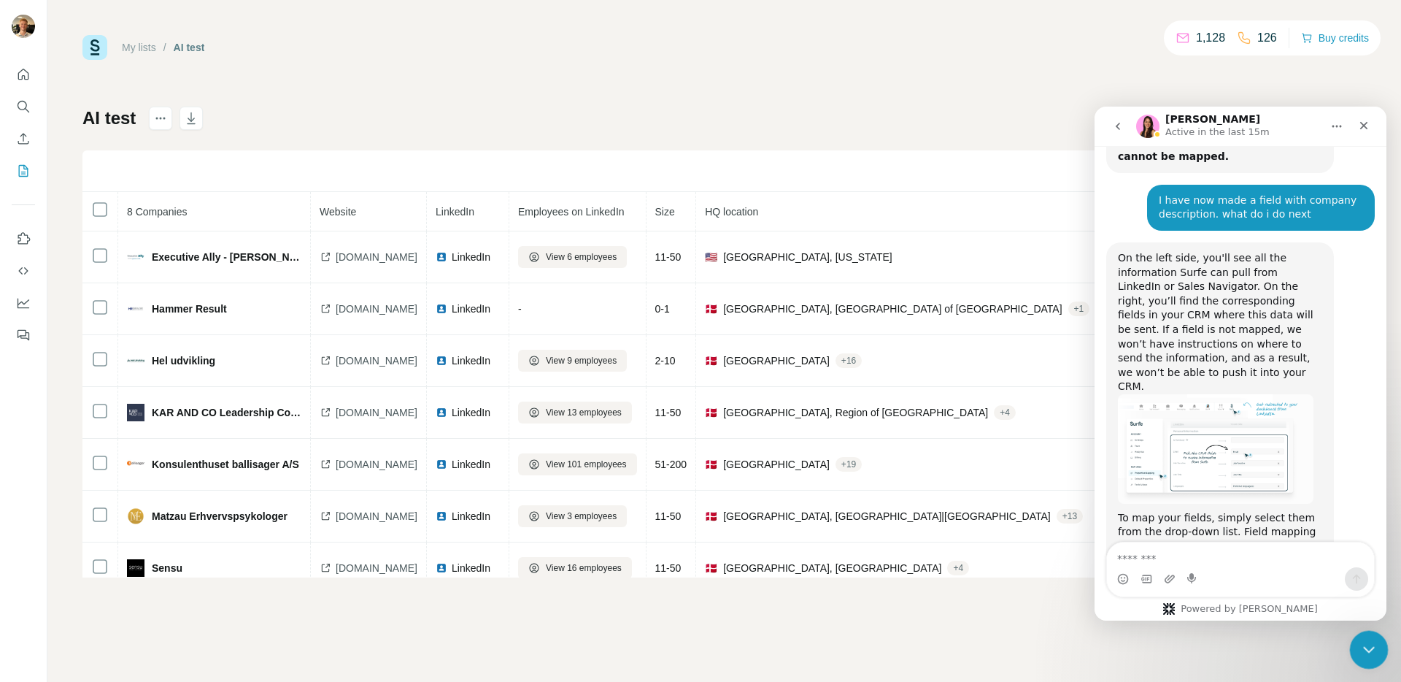
click at [1362, 652] on icon "Close Intercom Messenger" at bounding box center [1367, 648] width 18 height 18
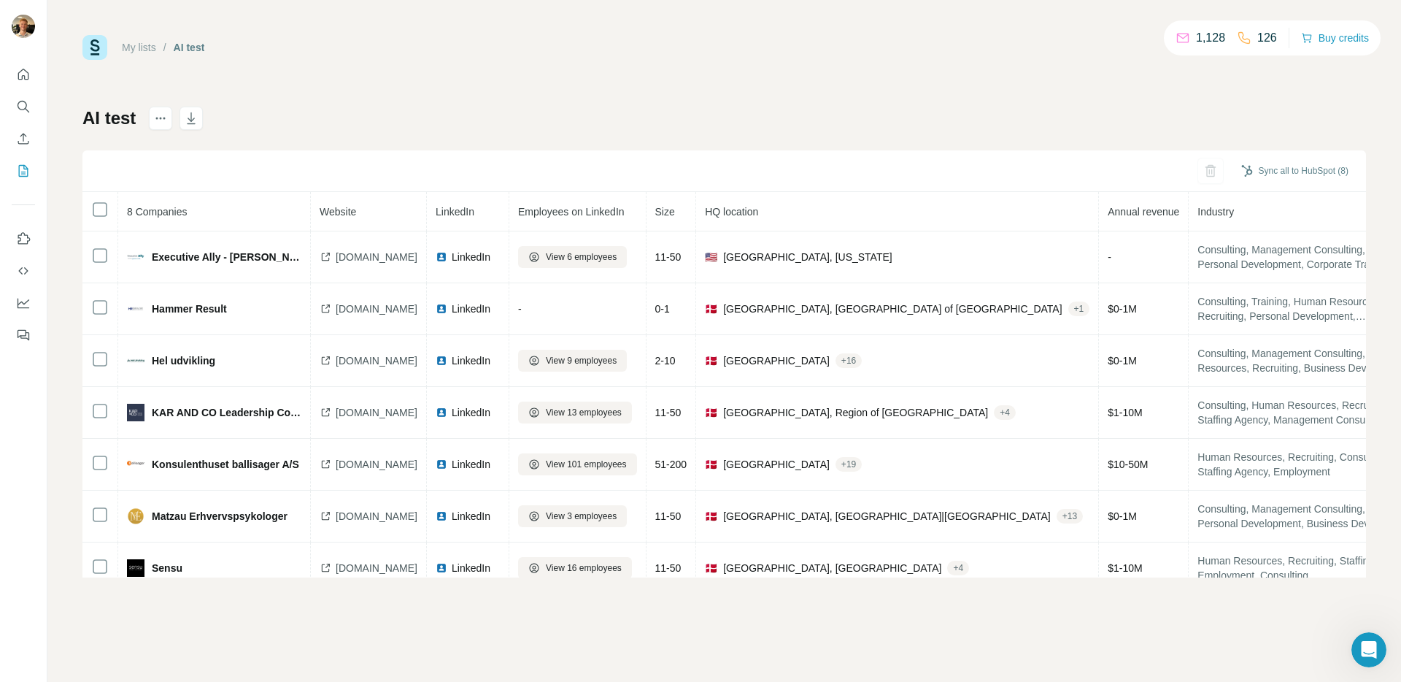
click at [869, 72] on div "My lists / AI test 1,128 126 Buy credits AI test Sync all to HubSpot (8) 8 Comp…" at bounding box center [724, 306] width 1284 height 542
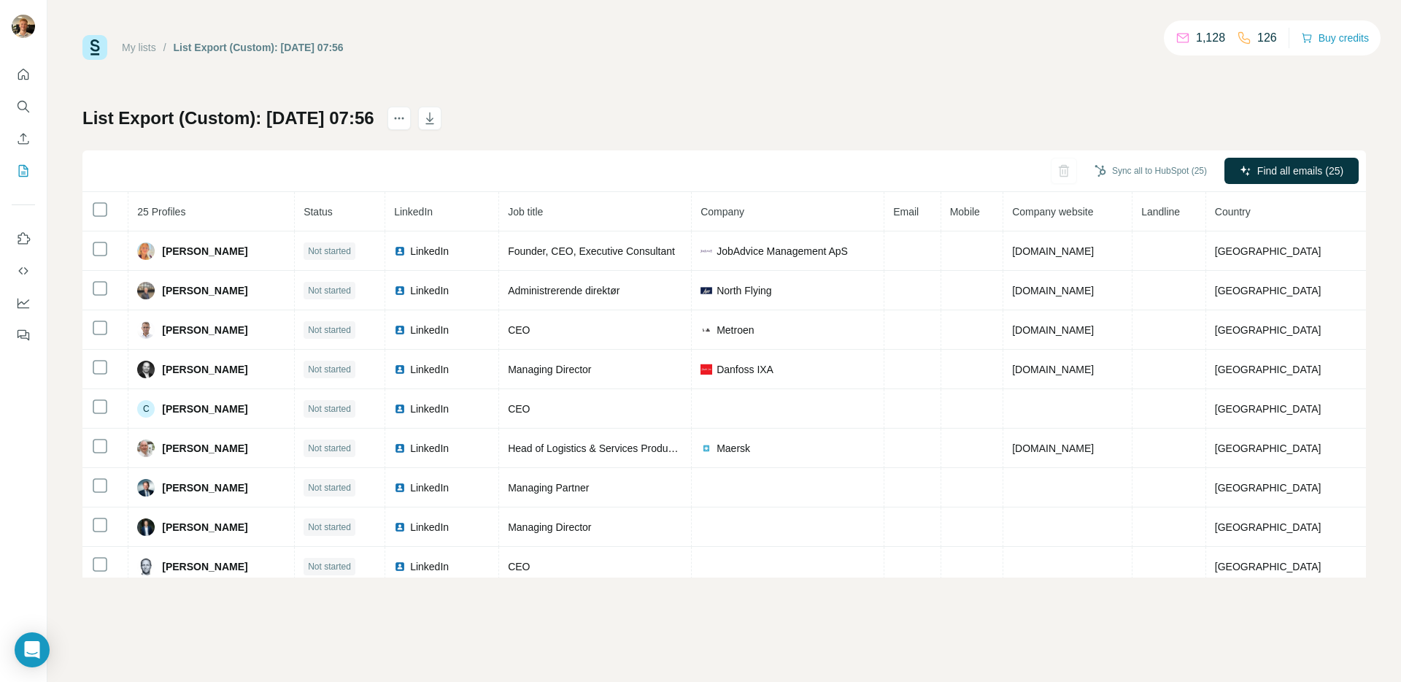
click at [1025, 633] on div "My lists / List Export (Custom): [DATE] 07:56 1,128 126 Buy credits List Export…" at bounding box center [724, 341] width 1354 height 682
click at [437, 116] on icon "button" at bounding box center [430, 118] width 15 height 15
click at [23, 338] on icon "Feedback" at bounding box center [24, 336] width 9 height 8
click at [18, 301] on icon "Dashboard" at bounding box center [23, 303] width 15 height 15
click at [437, 114] on icon "button" at bounding box center [430, 118] width 15 height 15
